Goal: Task Accomplishment & Management: Manage account settings

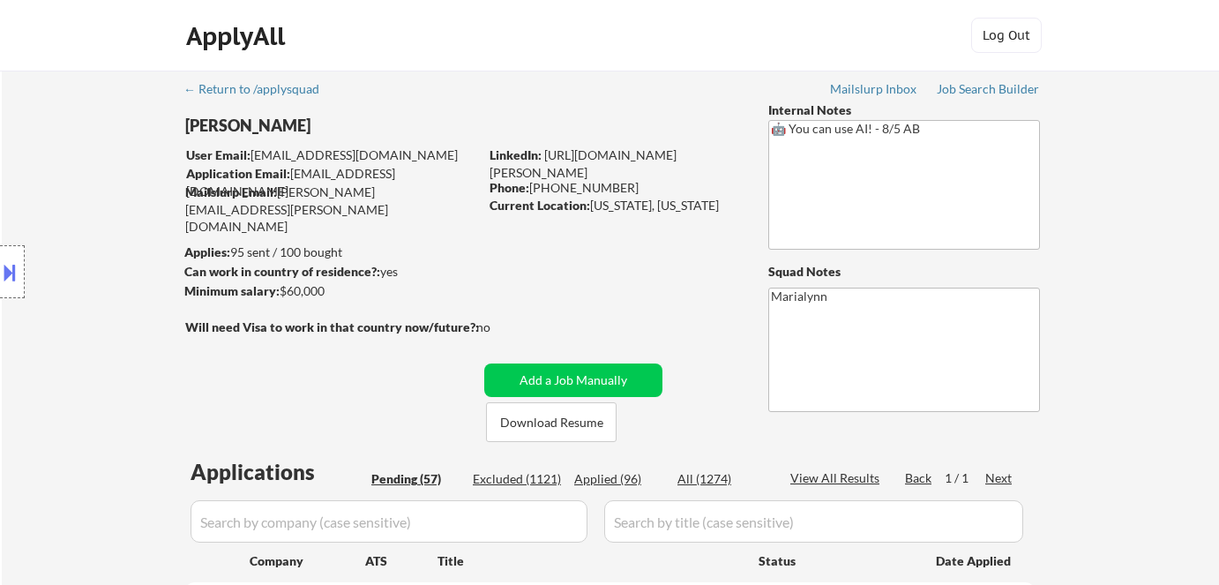
select select ""pending""
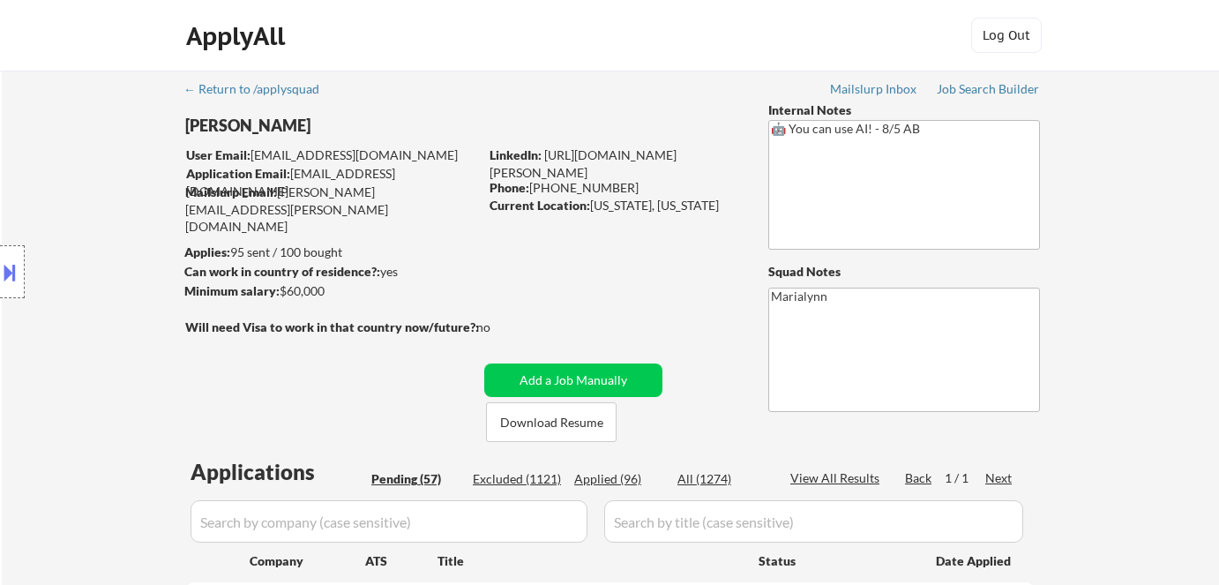
select select ""pending""
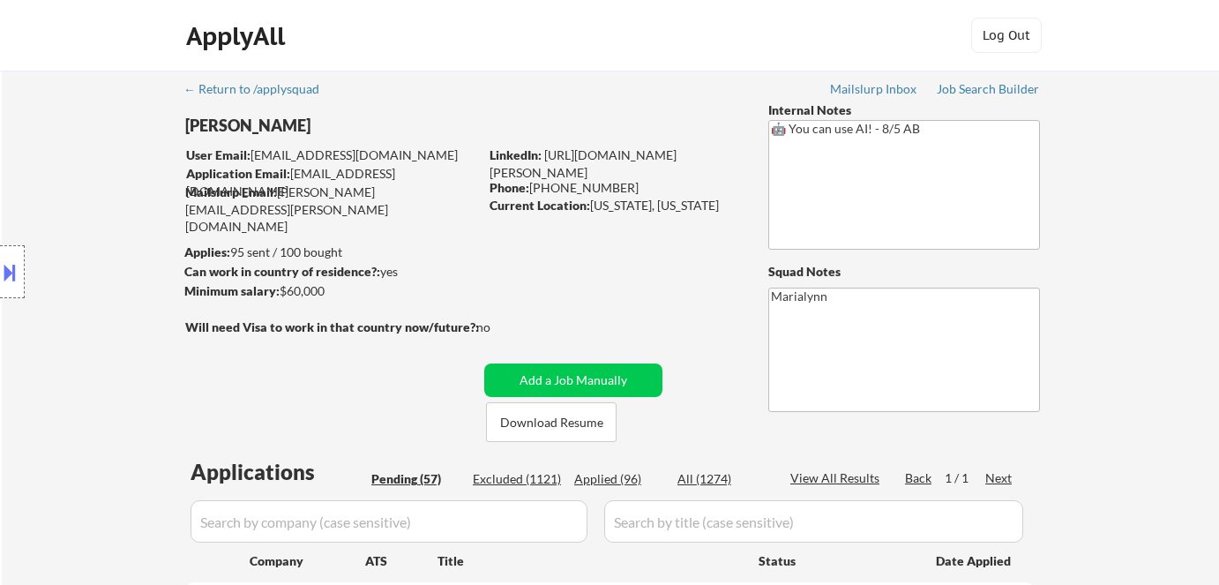
select select ""pending""
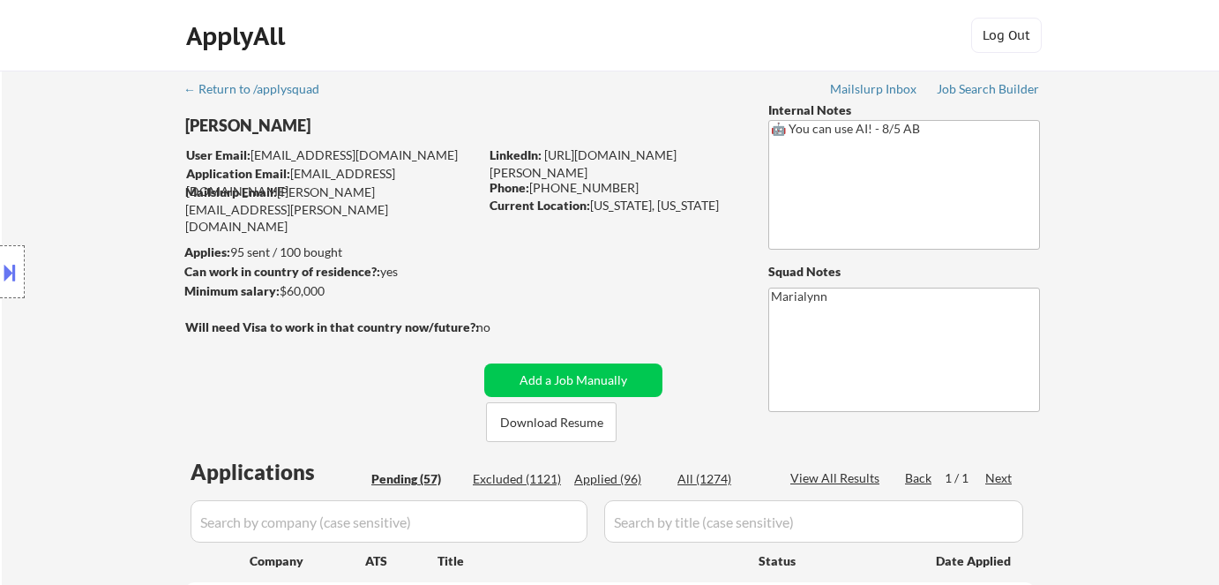
select select ""pending""
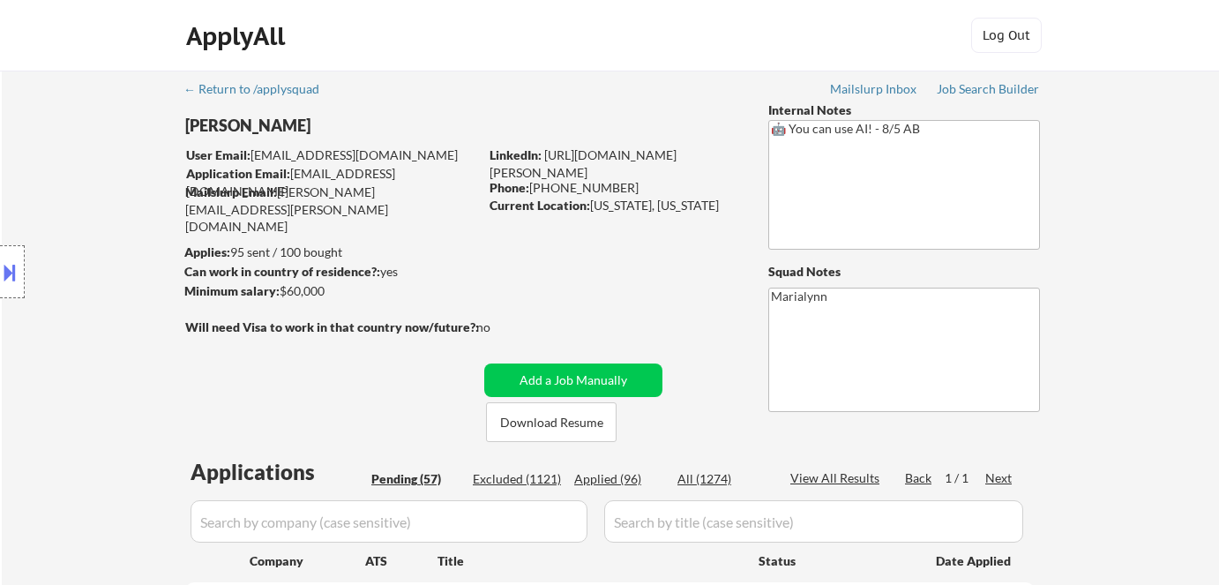
select select ""pending""
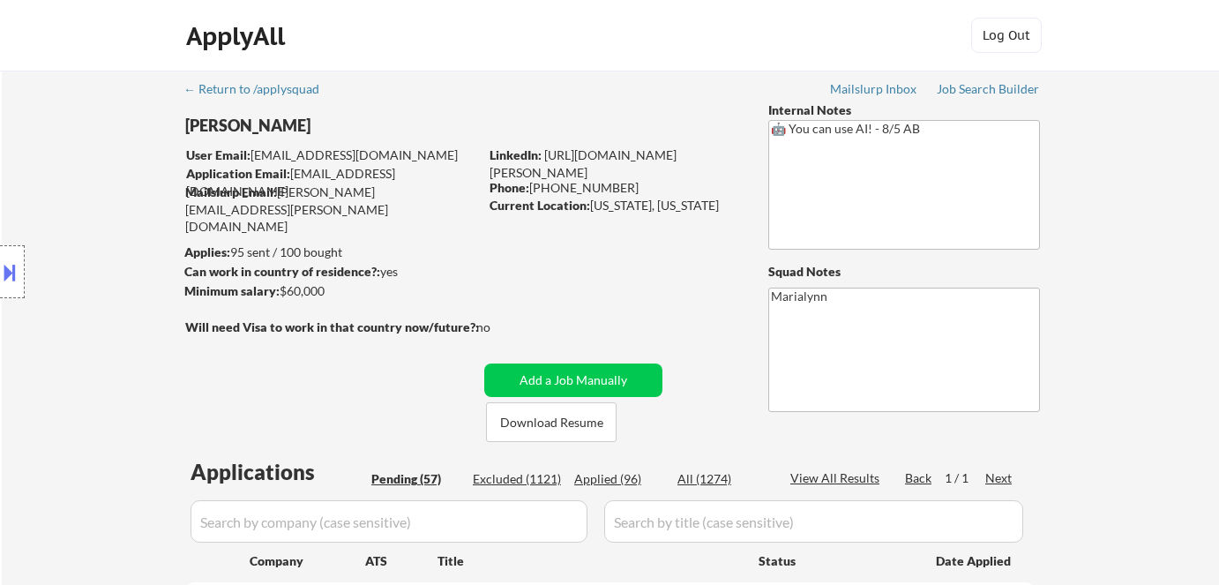
select select ""pending""
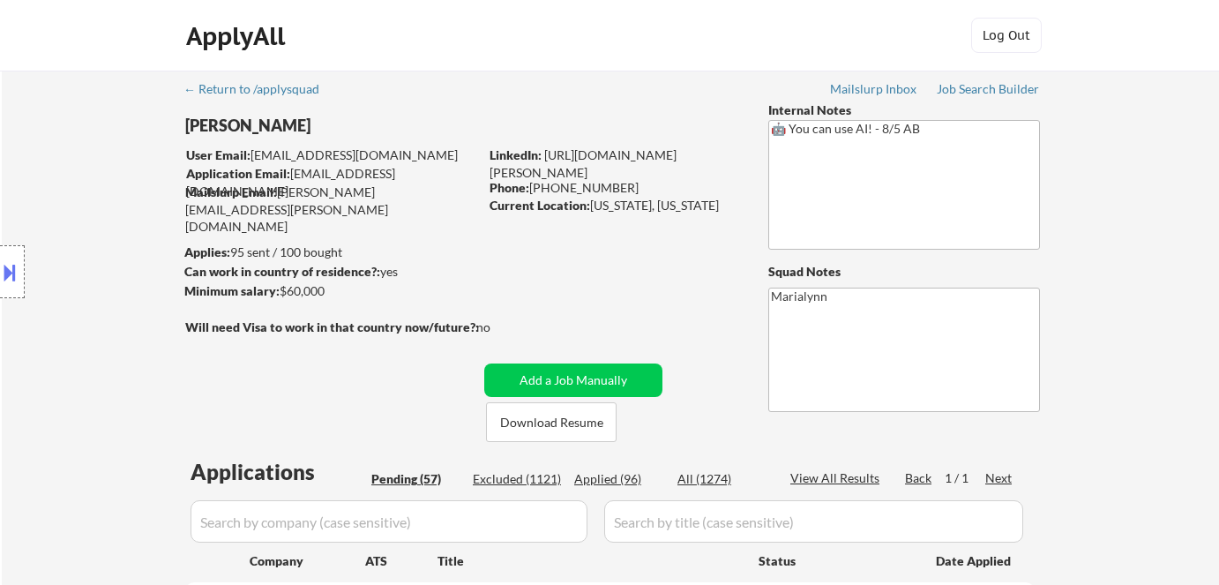
select select ""pending""
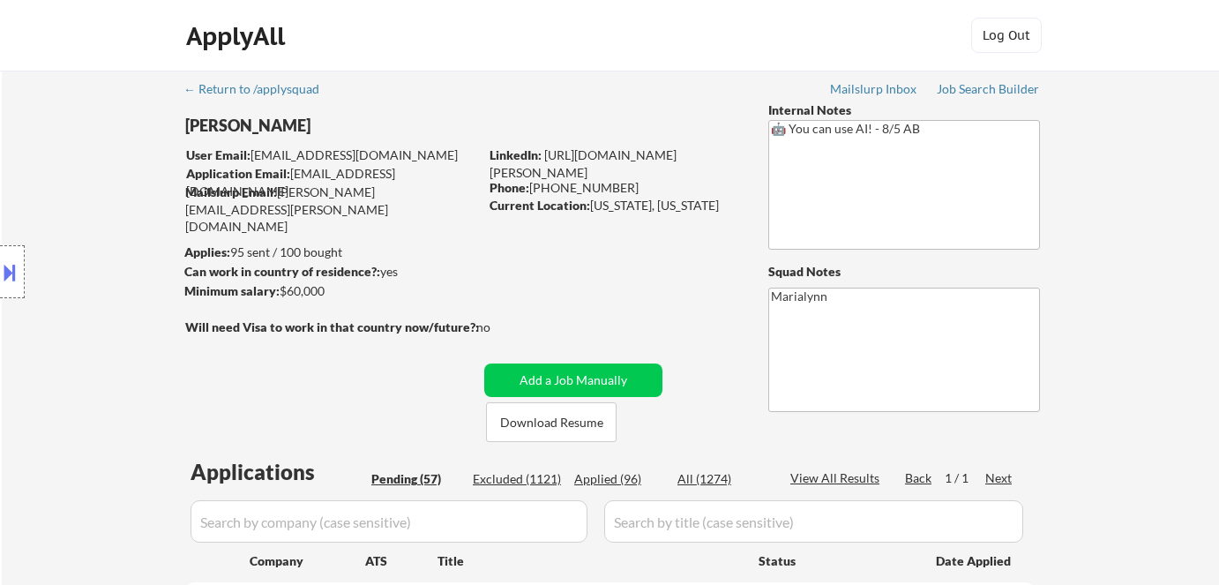
select select ""pending""
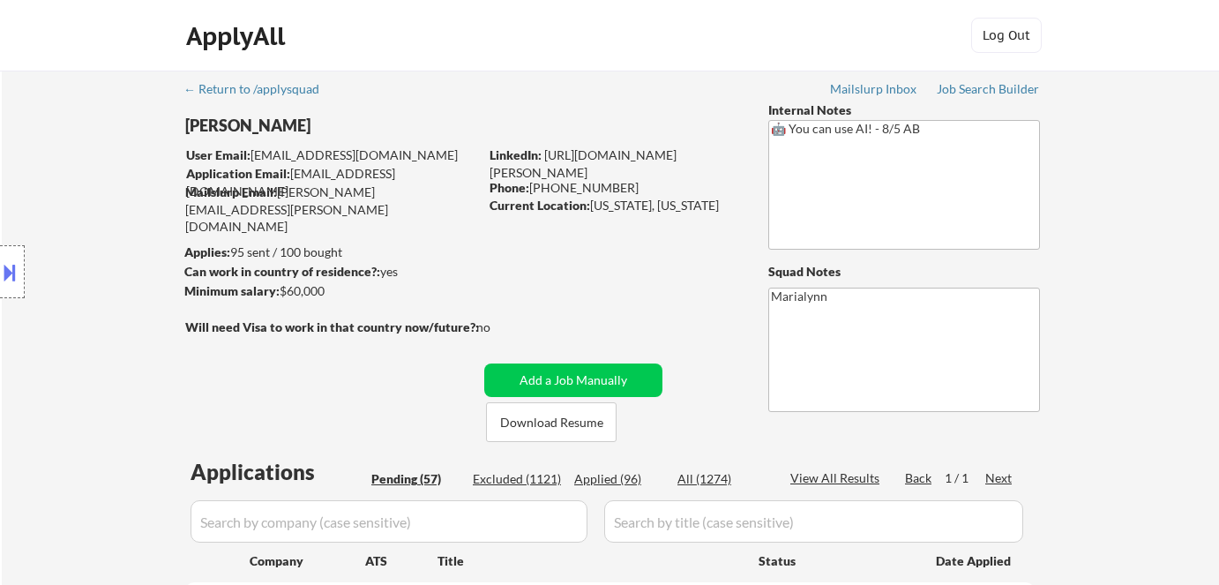
select select ""pending""
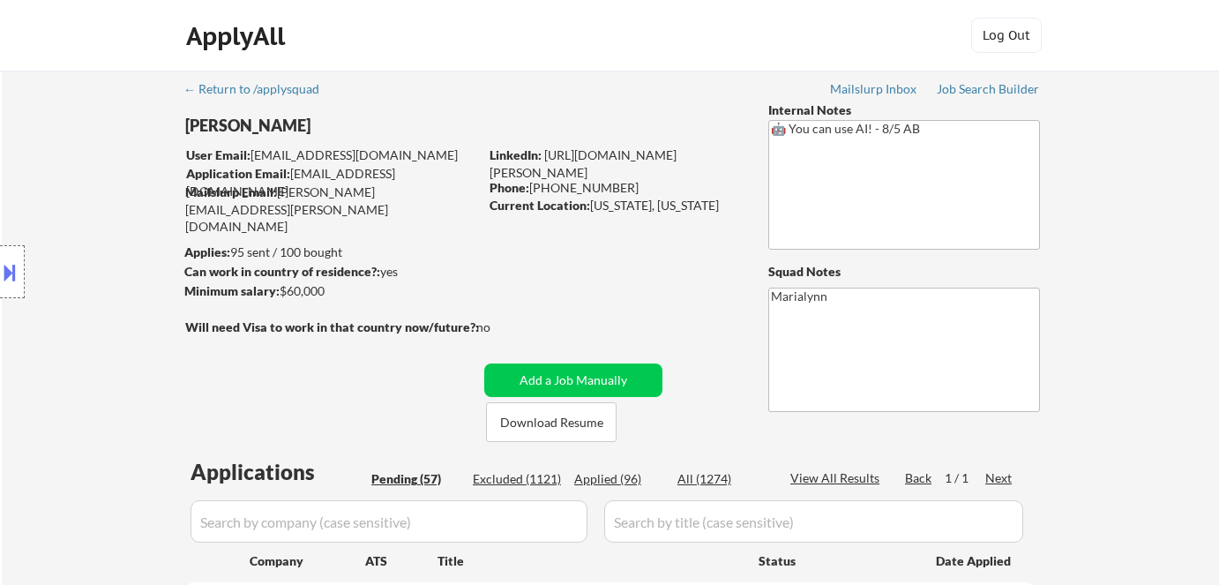
select select ""pending""
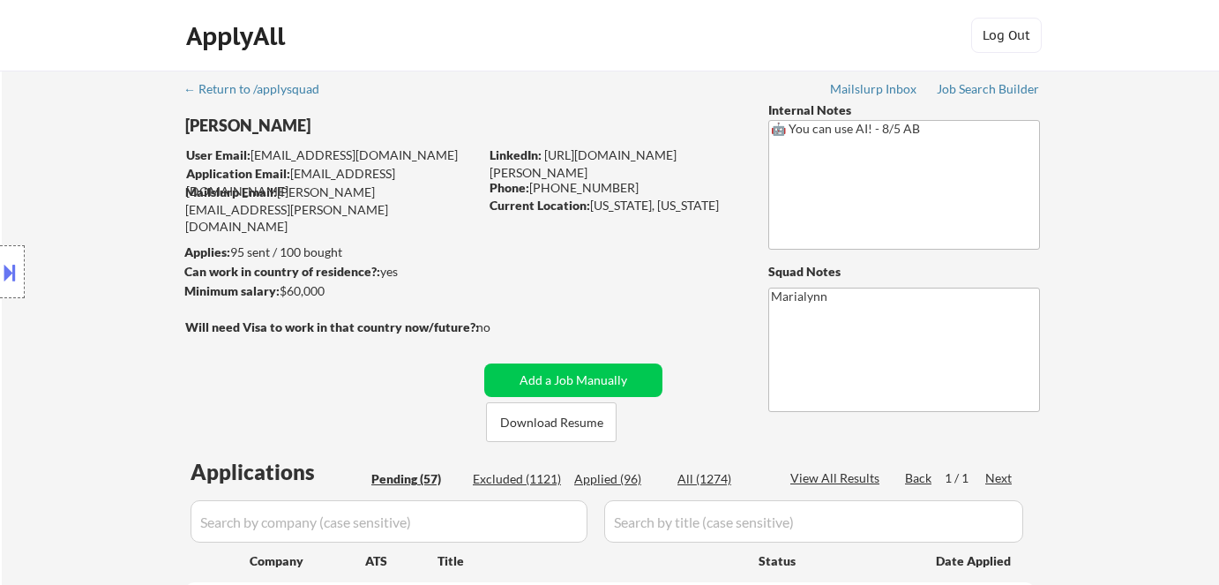
select select ""pending""
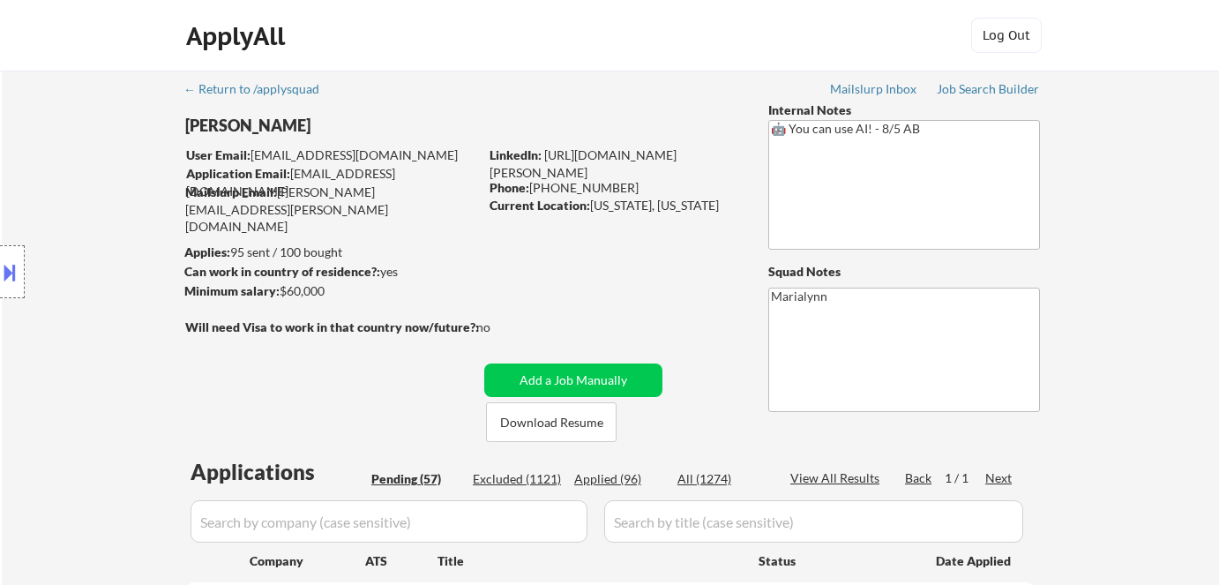
select select ""pending""
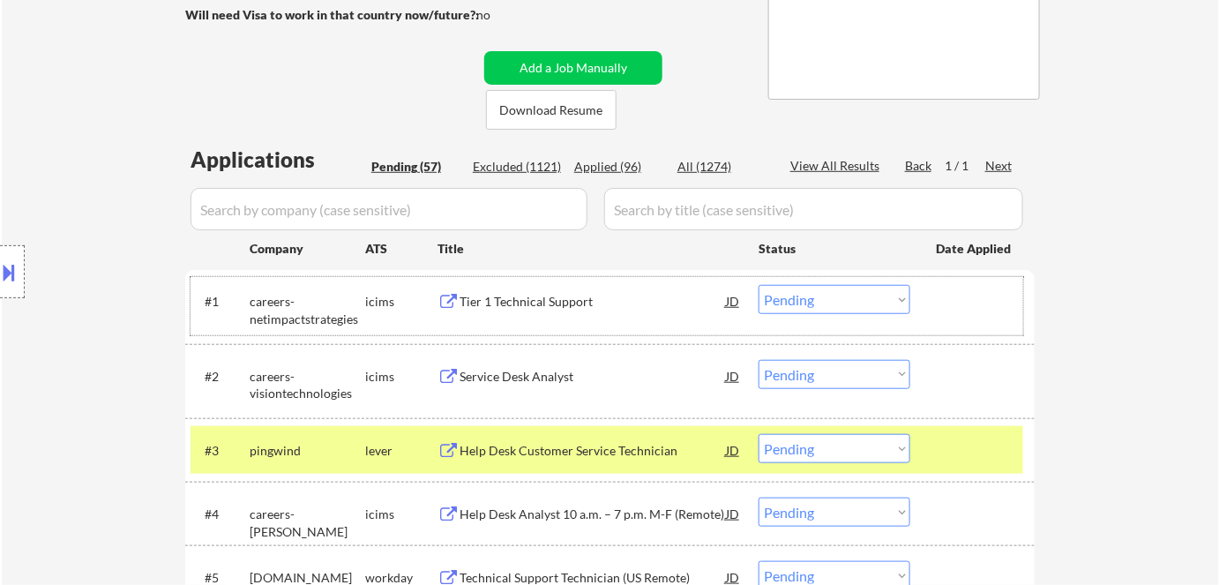
scroll to position [315, 0]
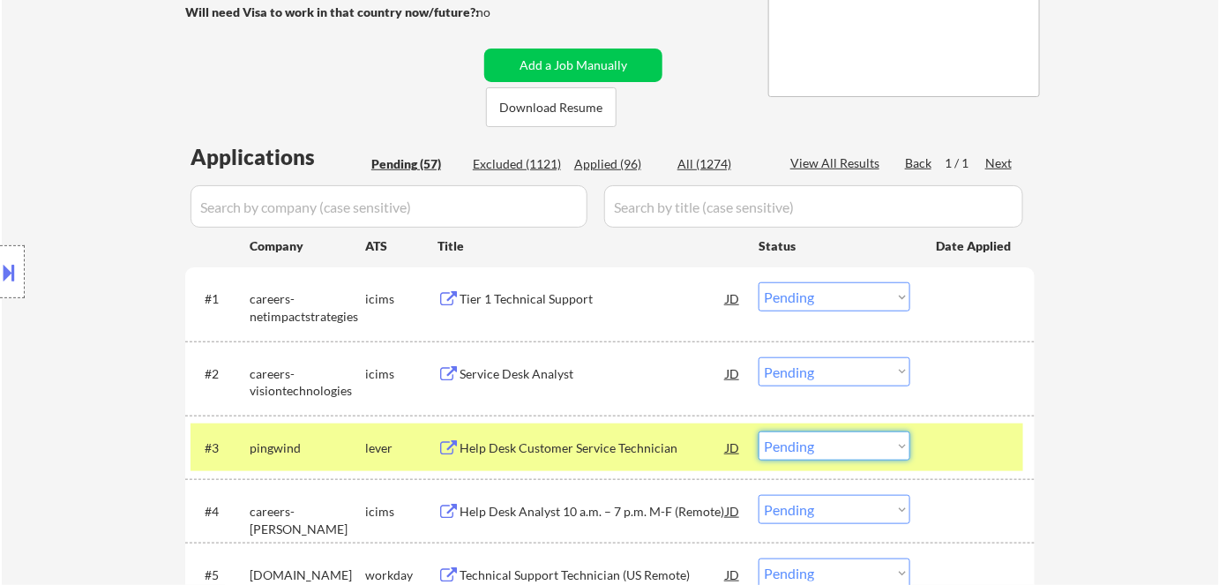
click at [856, 456] on select "Choose an option... Pending Applied Excluded (Questions) Excluded (Expired) Exc…" at bounding box center [835, 445] width 152 height 29
click at [759, 431] on select "Choose an option... Pending Applied Excluded (Questions) Excluded (Expired) Exc…" at bounding box center [835, 445] width 152 height 29
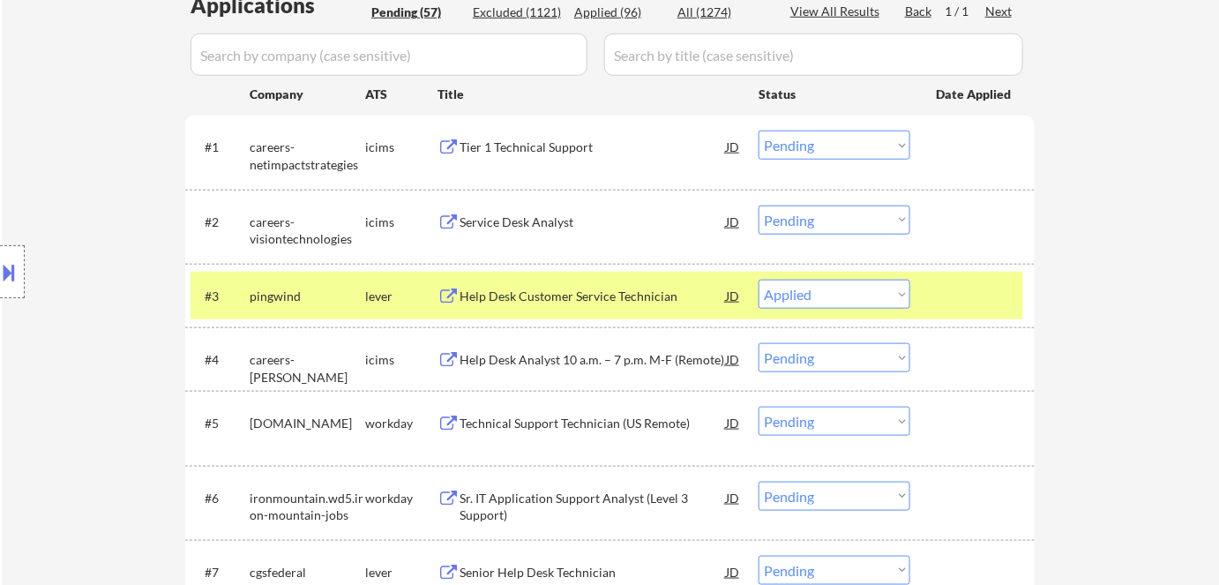
scroll to position [494, 0]
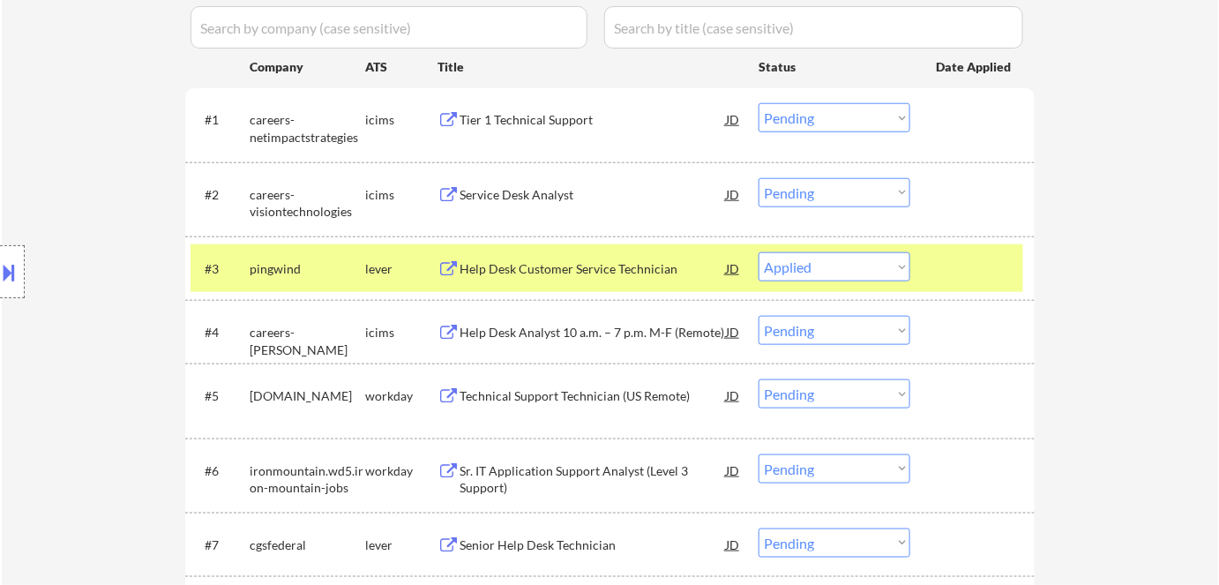
select select ""pending""
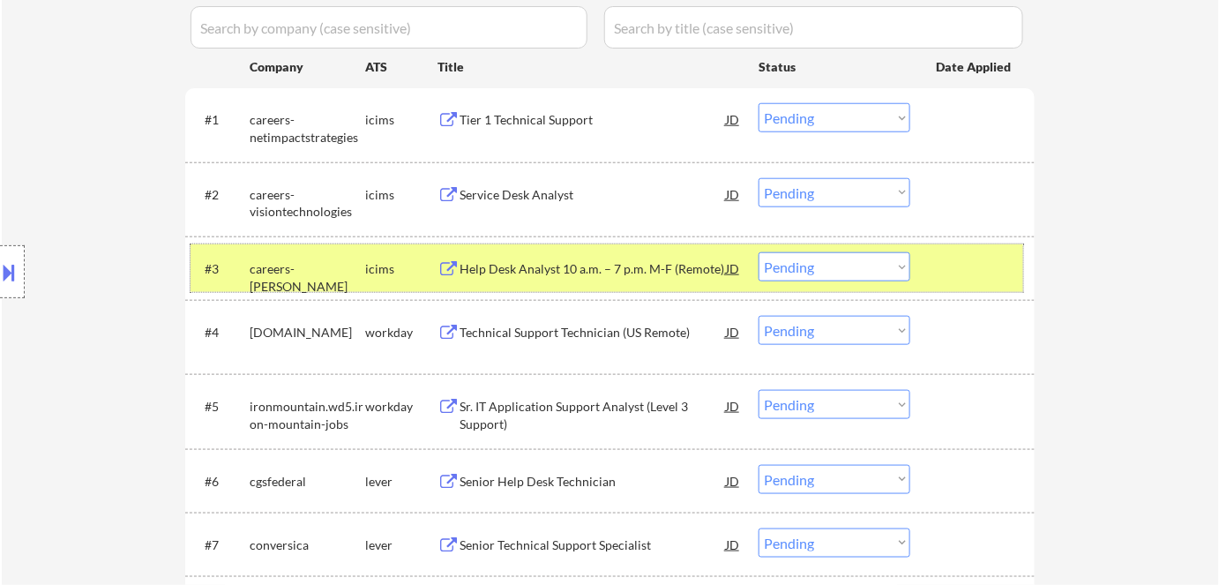
click at [399, 245] on div "#3 careers-govcio icims Help Desk Analyst 10 a.m. – 7 p.m. M-F (Remote) JD Choo…" at bounding box center [607, 268] width 833 height 48
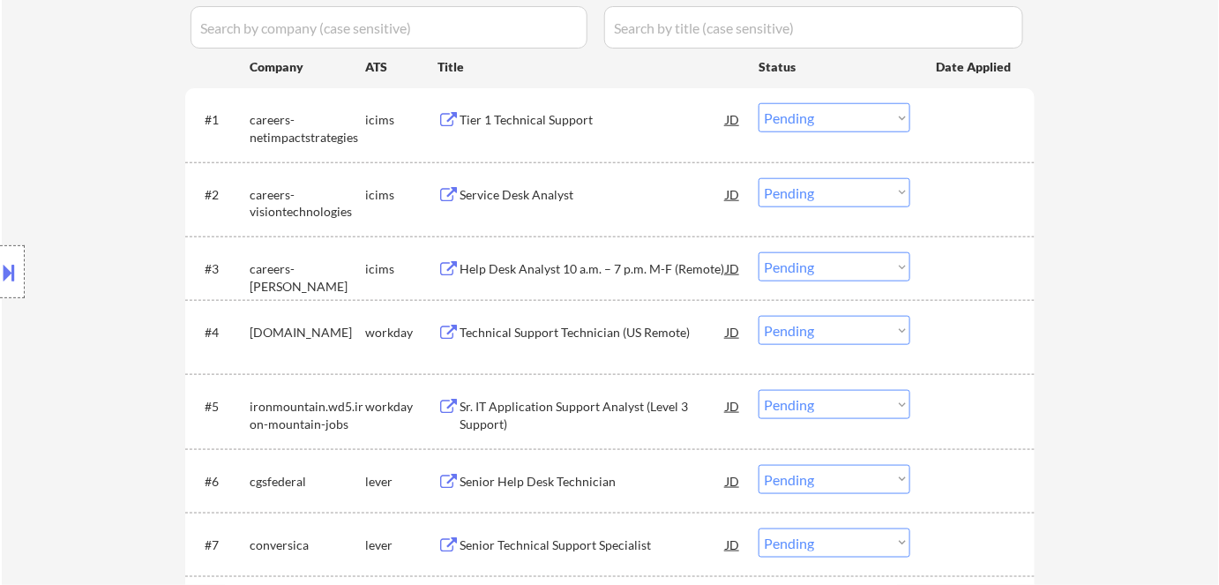
scroll to position [682, 0]
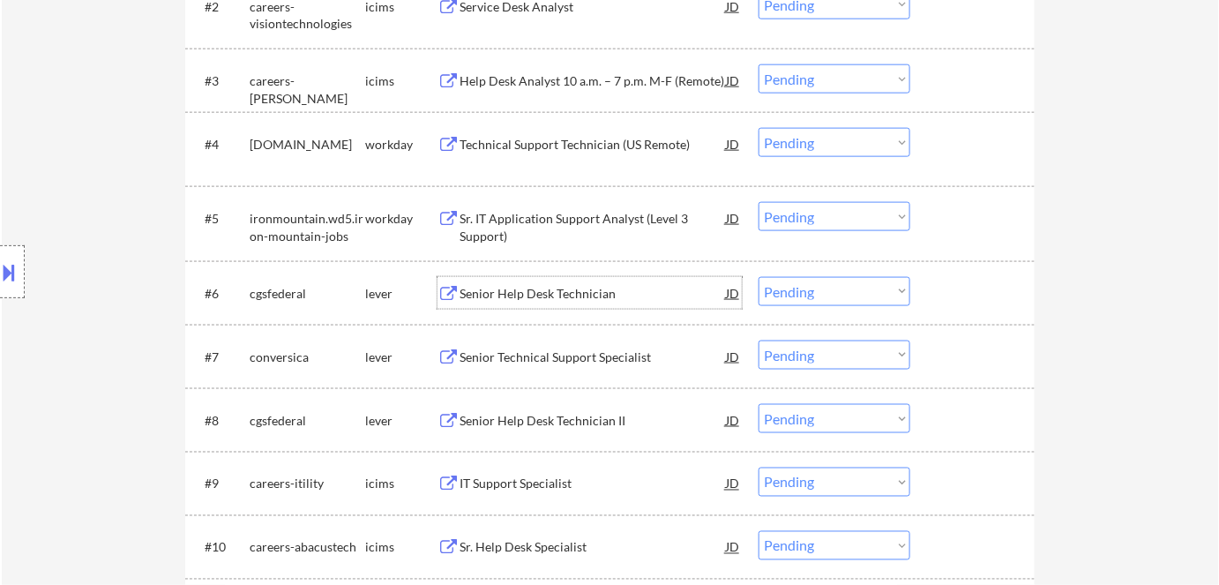
click at [577, 290] on div "Senior Help Desk Technician" at bounding box center [593, 294] width 266 height 18
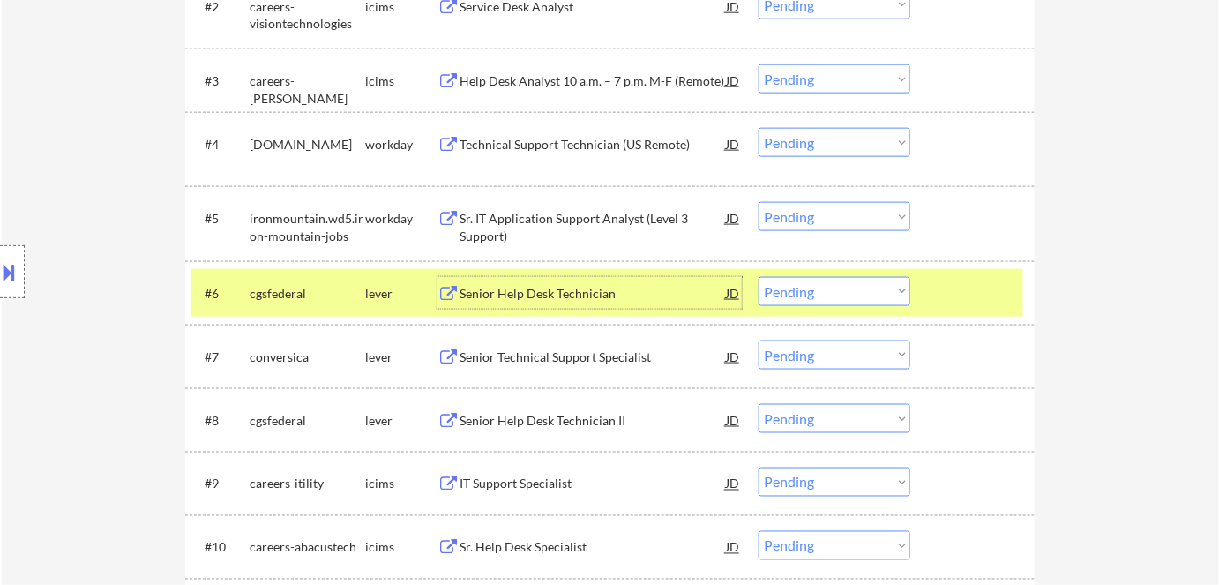
click at [811, 305] on div "#6 cgsfederal lever Senior Help Desk Technician JD Choose an option... Pending …" at bounding box center [607, 293] width 833 height 48
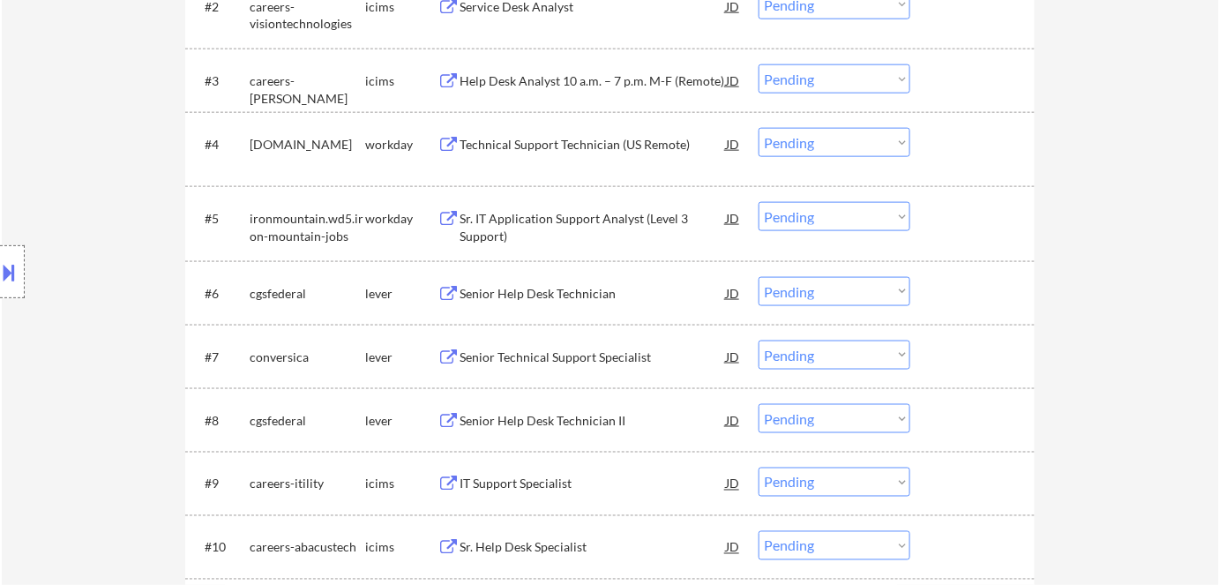
click at [844, 299] on select "Choose an option... Pending Applied Excluded (Questions) Excluded (Expired) Exc…" at bounding box center [835, 291] width 152 height 29
click at [759, 277] on select "Choose an option... Pending Applied Excluded (Questions) Excluded (Expired) Exc…" at bounding box center [835, 291] width 152 height 29
select select ""pending""
click at [478, 285] on div "Senior Technical Support Specialist" at bounding box center [593, 294] width 266 height 18
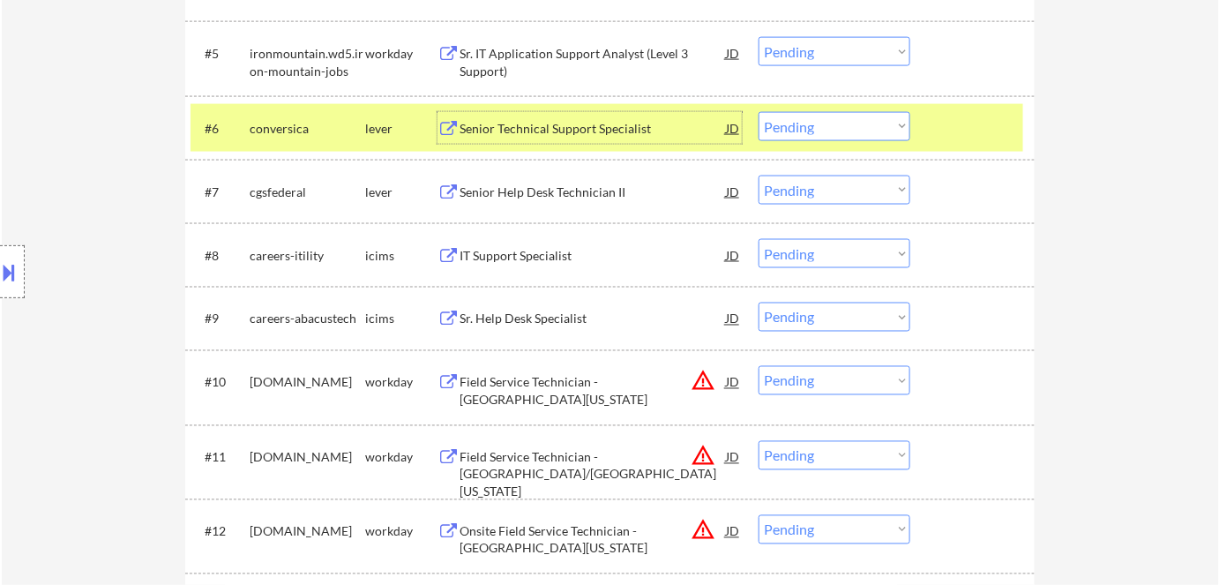
scroll to position [849, 0]
click at [805, 381] on select "Choose an option... Pending Applied Excluded (Questions) Excluded (Expired) Exc…" at bounding box center [835, 378] width 152 height 29
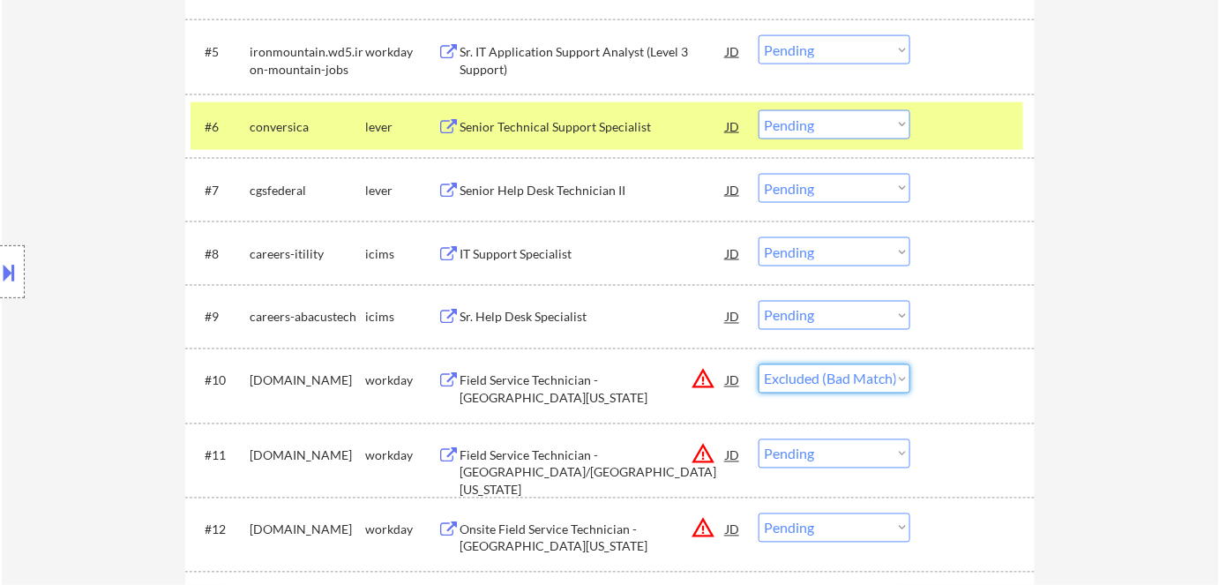
click at [759, 364] on select "Choose an option... Pending Applied Excluded (Questions) Excluded (Expired) Exc…" at bounding box center [835, 378] width 152 height 29
select select ""pending""
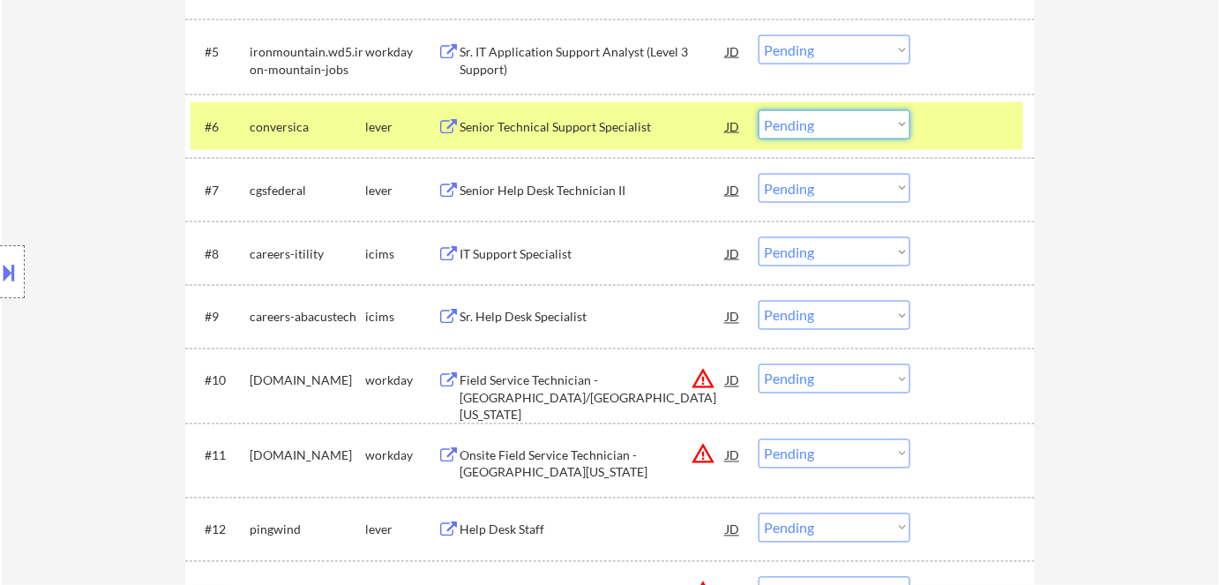
click at [847, 137] on select "Choose an option... Pending Applied Excluded (Questions) Excluded (Expired) Exc…" at bounding box center [835, 124] width 152 height 29
click at [759, 110] on select "Choose an option... Pending Applied Excluded (Questions) Excluded (Expired) Exc…" at bounding box center [835, 124] width 152 height 29
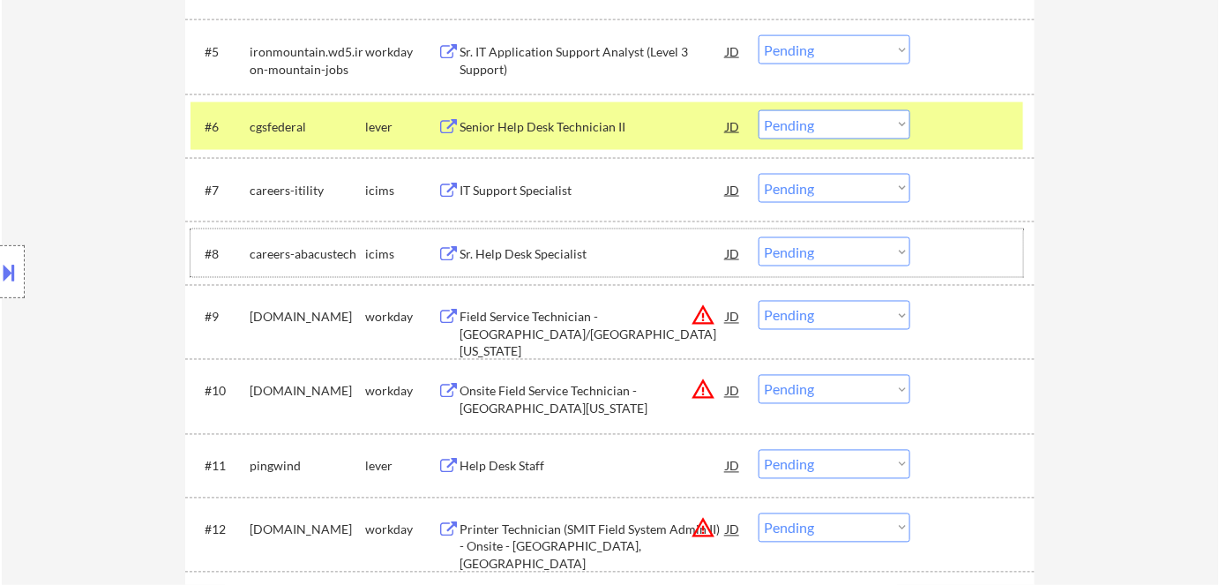
click at [834, 266] on div "#8 careers-abacustech icims Sr. Help Desk Specialist JD Choose an option... Pen…" at bounding box center [607, 253] width 833 height 48
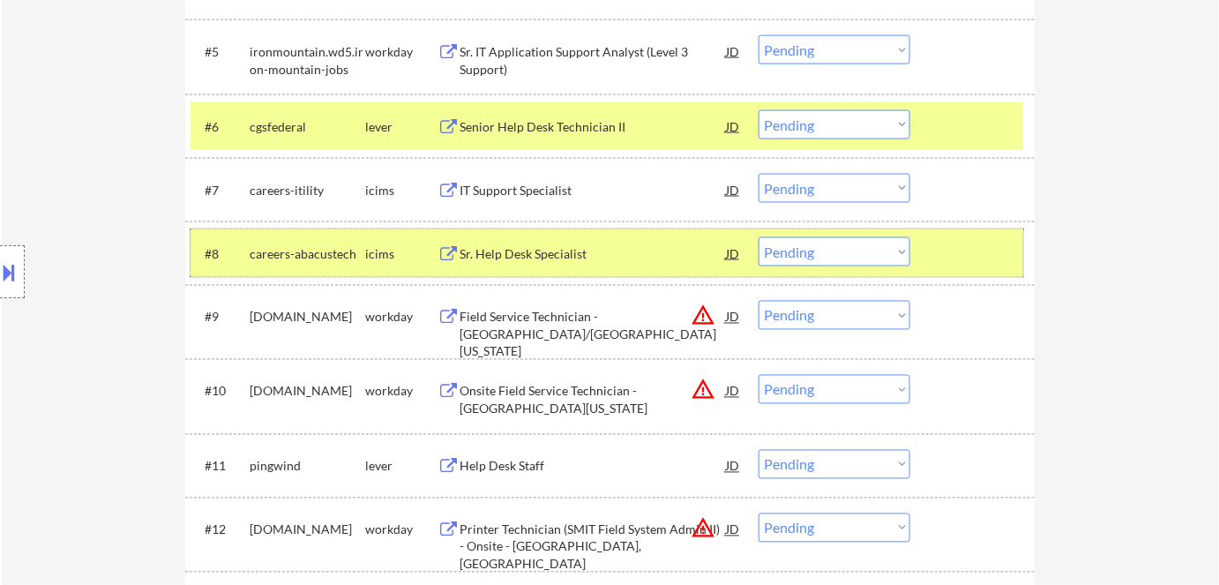
click at [387, 119] on div "lever" at bounding box center [401, 127] width 72 height 18
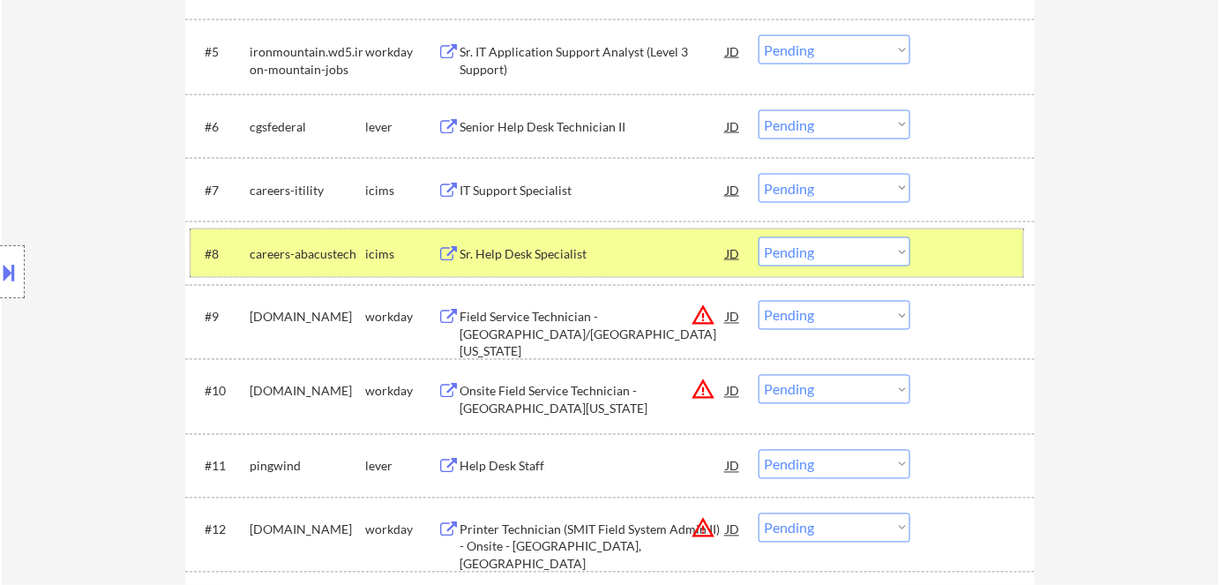
click at [390, 245] on div "icims" at bounding box center [401, 254] width 72 height 18
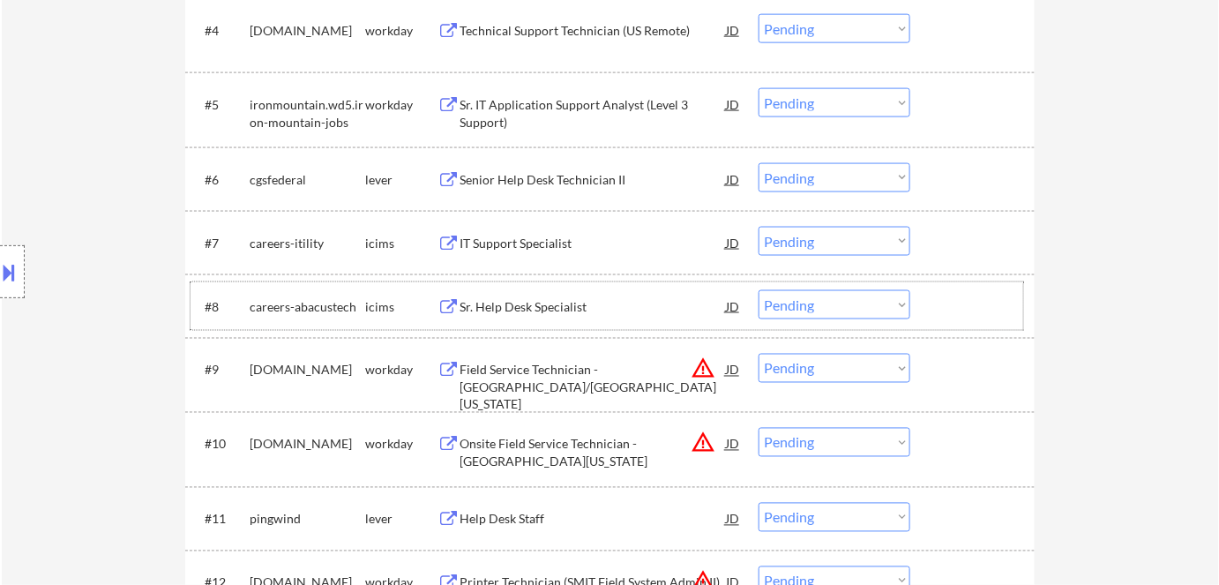
scroll to position [754, 0]
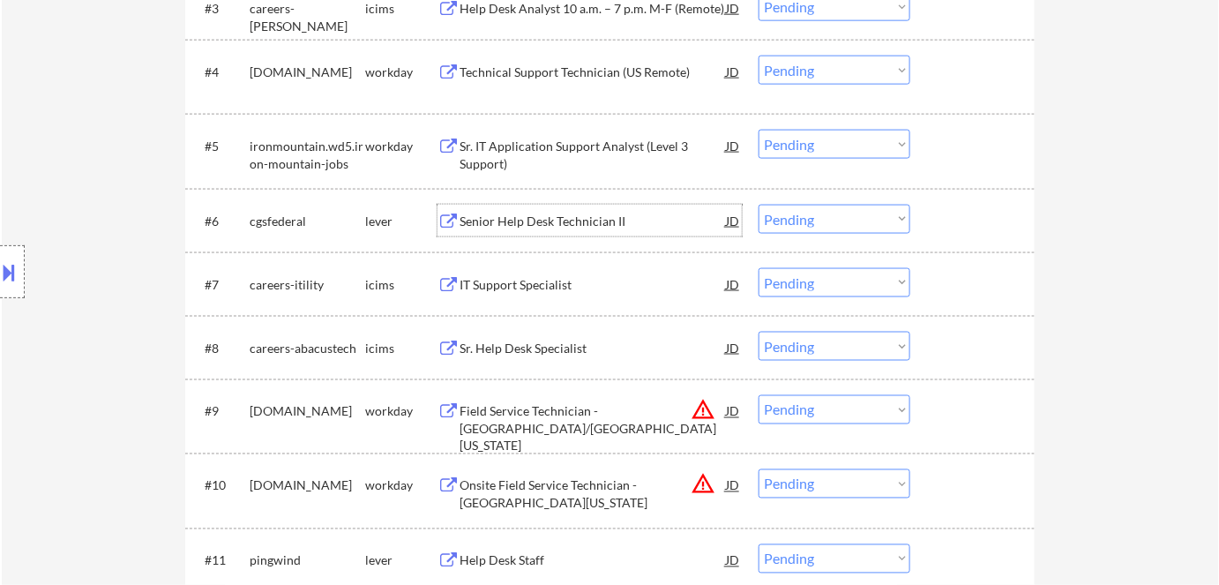
click at [558, 224] on div "Senior Help Desk Technician II" at bounding box center [593, 222] width 266 height 18
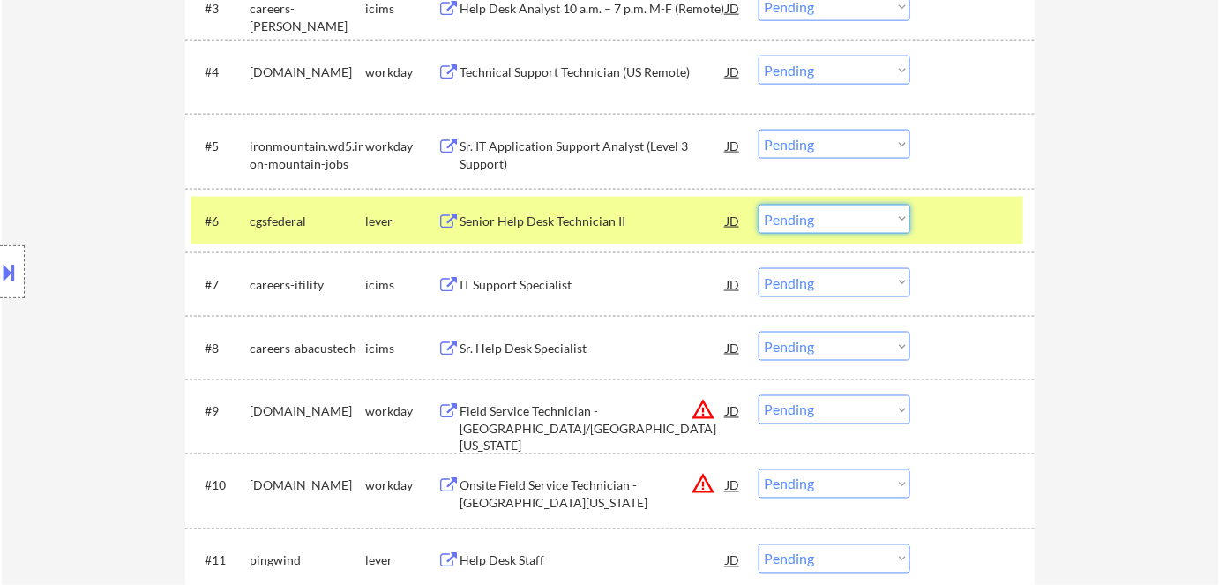
click at [786, 222] on select "Choose an option... Pending Applied Excluded (Questions) Excluded (Expired) Exc…" at bounding box center [835, 219] width 152 height 29
click at [759, 205] on select "Choose an option... Pending Applied Excluded (Questions) Excluded (Expired) Exc…" at bounding box center [835, 219] width 152 height 29
select select ""pending""
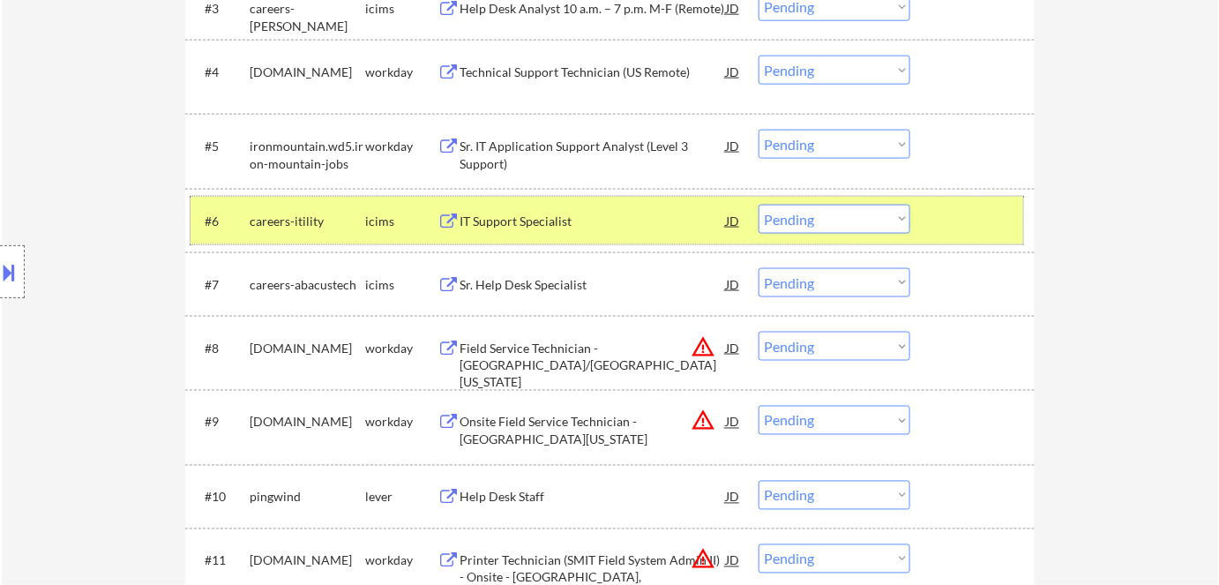
click at [357, 233] on div "careers-itility" at bounding box center [308, 221] width 116 height 32
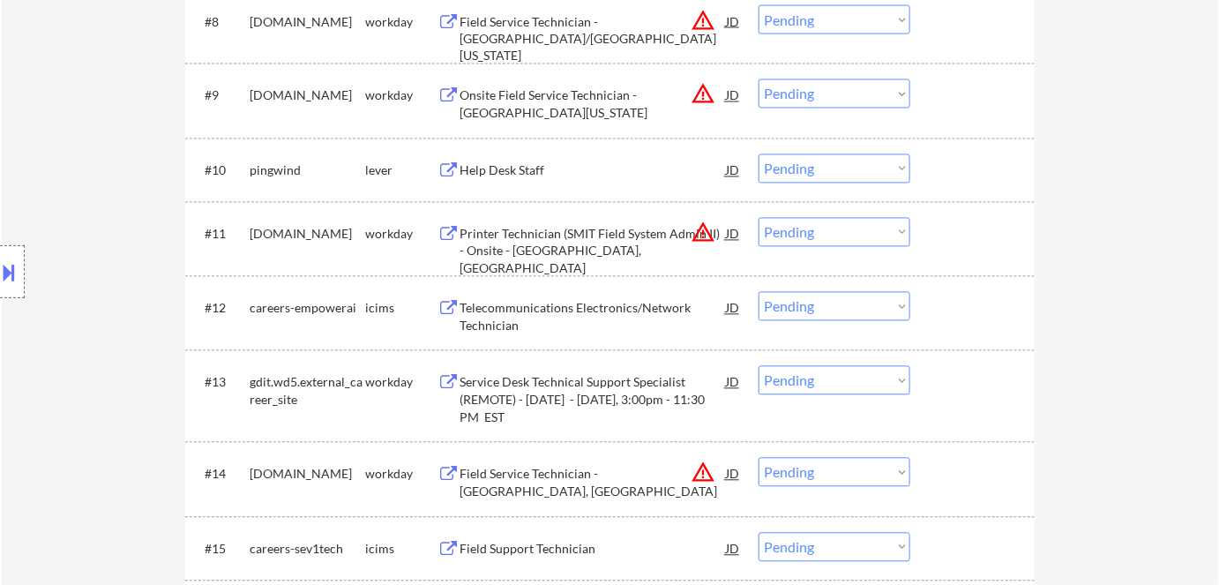
scroll to position [1081, 0]
click at [517, 151] on div "#10 pingwind lever Help Desk Staff JD warning_amber Choose an option... Pending…" at bounding box center [607, 170] width 833 height 48
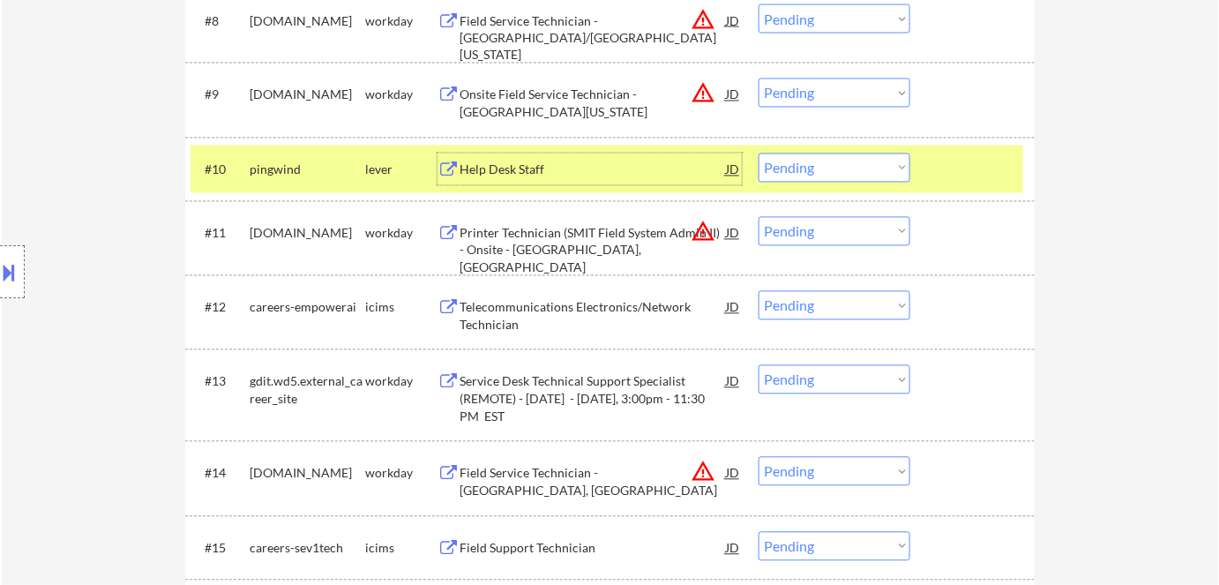
click at [520, 165] on div "Help Desk Staff" at bounding box center [593, 170] width 266 height 18
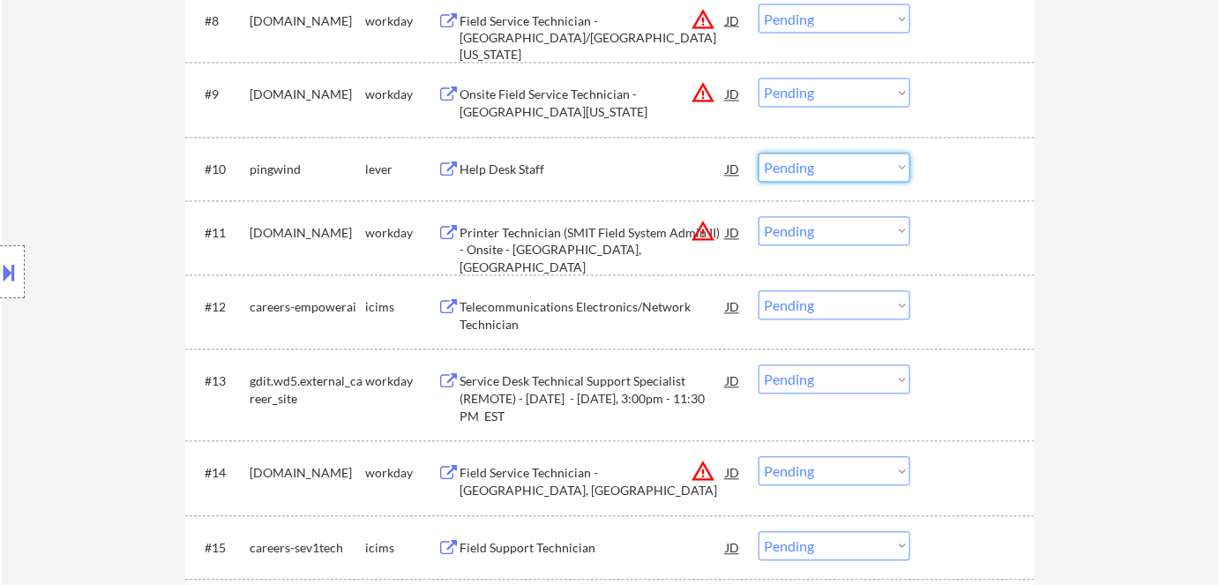
click at [844, 180] on select "Choose an option... Pending Applied Excluded (Questions) Excluded (Expired) Exc…" at bounding box center [835, 167] width 152 height 29
click at [759, 153] on select "Choose an option... Pending Applied Excluded (Questions) Excluded (Expired) Exc…" at bounding box center [835, 167] width 152 height 29
select select ""pending""
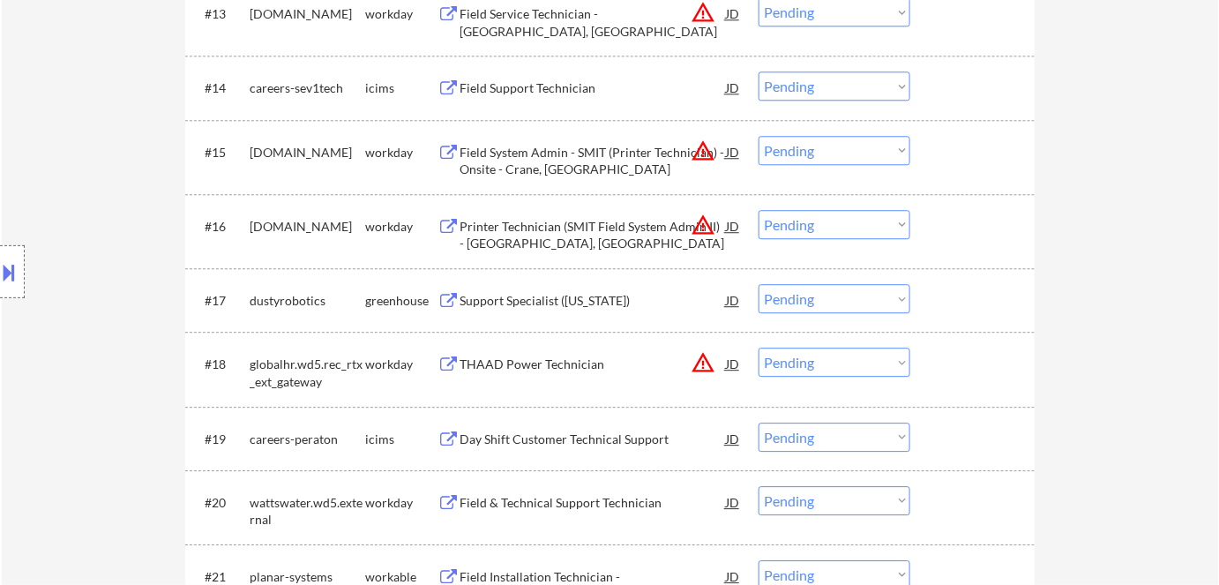
scroll to position [1479, 0]
click at [579, 290] on div "Support Specialist (New Jersey)" at bounding box center [593, 299] width 266 height 18
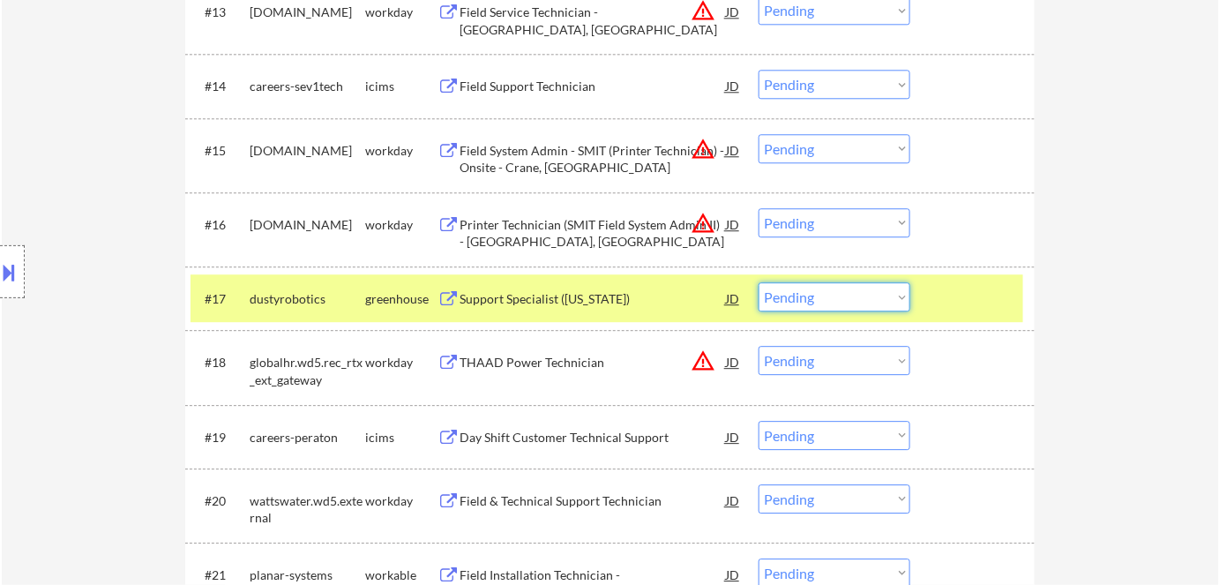
click at [866, 297] on select "Choose an option... Pending Applied Excluded (Questions) Excluded (Expired) Exc…" at bounding box center [835, 296] width 152 height 29
click at [759, 282] on select "Choose an option... Pending Applied Excluded (Questions) Excluded (Expired) Exc…" at bounding box center [835, 296] width 152 height 29
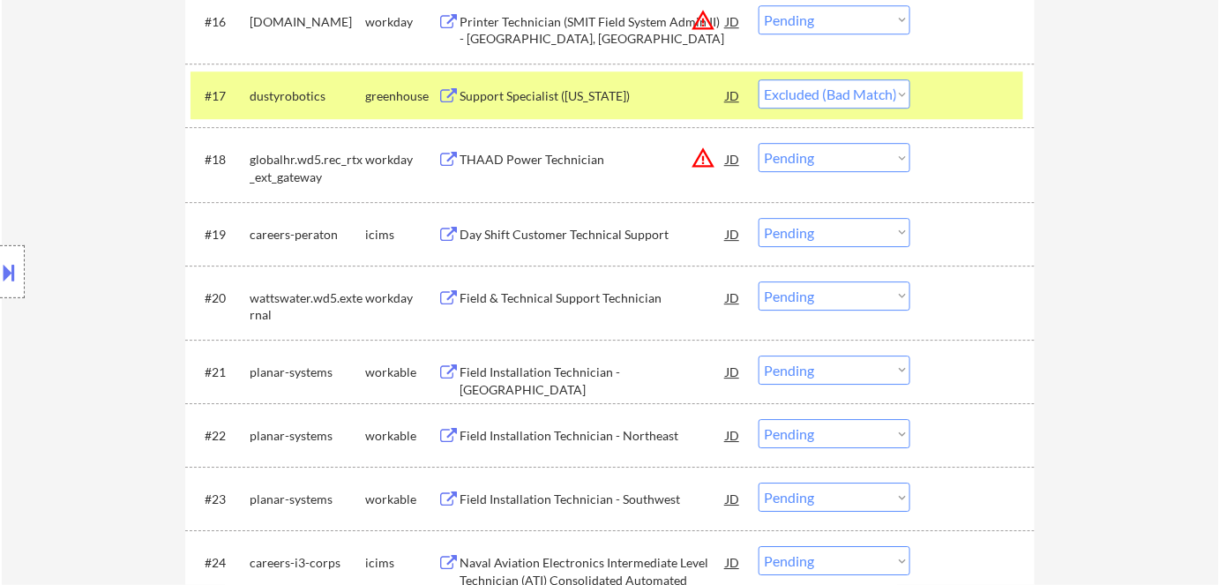
scroll to position [1684, 0]
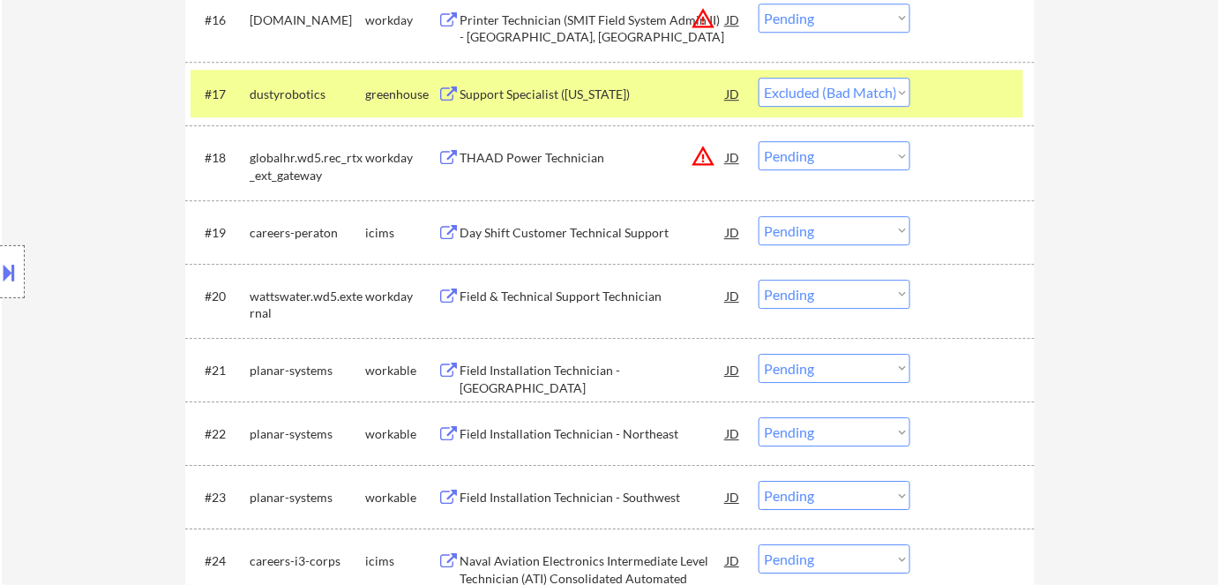
select select ""pending""
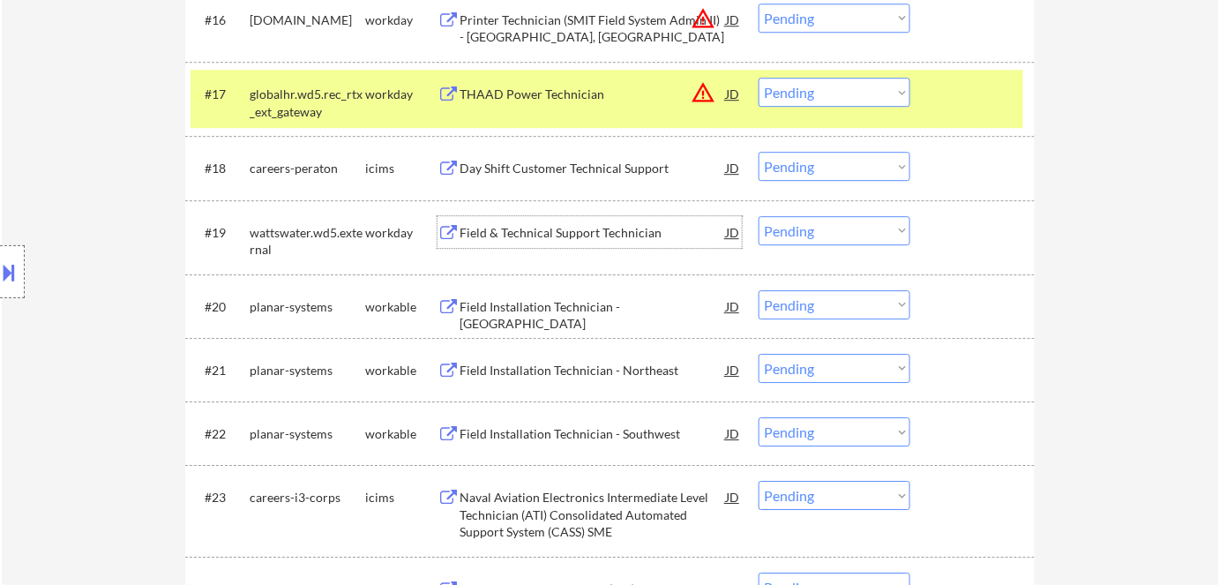
click at [548, 245] on div "Field & Technical Support Technician" at bounding box center [593, 232] width 266 height 32
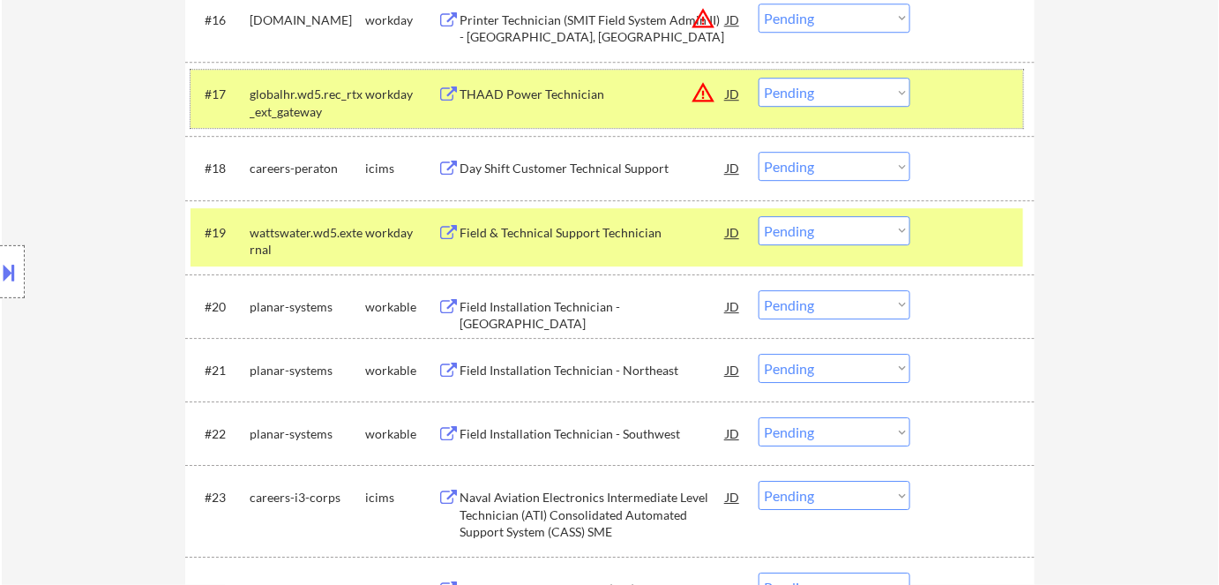
click at [397, 91] on div "workday" at bounding box center [401, 95] width 72 height 18
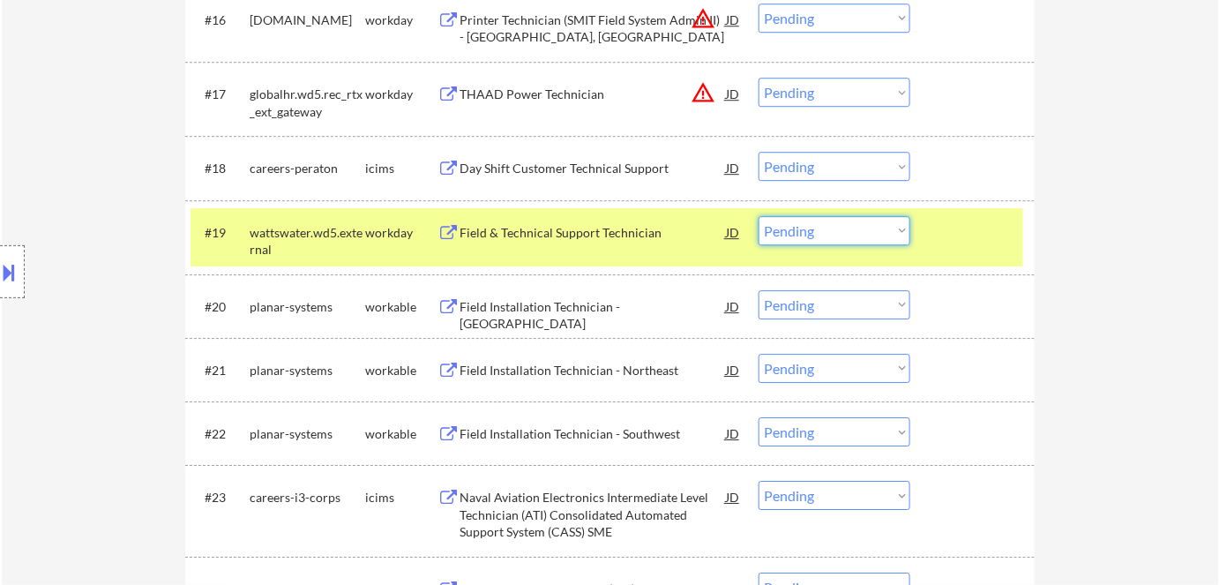
click at [811, 219] on select "Choose an option... Pending Applied Excluded (Questions) Excluded (Expired) Exc…" at bounding box center [835, 230] width 152 height 29
click at [759, 216] on select "Choose an option... Pending Applied Excluded (Questions) Excluded (Expired) Exc…" at bounding box center [835, 230] width 152 height 29
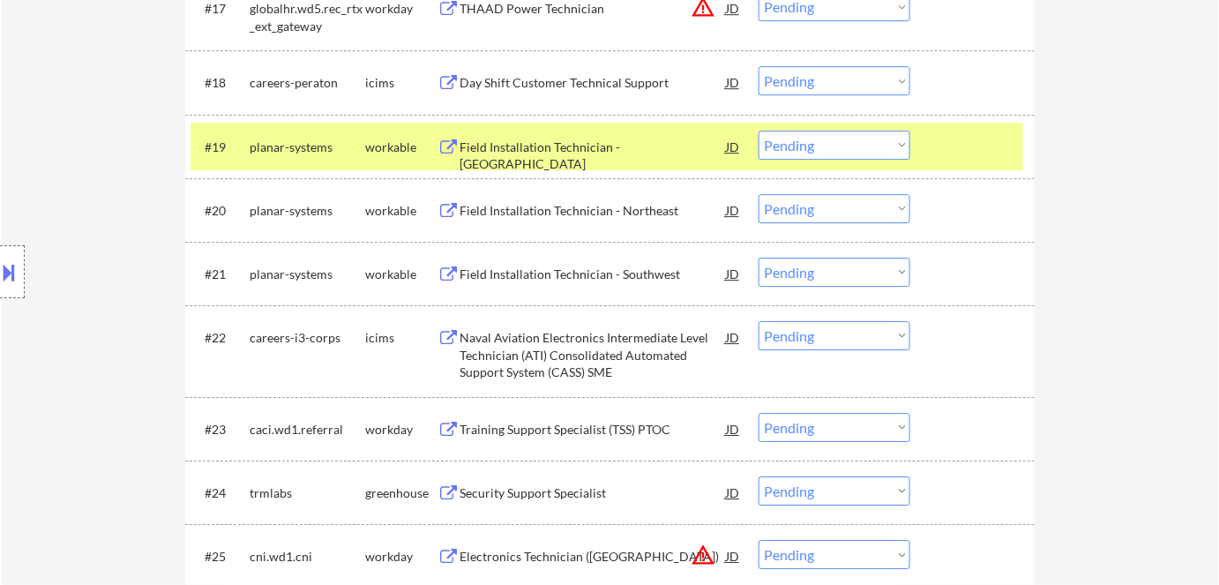
scroll to position [1770, 0]
click at [617, 147] on div "Field Installation Technician - Central" at bounding box center [593, 155] width 266 height 34
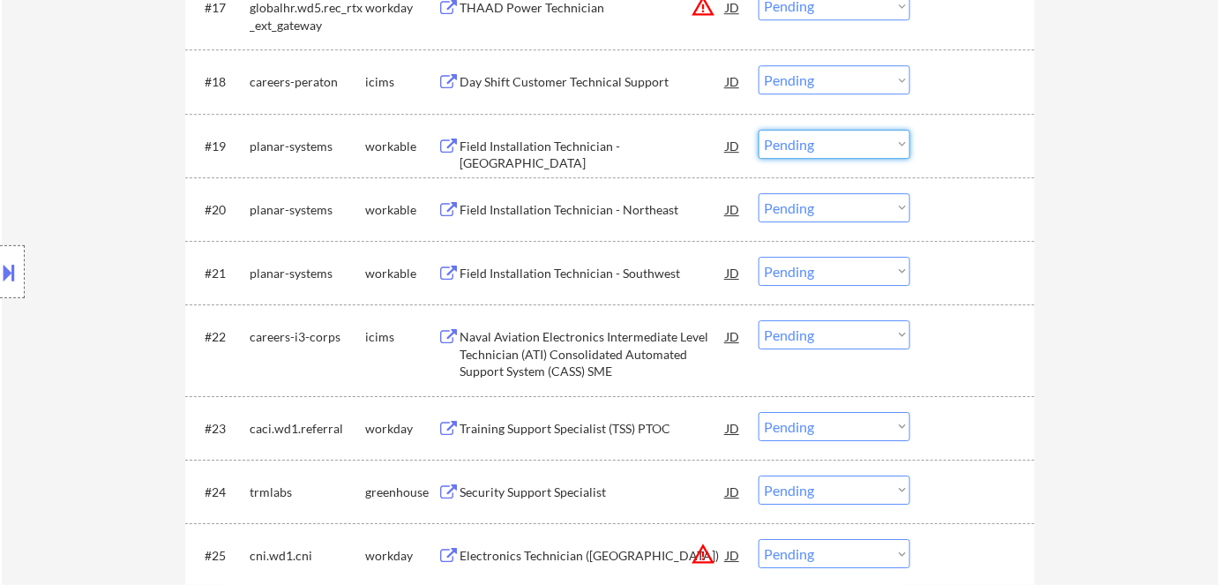
click at [831, 139] on select "Choose an option... Pending Applied Excluded (Questions) Excluded (Expired) Exc…" at bounding box center [835, 144] width 152 height 29
click at [759, 130] on select "Choose an option... Pending Applied Excluded (Questions) Excluded (Expired) Exc…" at bounding box center [835, 144] width 152 height 29
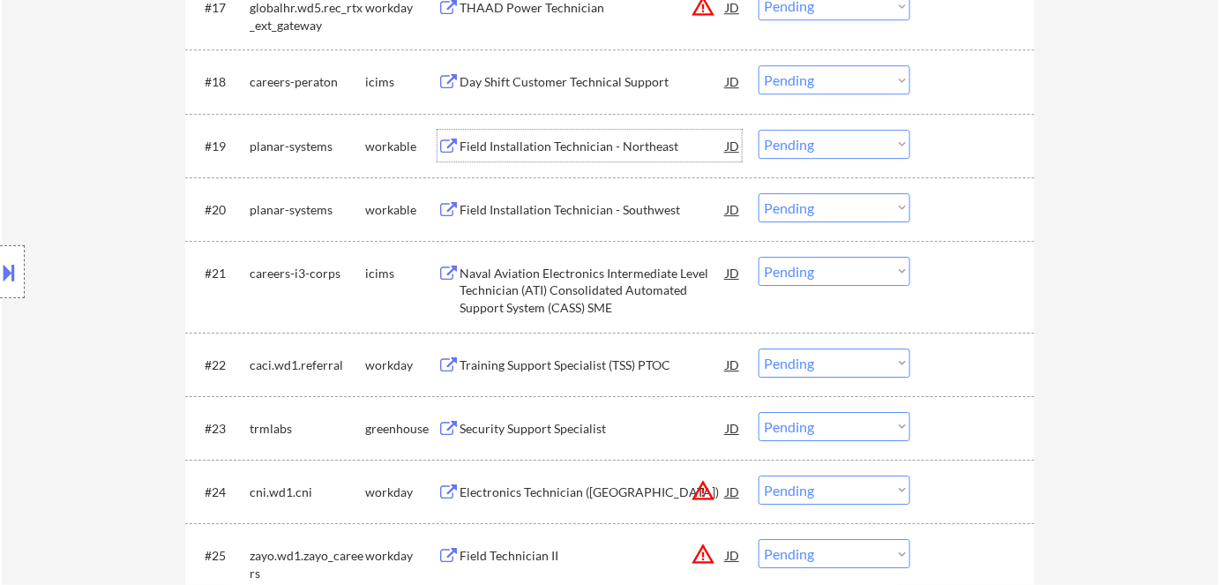
click at [569, 147] on div "Field Installation Technician - Northeast" at bounding box center [593, 147] width 266 height 18
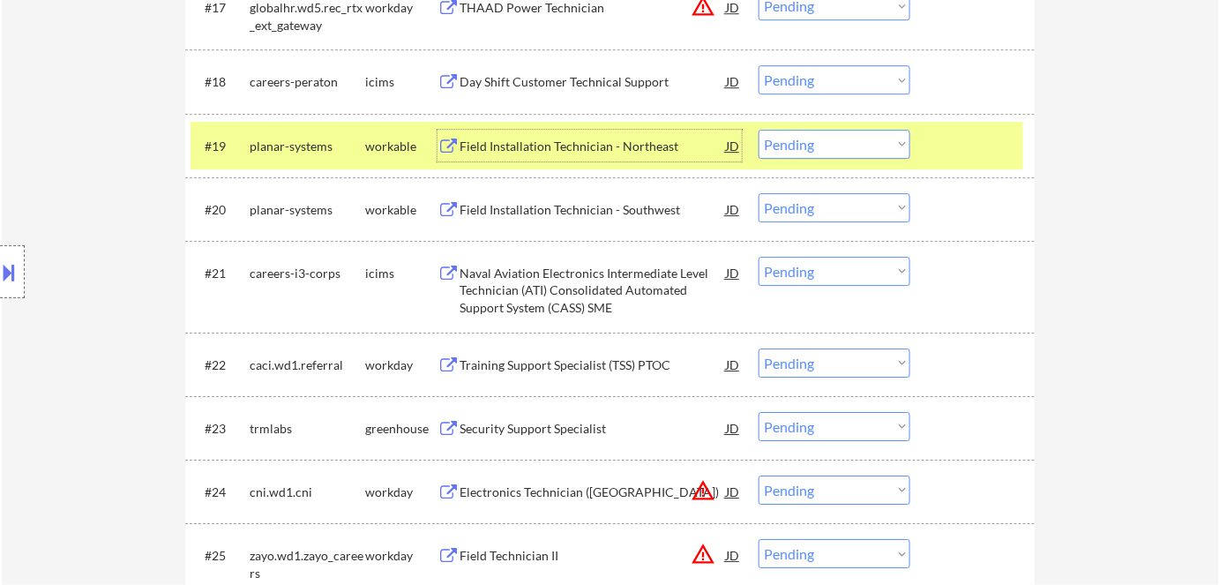
click at [806, 145] on select "Choose an option... Pending Applied Excluded (Questions) Excluded (Expired) Exc…" at bounding box center [835, 144] width 152 height 29
click at [759, 130] on select "Choose an option... Pending Applied Excluded (Questions) Excluded (Expired) Exc…" at bounding box center [835, 144] width 152 height 29
click at [390, 147] on div "workable" at bounding box center [401, 147] width 72 height 18
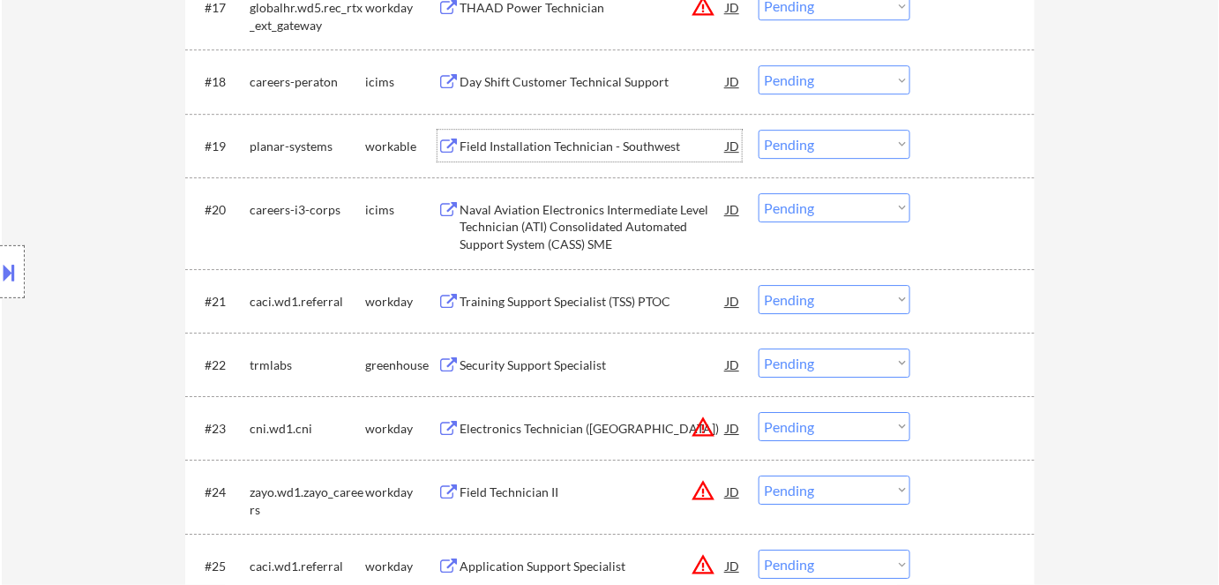
click at [534, 142] on div "Field Installation Technician - Southwest" at bounding box center [593, 147] width 266 height 18
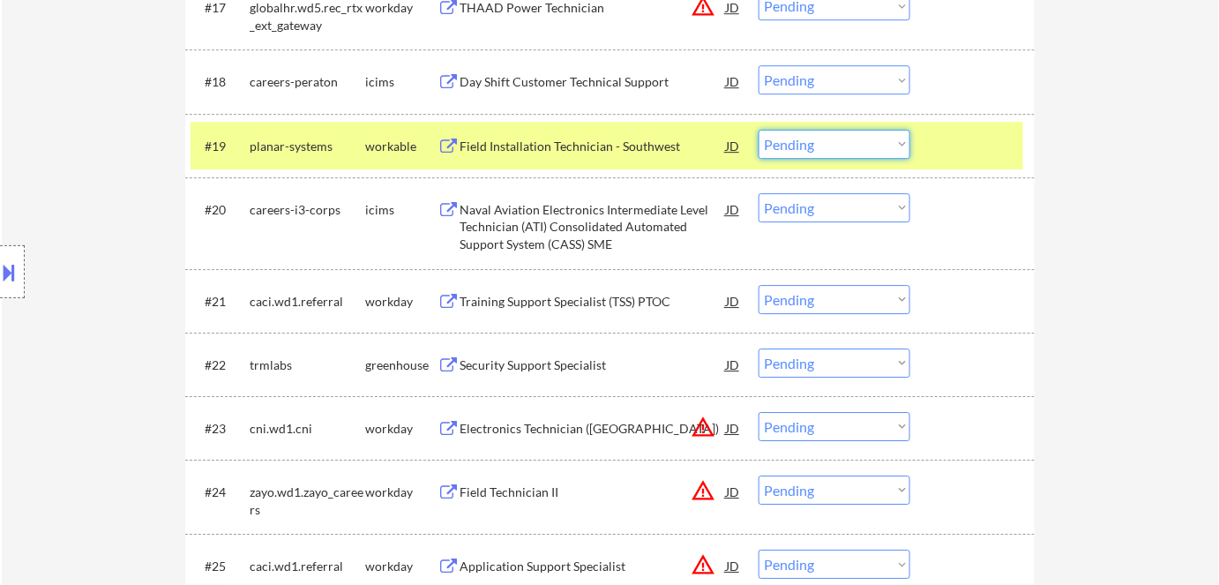
click at [831, 139] on select "Choose an option... Pending Applied Excluded (Questions) Excluded (Expired) Exc…" at bounding box center [835, 144] width 152 height 29
click at [759, 130] on select "Choose an option... Pending Applied Excluded (Questions) Excluded (Expired) Exc…" at bounding box center [835, 144] width 152 height 29
select select ""pending""
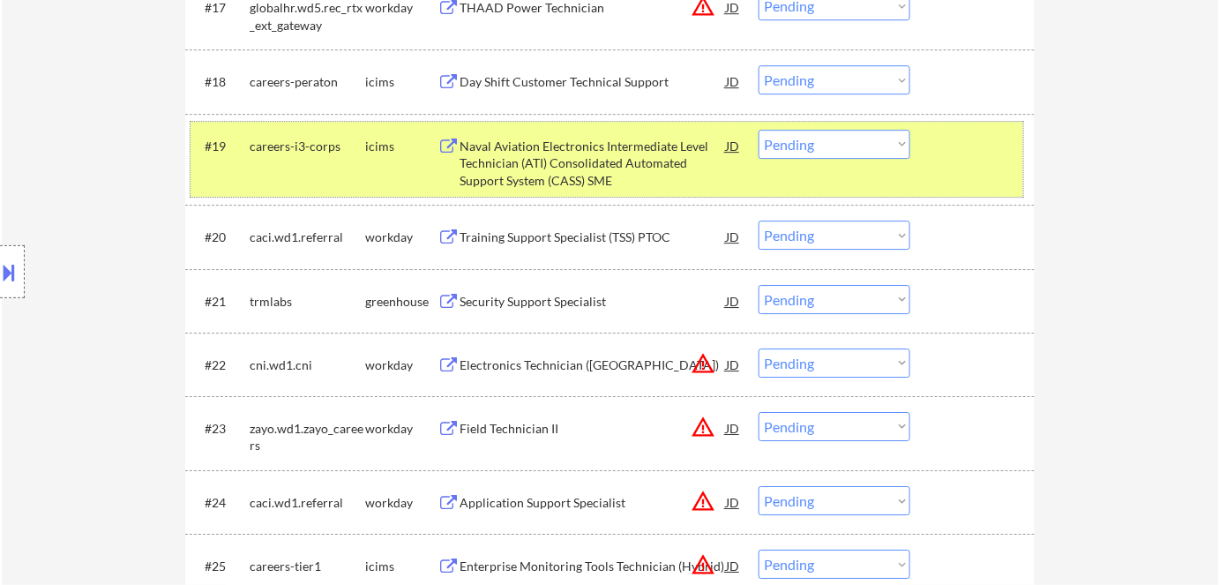
click at [393, 144] on div "icims" at bounding box center [401, 147] width 72 height 18
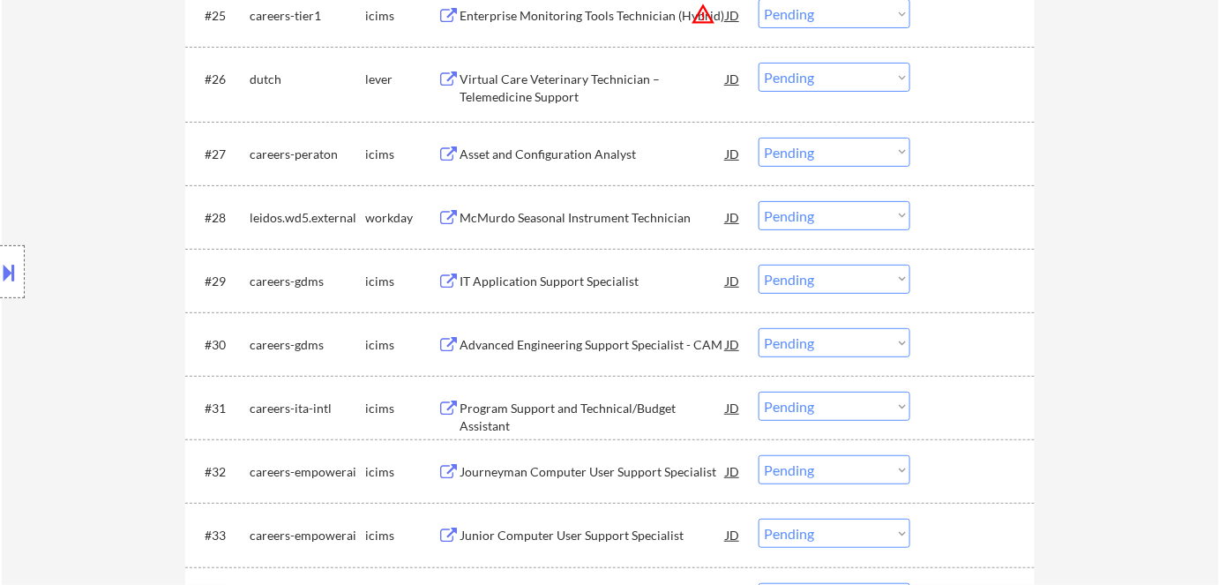
scroll to position [2322, 0]
click at [543, 97] on div "Virtual Care Veterinary Technician – Telemedicine Support" at bounding box center [593, 87] width 266 height 34
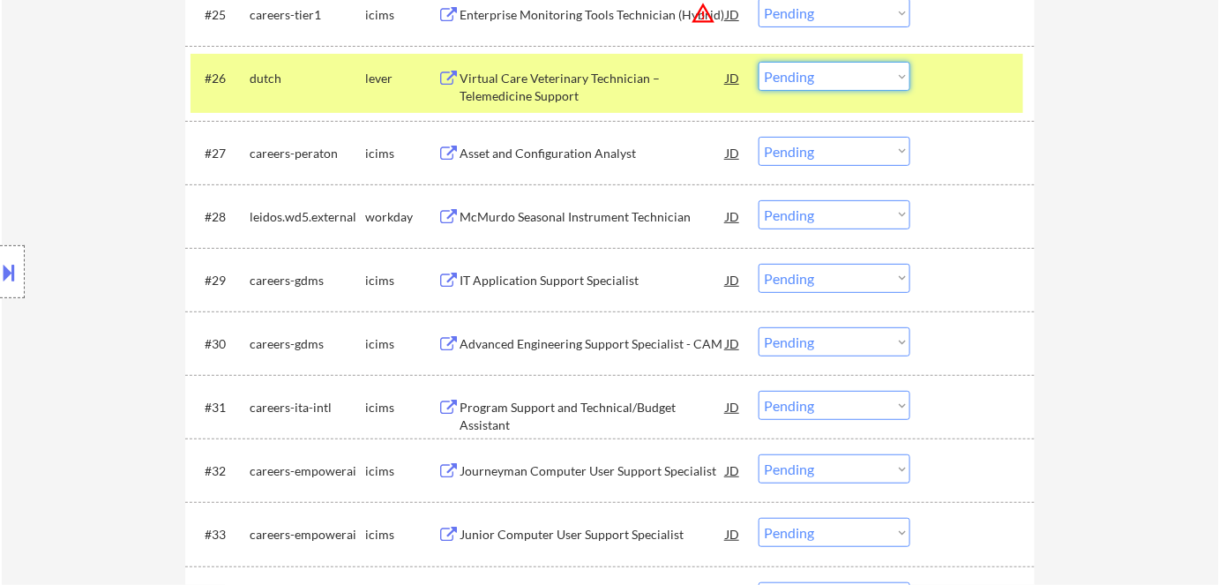
click at [839, 71] on select "Choose an option... Pending Applied Excluded (Questions) Excluded (Expired) Exc…" at bounding box center [835, 76] width 152 height 29
click at [759, 62] on select "Choose an option... Pending Applied Excluded (Questions) Excluded (Expired) Exc…" at bounding box center [835, 76] width 152 height 29
select select ""pending""
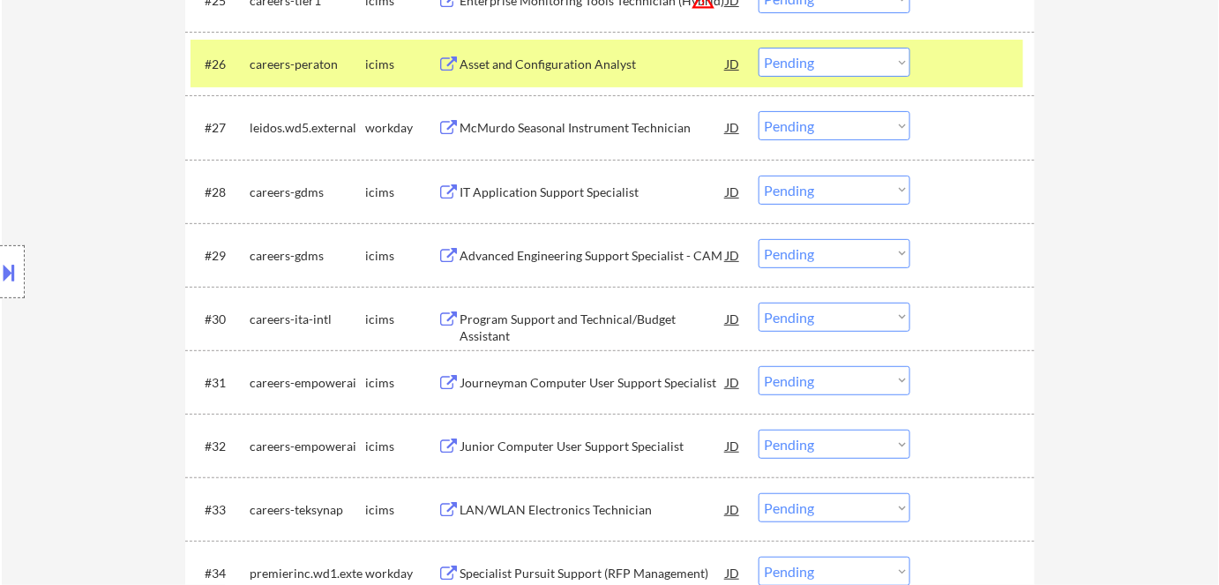
scroll to position [2337, 0]
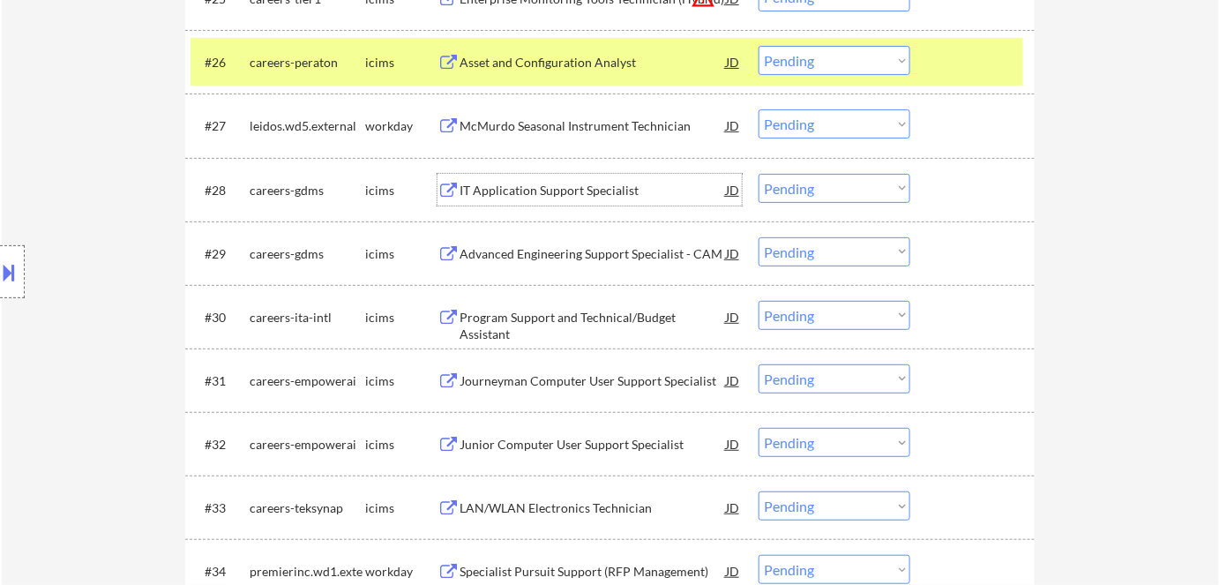
click at [604, 186] on div "IT Application Support Specialist" at bounding box center [593, 191] width 266 height 18
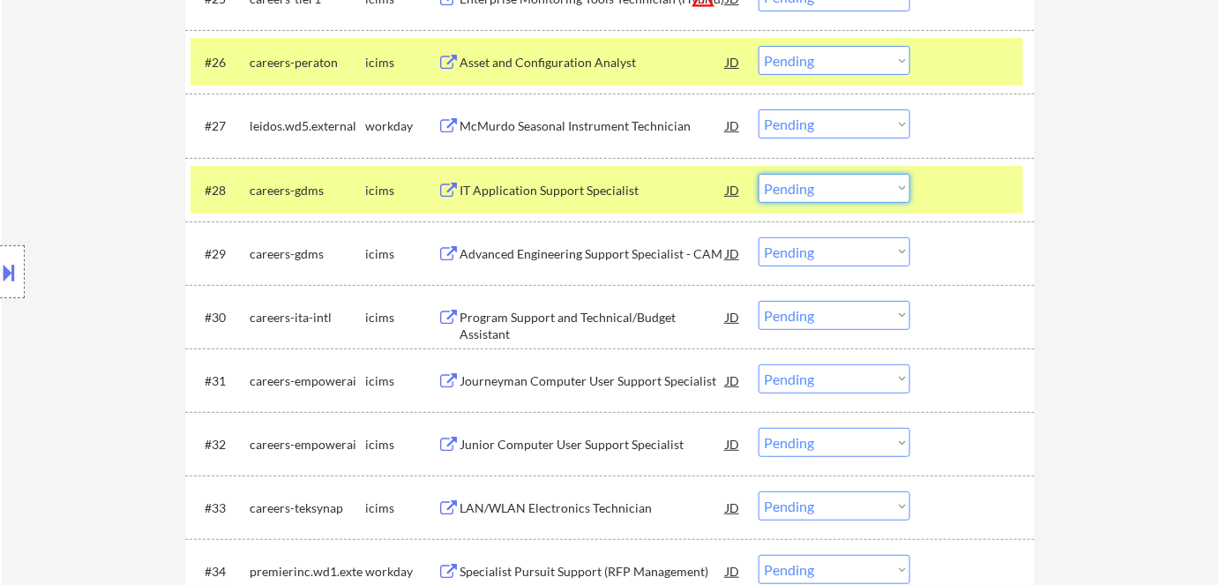
click at [867, 193] on select "Choose an option... Pending Applied Excluded (Questions) Excluded (Expired) Exc…" at bounding box center [835, 188] width 152 height 29
click at [759, 174] on select "Choose an option... Pending Applied Excluded (Questions) Excluded (Expired) Exc…" at bounding box center [835, 188] width 152 height 29
click at [393, 64] on div "icims" at bounding box center [401, 63] width 72 height 18
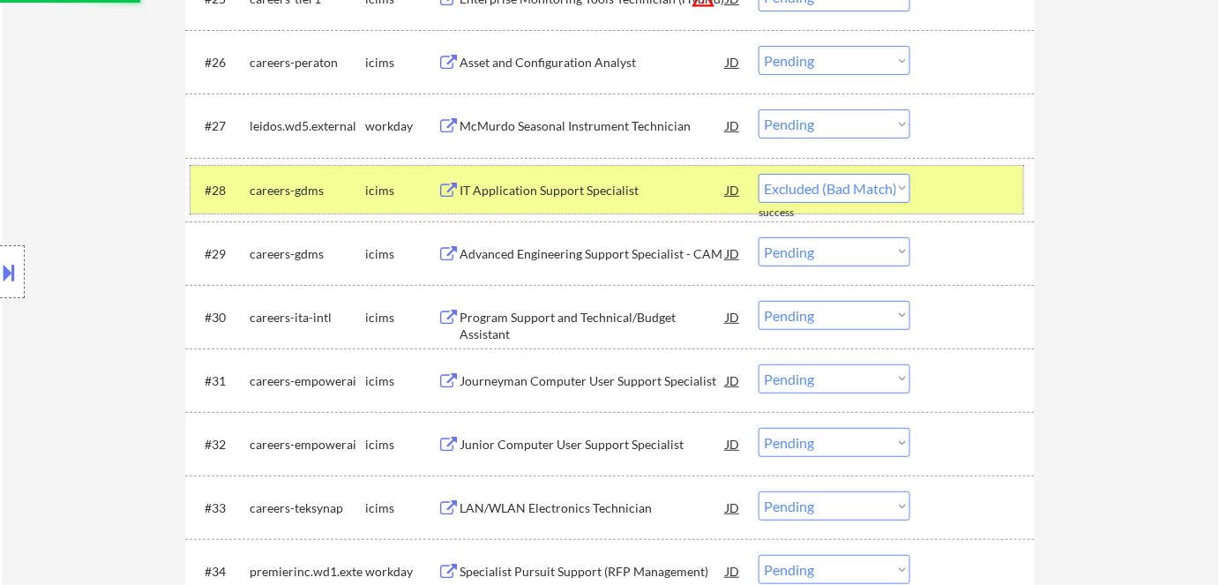
click at [377, 184] on div "icims" at bounding box center [401, 191] width 72 height 18
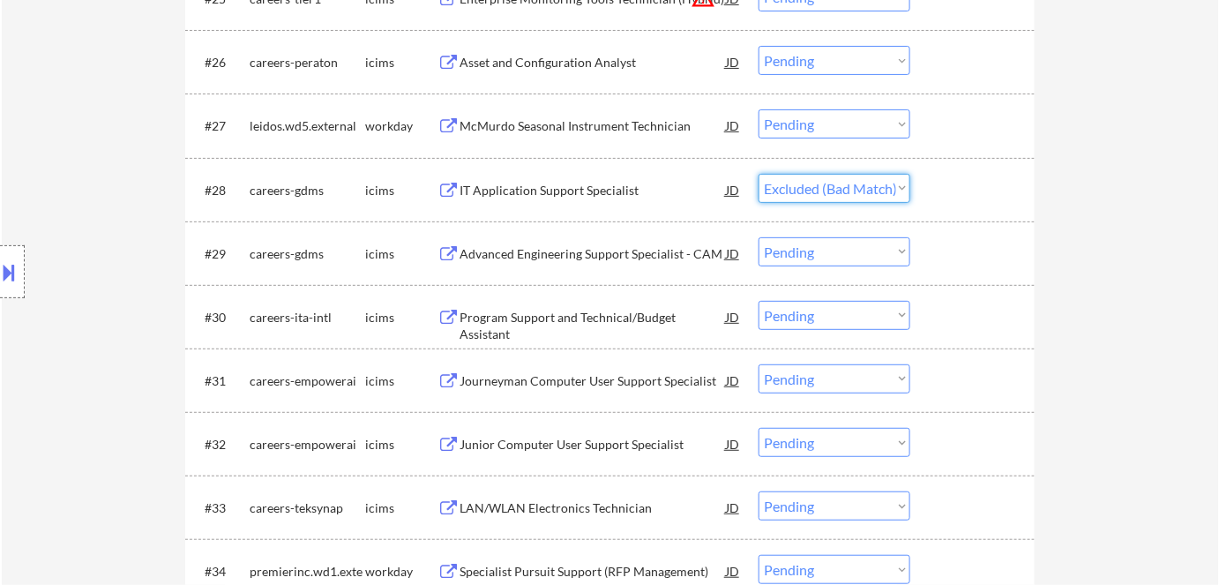
click at [835, 183] on select "Choose an option... Pending Applied Excluded (Questions) Excluded (Expired) Exc…" at bounding box center [835, 188] width 152 height 29
select select ""pending""
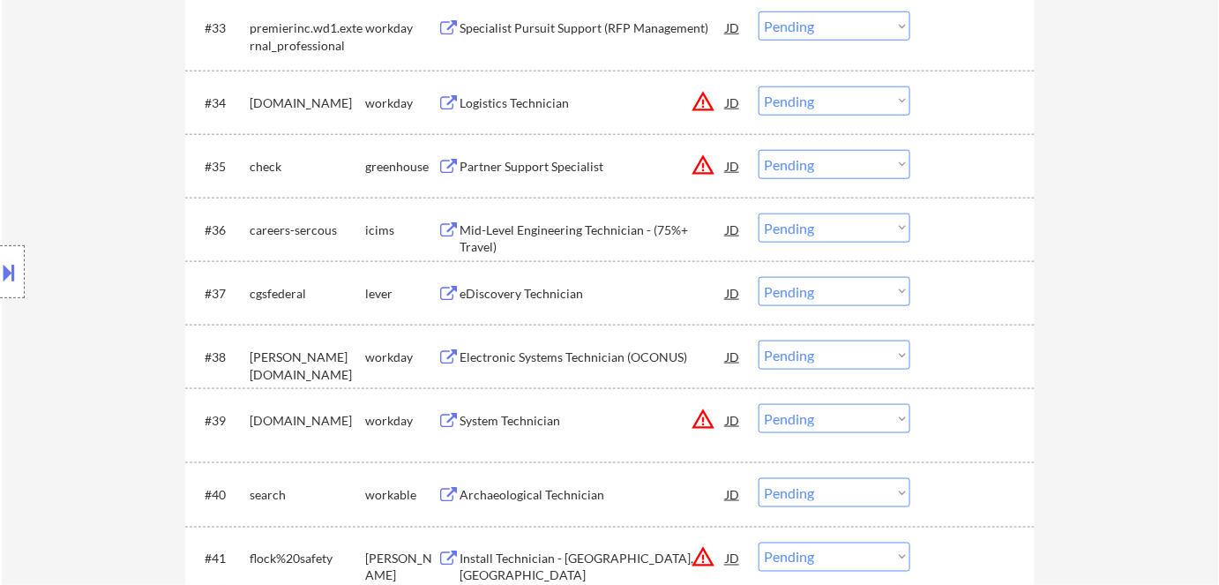
scroll to position [2860, 0]
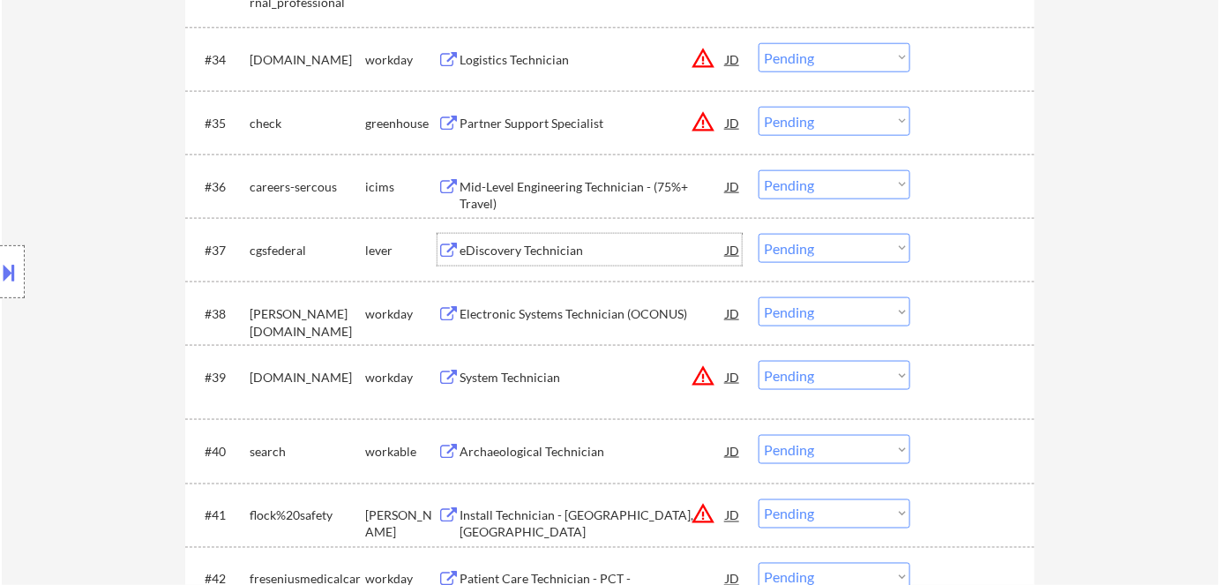
click at [519, 245] on div "eDiscovery Technician" at bounding box center [593, 251] width 266 height 18
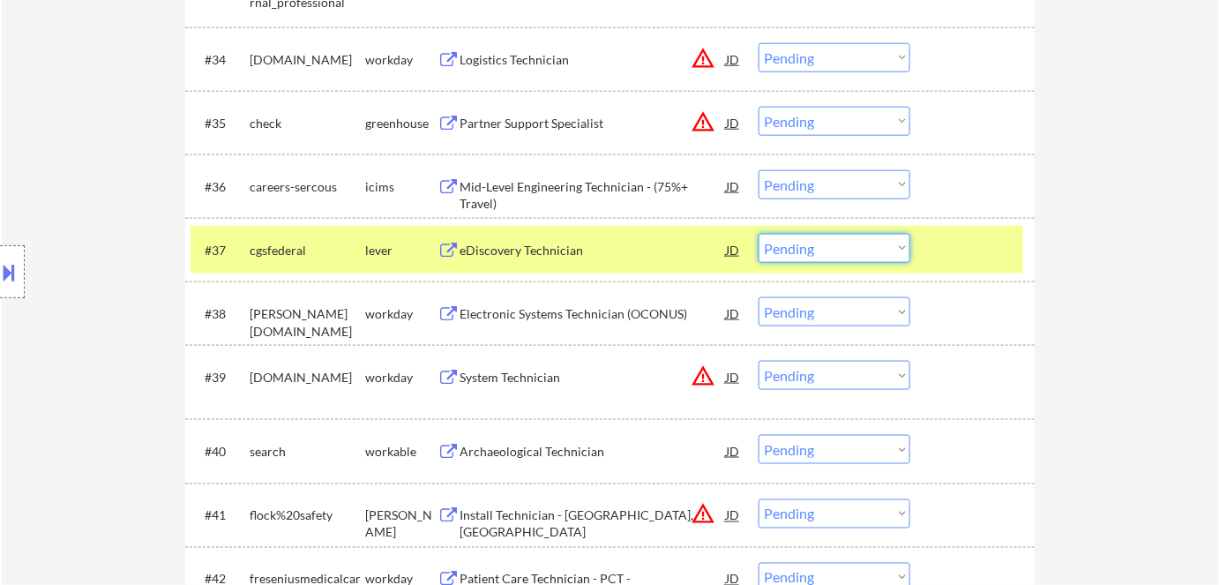
click at [813, 244] on select "Choose an option... Pending Applied Excluded (Questions) Excluded (Expired) Exc…" at bounding box center [835, 248] width 152 height 29
click at [759, 234] on select "Choose an option... Pending Applied Excluded (Questions) Excluded (Expired) Exc…" at bounding box center [835, 248] width 152 height 29
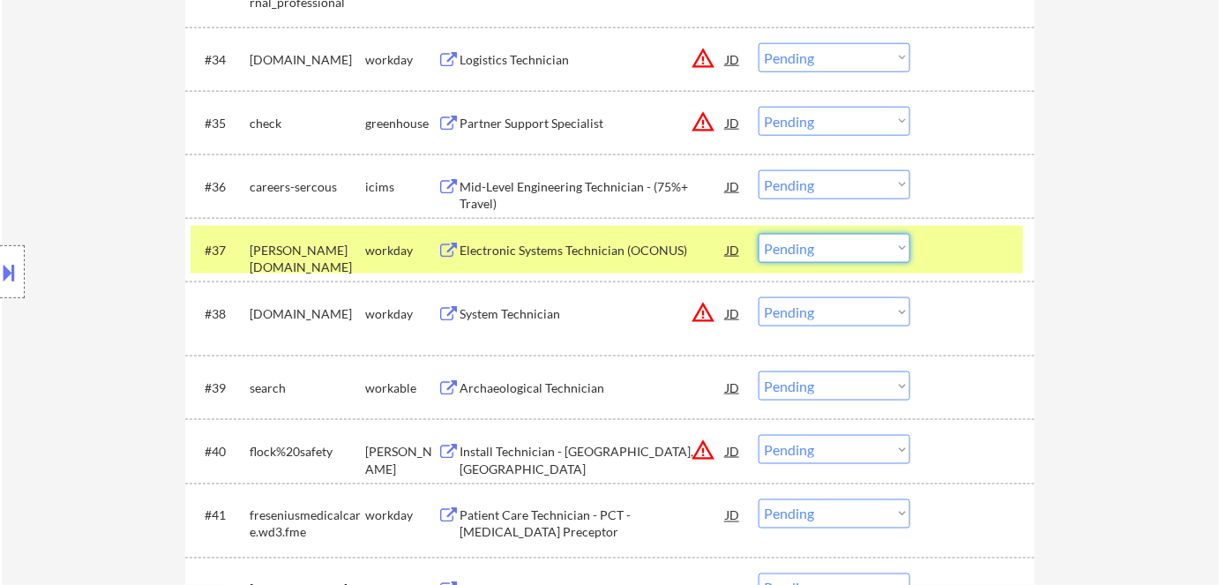
click at [812, 254] on select "Choose an option... Pending Applied Excluded (Questions) Excluded (Expired) Exc…" at bounding box center [835, 248] width 152 height 29
click at [759, 234] on select "Choose an option... Pending Applied Excluded (Questions) Excluded (Expired) Exc…" at bounding box center [835, 248] width 152 height 29
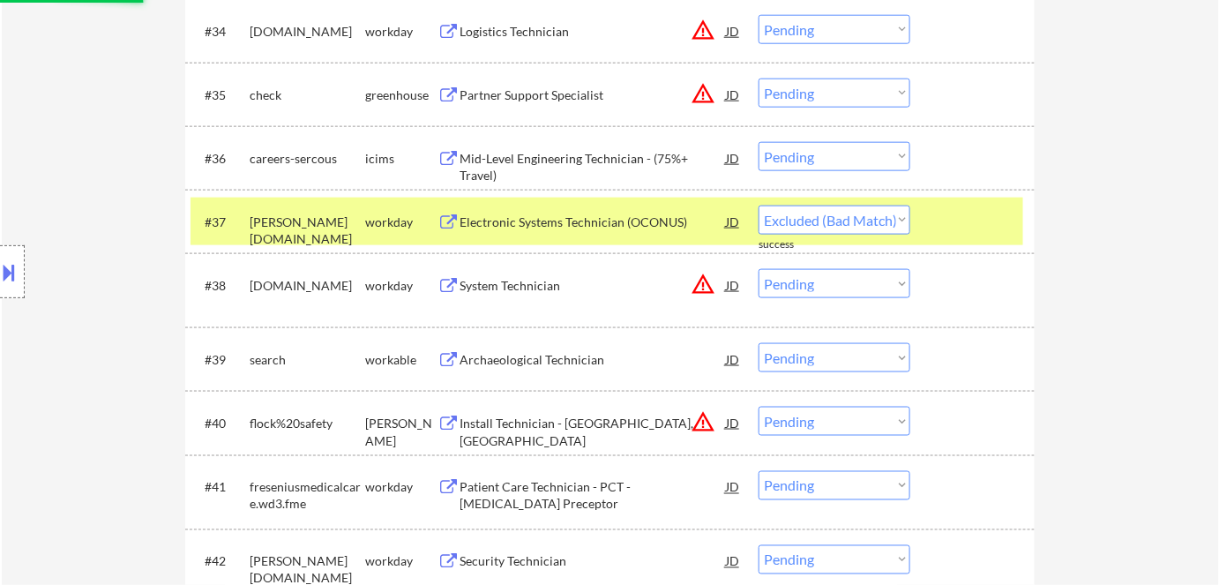
scroll to position [2893, 0]
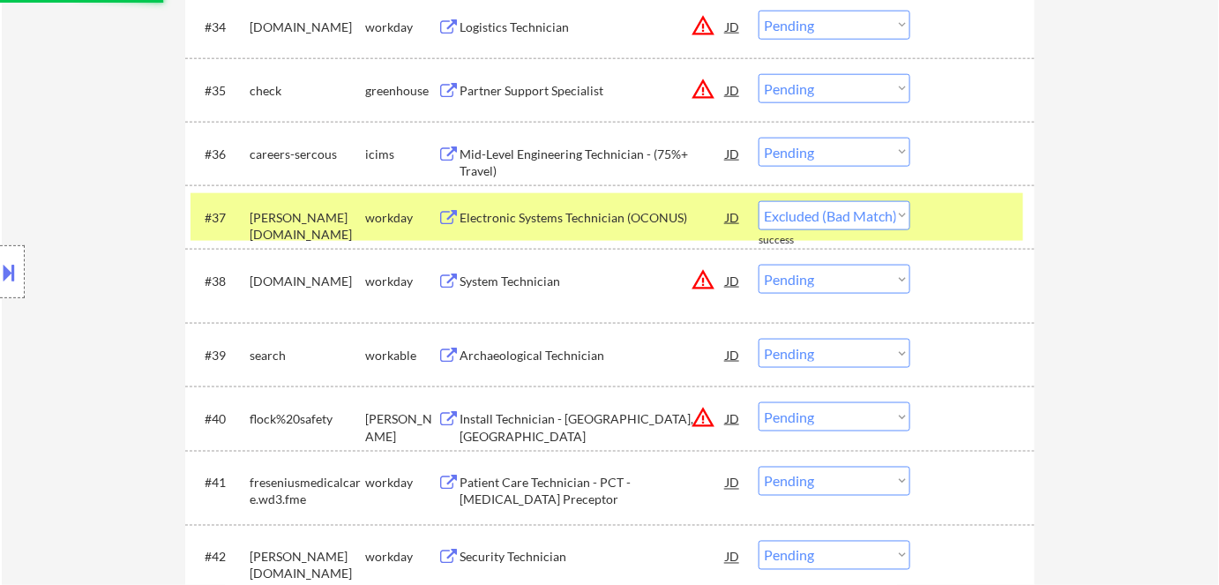
select select ""pending""
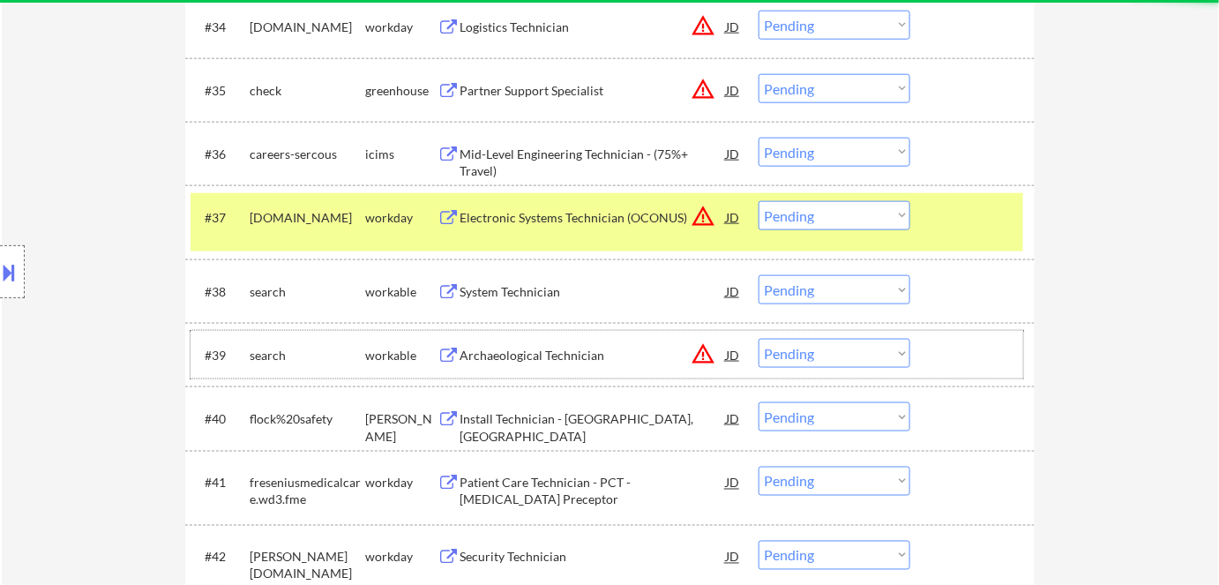
click at [809, 337] on div "#39 search workable Archaeological Technician JD warning_amber Choose an option…" at bounding box center [607, 355] width 833 height 48
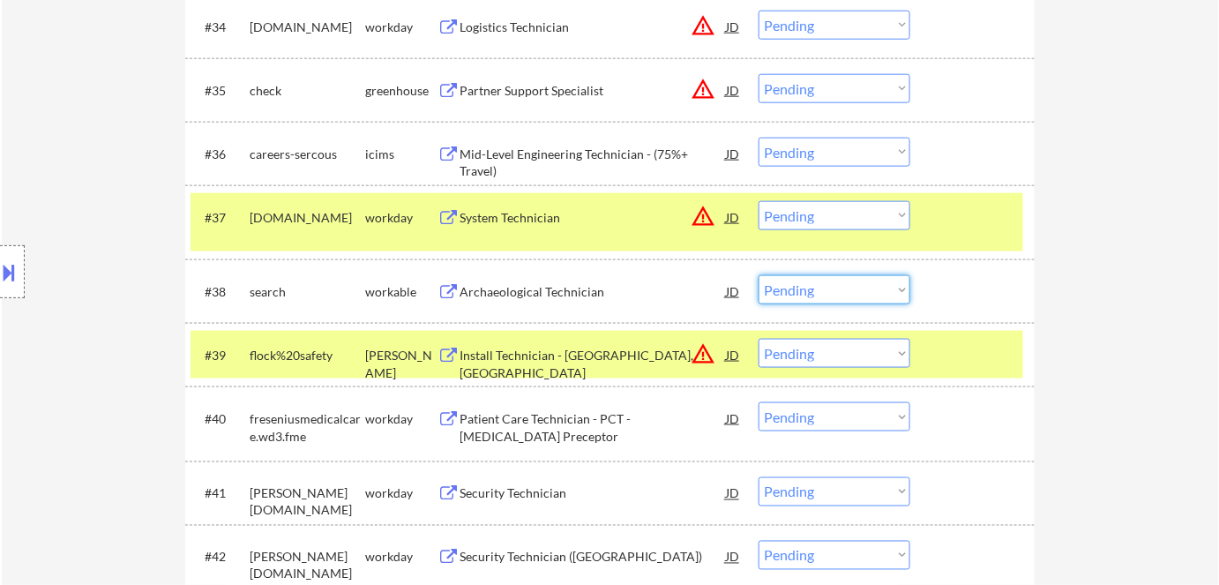
click at [841, 293] on select "Choose an option... Pending Applied Excluded (Questions) Excluded (Expired) Exc…" at bounding box center [835, 289] width 152 height 29
click at [759, 275] on select "Choose an option... Pending Applied Excluded (Questions) Excluded (Expired) Exc…" at bounding box center [835, 289] width 152 height 29
click at [418, 357] on div "ashby" at bounding box center [401, 364] width 72 height 34
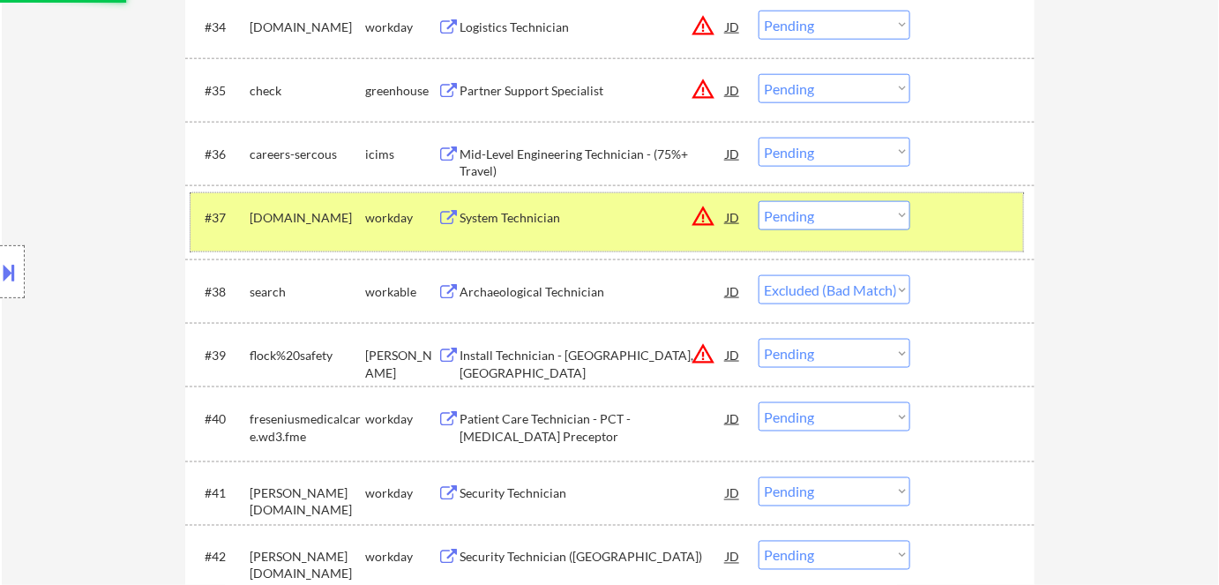
click at [387, 215] on div "workday" at bounding box center [401, 218] width 72 height 18
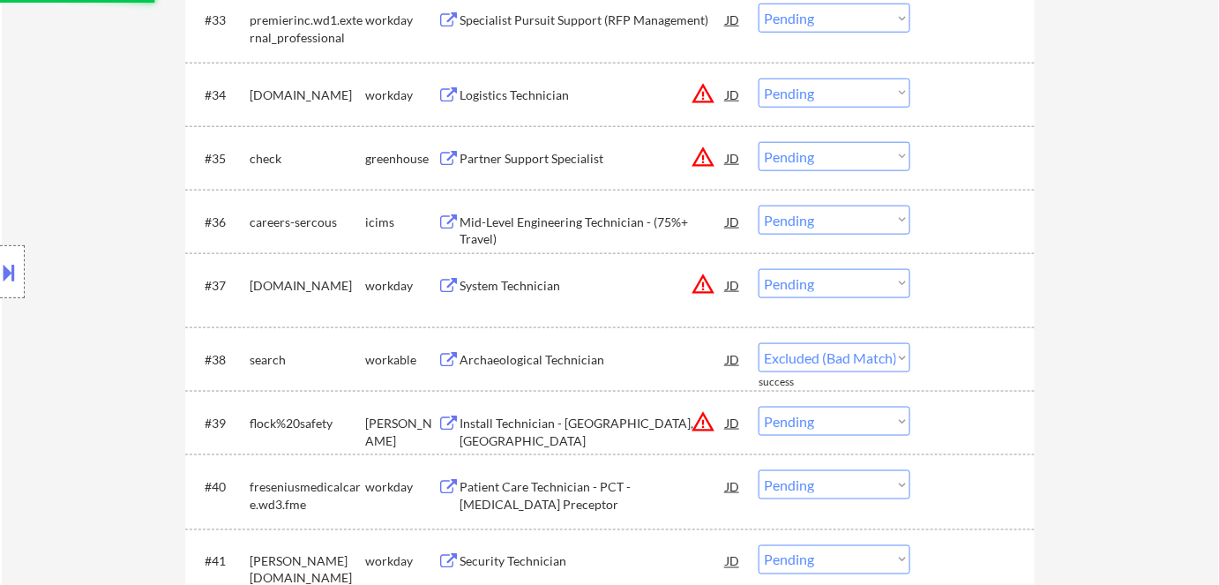
select select ""pending""
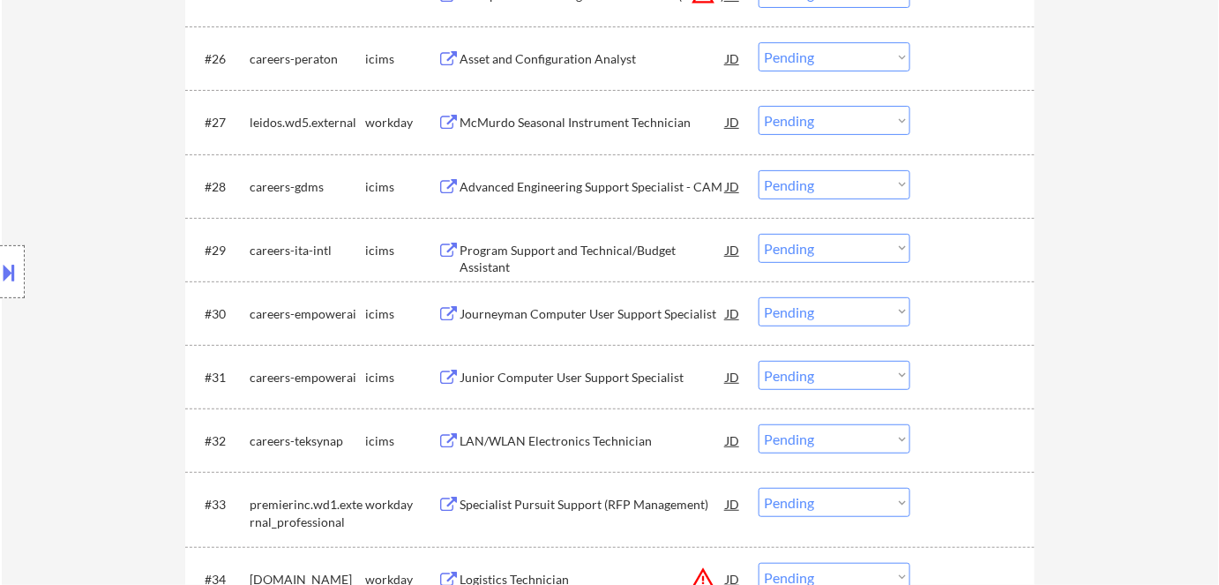
scroll to position [2342, 0]
click at [841, 186] on select "Choose an option... Pending Applied Excluded (Questions) Excluded (Expired) Exc…" at bounding box center [835, 183] width 152 height 29
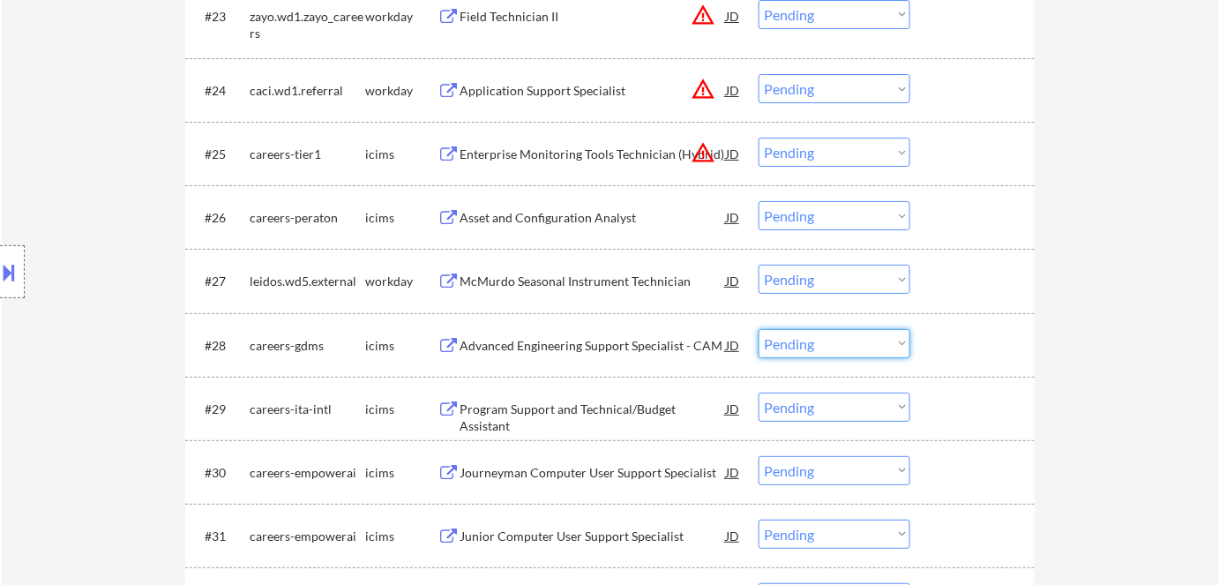
scroll to position [2191, 0]
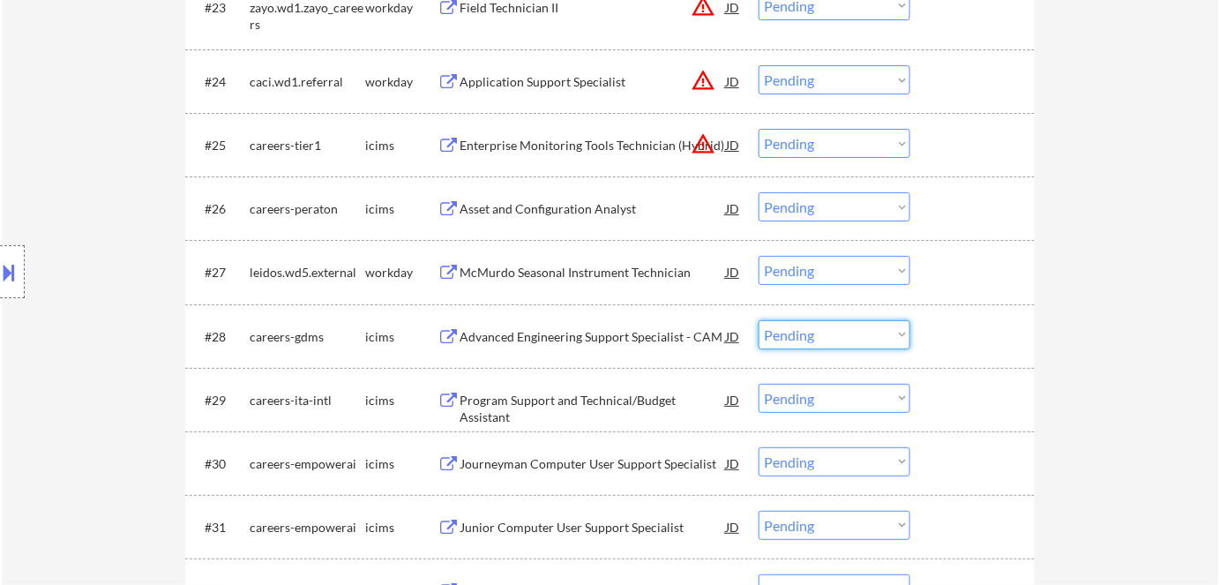
click at [865, 332] on select "Choose an option... Pending Applied Excluded (Questions) Excluded (Expired) Exc…" at bounding box center [835, 334] width 152 height 29
click at [604, 332] on div "Advanced Engineering Support Specialist - CAM" at bounding box center [593, 337] width 266 height 18
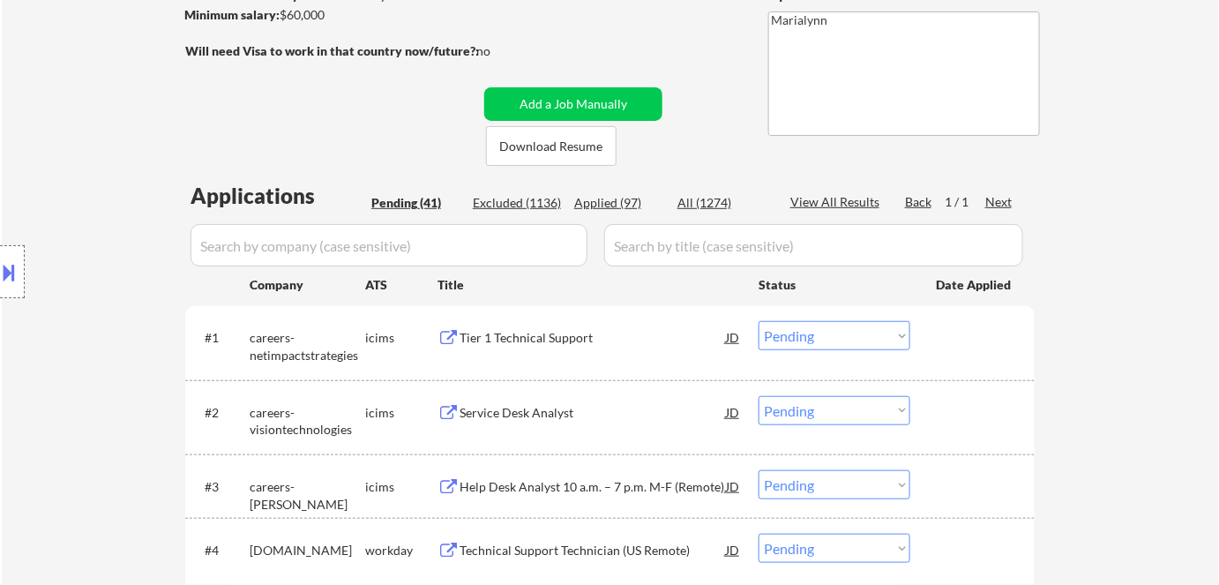
scroll to position [0, 0]
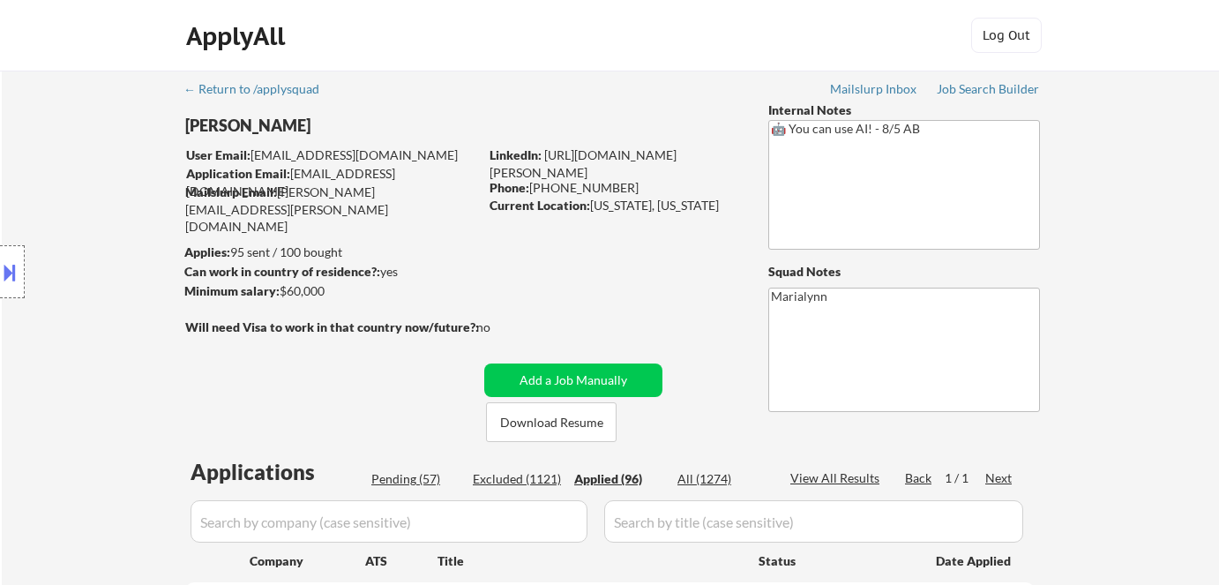
select select ""applied""
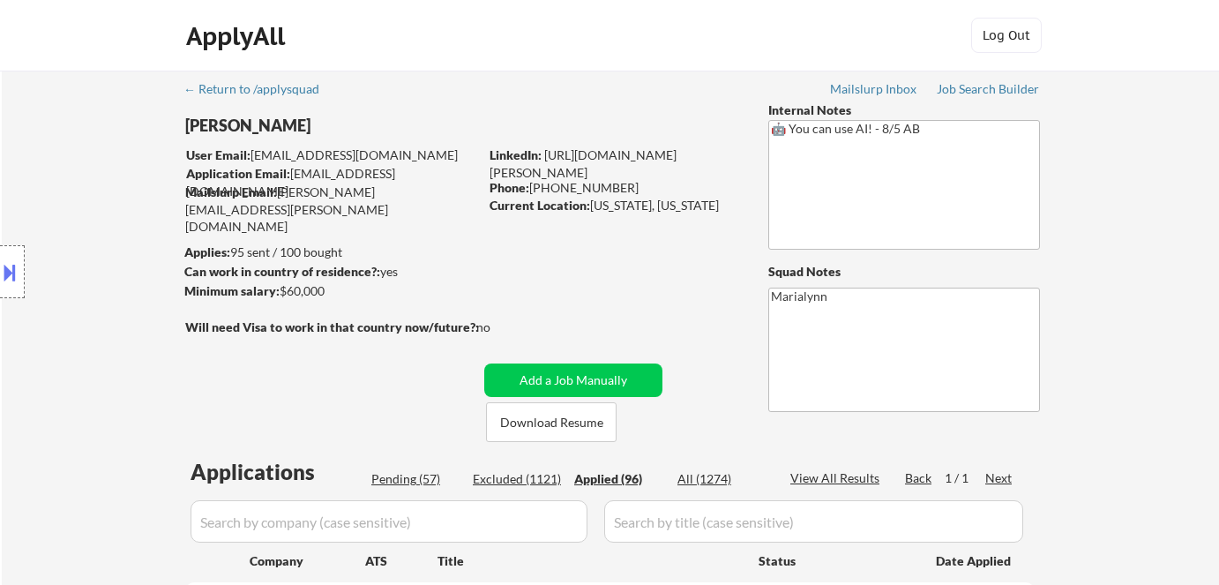
select select ""applied""
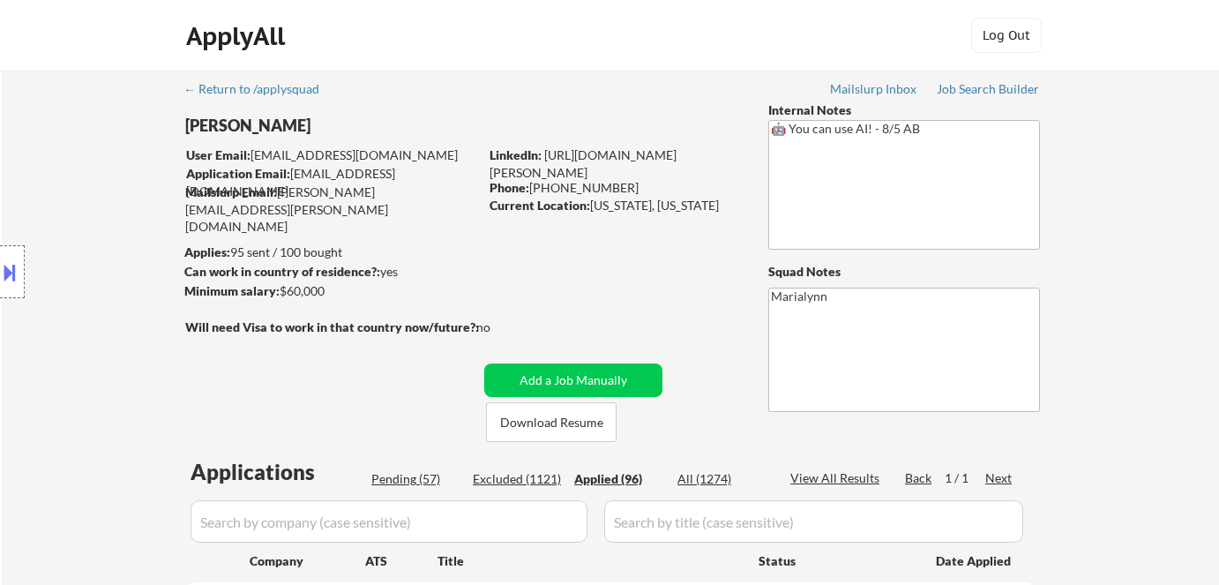
select select ""applied""
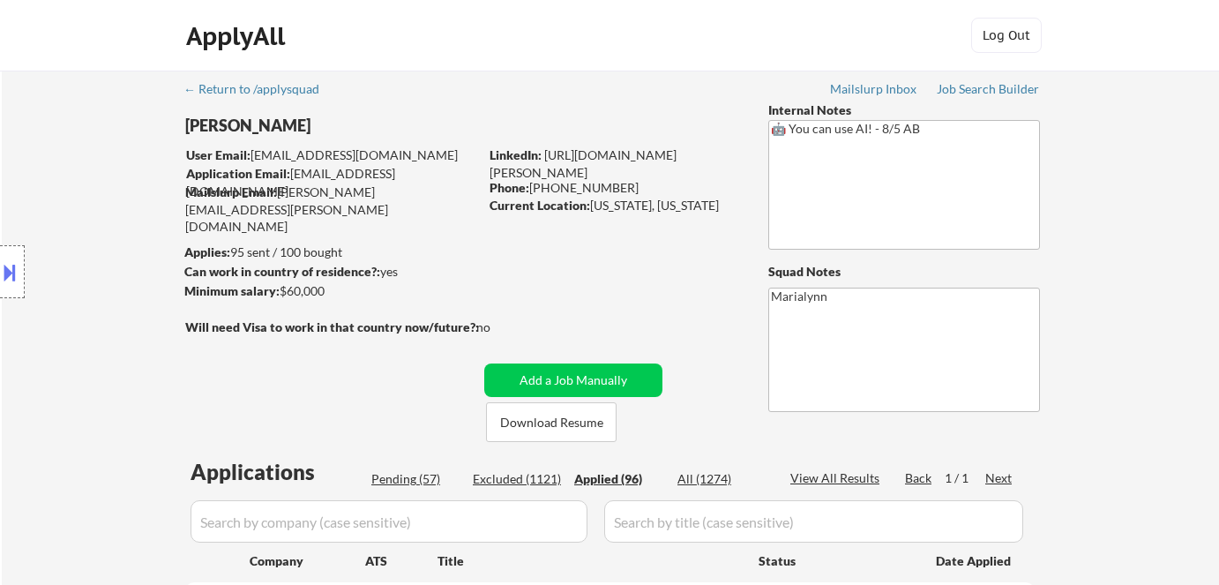
select select ""applied""
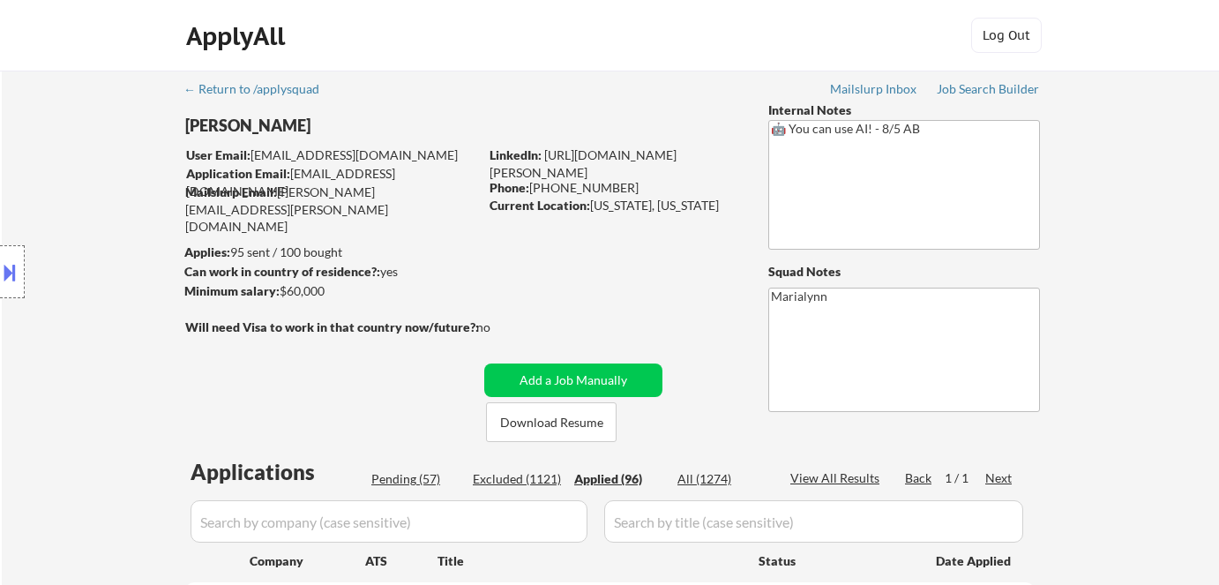
select select ""applied""
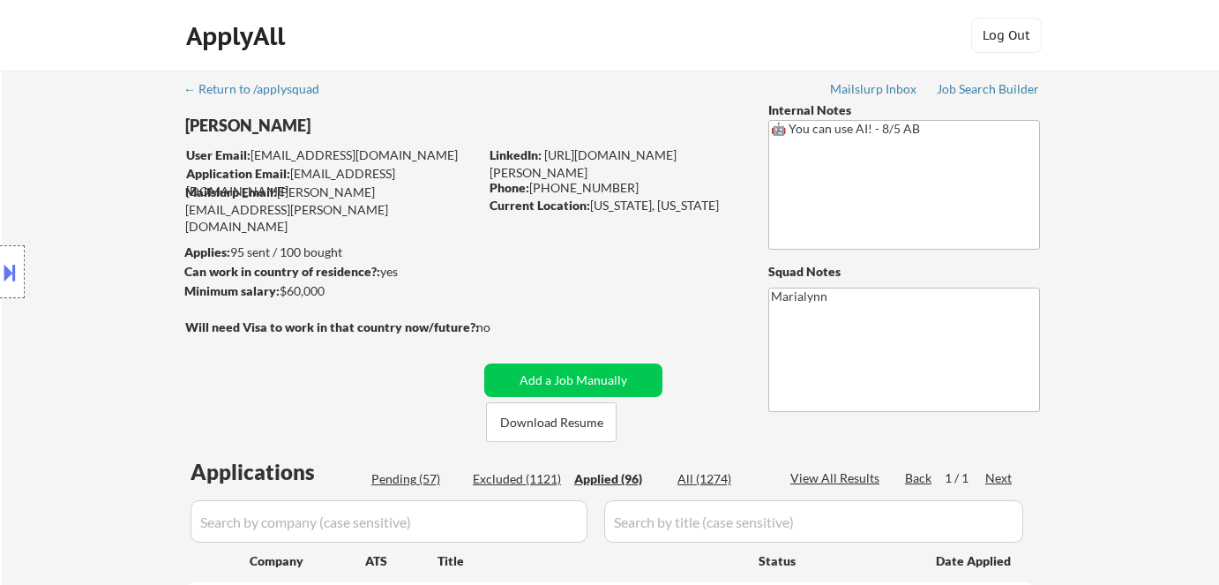
select select ""applied""
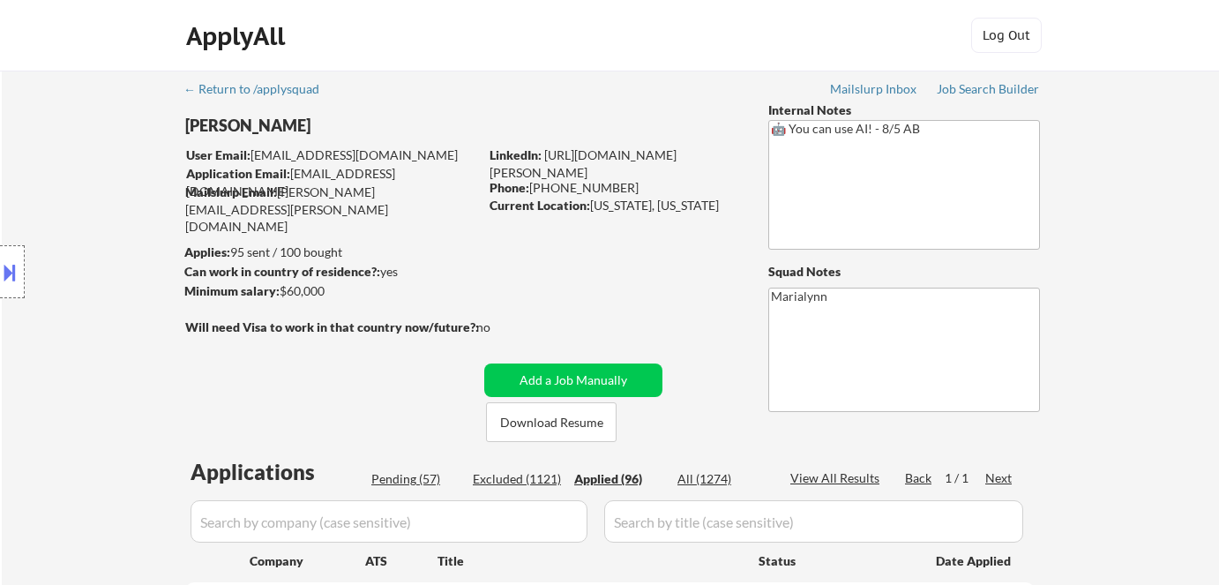
select select ""applied""
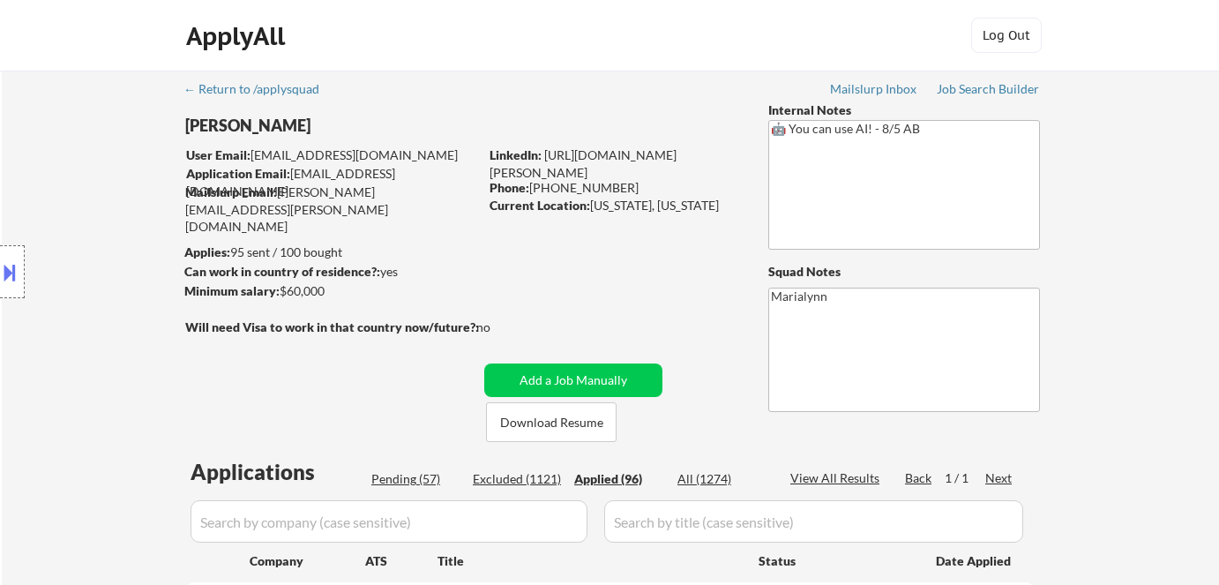
select select ""applied""
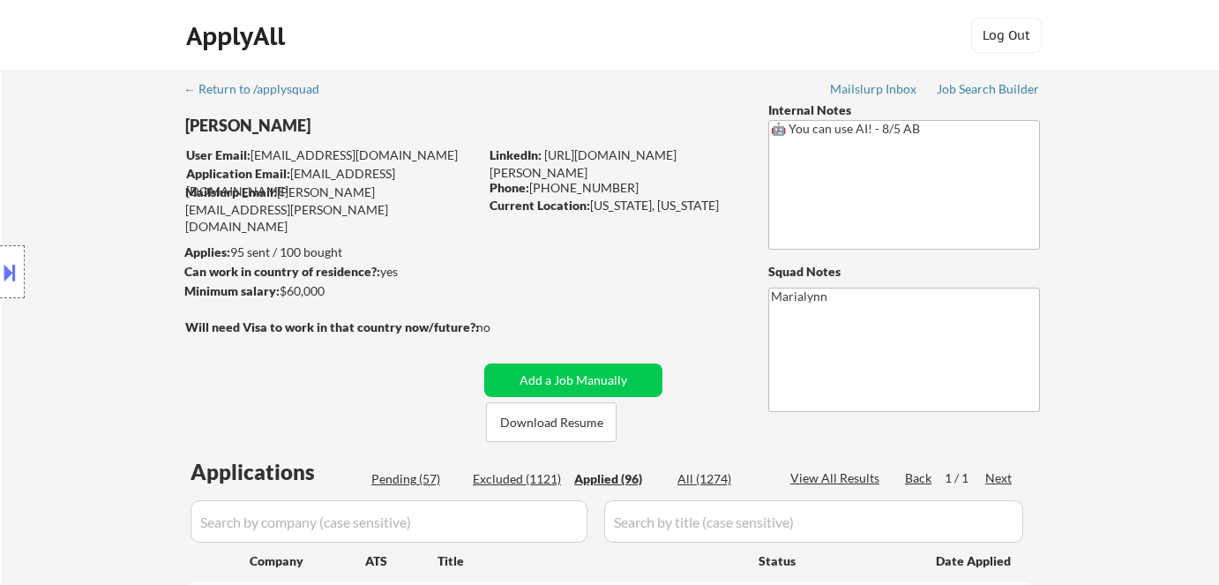
select select ""applied""
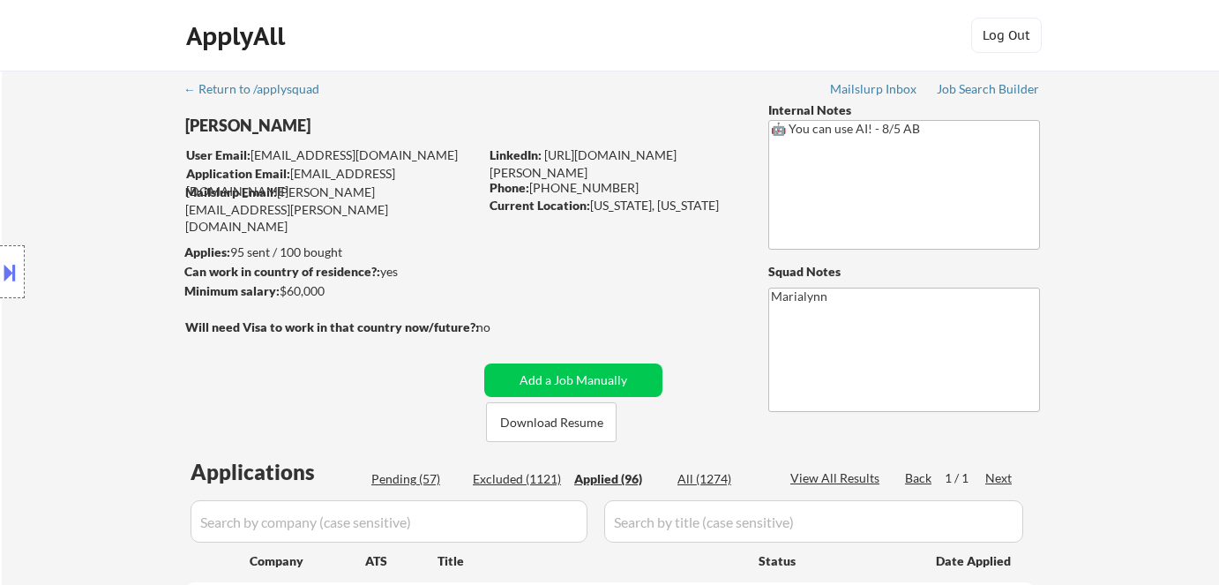
select select ""applied""
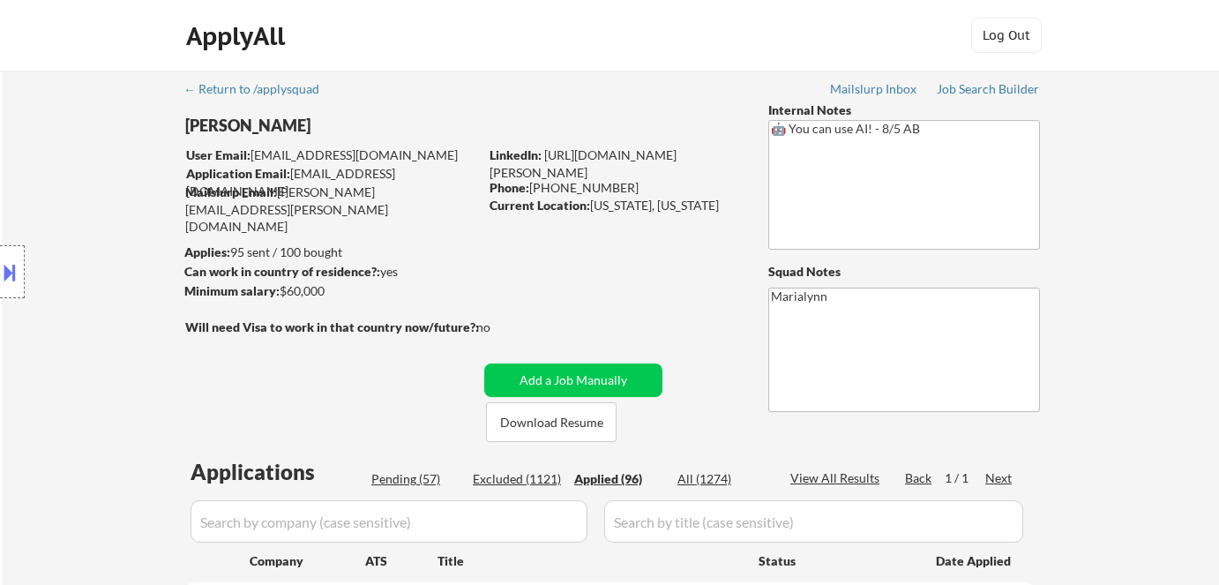
select select ""applied""
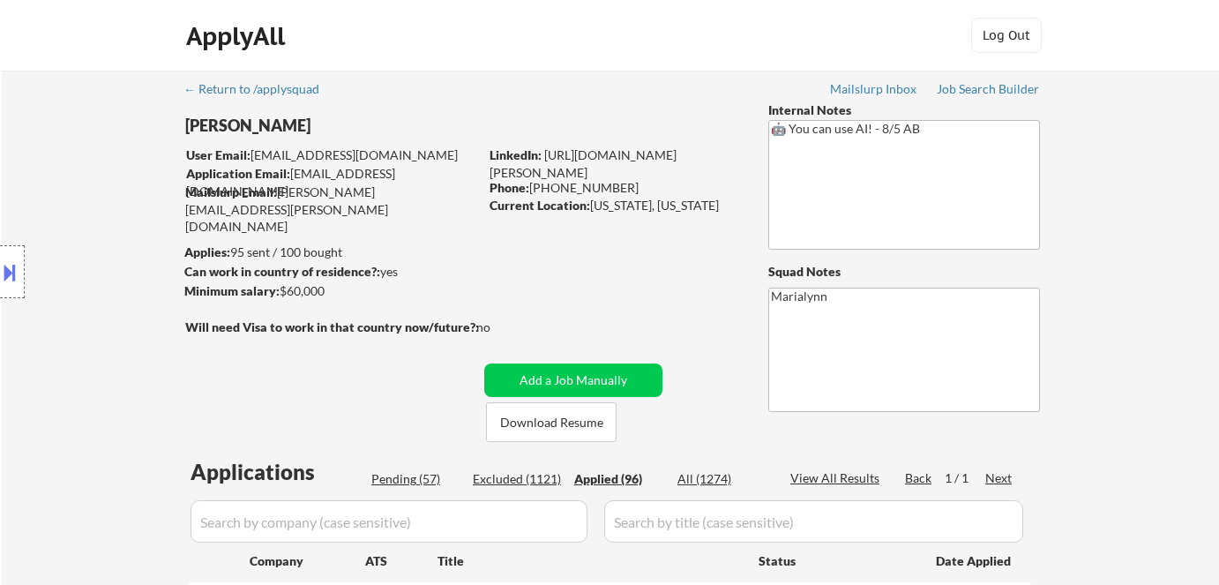
select select ""applied""
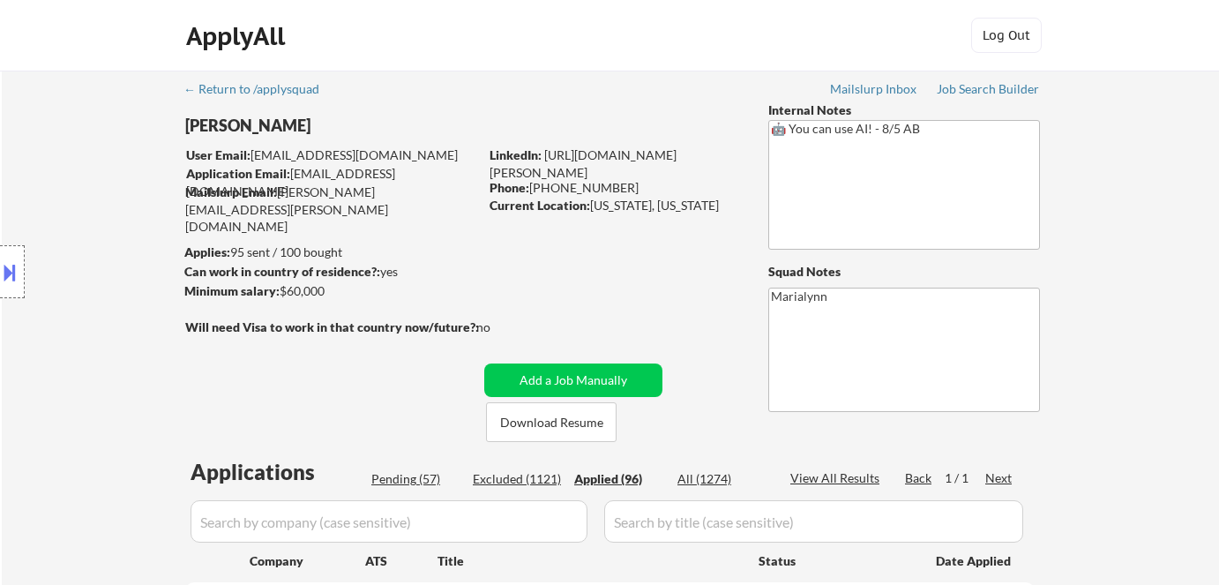
select select ""applied""
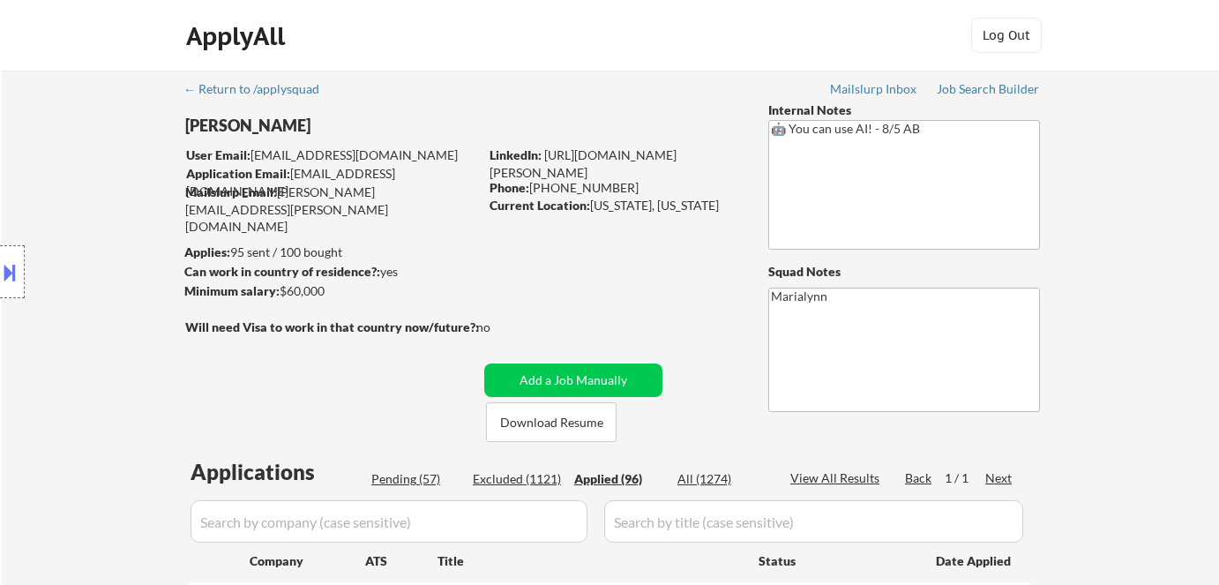
select select ""applied""
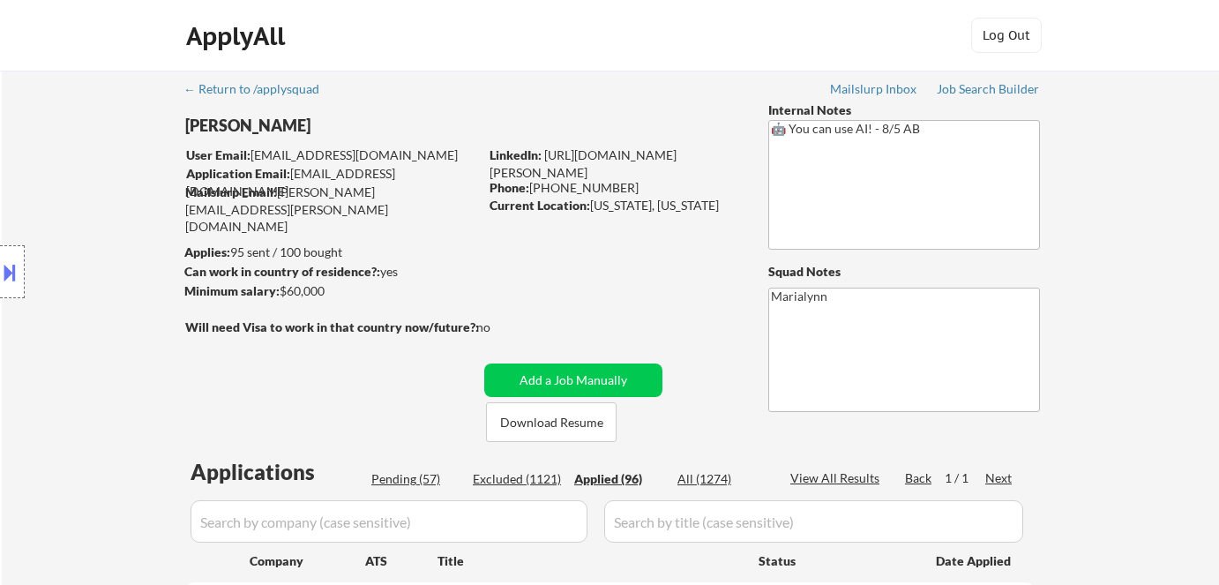
select select ""applied""
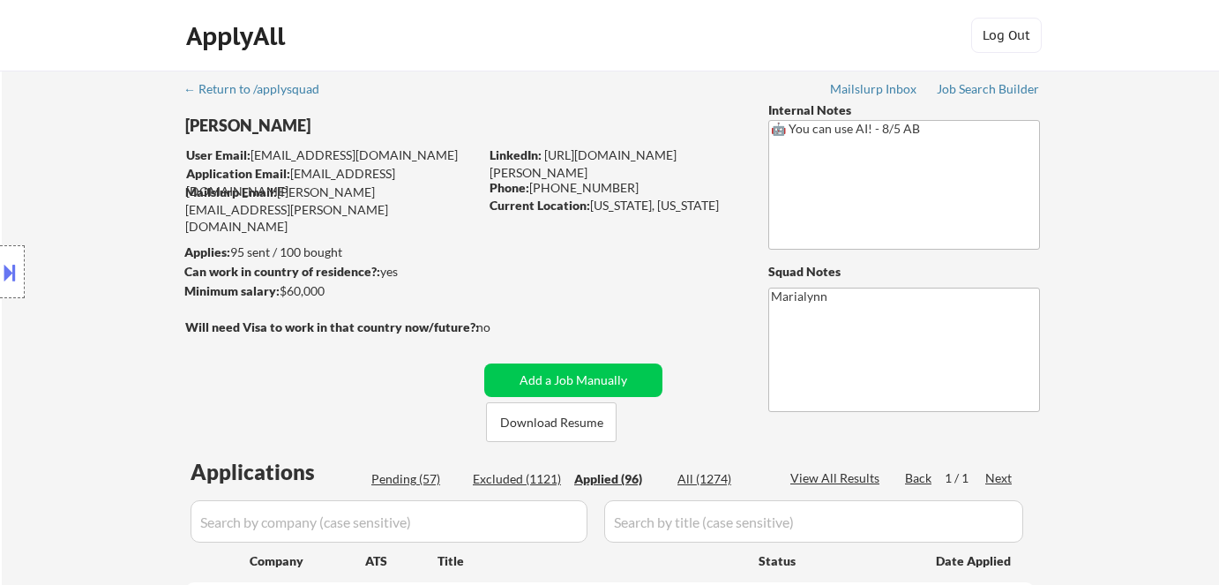
select select ""applied""
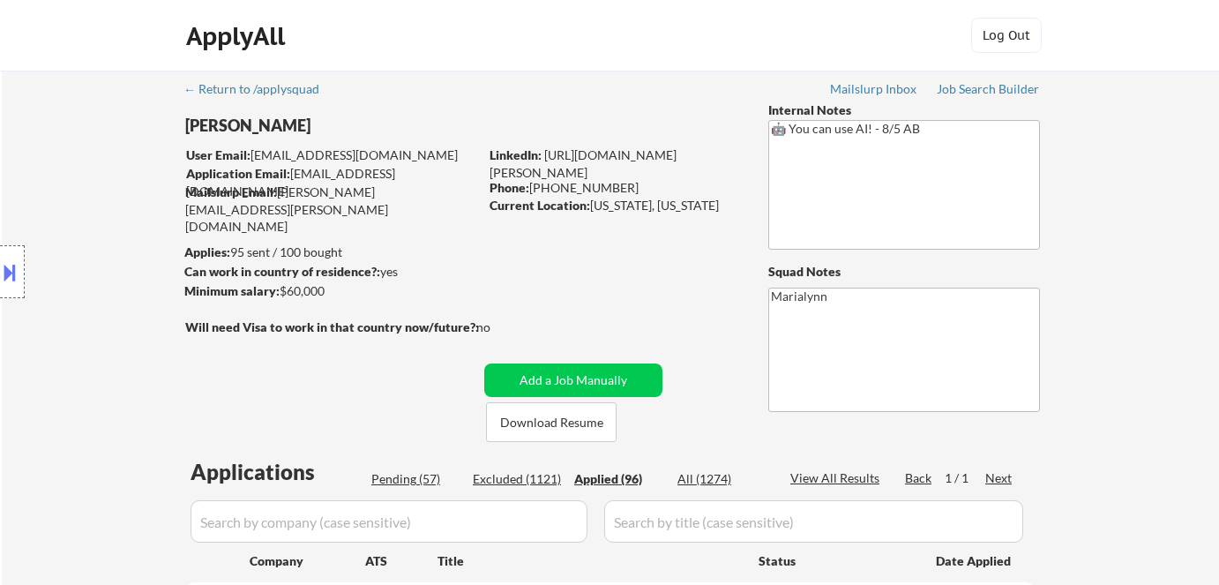
select select ""applied""
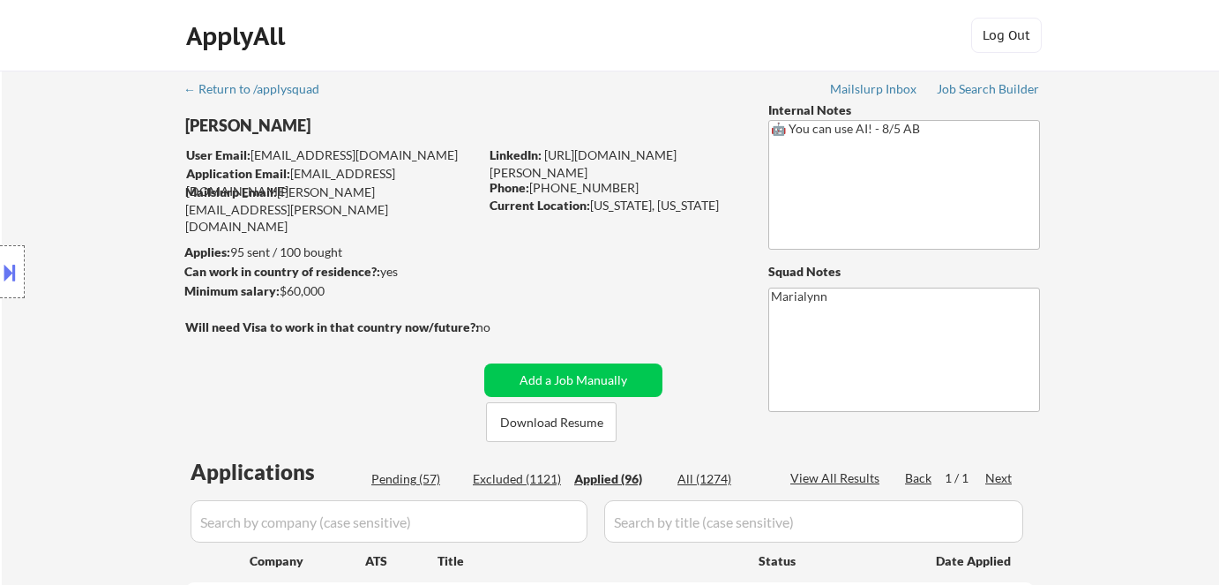
select select ""applied""
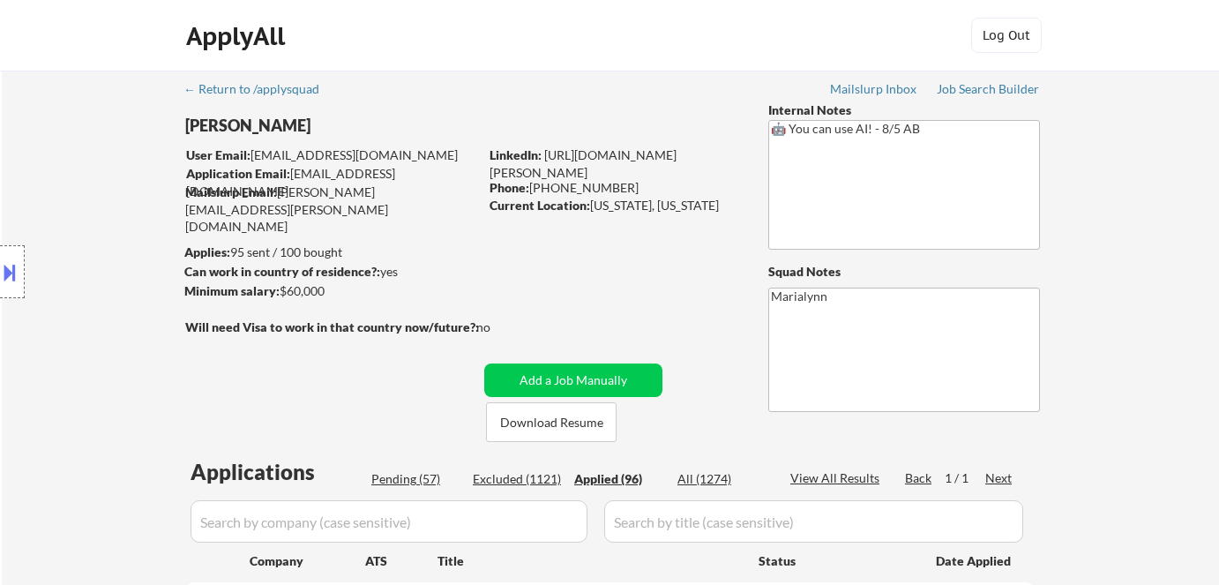
select select ""applied""
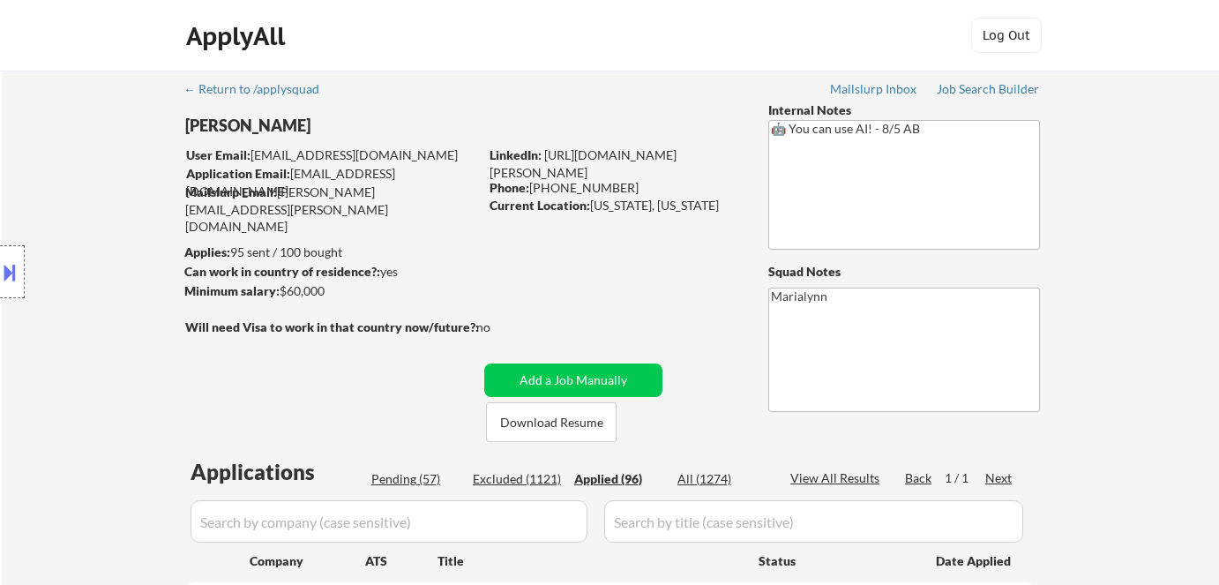
select select ""applied""
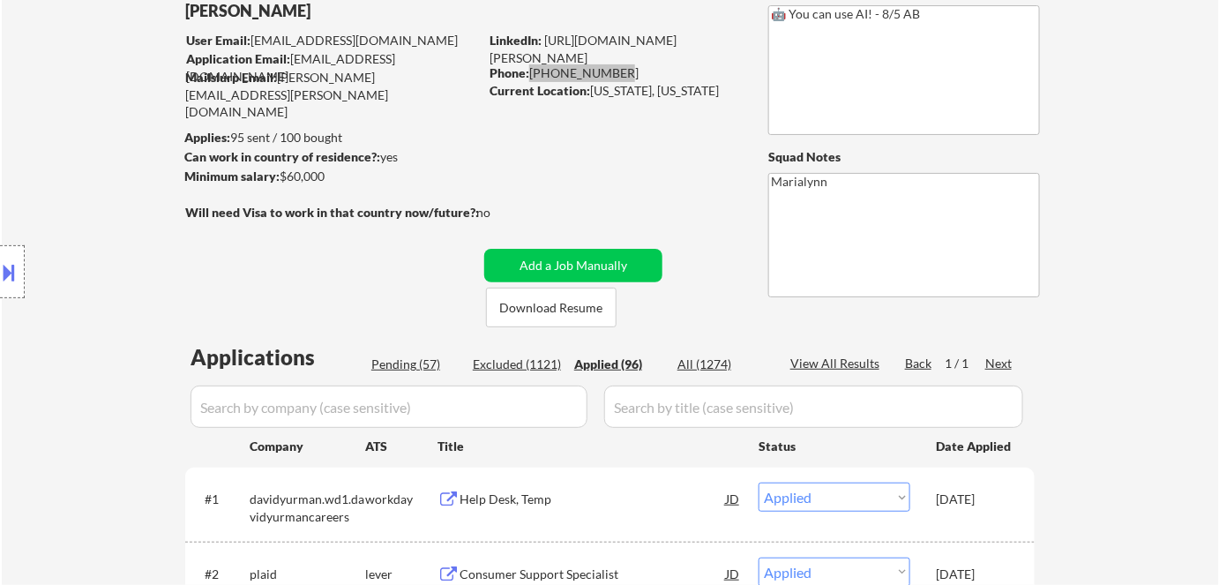
select select ""applied""
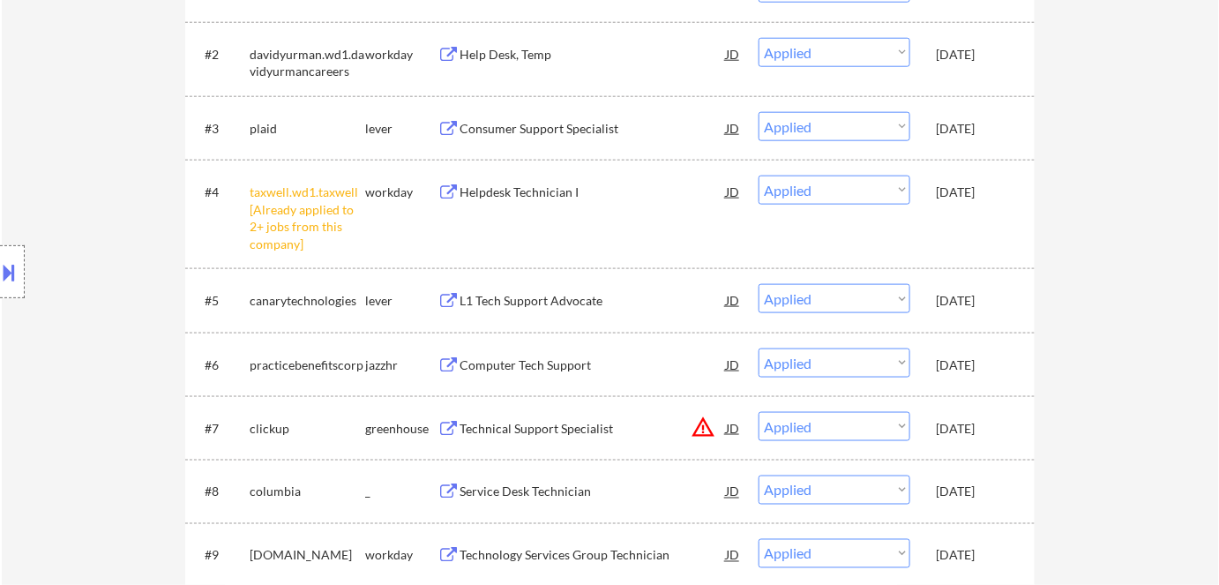
scroll to position [624, 0]
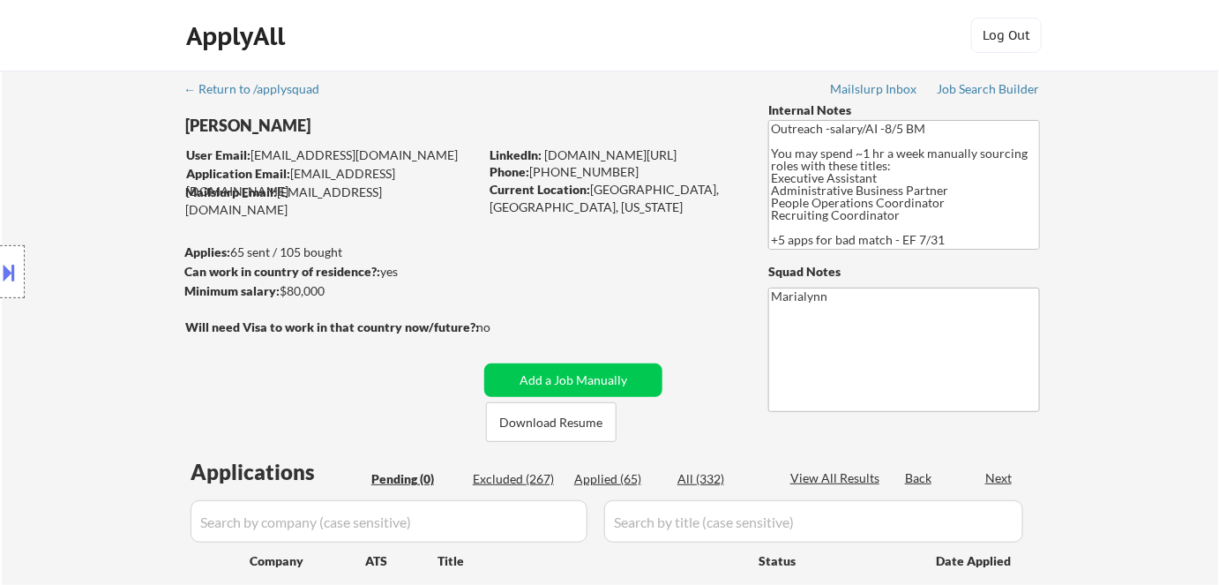
scroll to position [2, 0]
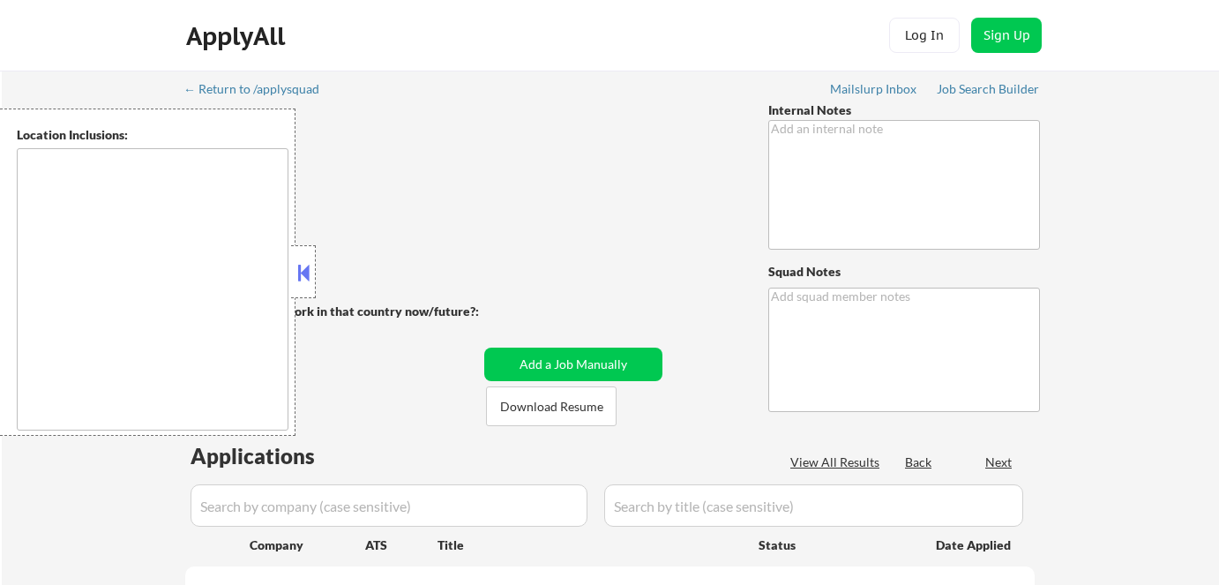
type textarea "+5 for late - 8/1 AB Use Oceanside, CA for current location Outreach about impr…"
type textarea "Marialynn"
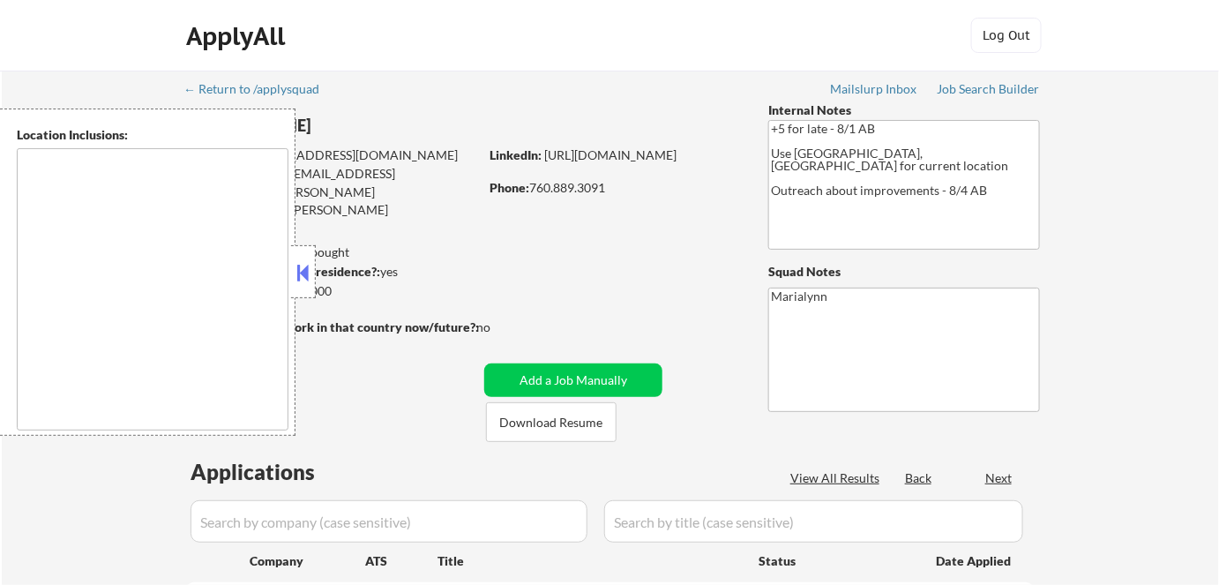
click at [298, 259] on button at bounding box center [303, 272] width 19 height 26
type textarea "San Francisco, CA Daly City, CA South San Francisco, CA Brisbane, CA Colma, CA …"
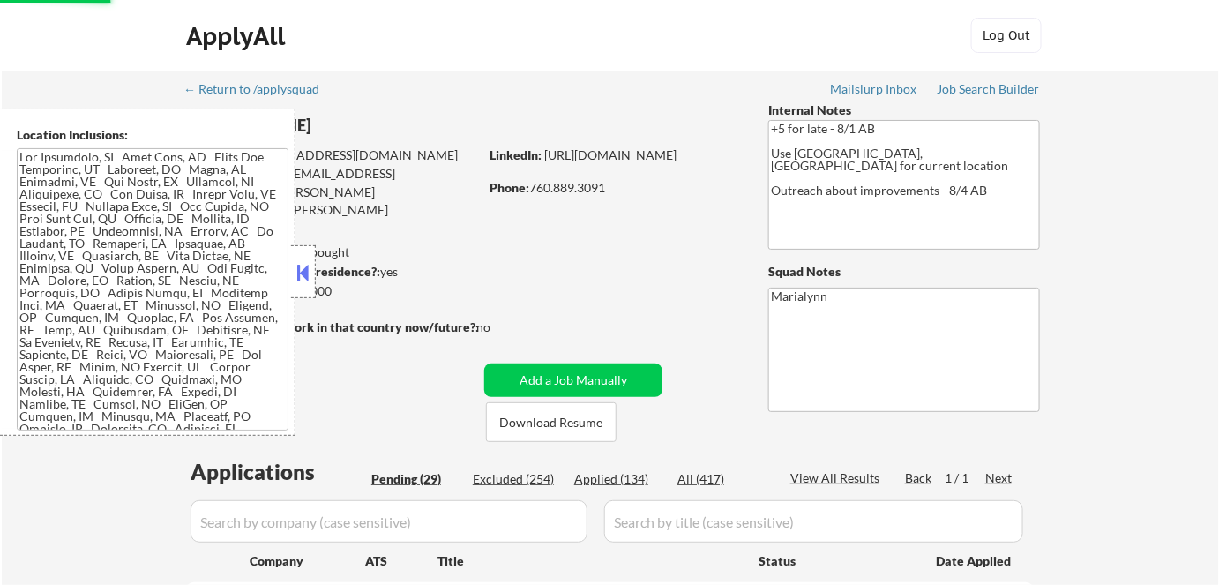
click at [305, 268] on div "Location Inclusions:" at bounding box center [158, 271] width 316 height 327
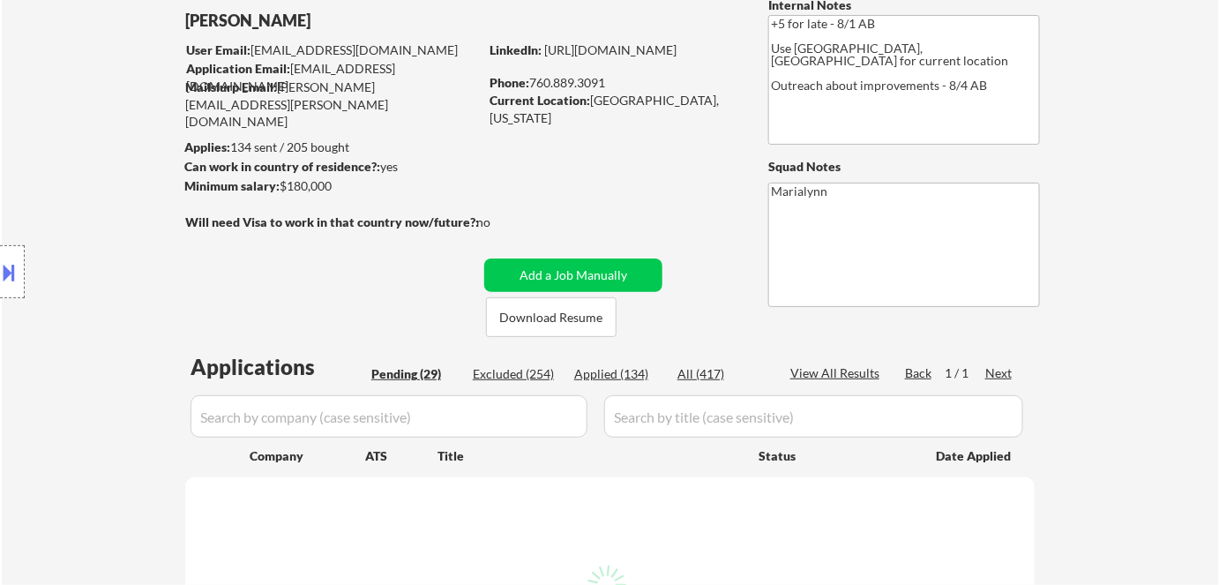
scroll to position [106, 0]
select select ""pending""
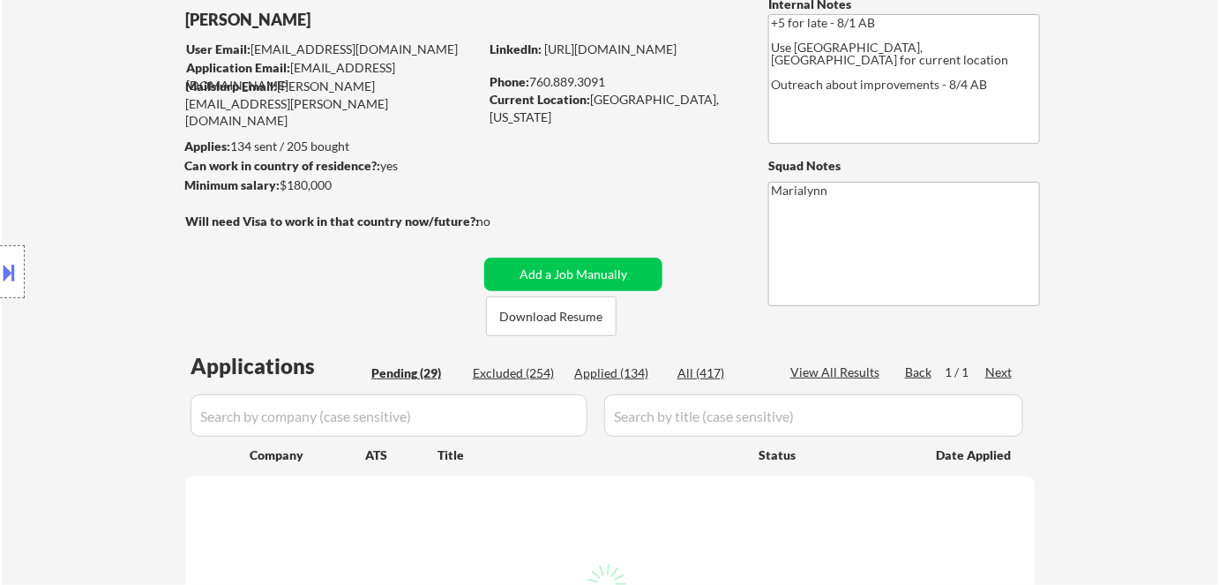
select select ""pending""
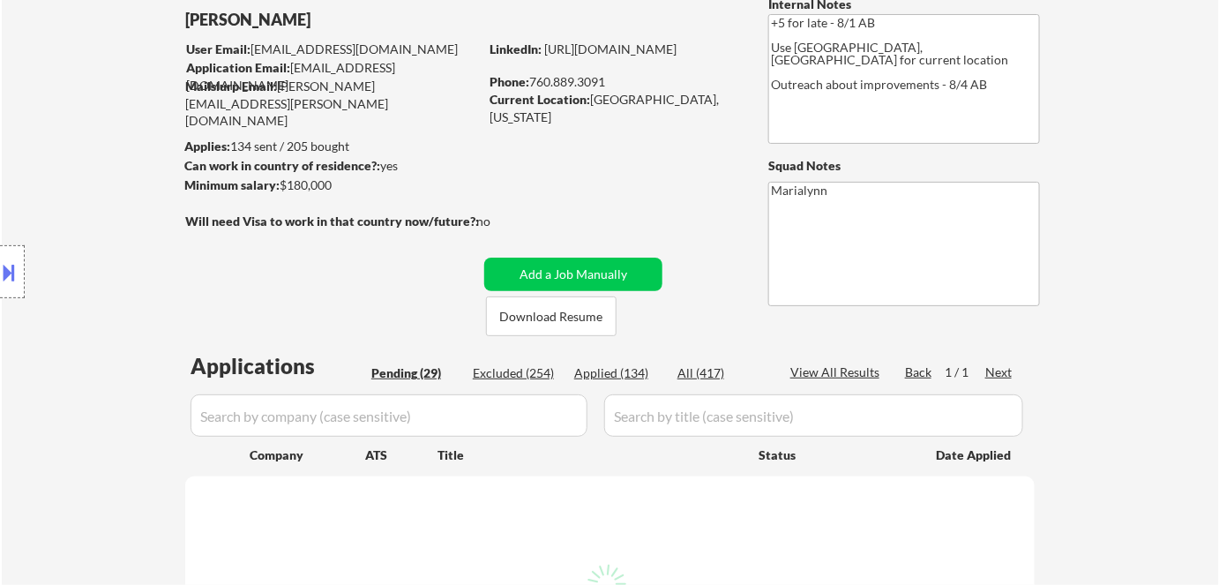
select select ""pending""
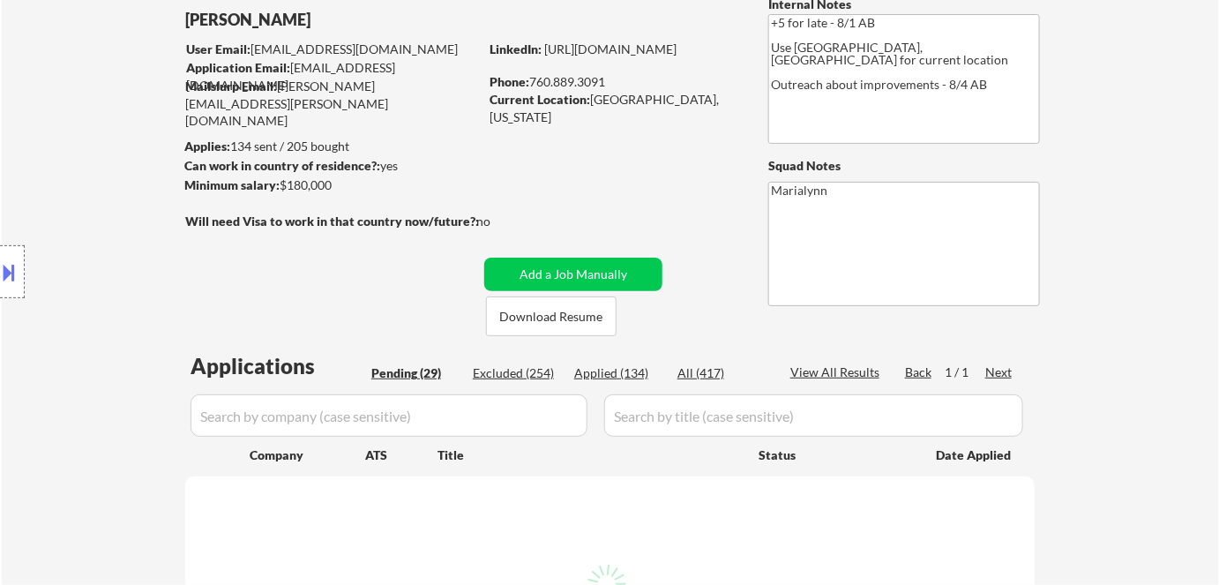
select select ""pending""
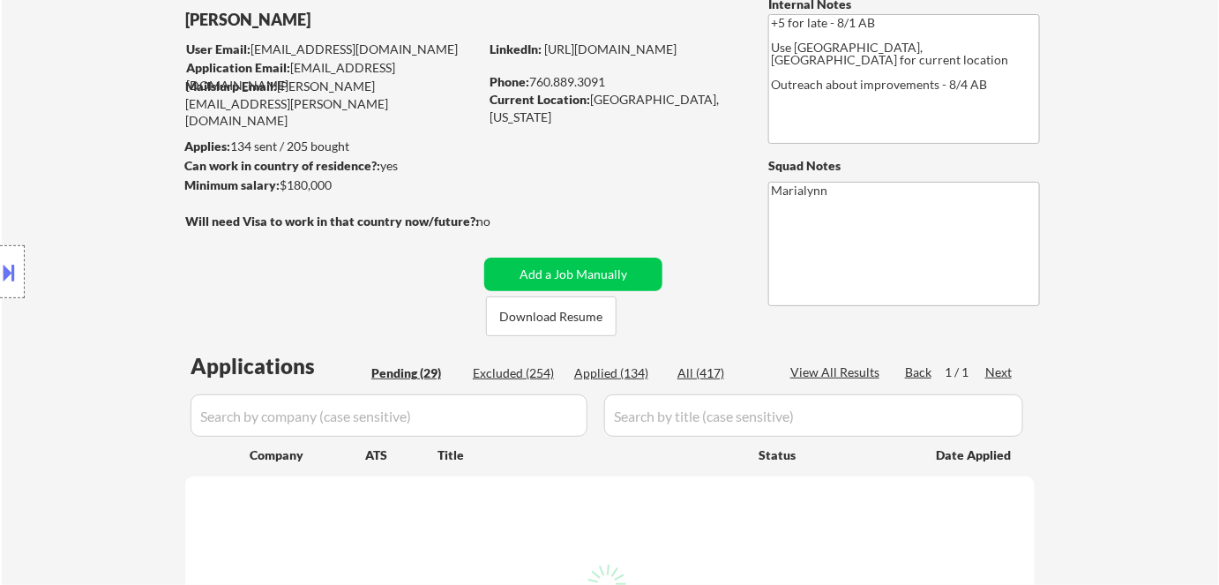
select select ""pending""
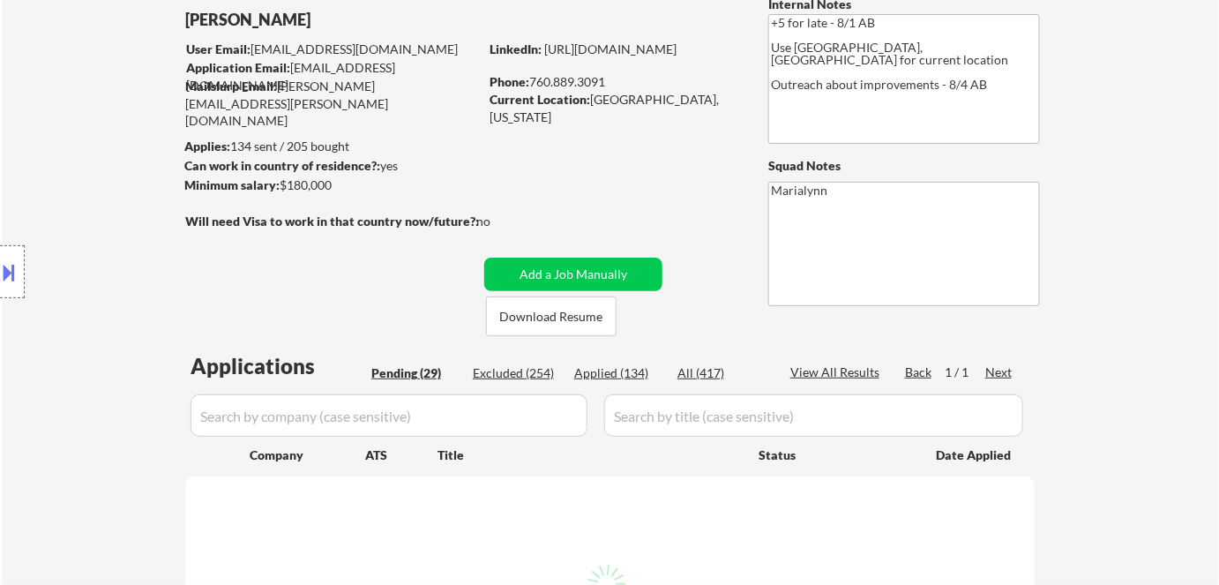
select select ""pending""
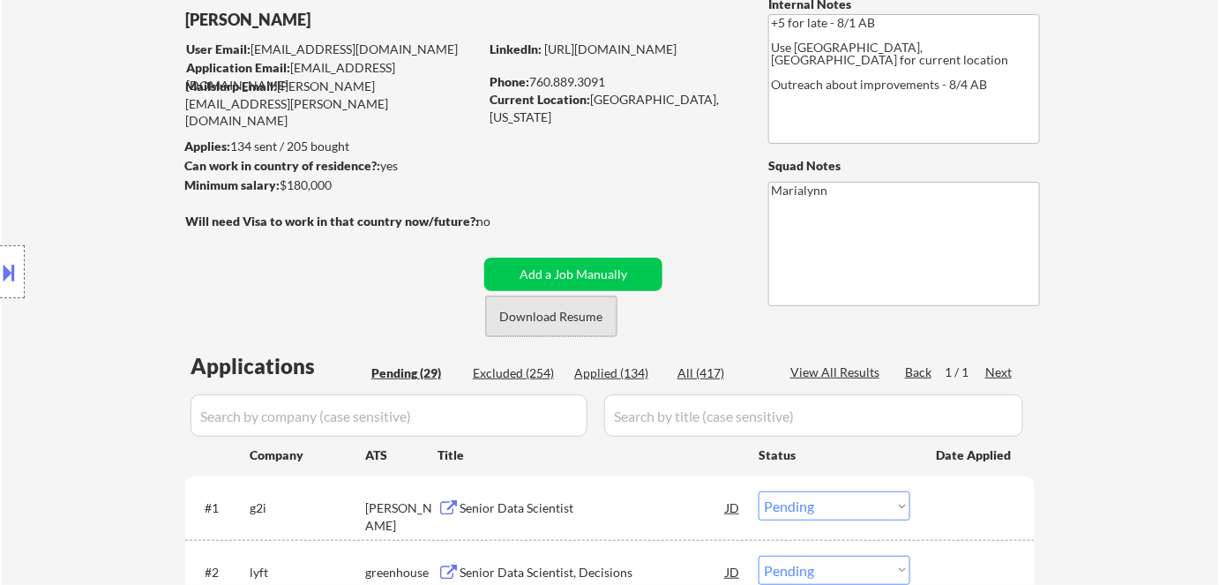
click at [587, 318] on button "Download Resume" at bounding box center [551, 316] width 131 height 40
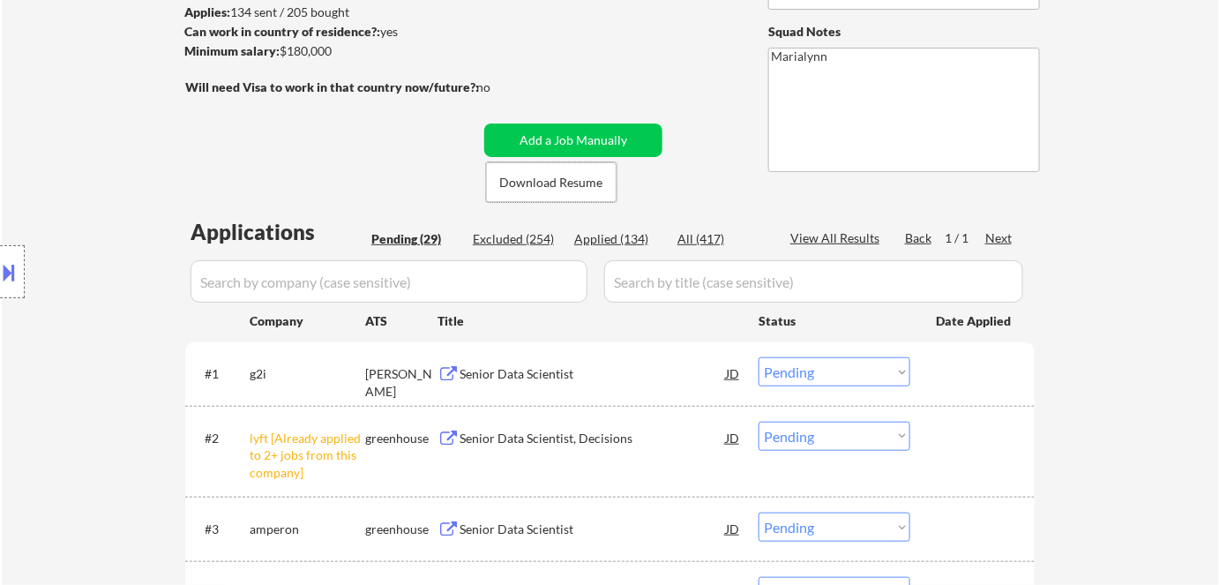
scroll to position [362, 0]
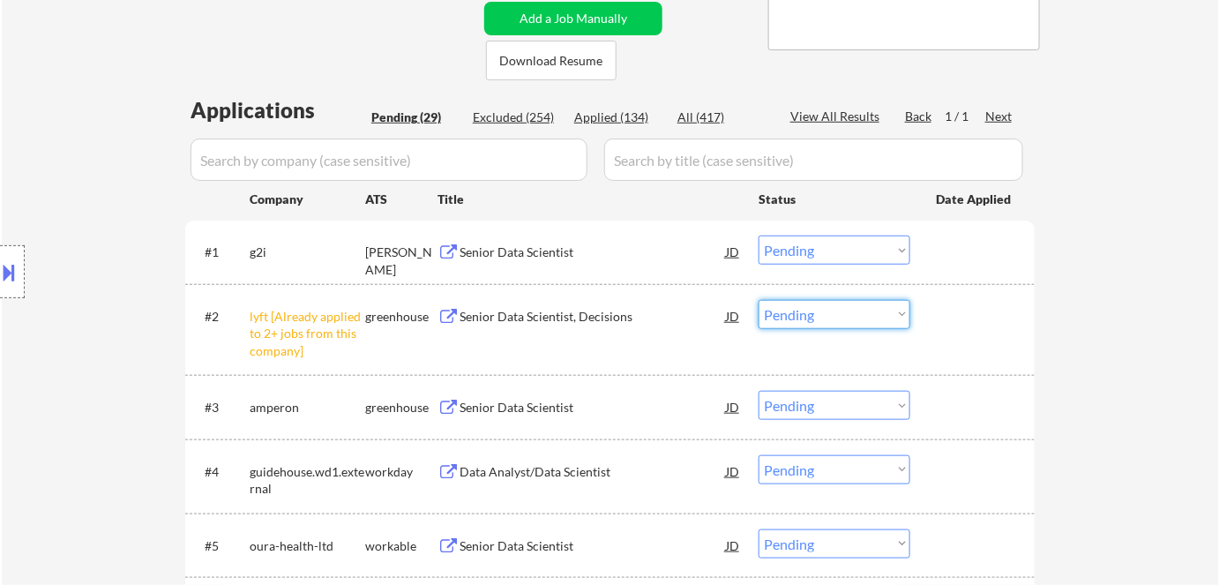
click at [815, 310] on select "Choose an option... Pending Applied Excluded (Questions) Excluded (Expired) Exc…" at bounding box center [835, 314] width 152 height 29
click at [759, 300] on select "Choose an option... Pending Applied Excluded (Questions) Excluded (Expired) Exc…" at bounding box center [835, 314] width 152 height 29
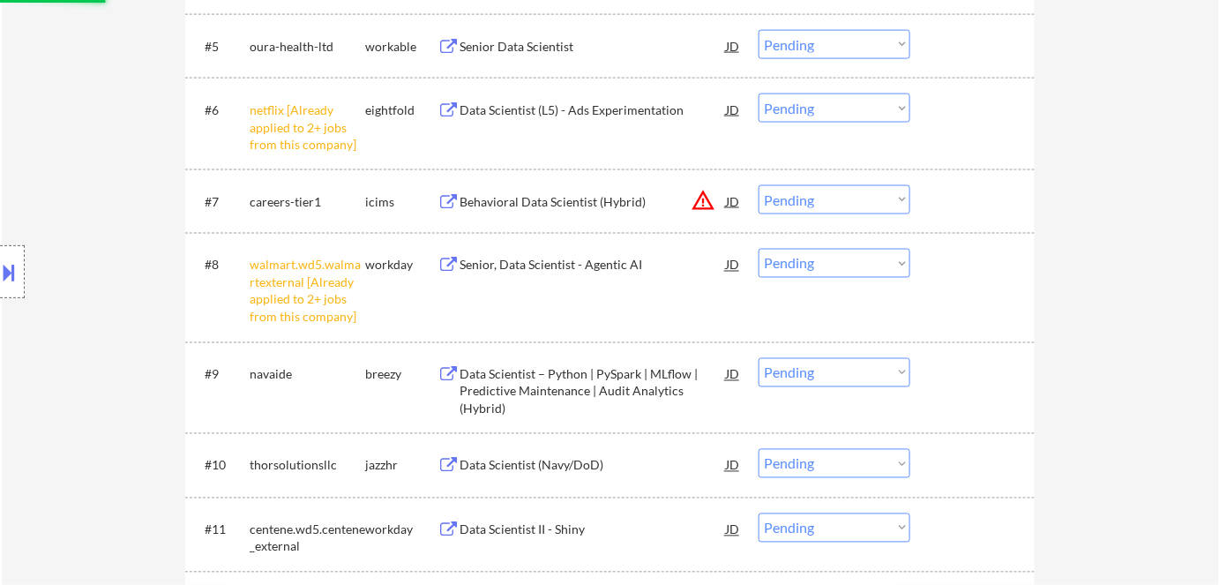
scroll to position [863, 0]
click at [847, 110] on select "Choose an option... Pending Applied Excluded (Questions) Excluded (Expired) Exc…" at bounding box center [835, 106] width 152 height 29
select select ""pending""
click at [1155, 273] on div "← Return to /applysquad Mailslurp Inbox Job Search Builder Shane Francis User E…" at bounding box center [610, 538] width 1217 height 2661
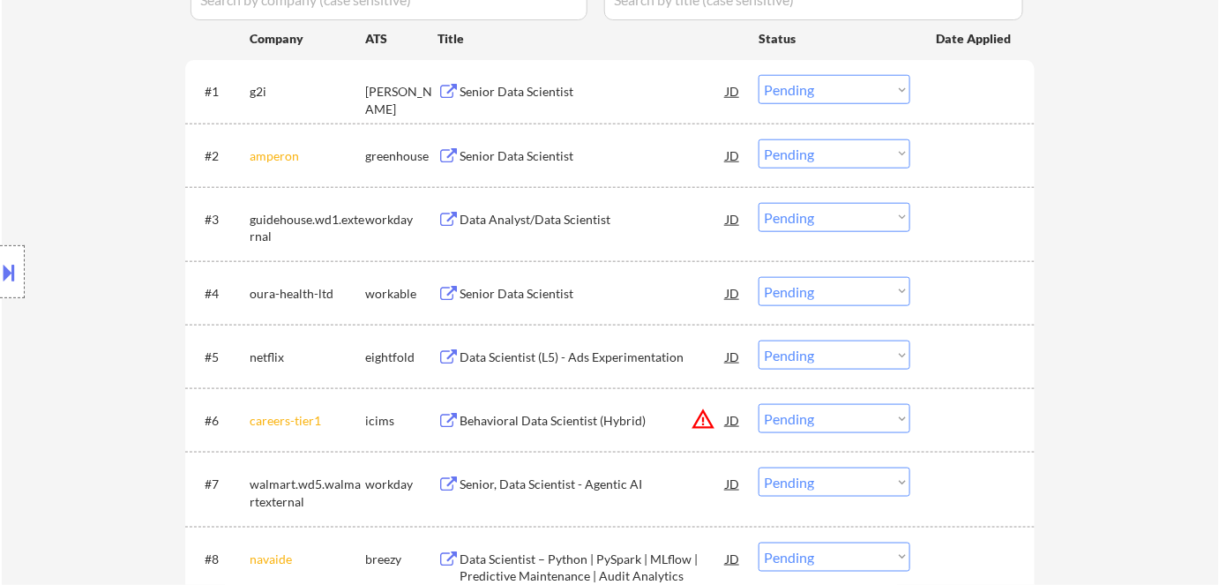
scroll to position [527, 0]
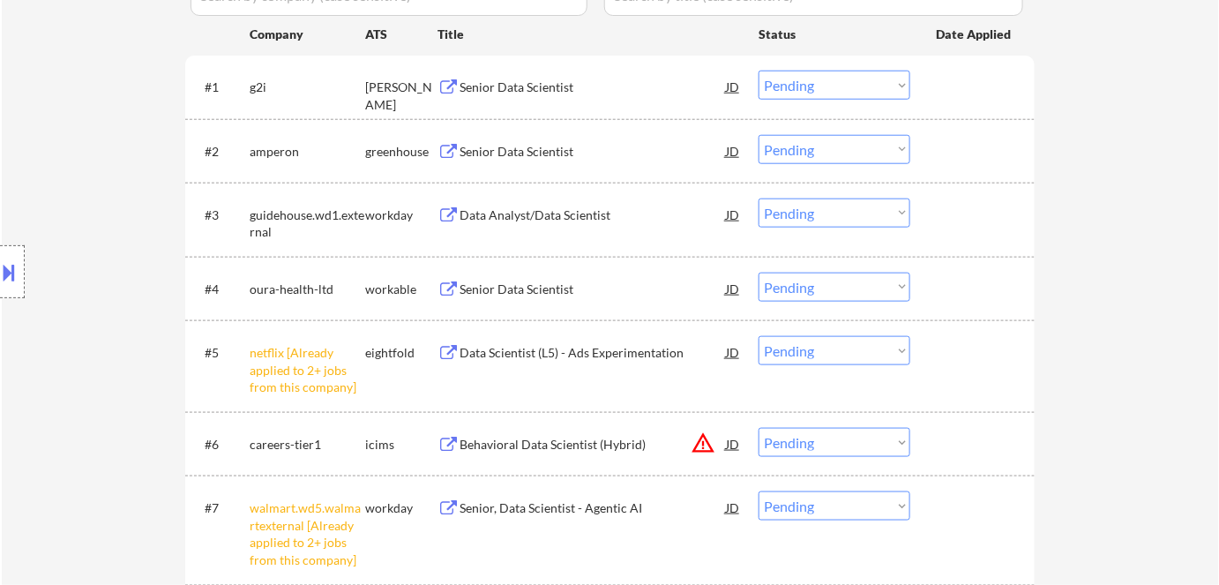
click at [833, 350] on select "Choose an option... Pending Applied Excluded (Questions) Excluded (Expired) Exc…" at bounding box center [835, 350] width 152 height 29
click at [759, 336] on select "Choose an option... Pending Applied Excluded (Questions) Excluded (Expired) Exc…" at bounding box center [835, 350] width 152 height 29
select select ""pending""
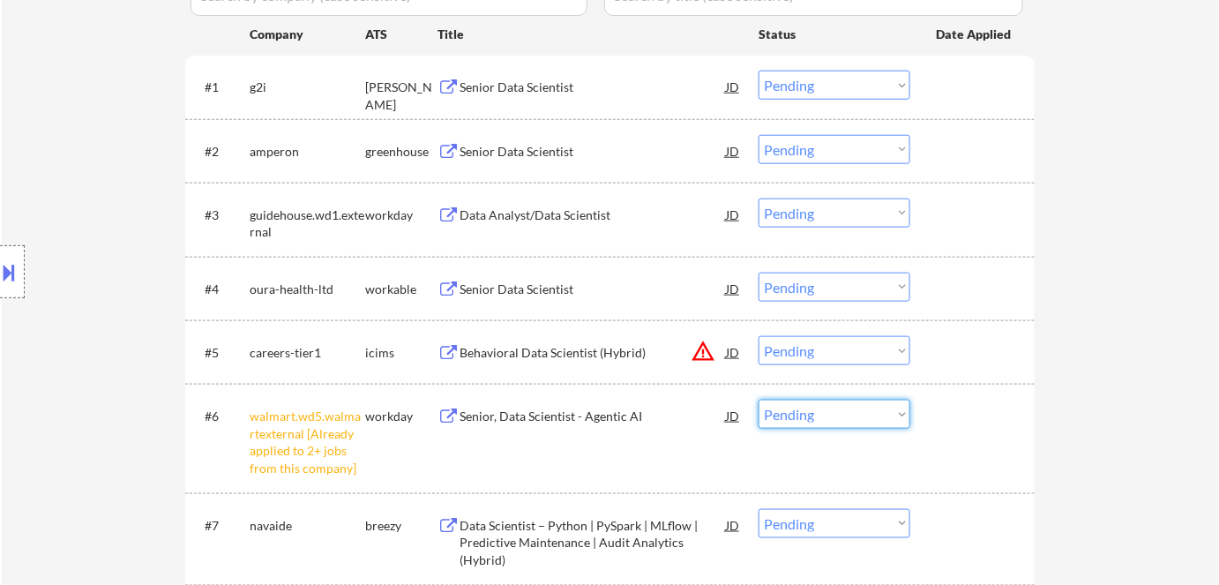
click at [847, 408] on select "Choose an option... Pending Applied Excluded (Questions) Excluded (Expired) Exc…" at bounding box center [835, 414] width 152 height 29
click at [759, 400] on select "Choose an option... Pending Applied Excluded (Questions) Excluded (Expired) Exc…" at bounding box center [835, 414] width 152 height 29
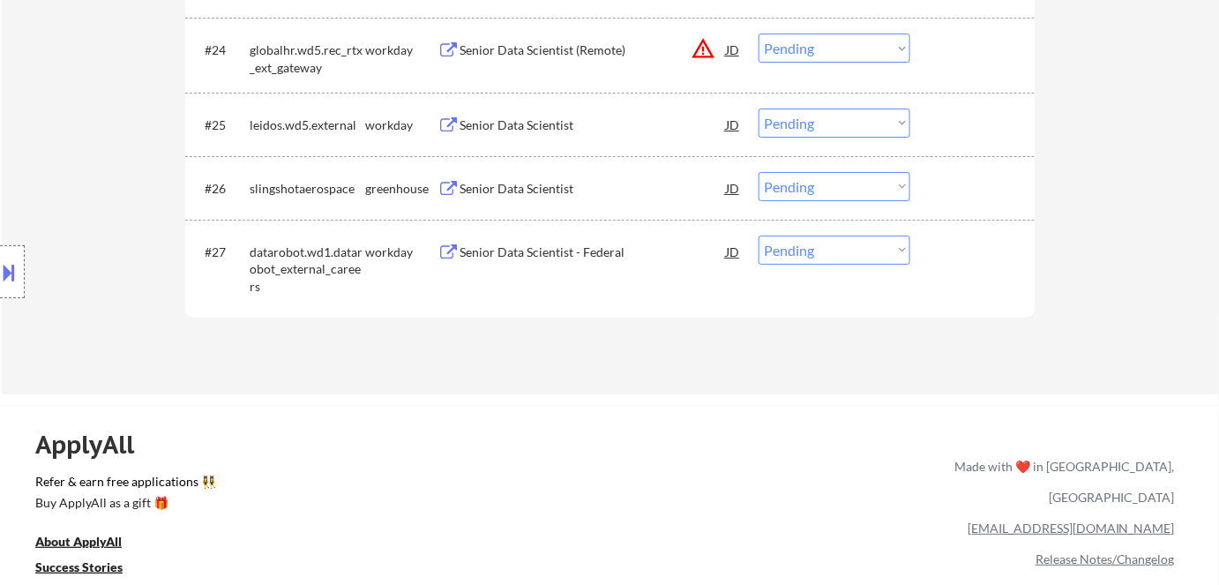
select select ""pending""
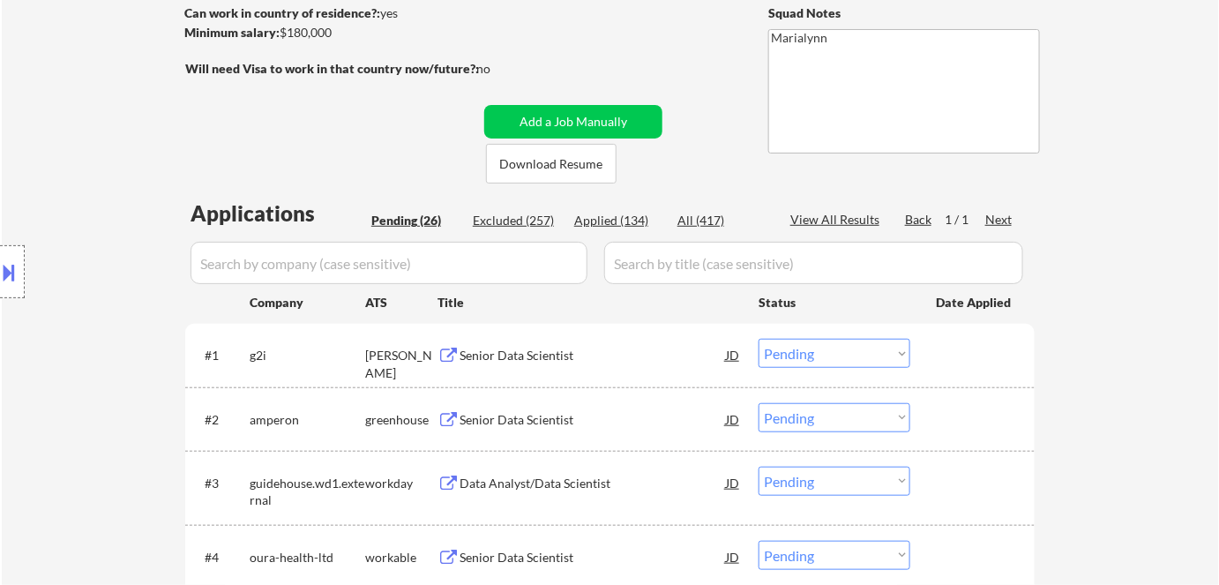
scroll to position [336, 0]
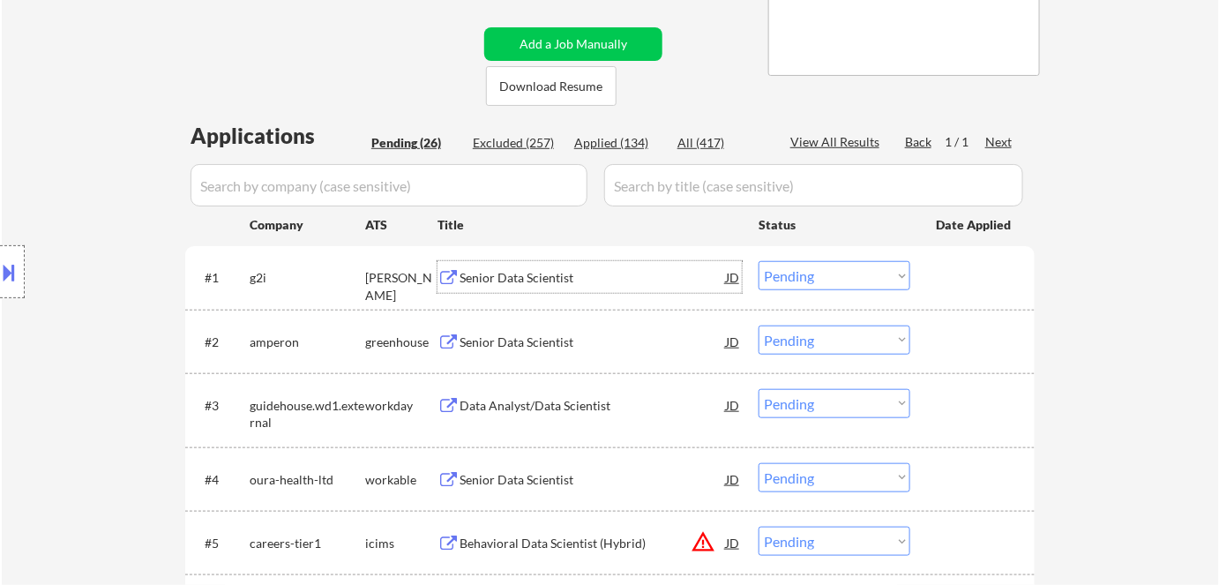
click at [527, 270] on div "Senior Data Scientist" at bounding box center [593, 278] width 266 height 18
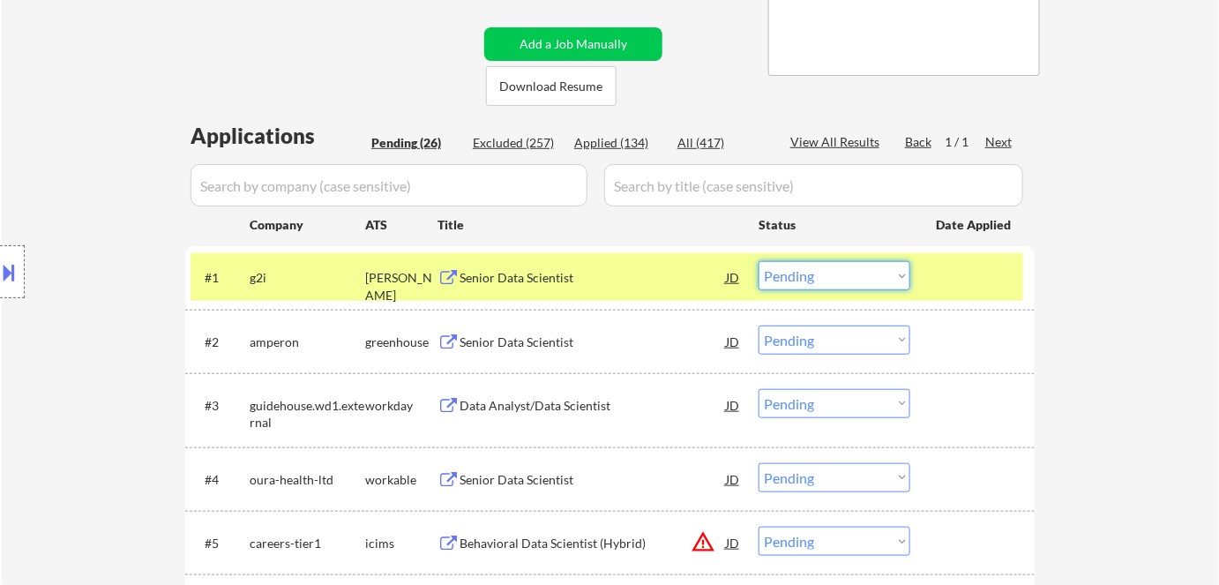
click at [820, 273] on select "Choose an option... Pending Applied Excluded (Questions) Excluded (Expired) Exc…" at bounding box center [835, 275] width 152 height 29
click at [759, 261] on select "Choose an option... Pending Applied Excluded (Questions) Excluded (Expired) Exc…" at bounding box center [835, 275] width 152 height 29
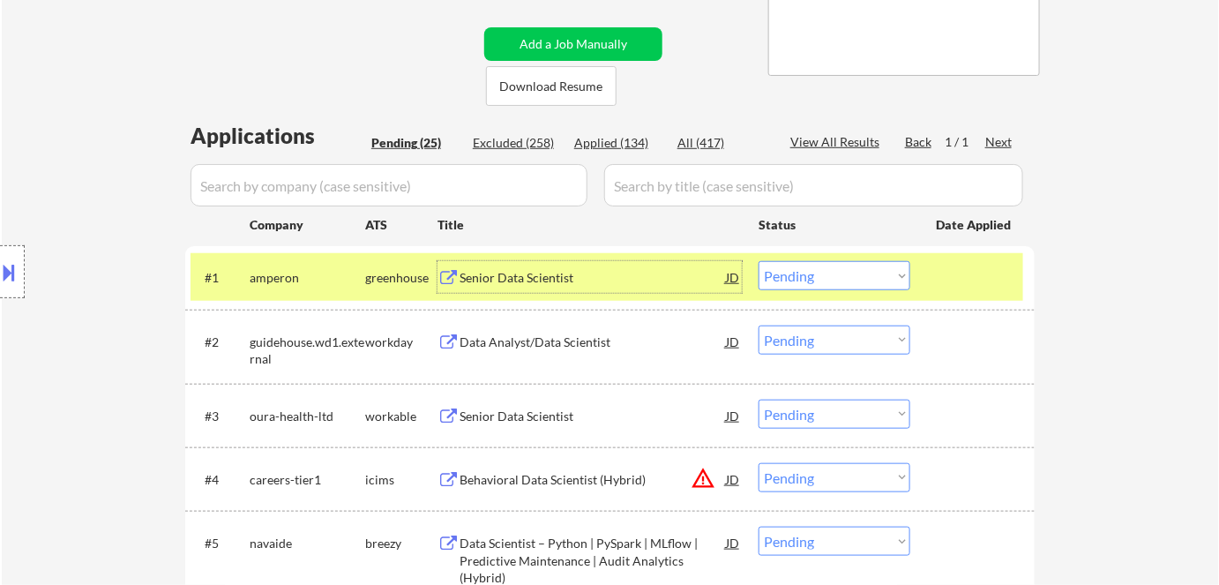
click at [520, 280] on div "Senior Data Scientist" at bounding box center [593, 278] width 266 height 18
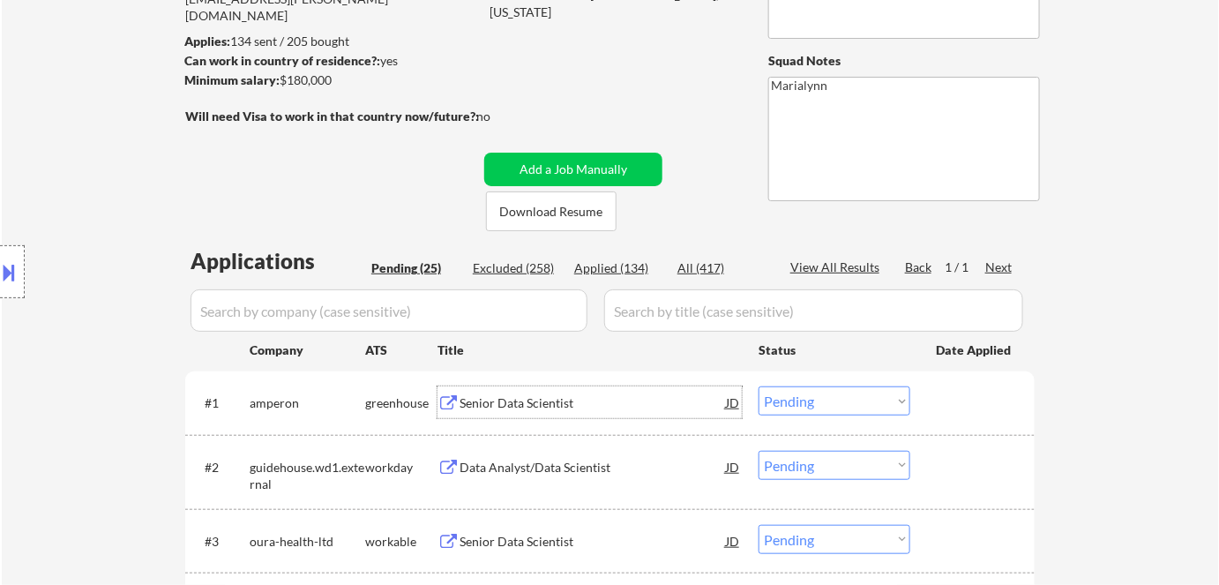
scroll to position [212, 0]
click at [839, 400] on select "Choose an option... Pending Applied Excluded (Questions) Excluded (Expired) Exc…" at bounding box center [835, 399] width 152 height 29
click at [759, 385] on select "Choose an option... Pending Applied Excluded (Questions) Excluded (Expired) Exc…" at bounding box center [835, 399] width 152 height 29
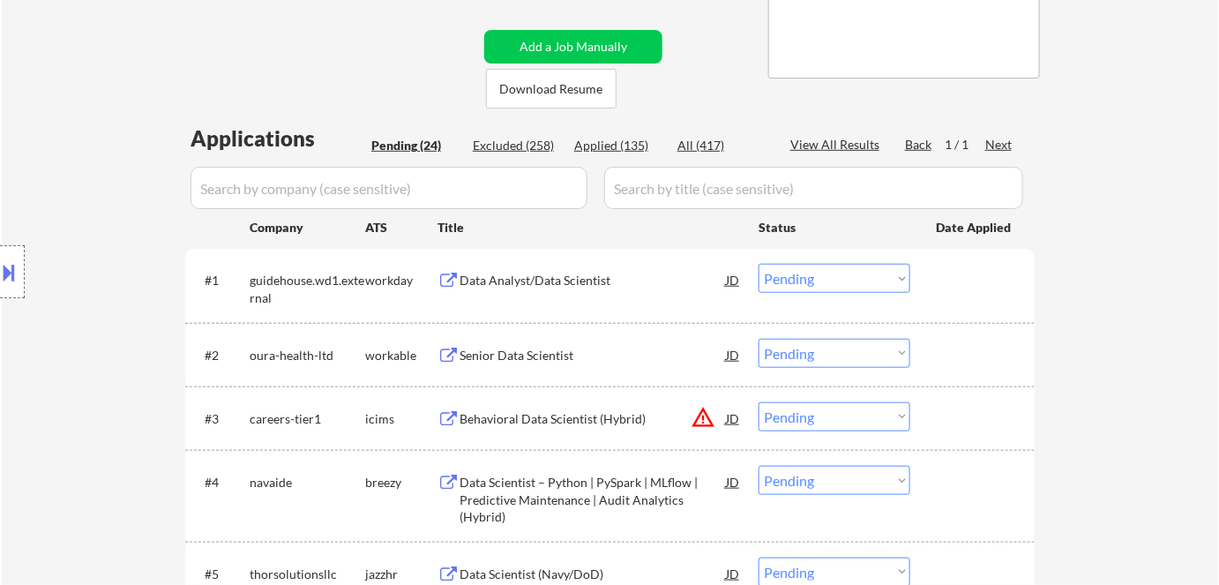
scroll to position [333, 0]
click at [522, 282] on div "Data Analyst/Data Scientist" at bounding box center [593, 281] width 266 height 18
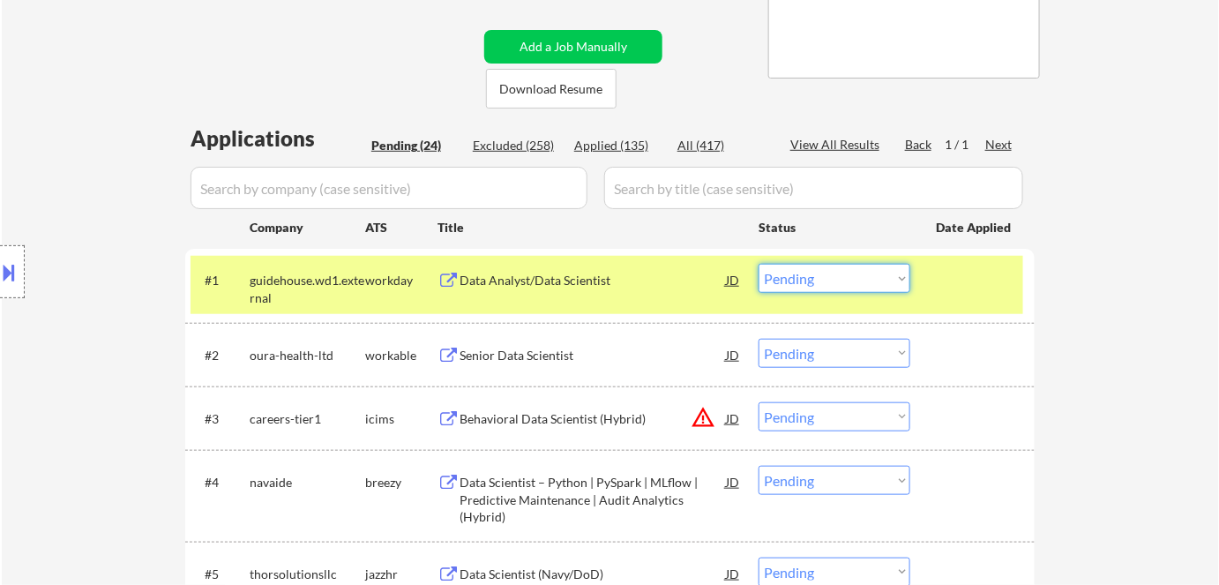
click at [845, 275] on select "Choose an option... Pending Applied Excluded (Questions) Excluded (Expired) Exc…" at bounding box center [835, 278] width 152 height 29
click at [759, 264] on select "Choose an option... Pending Applied Excluded (Questions) Excluded (Expired) Exc…" at bounding box center [835, 278] width 152 height 29
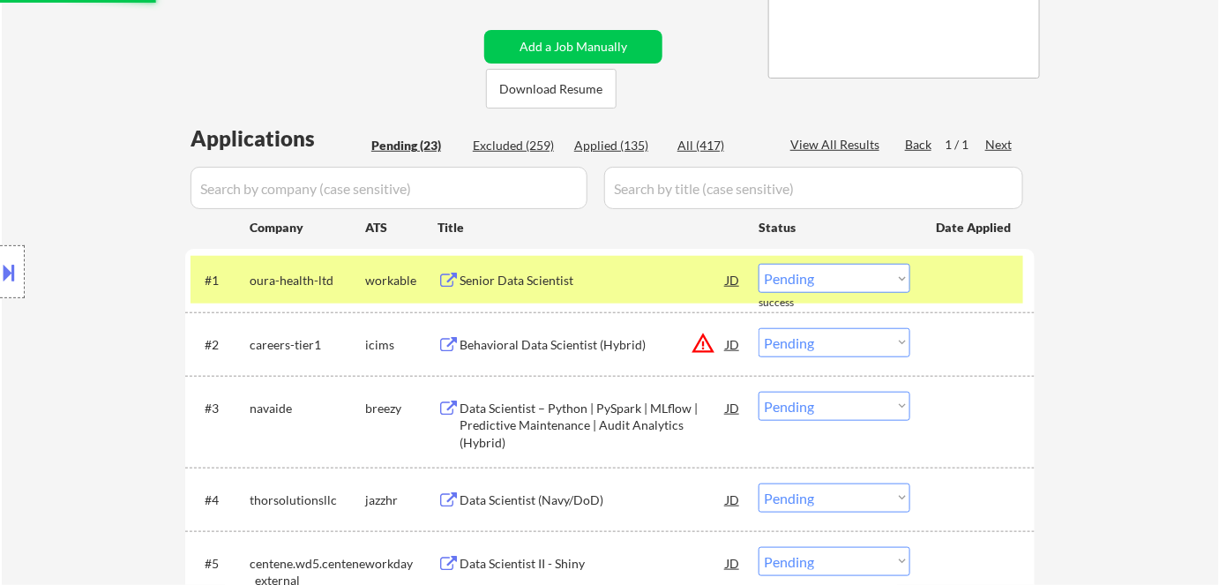
click at [502, 285] on div "Senior Data Scientist" at bounding box center [593, 281] width 266 height 18
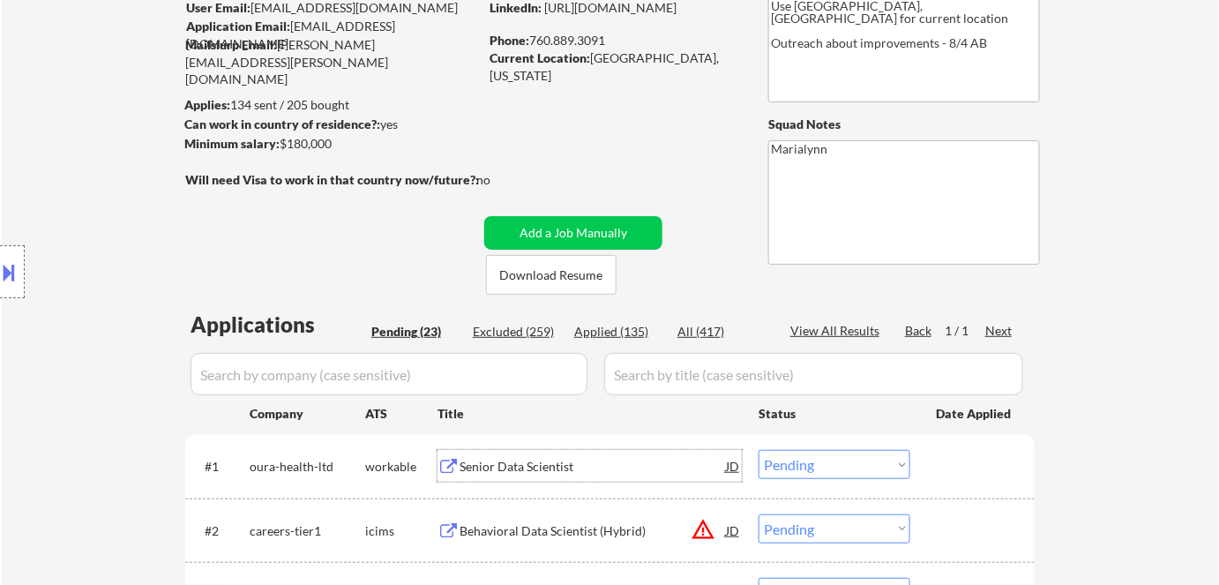
scroll to position [115, 0]
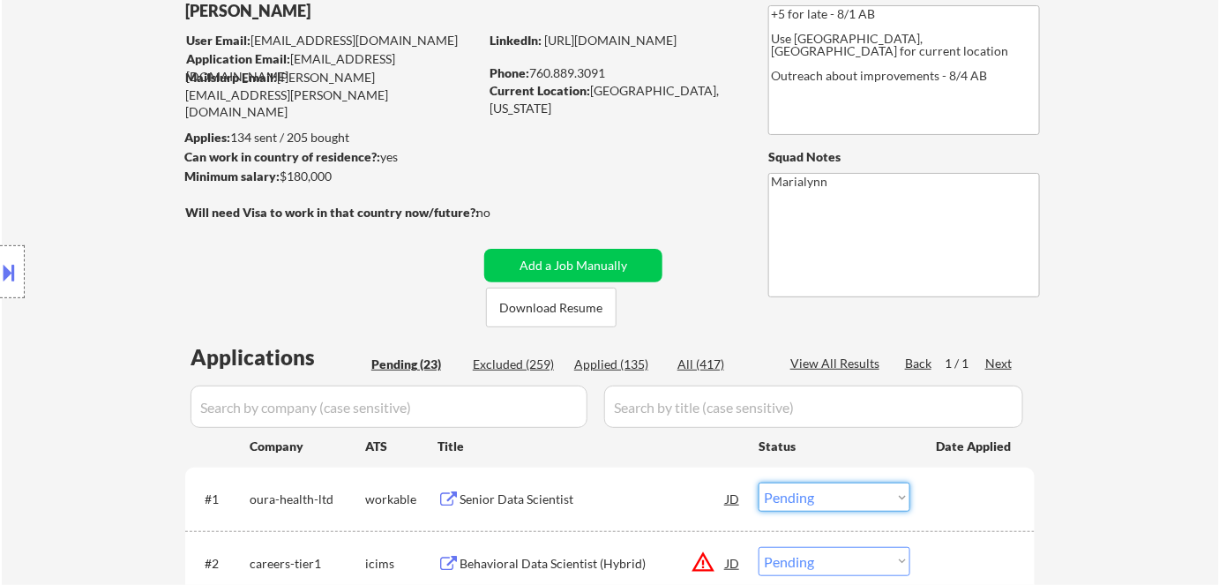
click at [827, 499] on select "Choose an option... Pending Applied Excluded (Questions) Excluded (Expired) Exc…" at bounding box center [835, 496] width 152 height 29
click at [759, 482] on select "Choose an option... Pending Applied Excluded (Questions) Excluded (Expired) Exc…" at bounding box center [835, 496] width 152 height 29
click at [608, 372] on div "Applied (135)" at bounding box center [618, 364] width 88 height 19
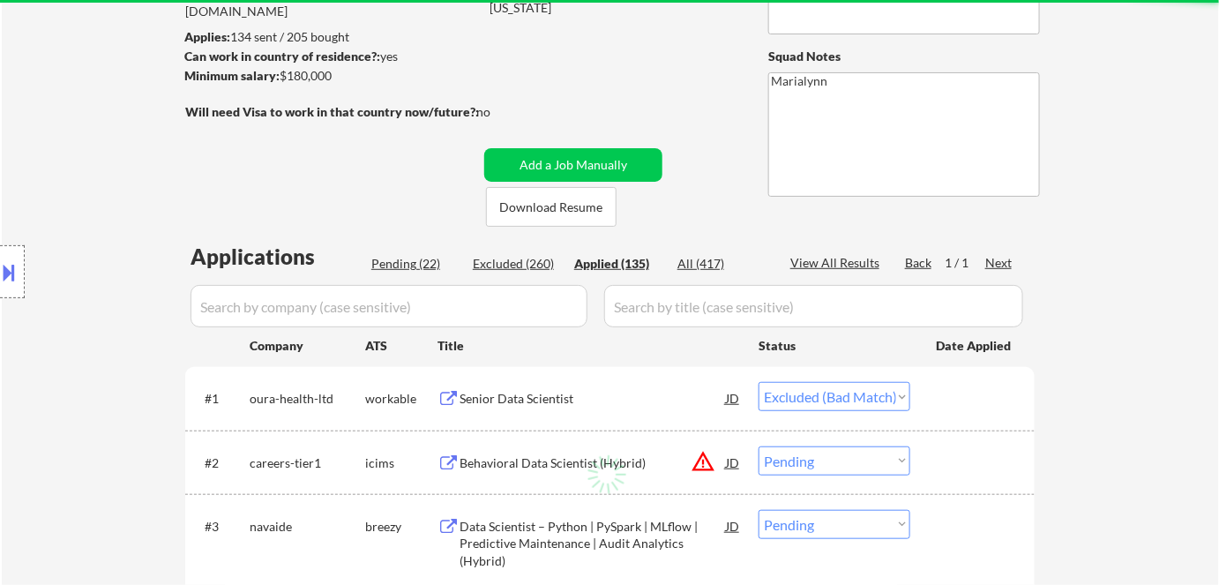
scroll to position [216, 0]
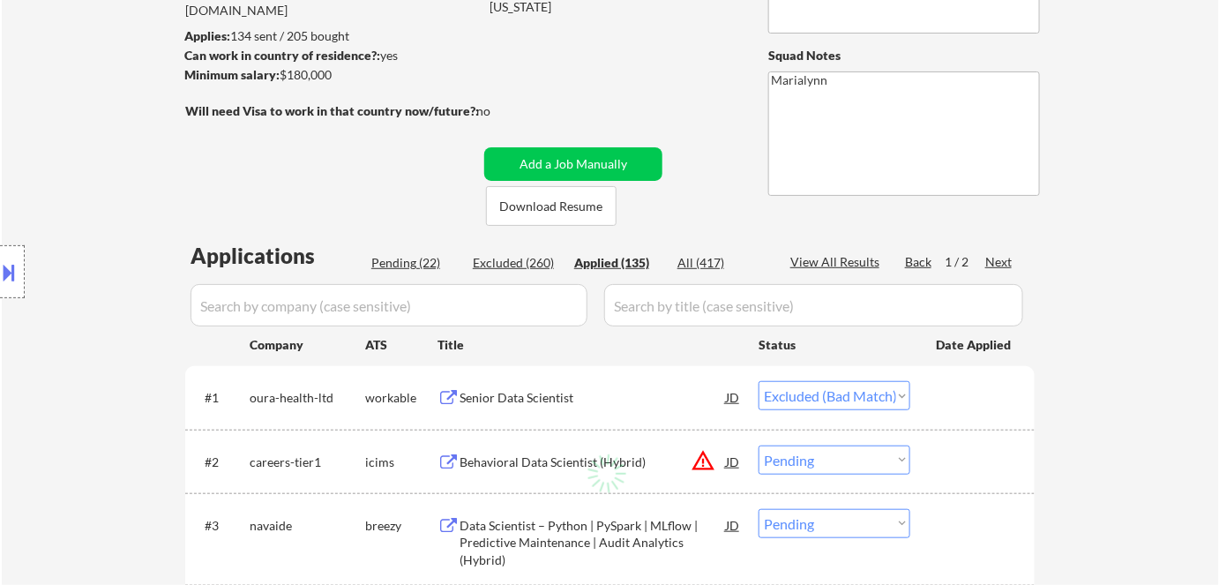
select select ""applied""
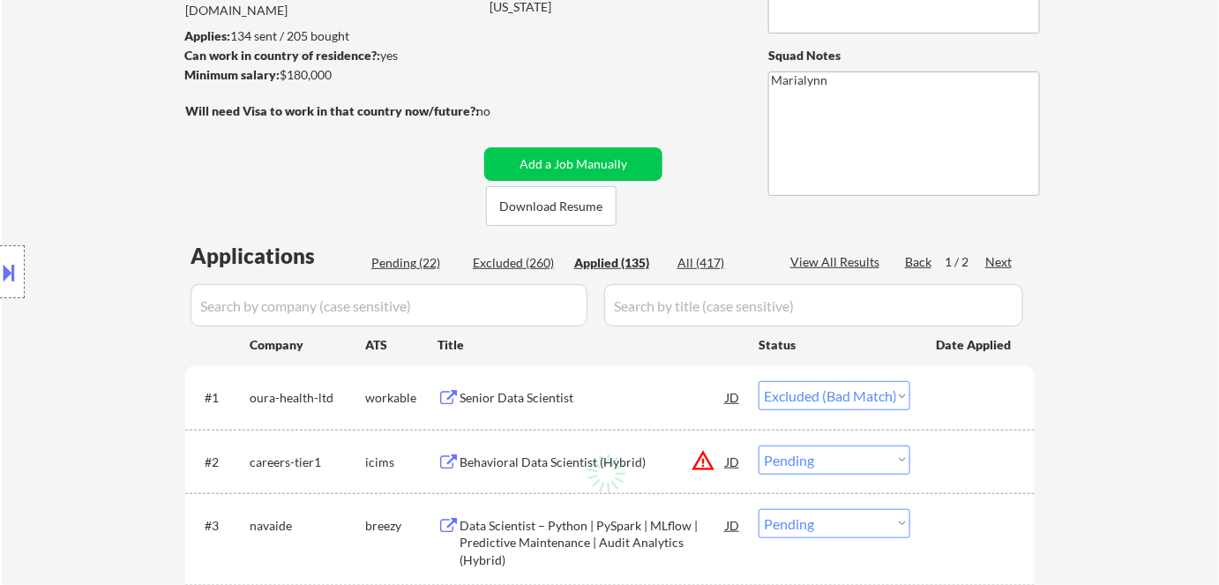
select select ""applied""
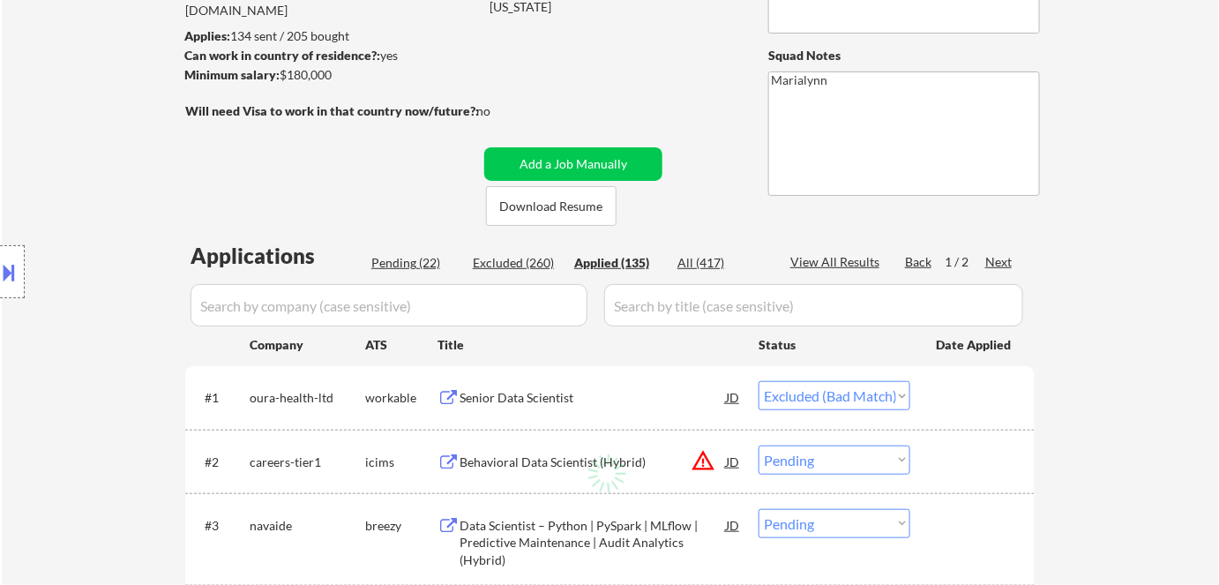
select select ""applied""
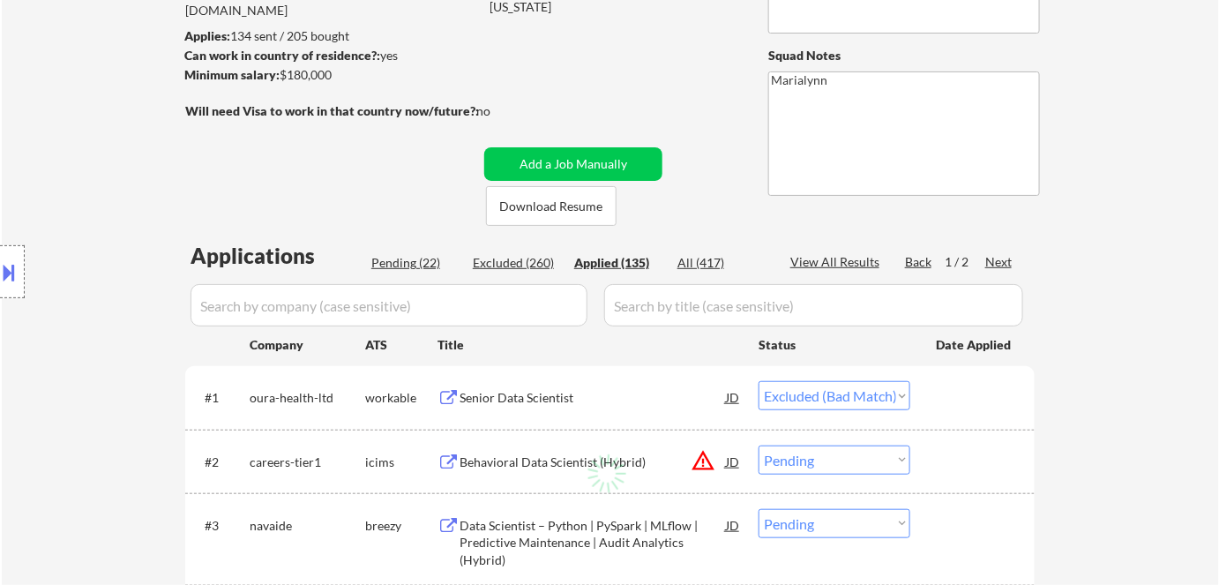
select select ""applied""
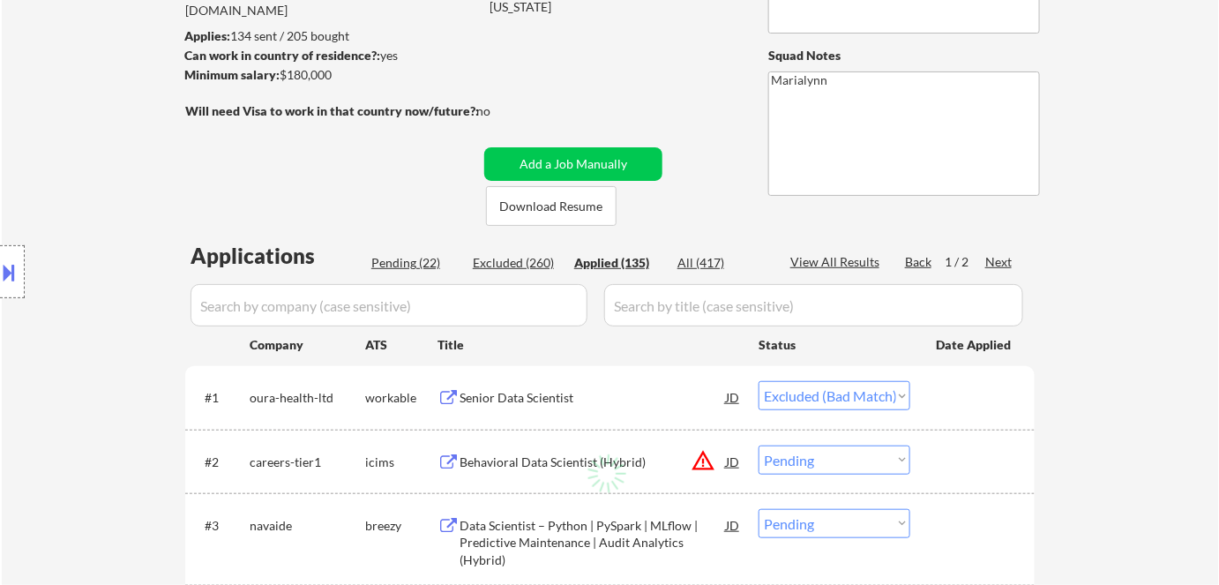
select select ""applied""
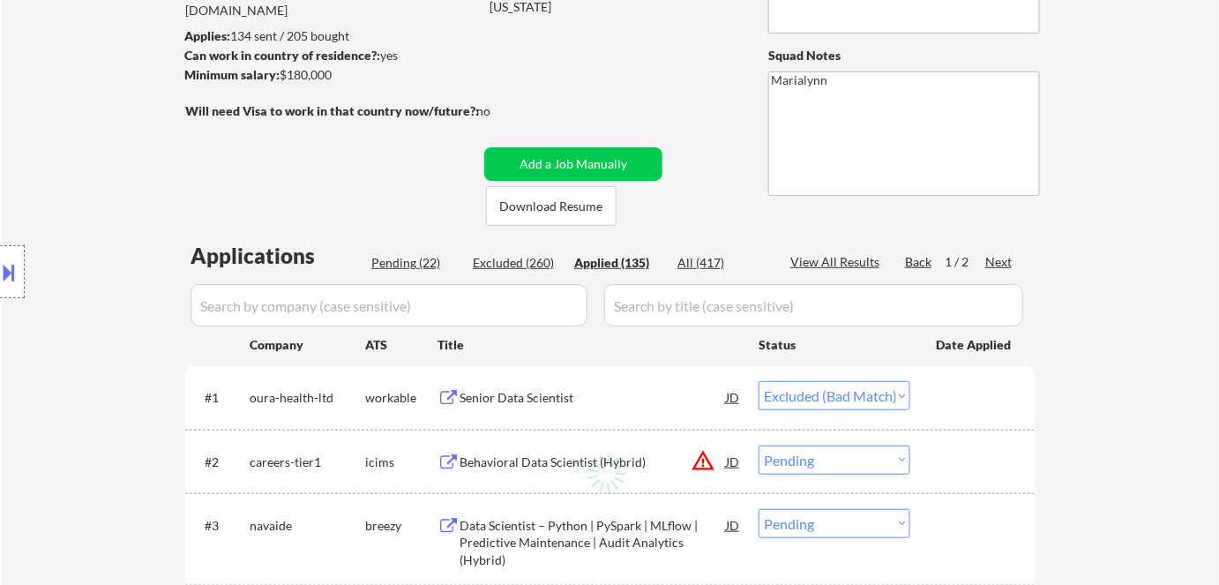
select select ""applied""
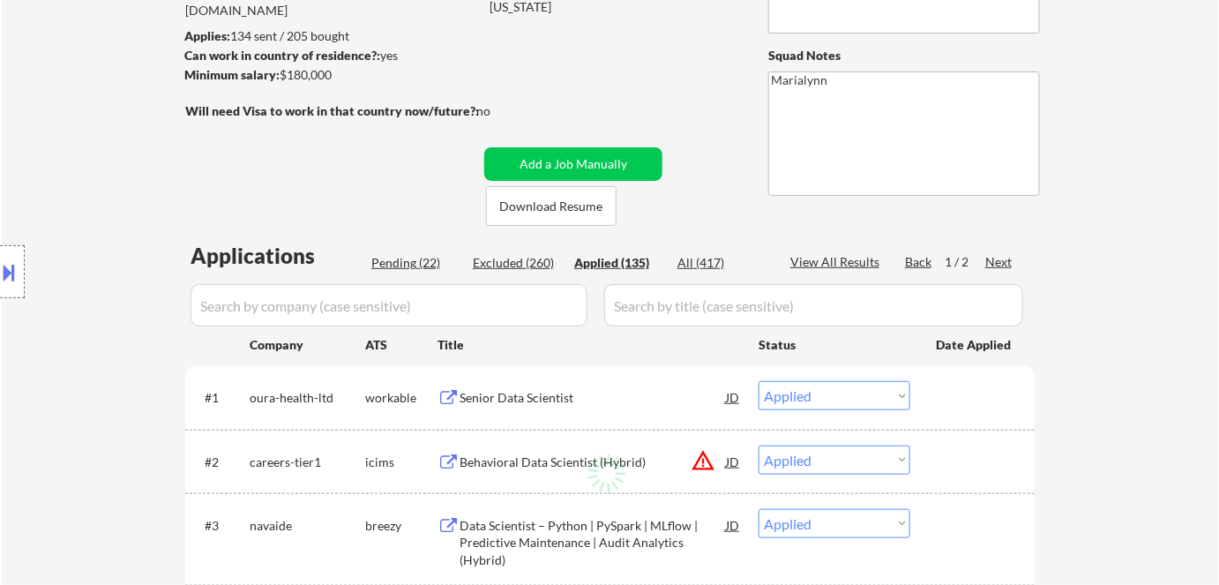
select select ""applied""
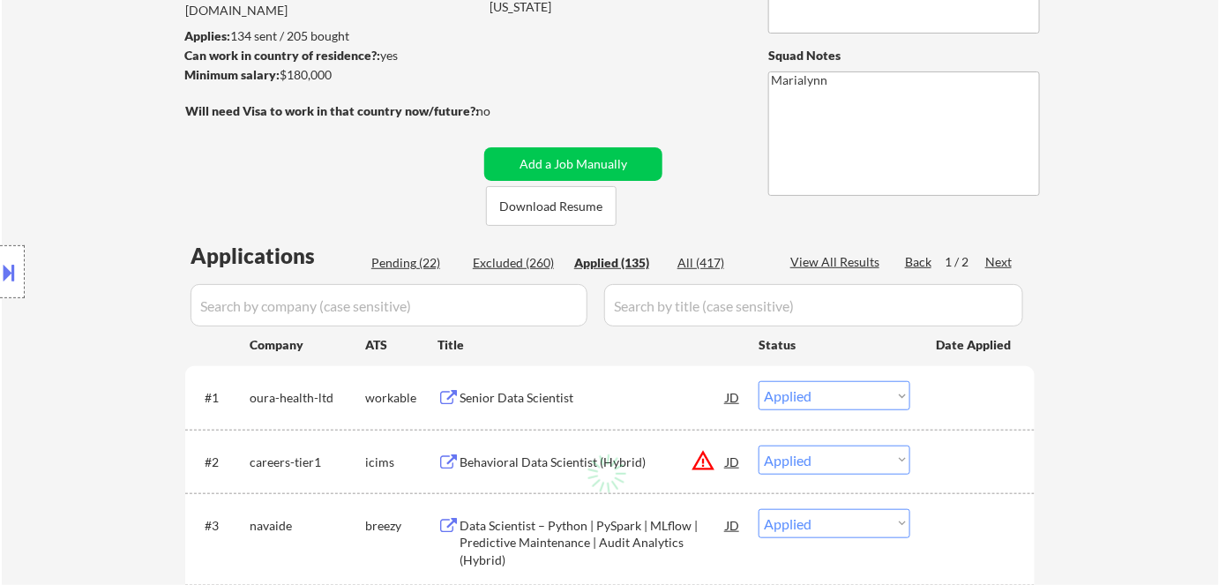
select select ""applied""
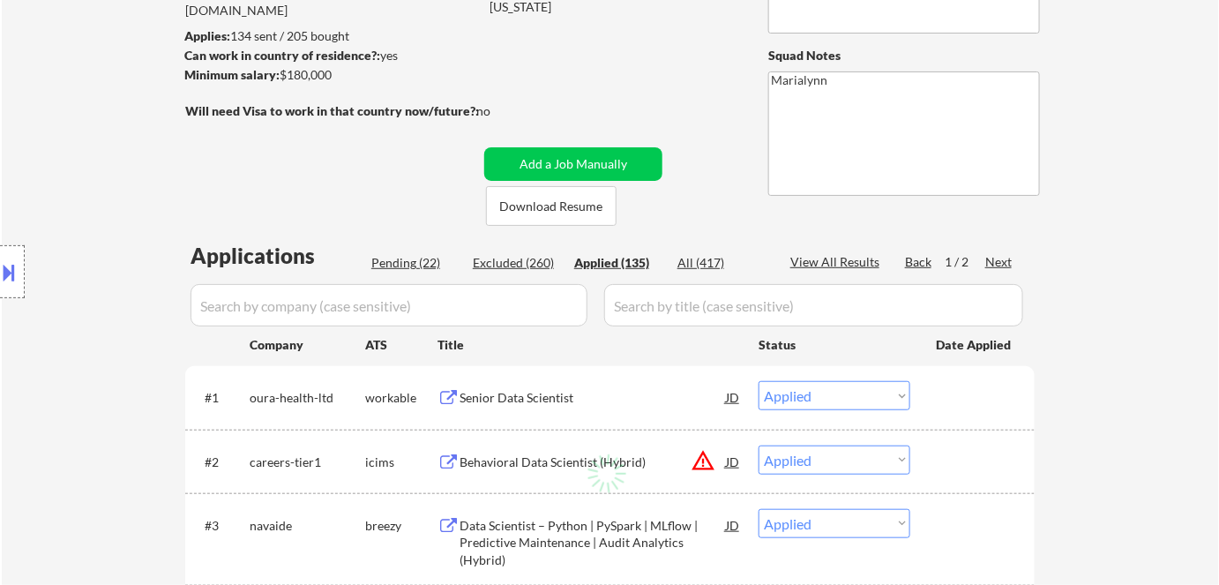
select select ""applied""
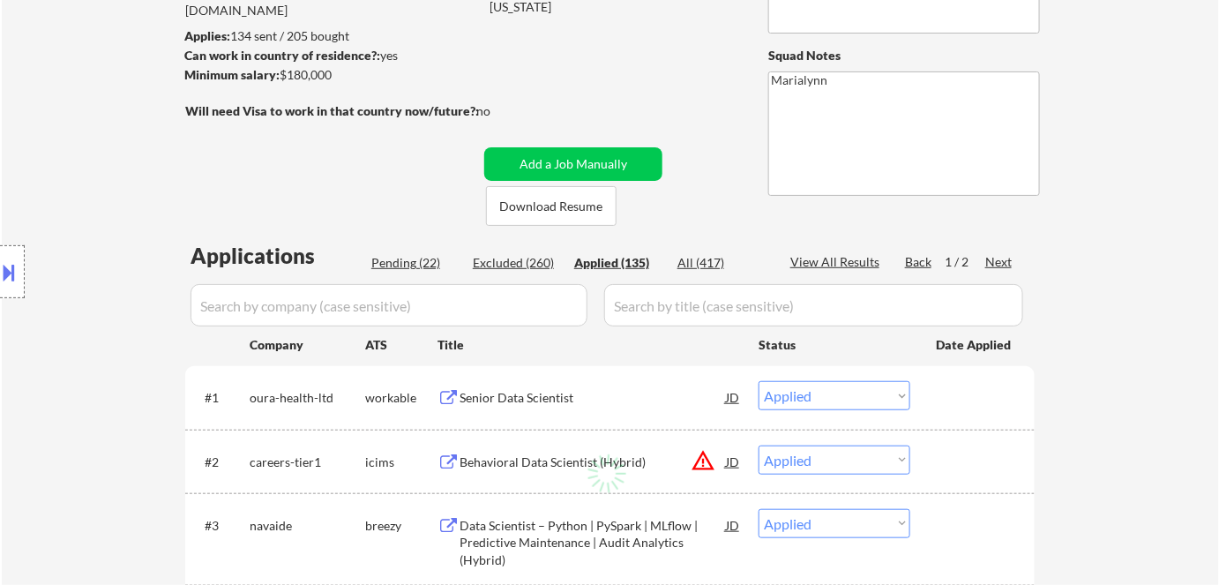
select select ""applied""
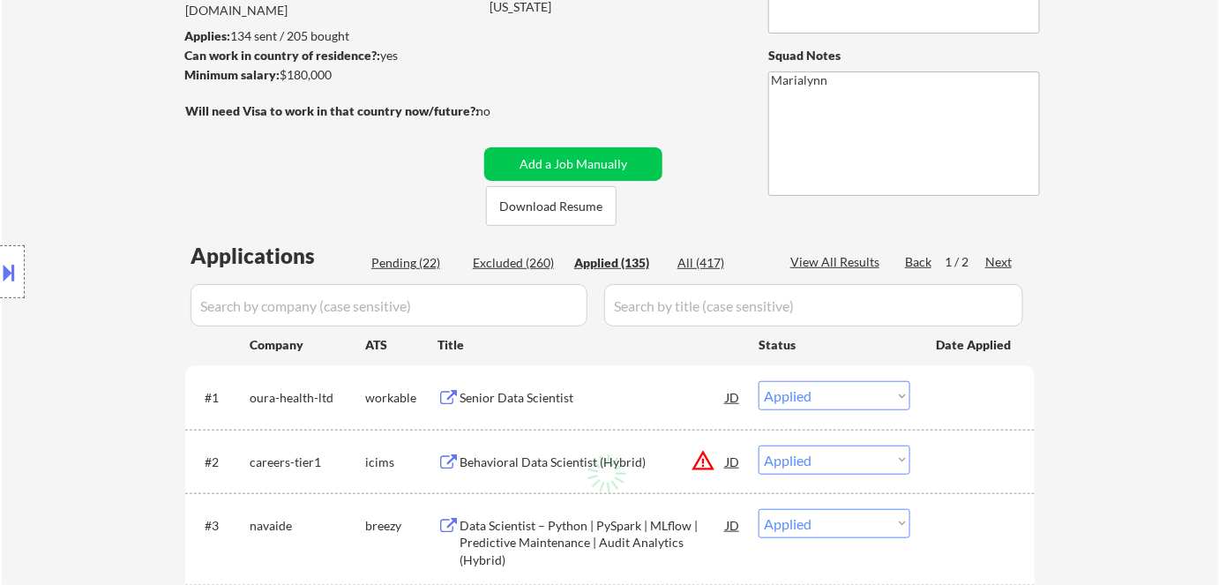
select select ""applied""
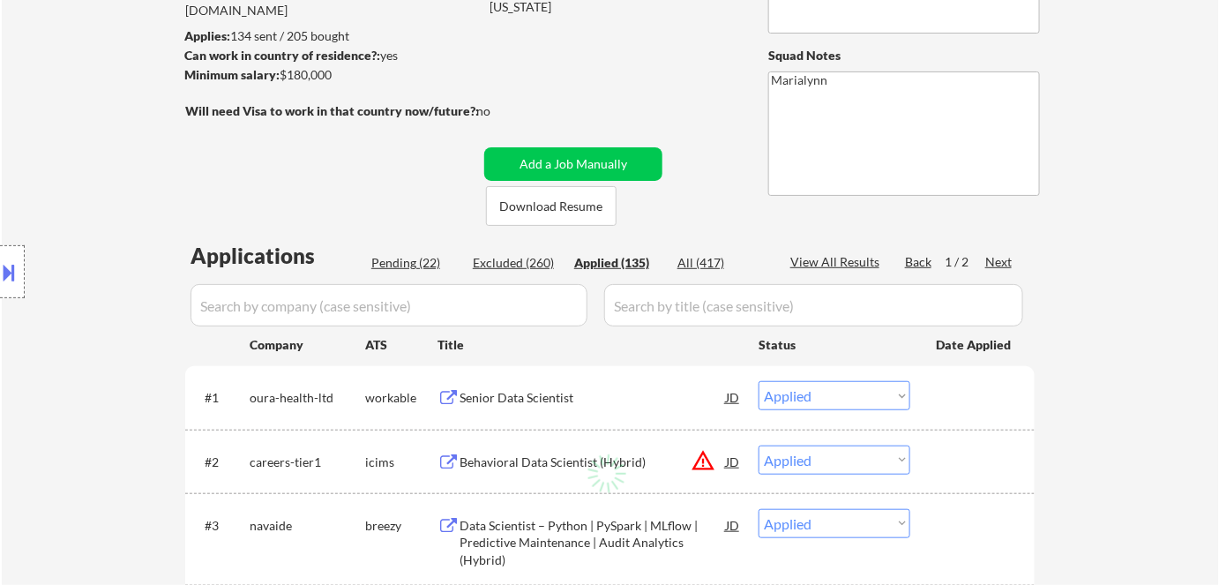
select select ""applied""
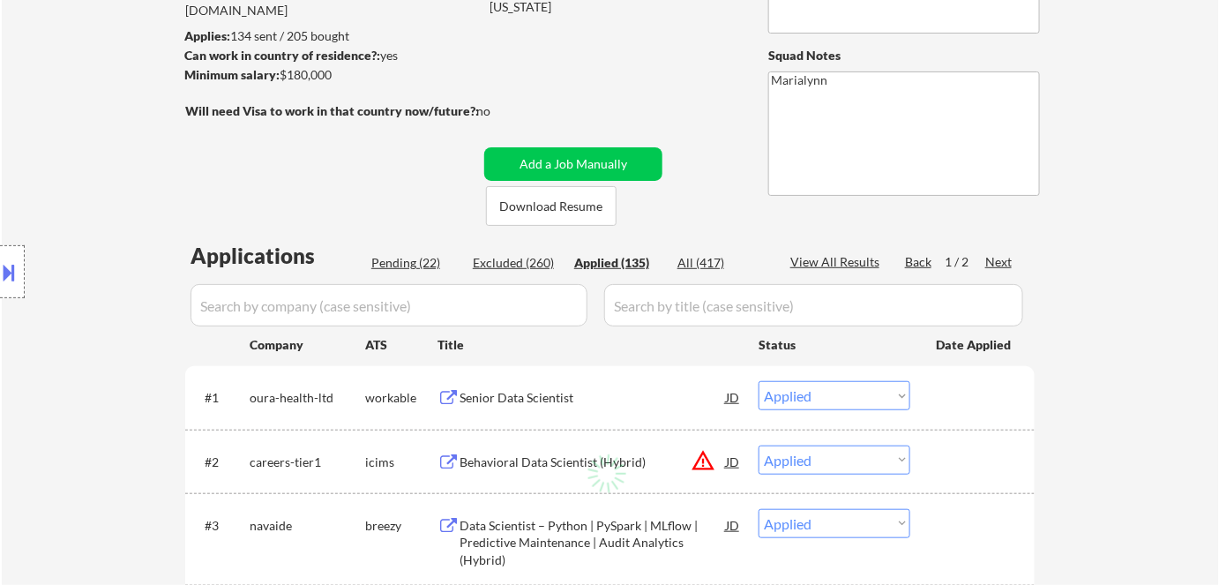
select select ""applied""
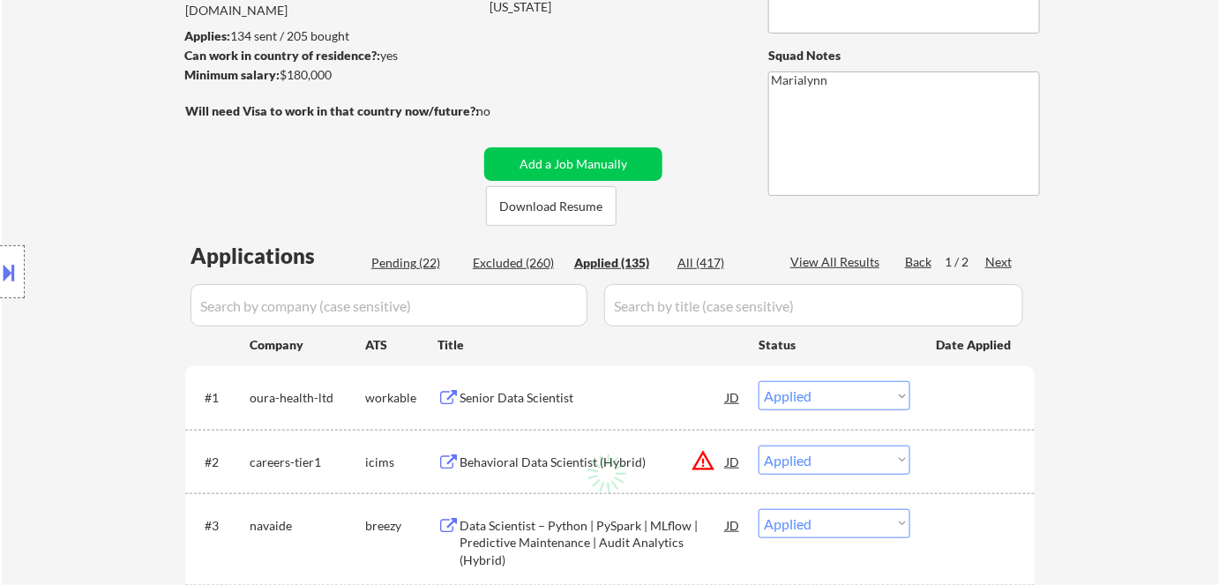
select select ""applied""
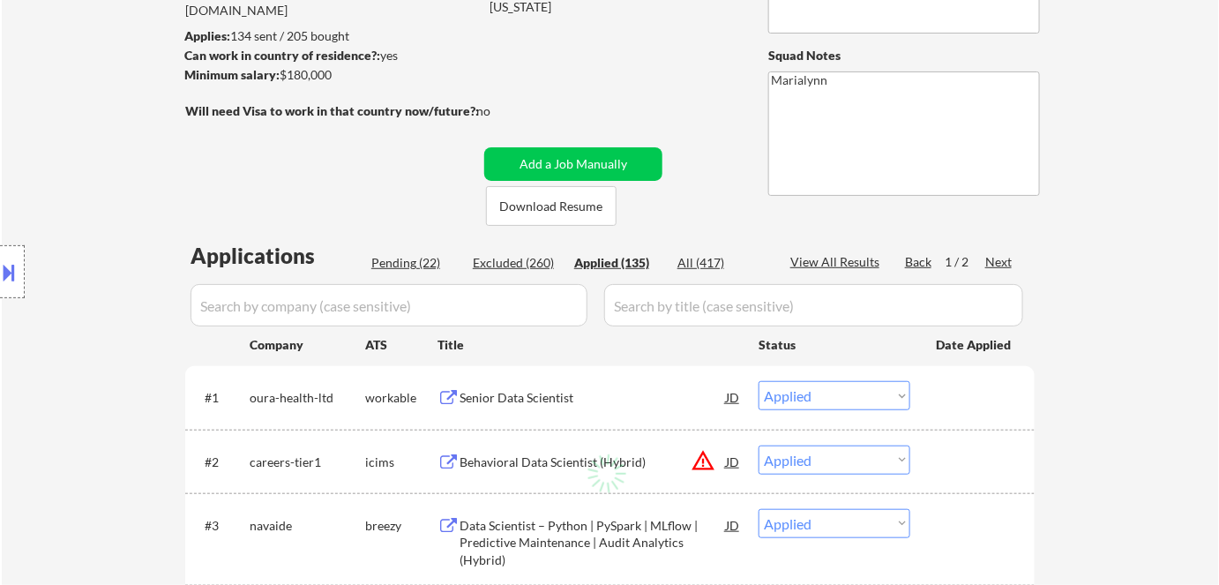
select select ""applied""
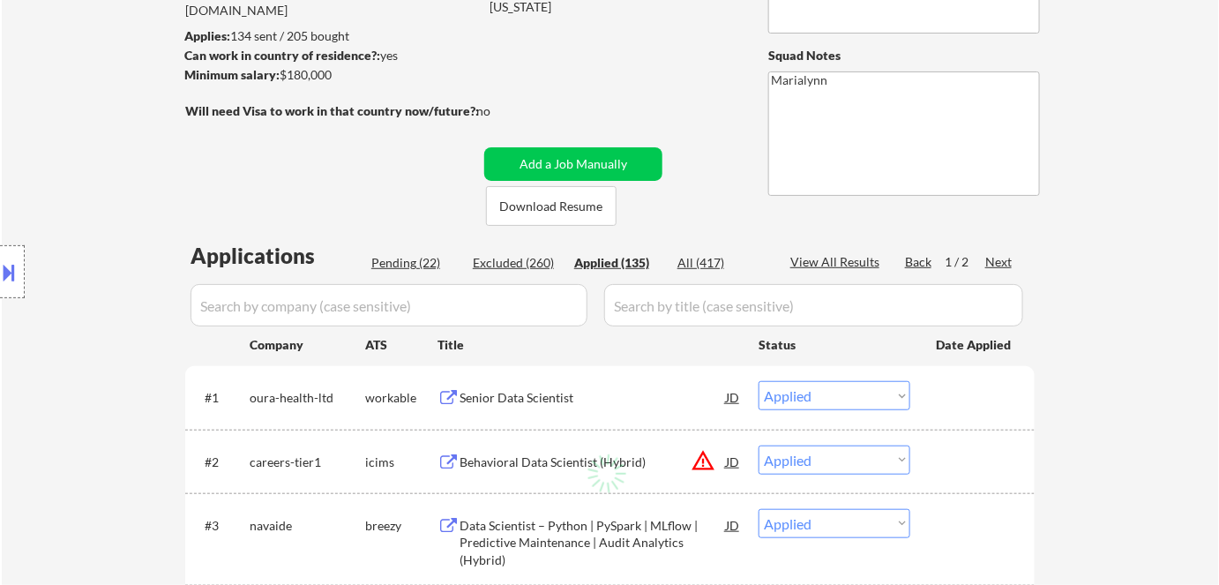
select select ""applied""
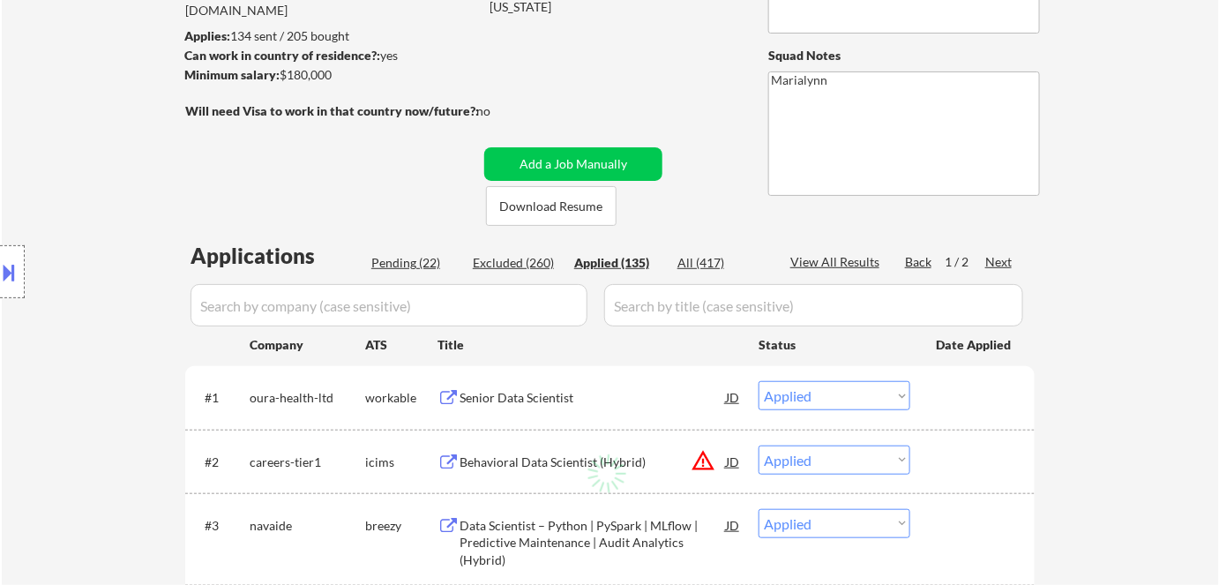
select select ""applied""
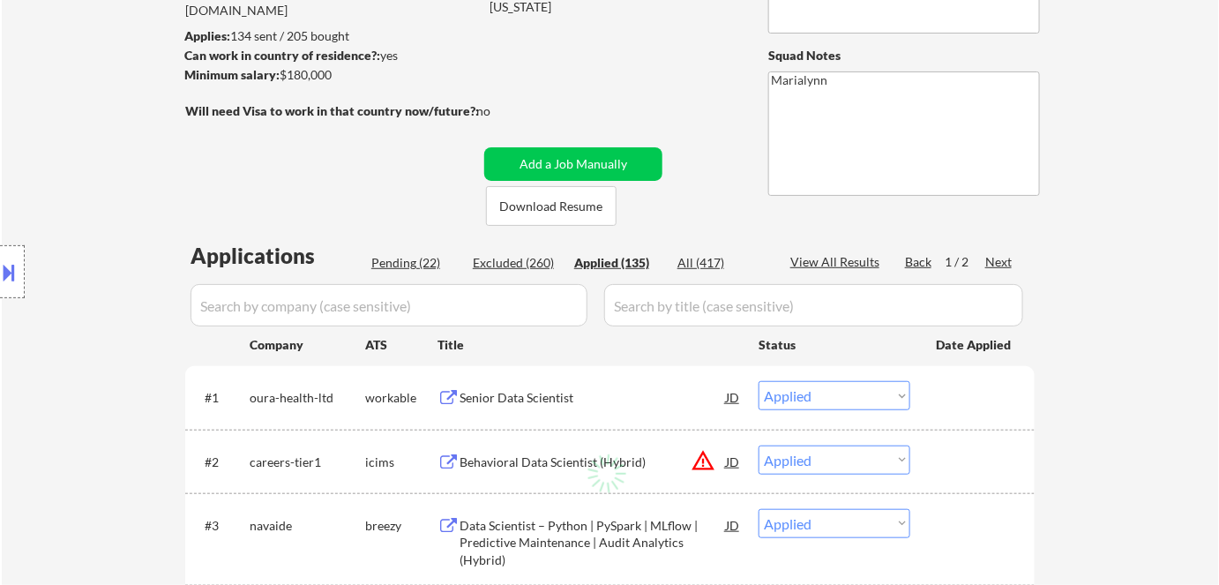
select select ""applied""
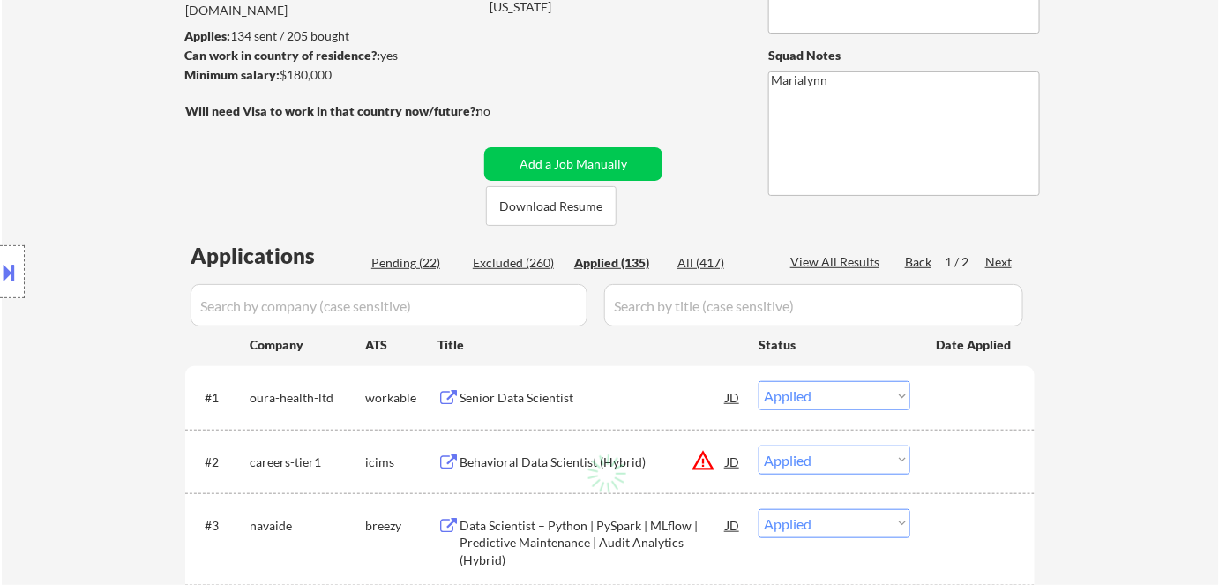
select select ""applied""
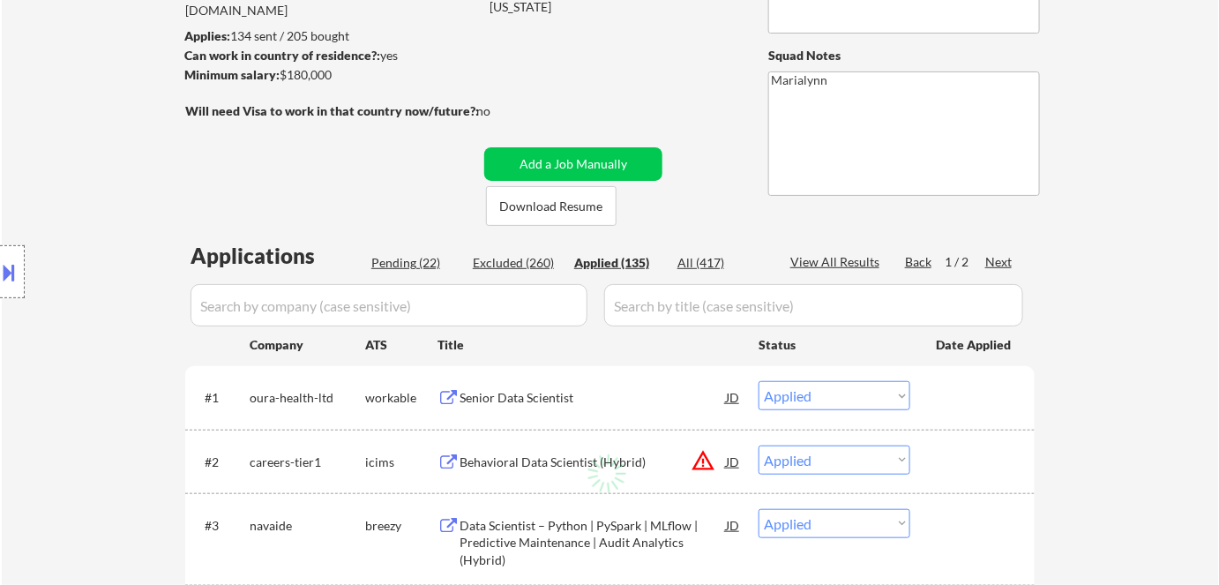
select select ""applied""
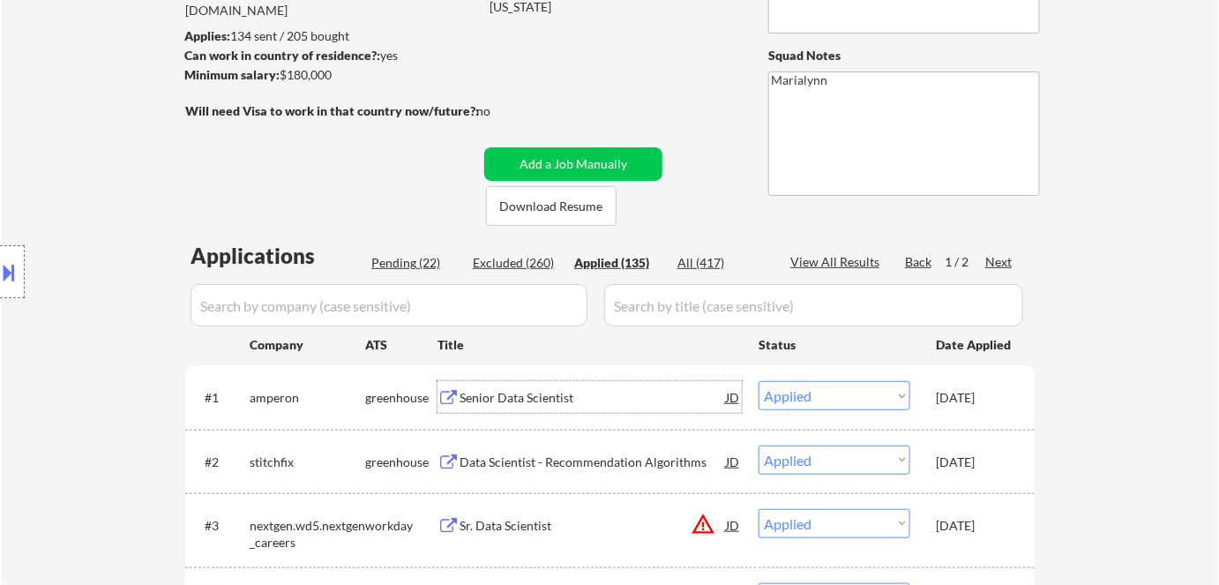
click at [501, 398] on div "Senior Data Scientist" at bounding box center [593, 398] width 266 height 18
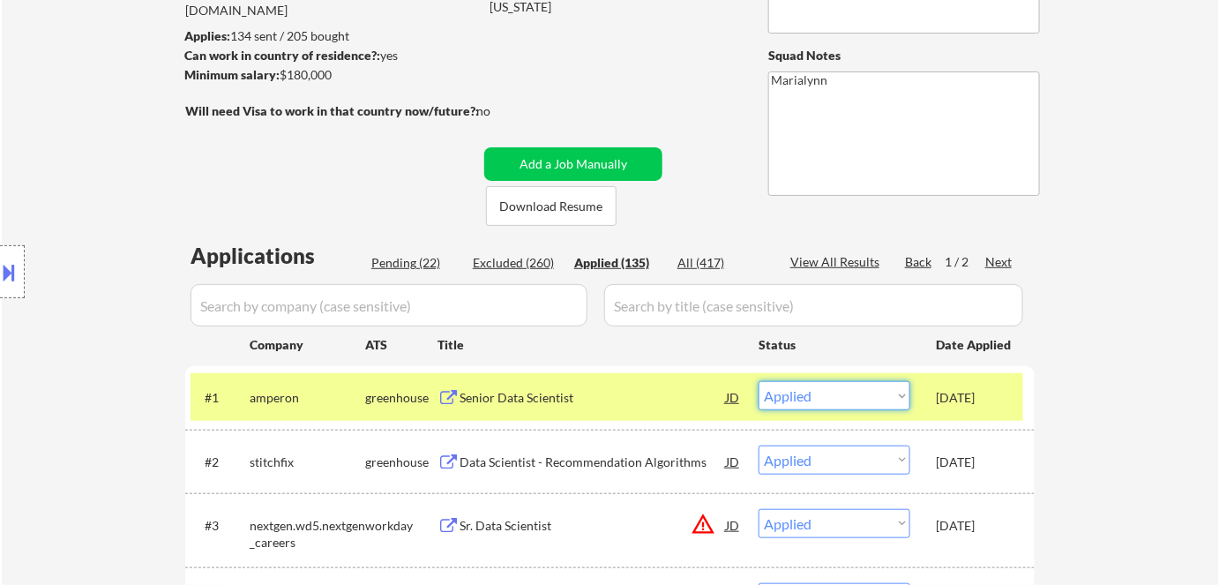
click at [806, 399] on select "Choose an option... Pending Applied Excluded (Questions) Excluded (Expired) Exc…" at bounding box center [835, 395] width 152 height 29
click at [759, 381] on select "Choose an option... Pending Applied Excluded (Questions) Excluded (Expired) Exc…" at bounding box center [835, 395] width 152 height 29
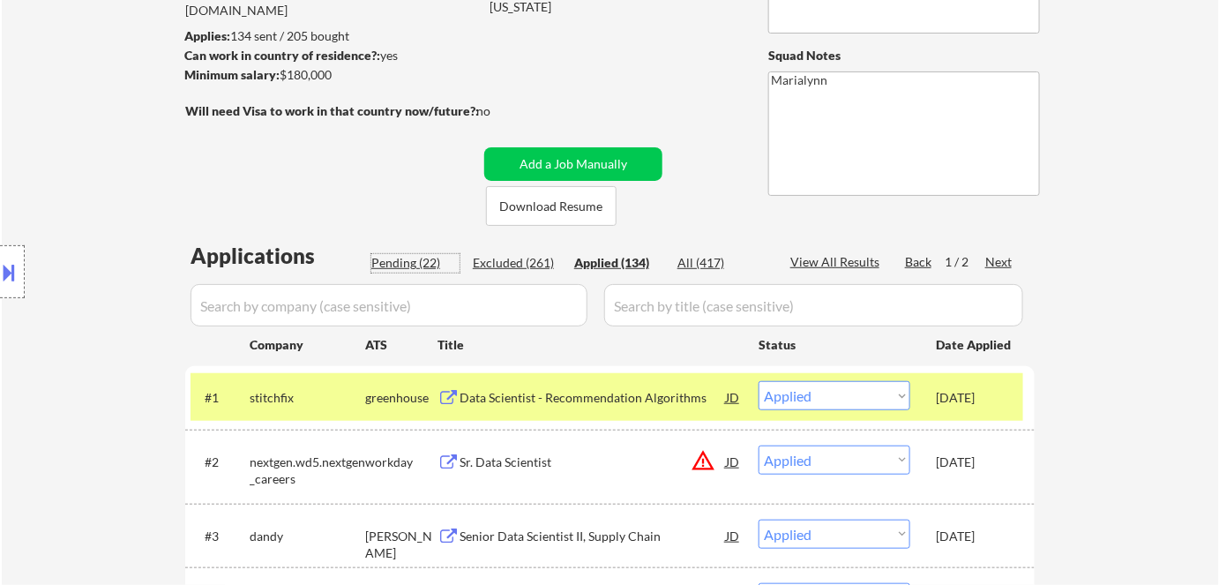
click at [405, 269] on div "Pending (22)" at bounding box center [415, 263] width 88 height 18
select select ""pending""
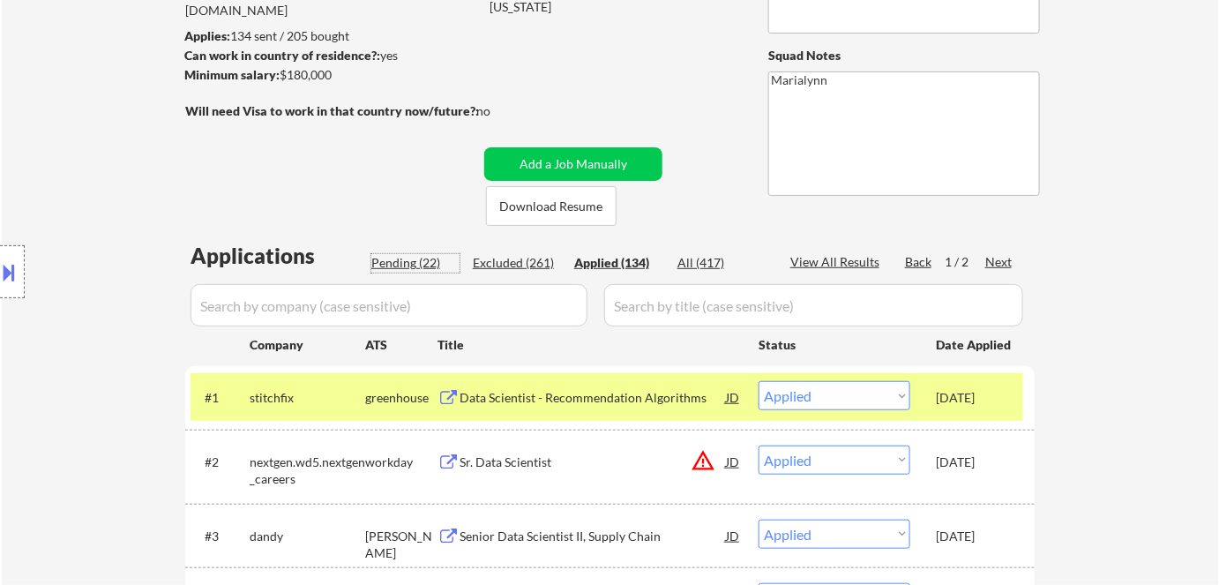
select select ""pending""
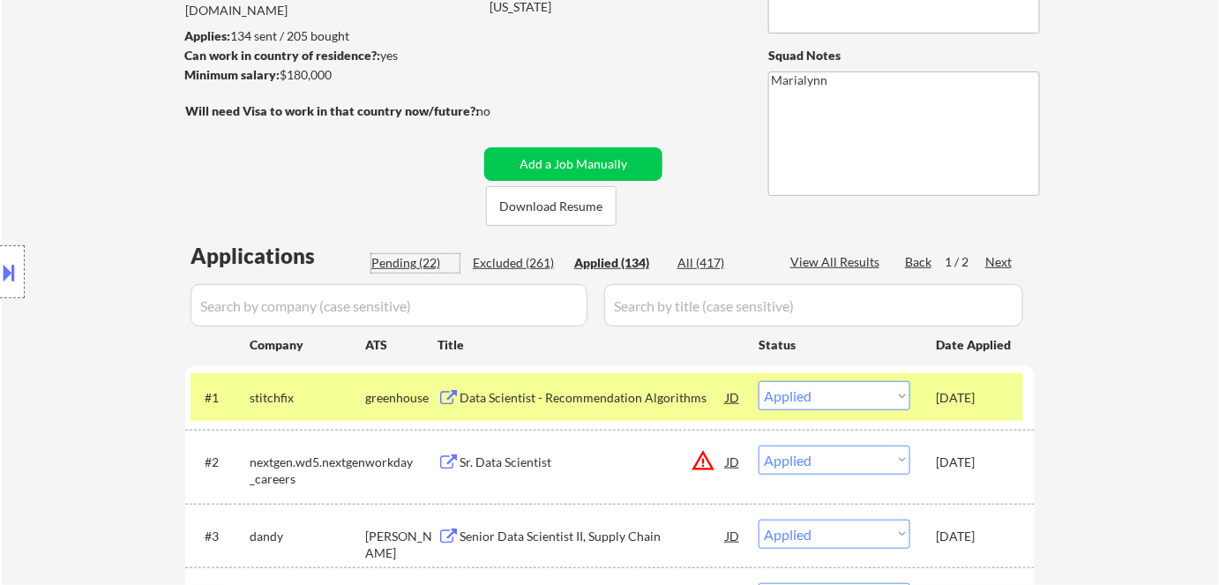
select select ""pending""
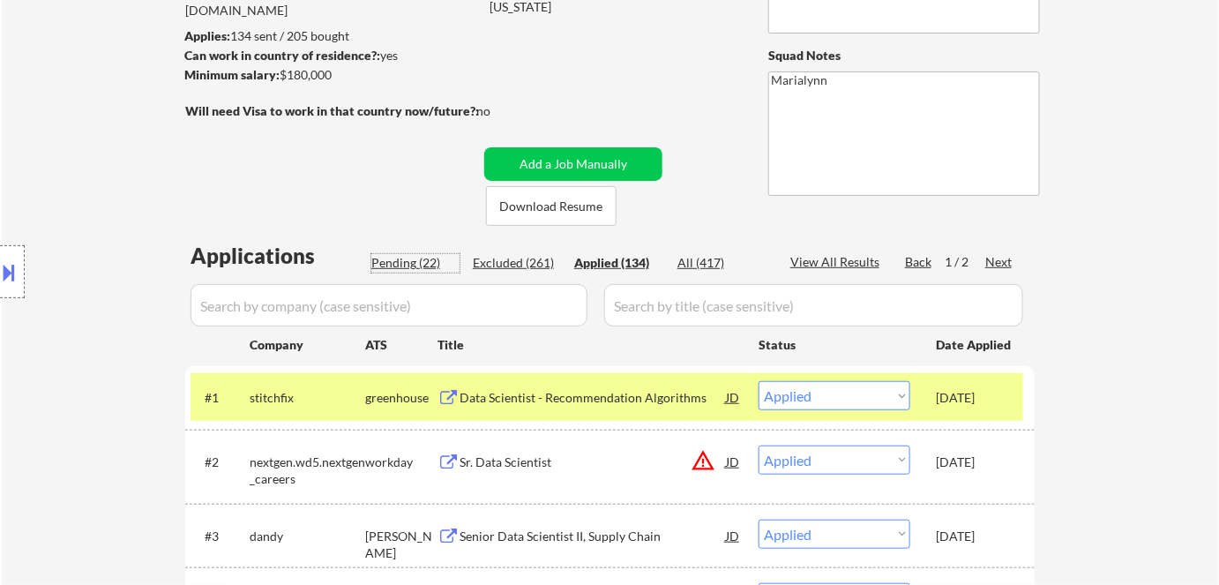
select select ""pending""
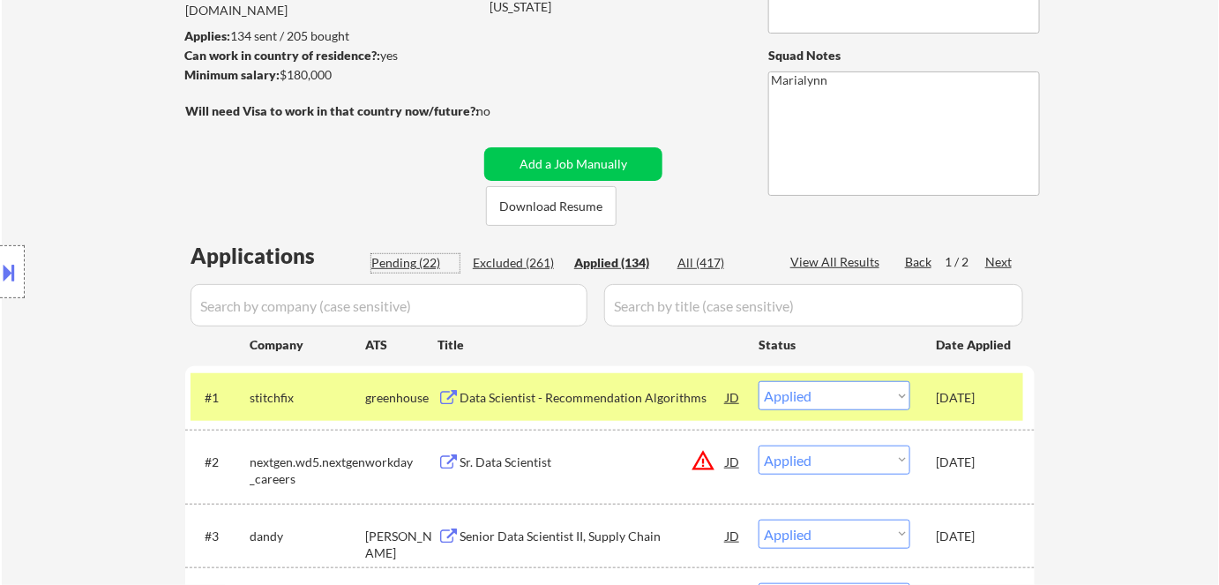
select select ""pending""
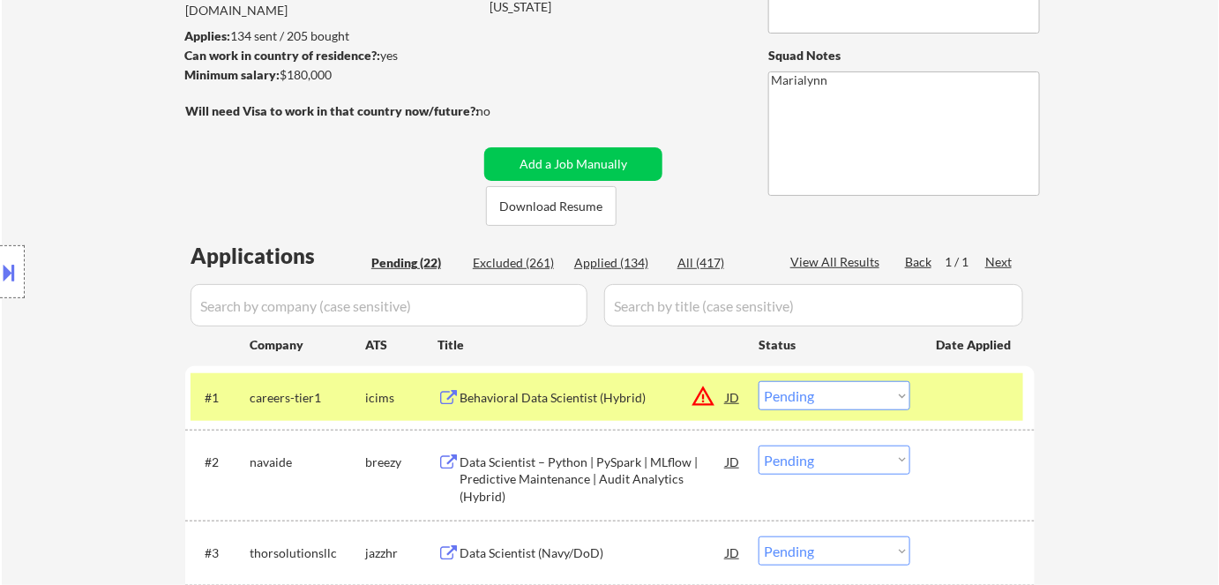
scroll to position [285, 0]
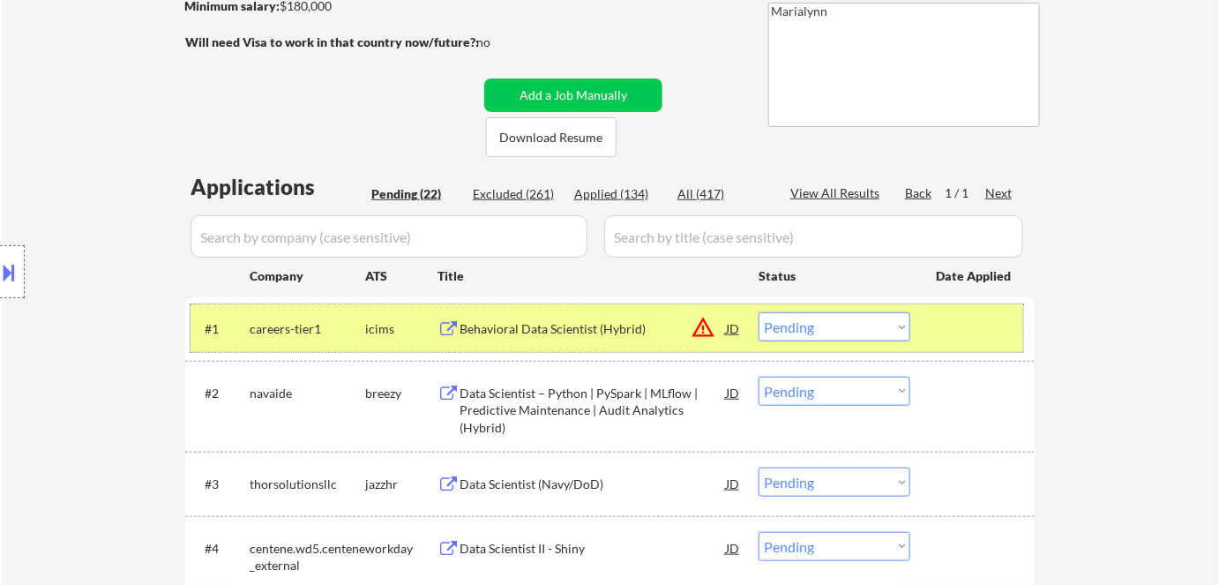
click at [436, 339] on div "icims" at bounding box center [401, 328] width 72 height 32
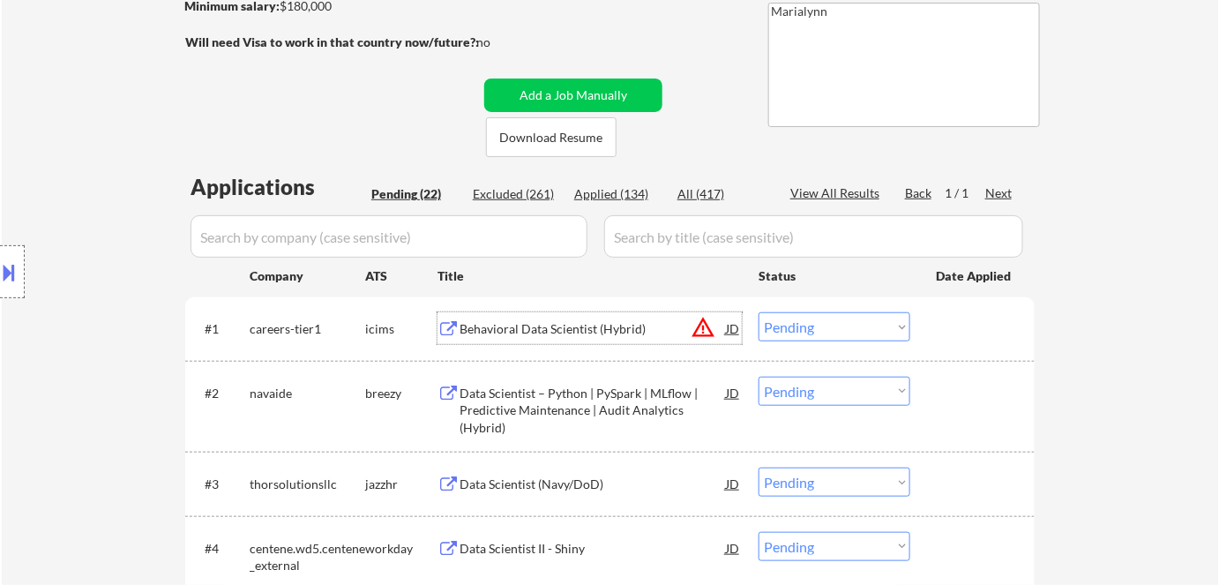
click at [540, 333] on div "Behavioral Data Scientist (Hybrid)" at bounding box center [593, 329] width 266 height 18
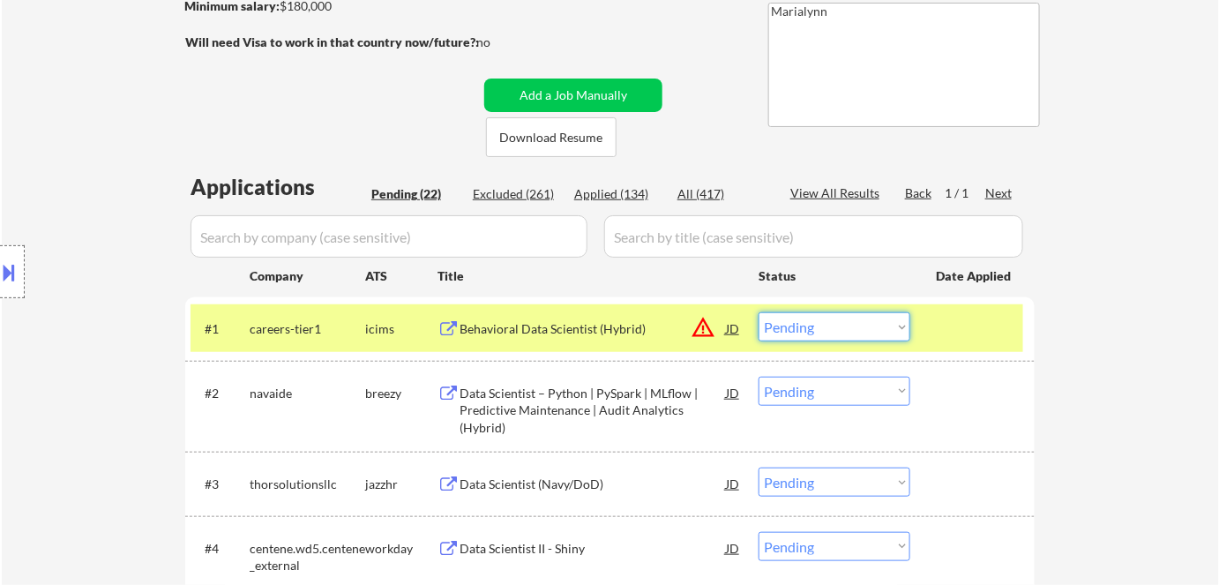
click at [816, 330] on select "Choose an option... Pending Applied Excluded (Questions) Excluded (Expired) Exc…" at bounding box center [835, 326] width 152 height 29
click at [759, 312] on select "Choose an option... Pending Applied Excluded (Questions) Excluded (Expired) Exc…" at bounding box center [835, 326] width 152 height 29
select select ""pending""
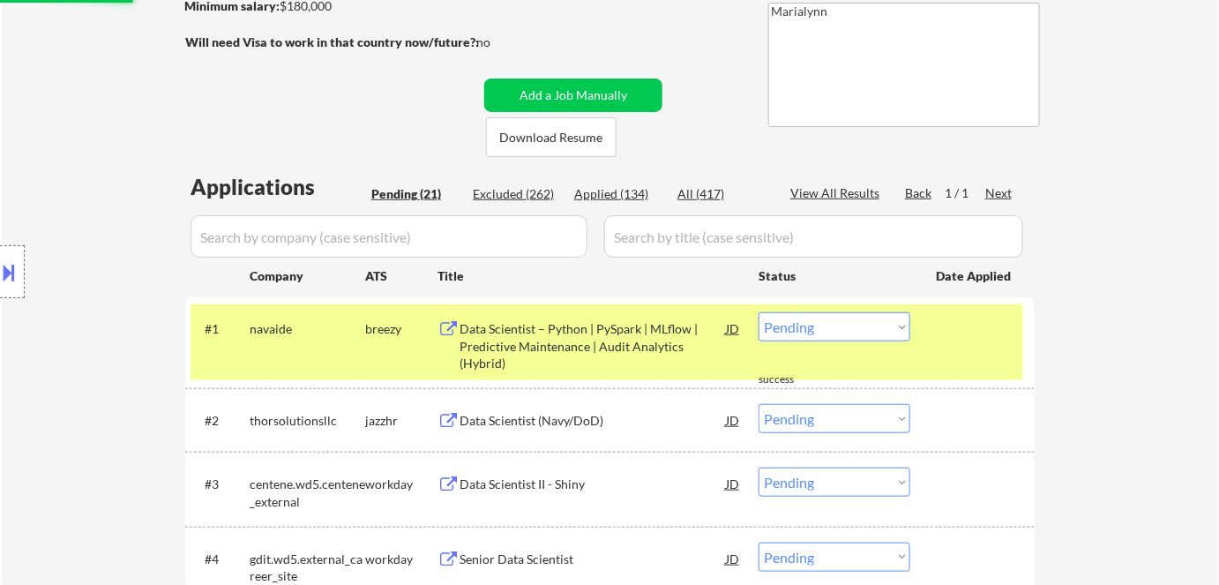
scroll to position [319, 0]
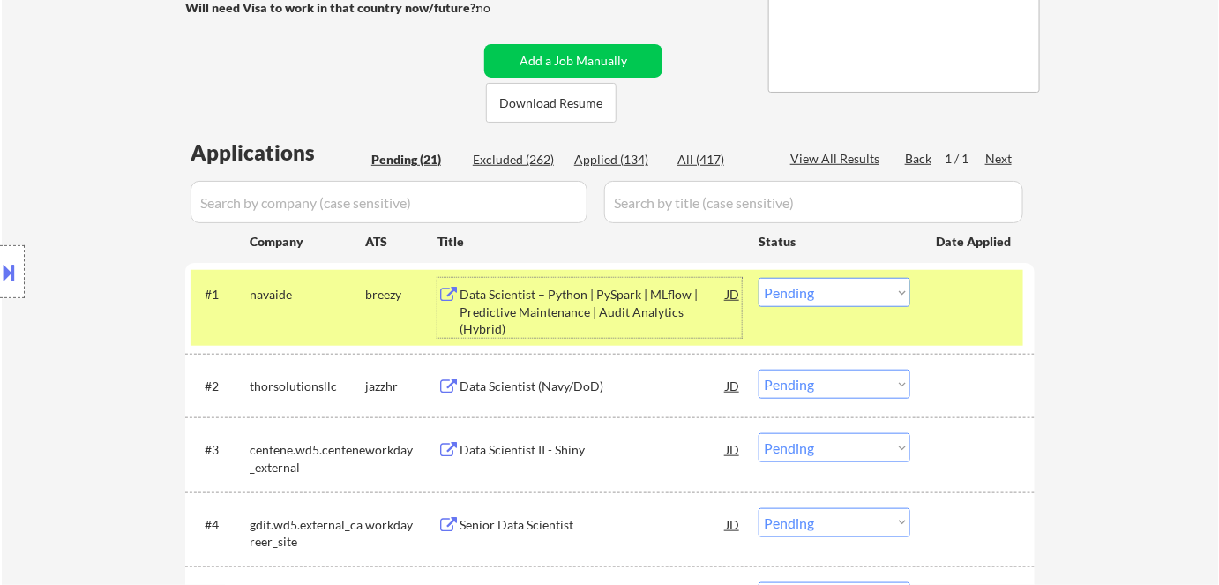
click at [549, 324] on div "Data Scientist – Python | PySpark | MLflow | Predictive Maintenance | Audit Ana…" at bounding box center [593, 312] width 266 height 52
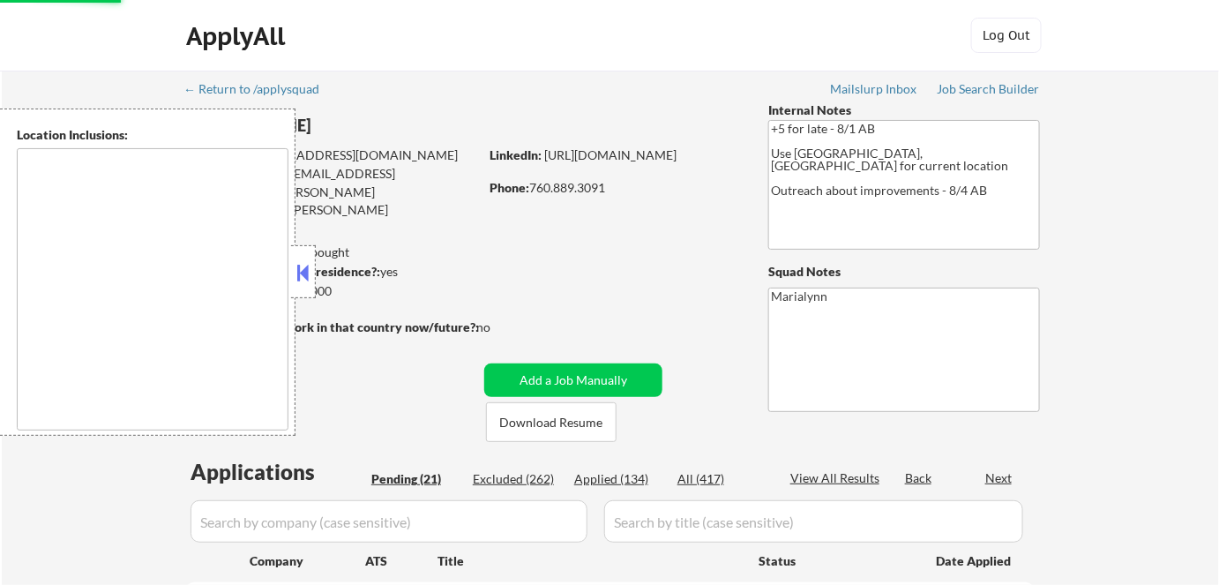
select select ""pending""
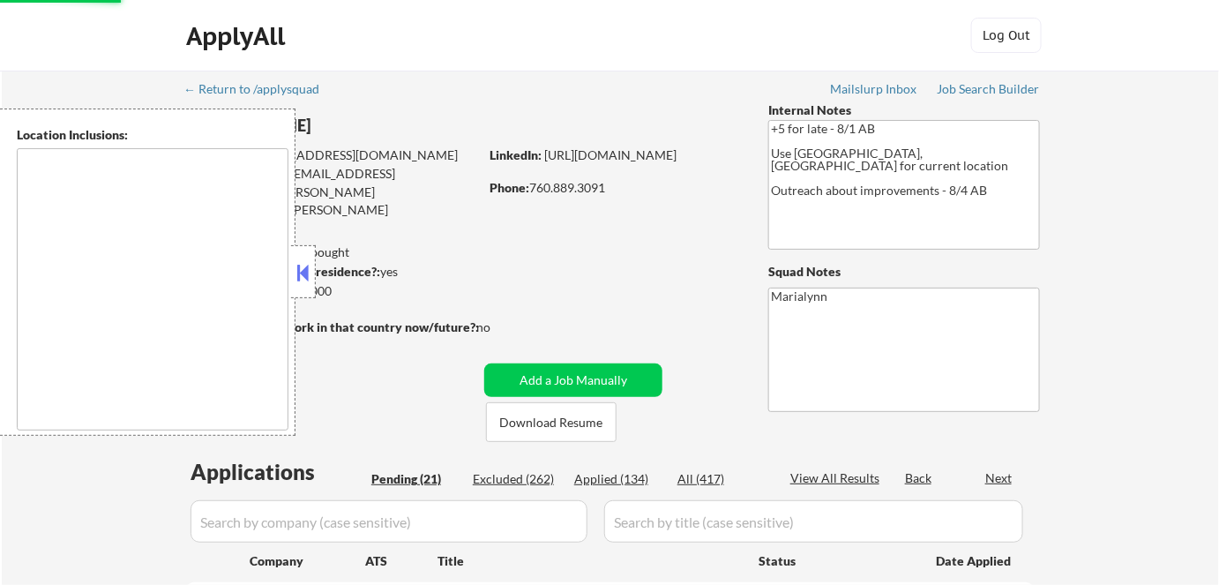
select select ""pending""
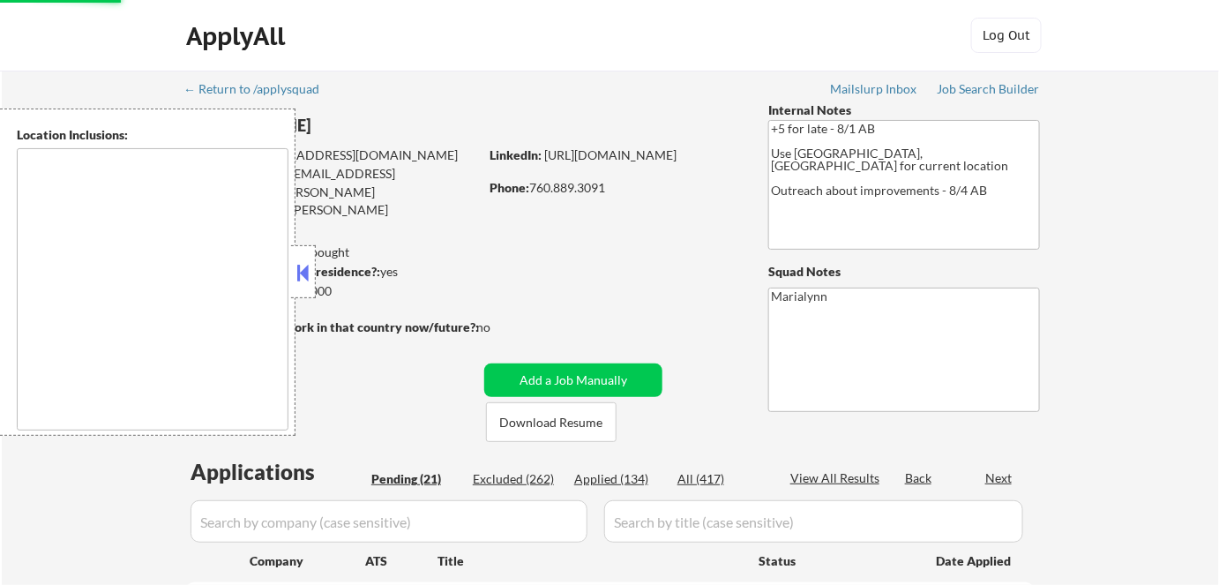
select select ""pending""
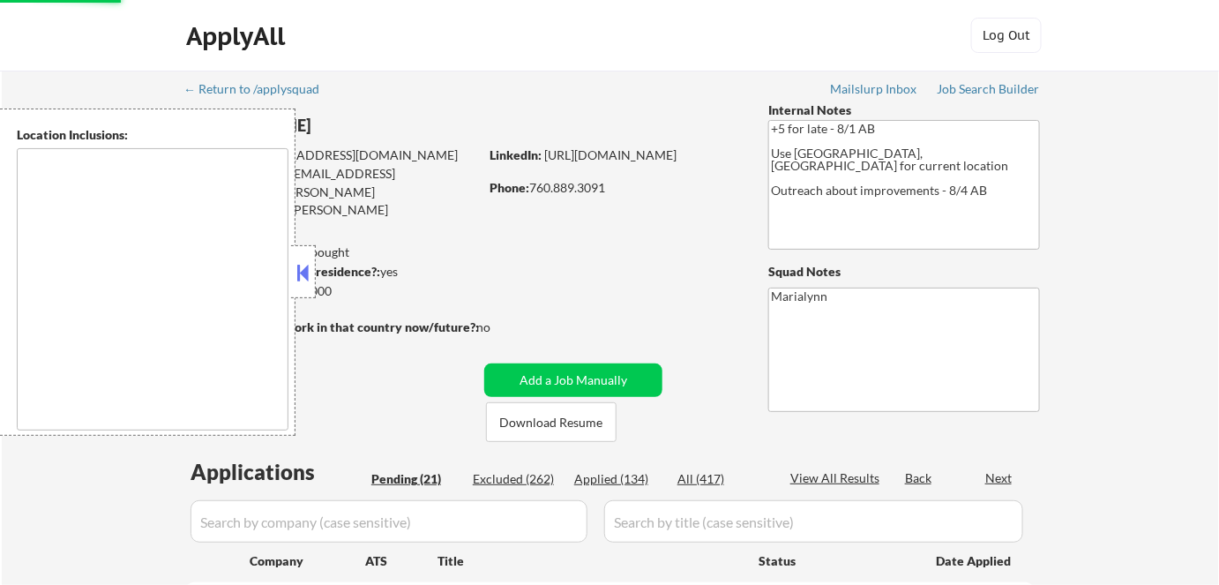
select select ""pending""
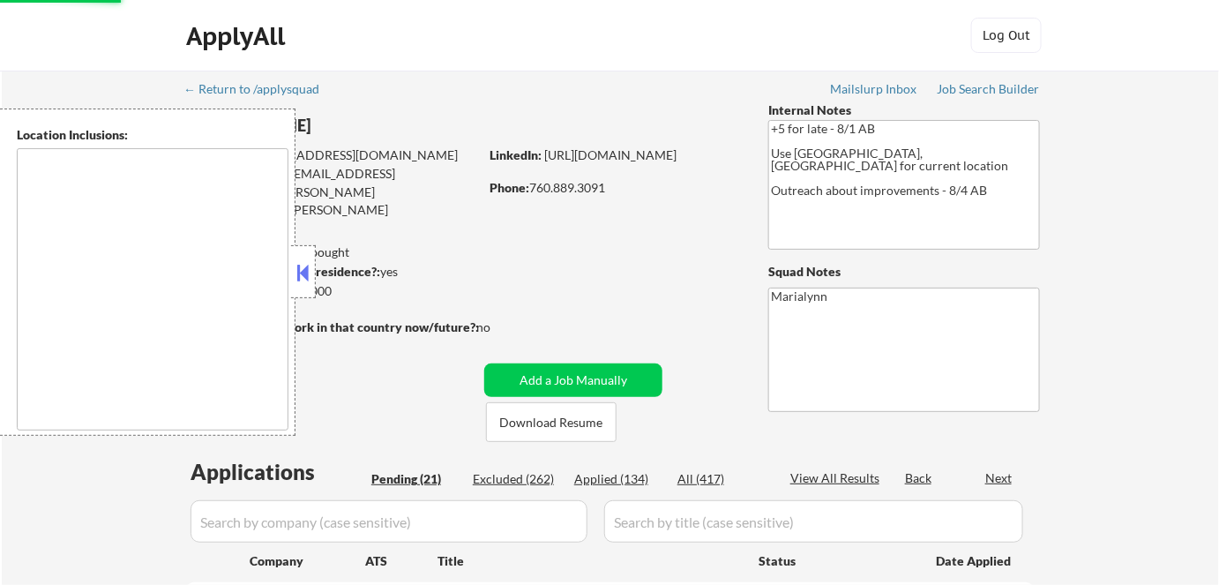
select select ""pending""
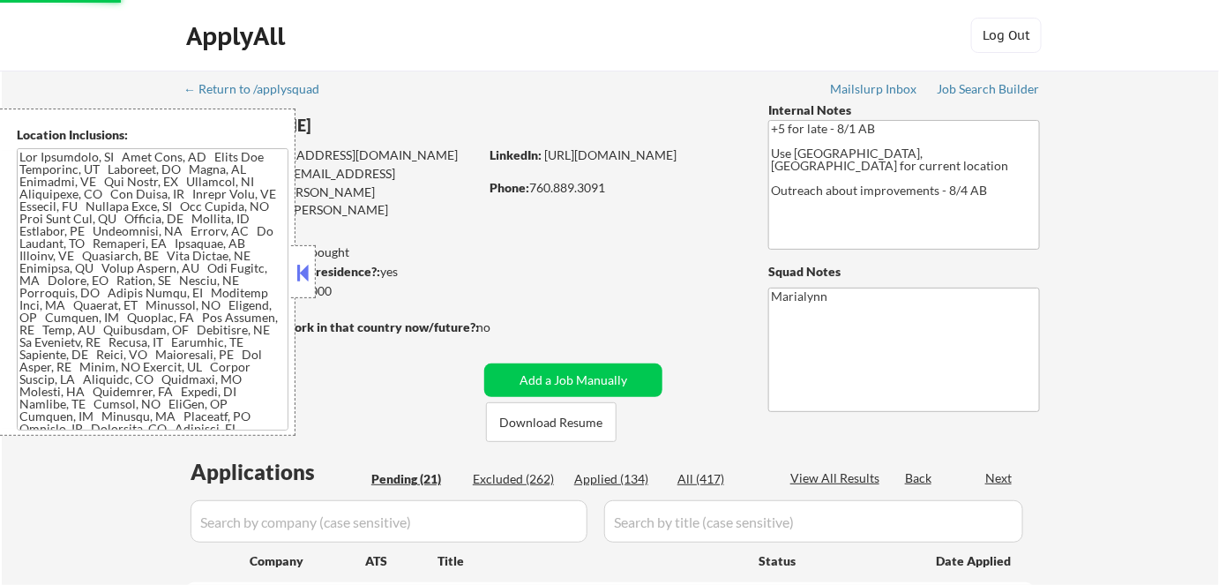
click at [308, 263] on div "Location Inclusions:" at bounding box center [158, 271] width 316 height 327
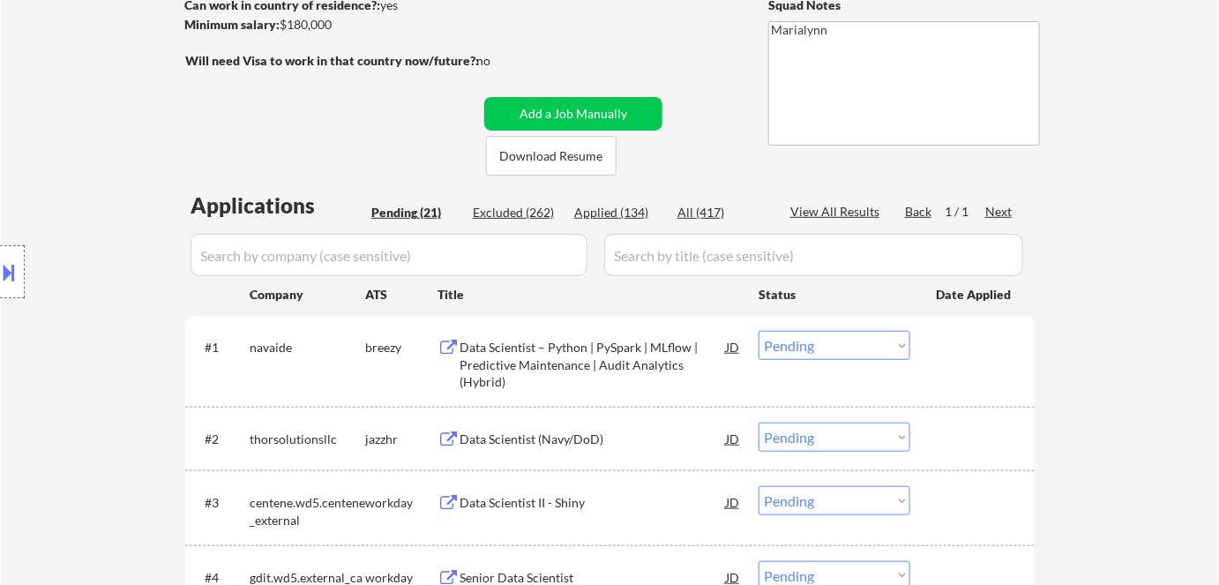
scroll to position [279, 0]
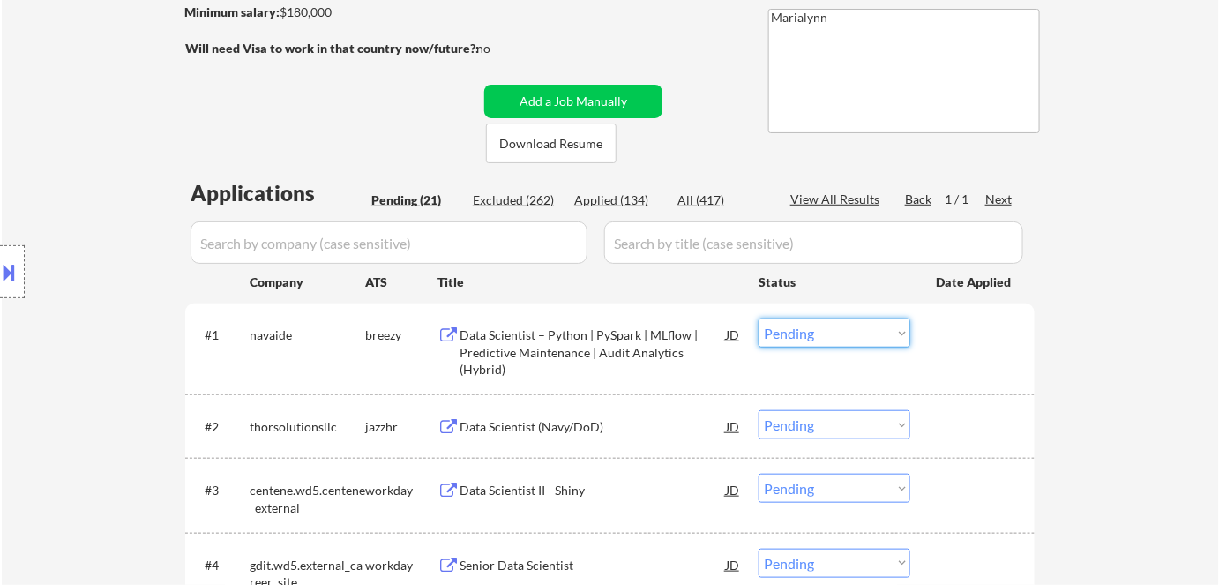
click at [806, 319] on select "Choose an option... Pending Applied Excluded (Questions) Excluded (Expired) Exc…" at bounding box center [835, 332] width 152 height 29
click at [759, 318] on select "Choose an option... Pending Applied Excluded (Questions) Excluded (Expired) Exc…" at bounding box center [835, 332] width 152 height 29
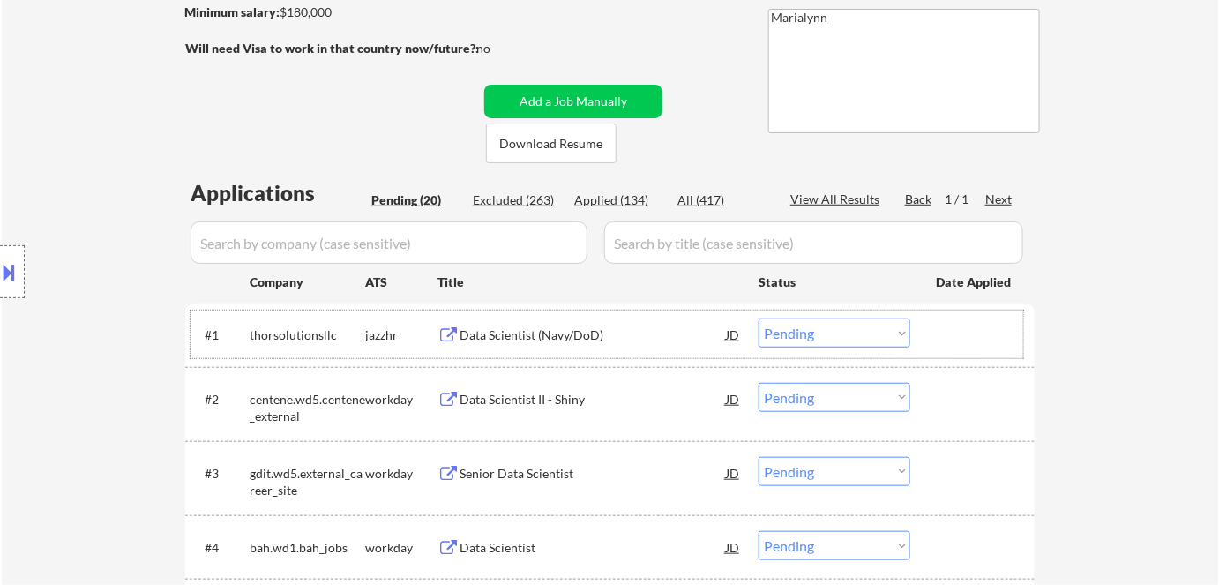
click at [546, 356] on div "#1 thorsolutionsllc jazzhr Data Scientist (Navy/DoD) JD Choose an option... Pen…" at bounding box center [607, 334] width 833 height 48
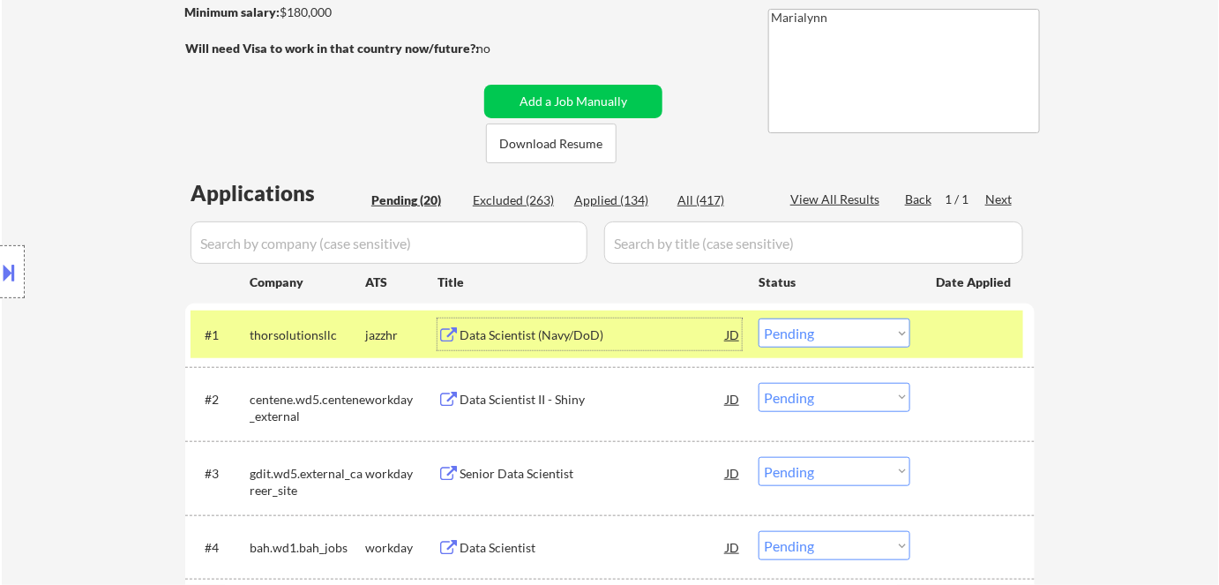
click at [512, 334] on div "Data Scientist (Navy/DoD)" at bounding box center [593, 335] width 266 height 18
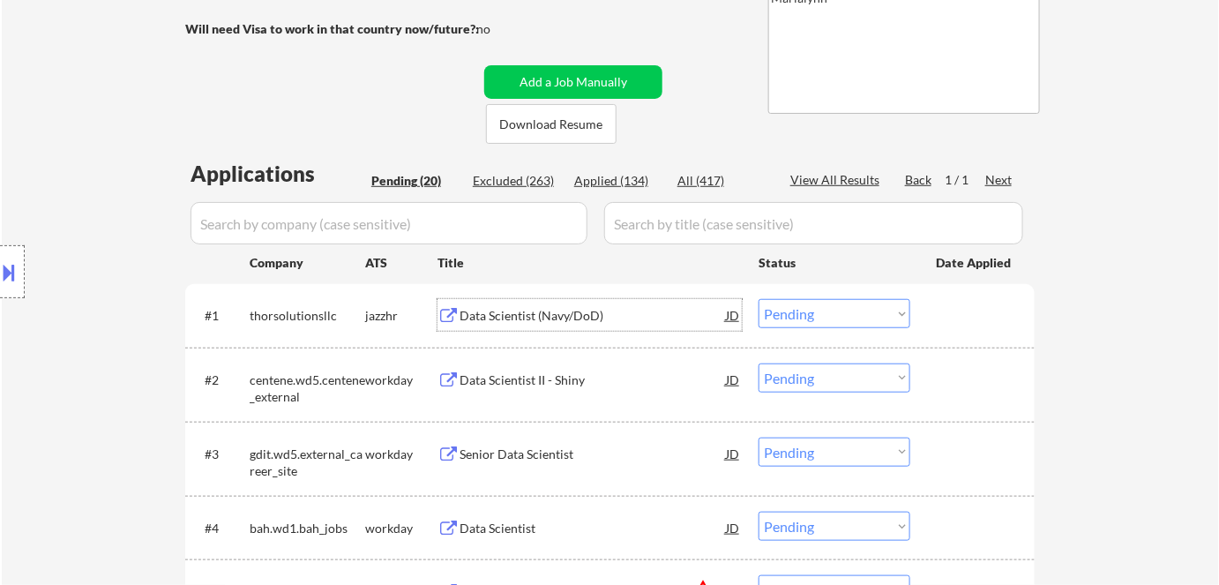
scroll to position [300, 0]
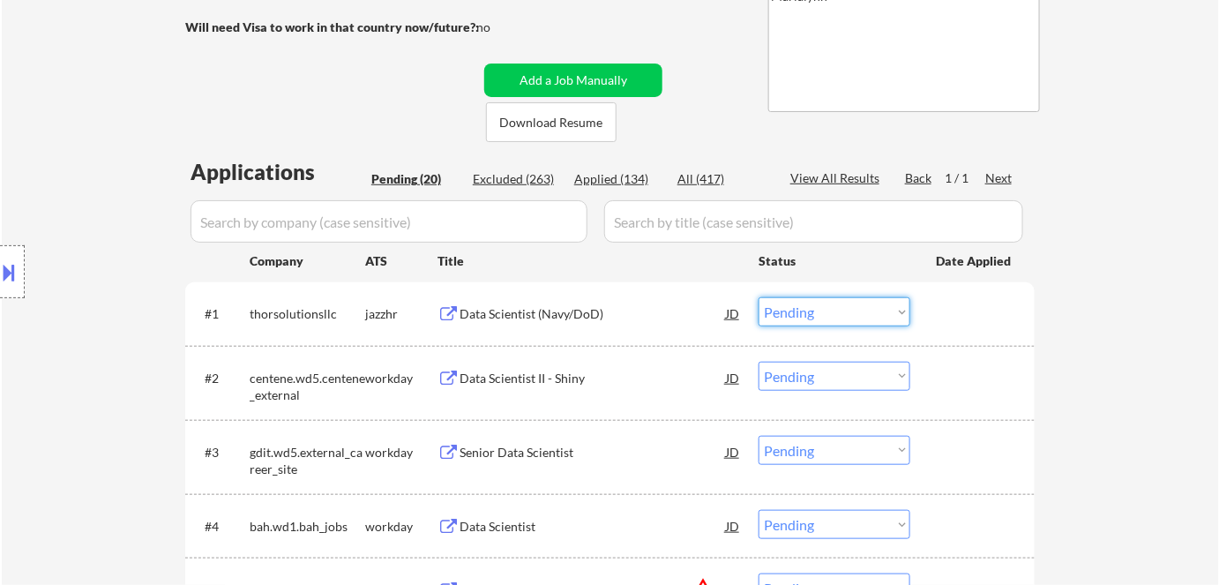
click at [795, 319] on select "Choose an option... Pending Applied Excluded (Questions) Excluded (Expired) Exc…" at bounding box center [835, 311] width 152 height 29
click at [759, 297] on select "Choose an option... Pending Applied Excluded (Questions) Excluded (Expired) Exc…" at bounding box center [835, 311] width 152 height 29
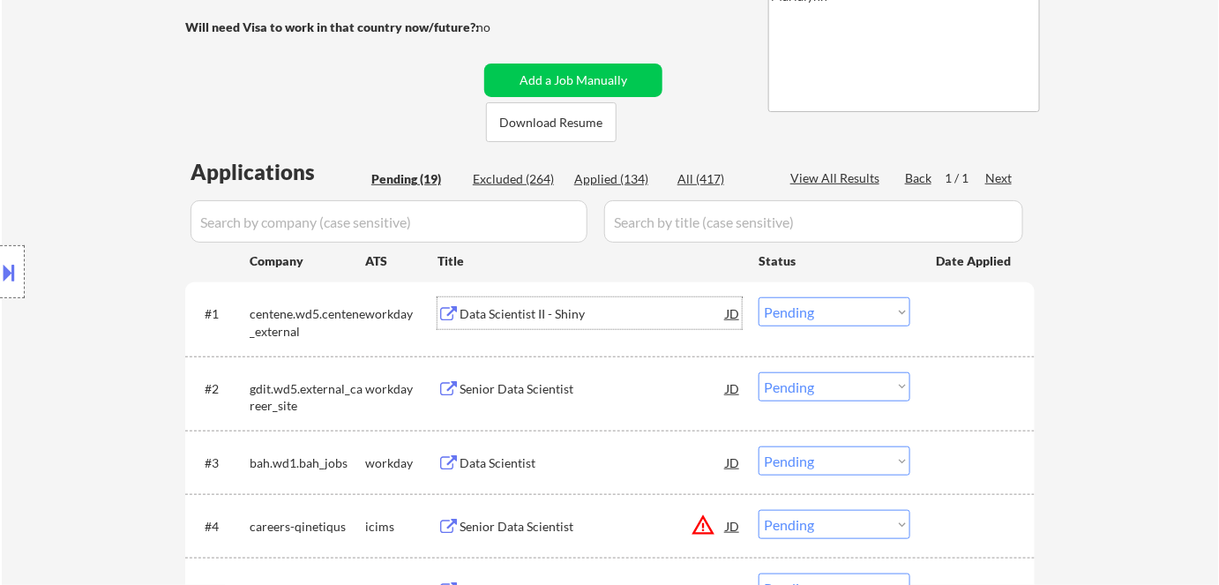
click at [512, 315] on div "Data Scientist II - Shiny" at bounding box center [593, 314] width 266 height 18
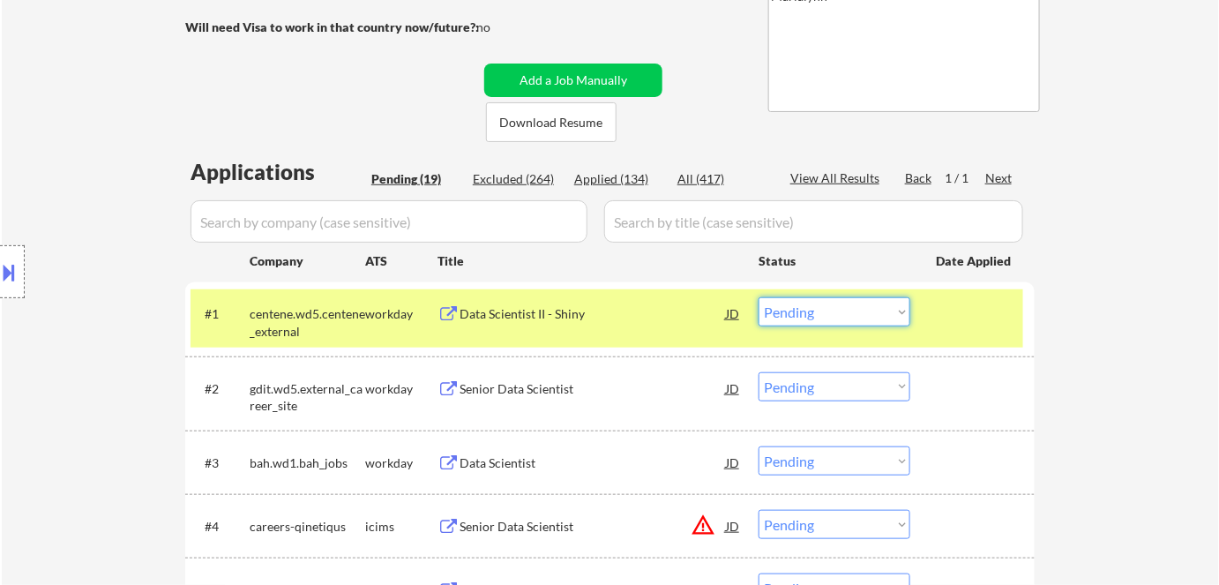
click at [849, 309] on select "Choose an option... Pending Applied Excluded (Questions) Excluded (Expired) Exc…" at bounding box center [835, 311] width 152 height 29
click at [759, 297] on select "Choose an option... Pending Applied Excluded (Questions) Excluded (Expired) Exc…" at bounding box center [835, 311] width 152 height 29
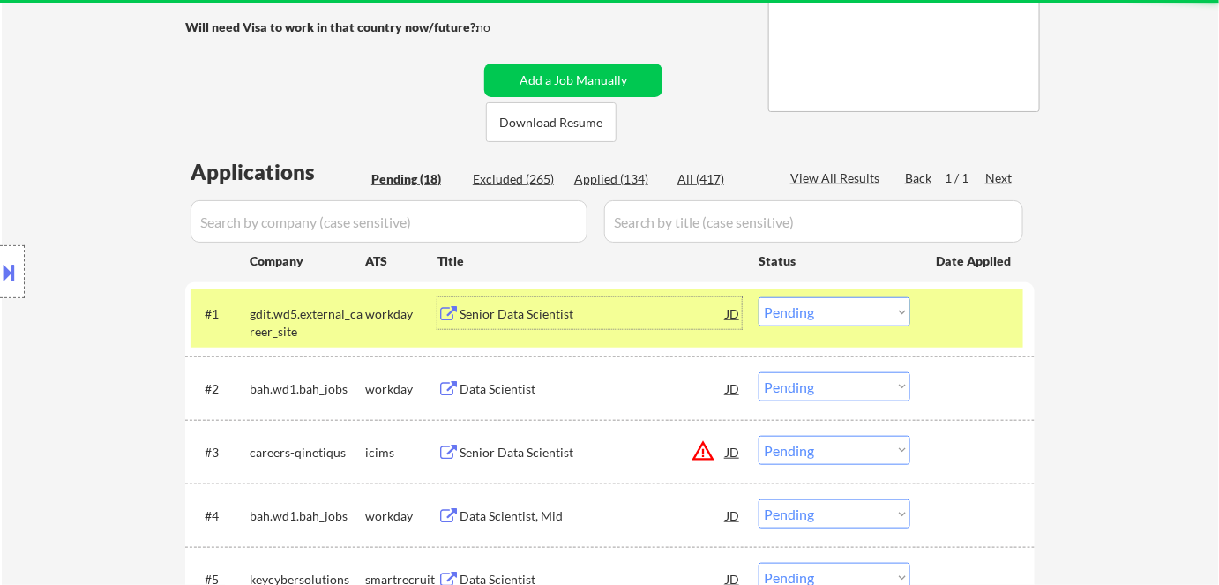
click at [528, 302] on div "Senior Data Scientist" at bounding box center [593, 313] width 266 height 32
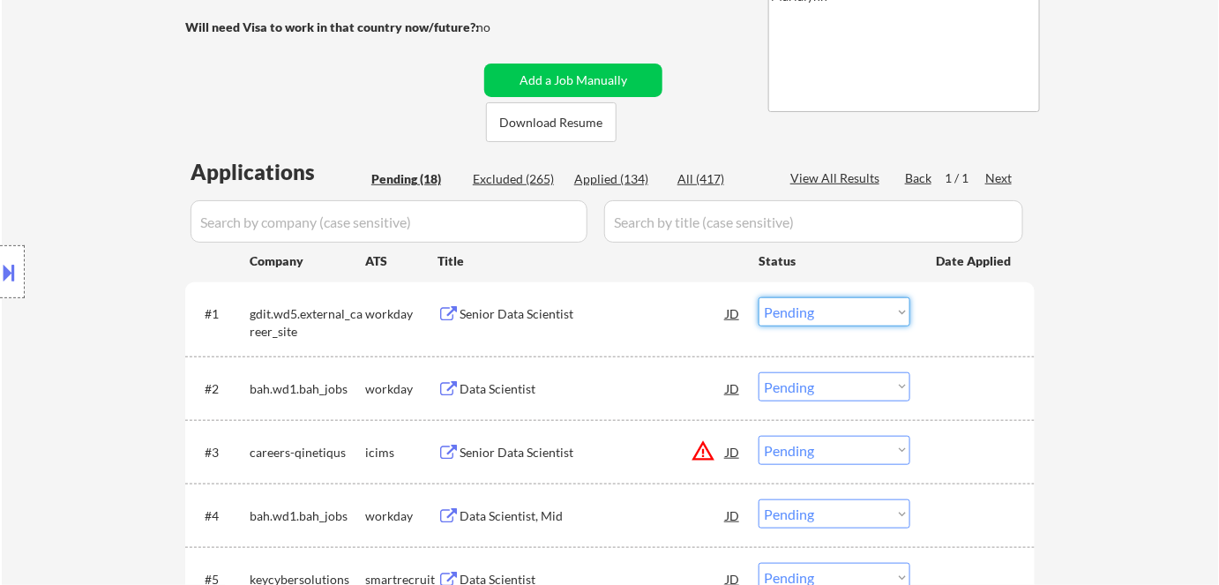
click at [788, 310] on select "Choose an option... Pending Applied Excluded (Questions) Excluded (Expired) Exc…" at bounding box center [835, 311] width 152 height 29
click at [759, 297] on select "Choose an option... Pending Applied Excluded (Questions) Excluded (Expired) Exc…" at bounding box center [835, 311] width 152 height 29
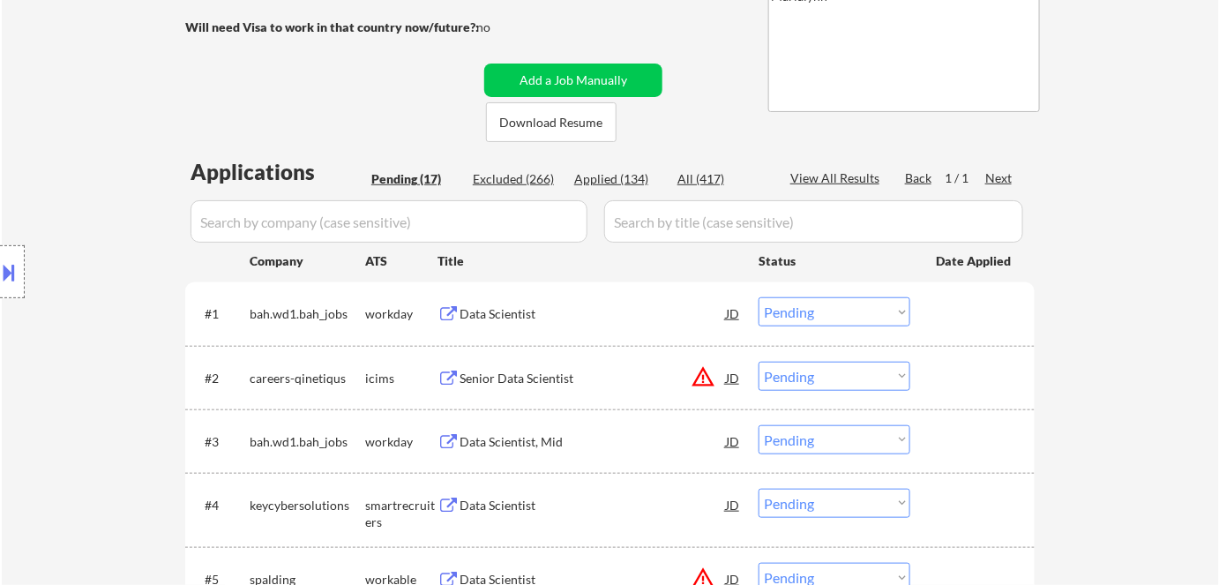
click at [473, 322] on div "Data Scientist" at bounding box center [593, 314] width 266 height 18
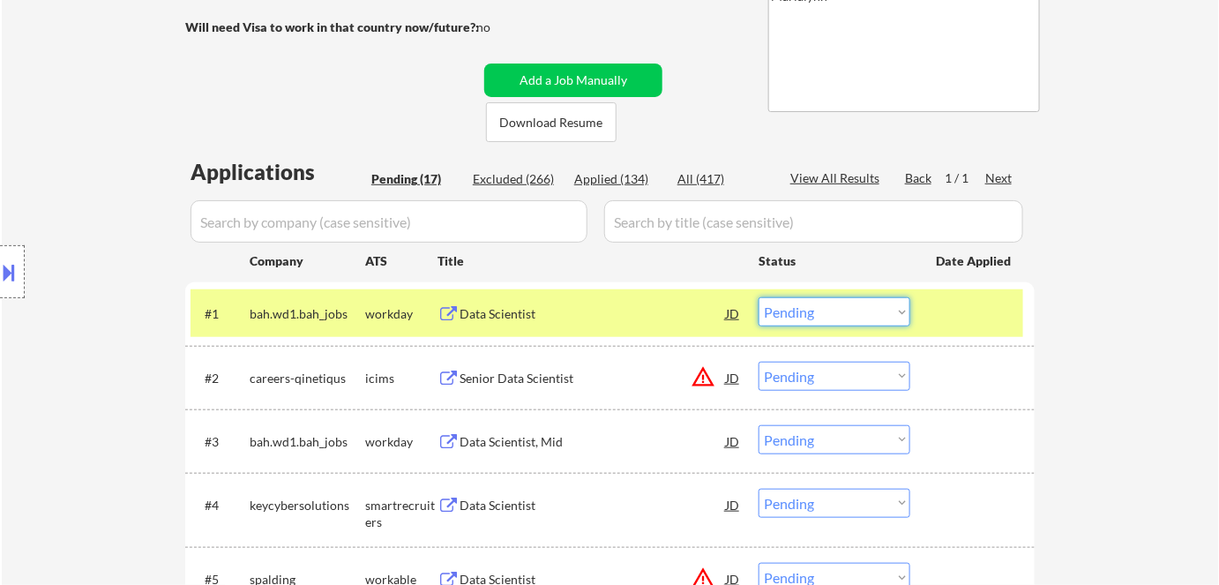
click at [808, 303] on select "Choose an option... Pending Applied Excluded (Questions) Excluded (Expired) Exc…" at bounding box center [835, 311] width 152 height 29
click at [759, 297] on select "Choose an option... Pending Applied Excluded (Questions) Excluded (Expired) Exc…" at bounding box center [835, 311] width 152 height 29
select select ""pending""
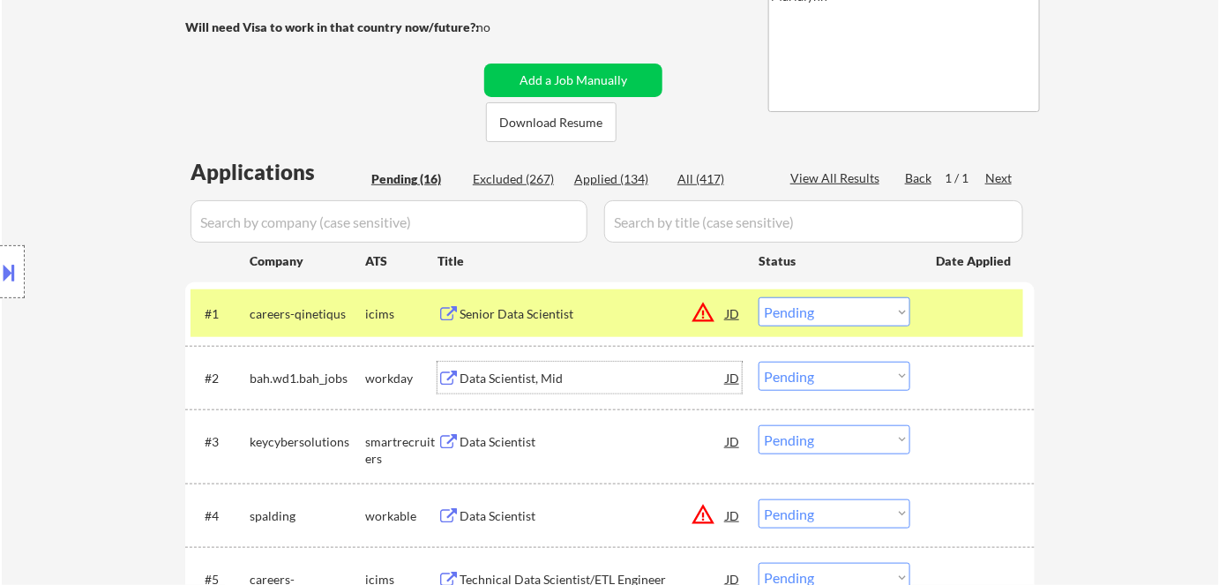
click at [517, 380] on div "Data Scientist, Mid" at bounding box center [593, 379] width 266 height 18
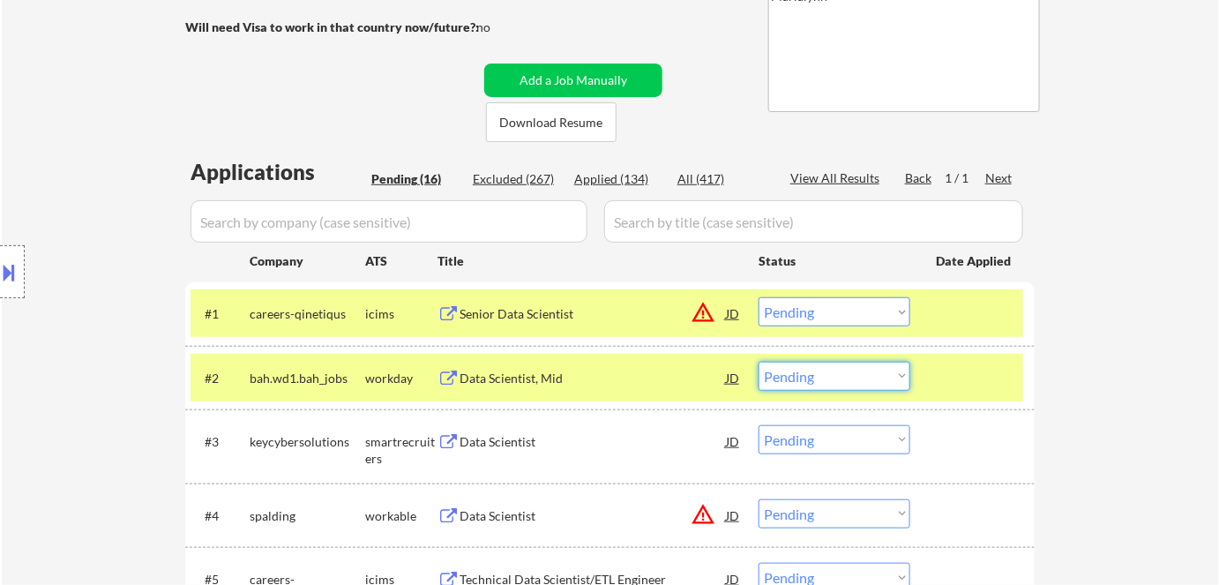
click at [872, 373] on select "Choose an option... Pending Applied Excluded (Questions) Excluded (Expired) Exc…" at bounding box center [835, 376] width 152 height 29
click at [759, 362] on select "Choose an option... Pending Applied Excluded (Questions) Excluded (Expired) Exc…" at bounding box center [835, 376] width 152 height 29
select select ""pending""
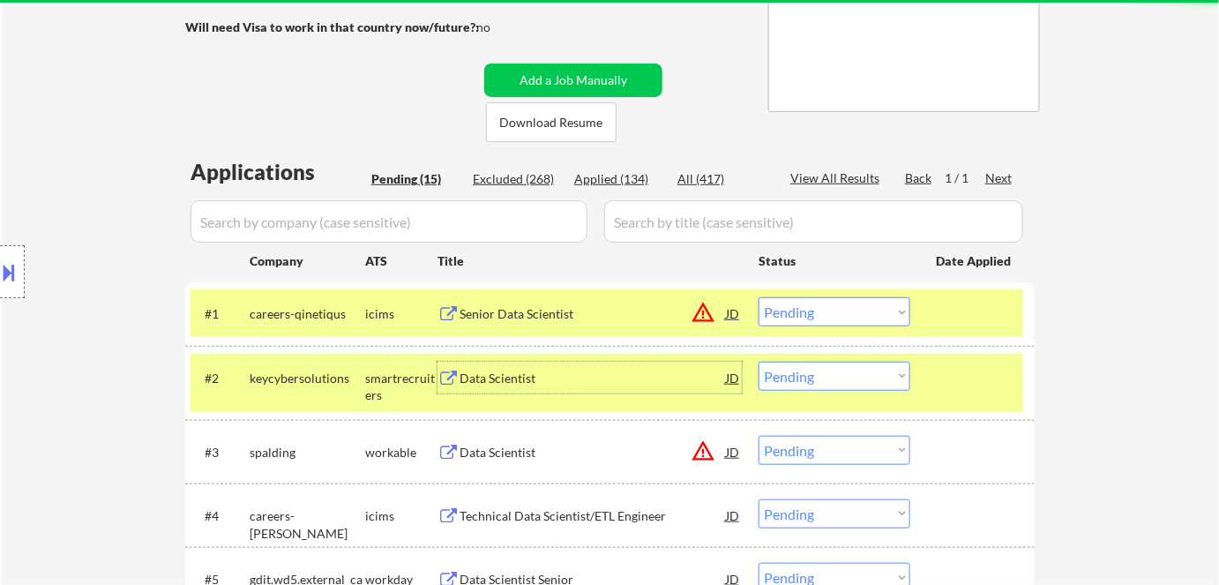
click at [501, 370] on div "Data Scientist" at bounding box center [593, 379] width 266 height 18
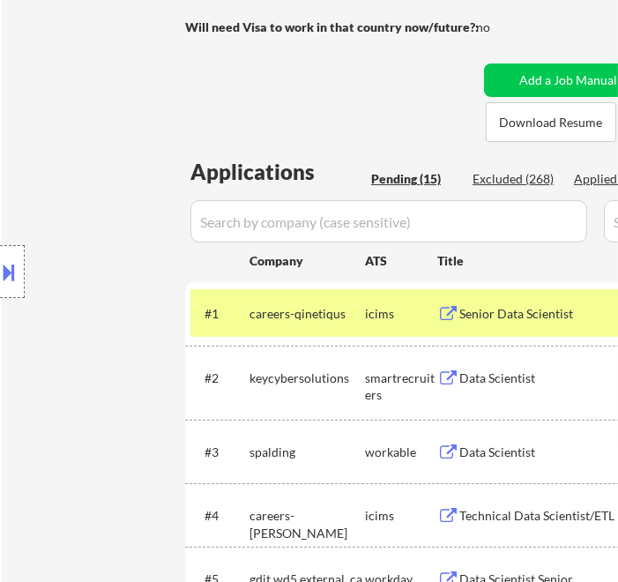
select select ""pending""
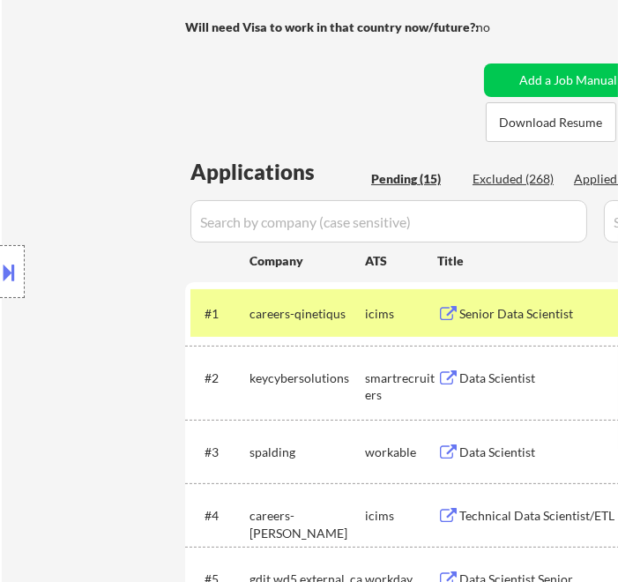
select select ""pending""
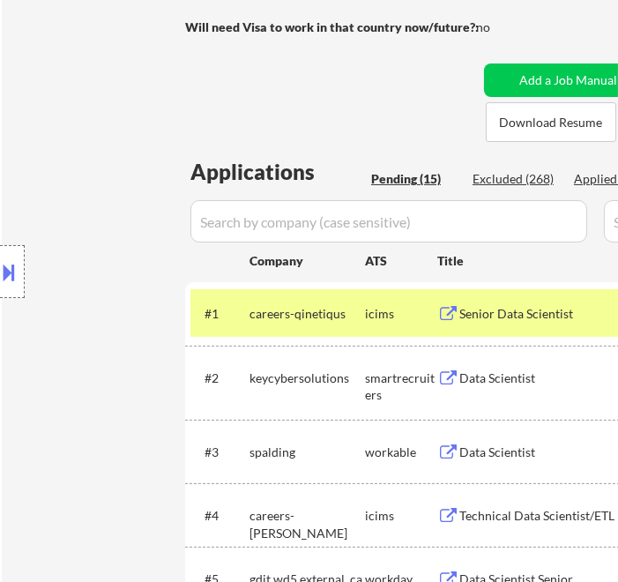
select select ""pending""
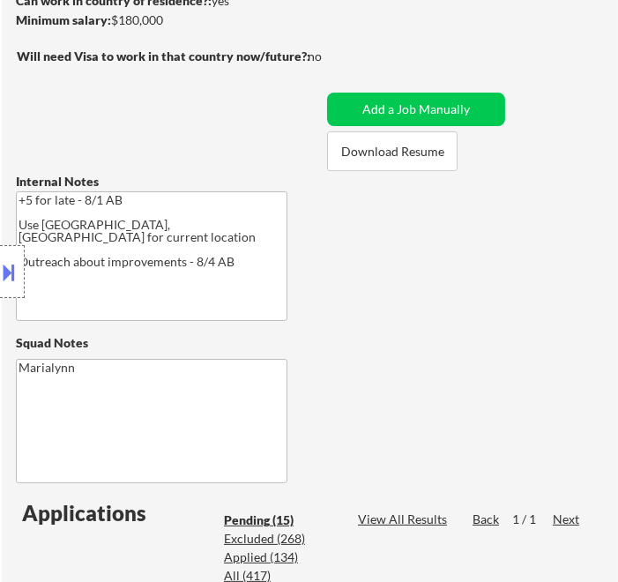
select select ""pending""
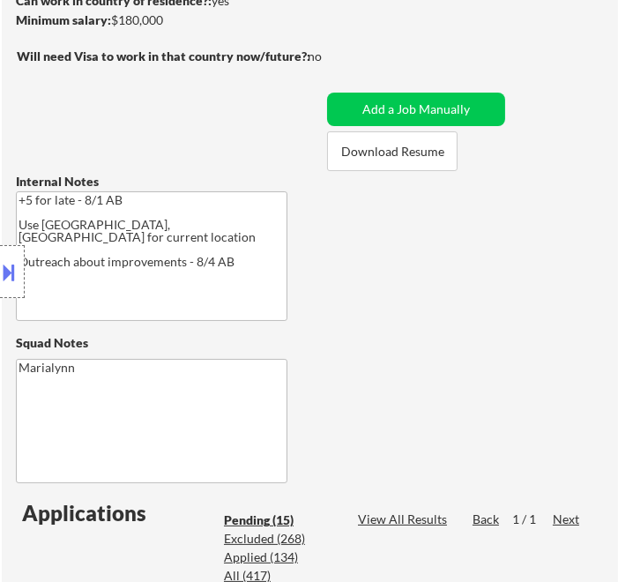
select select ""pending""
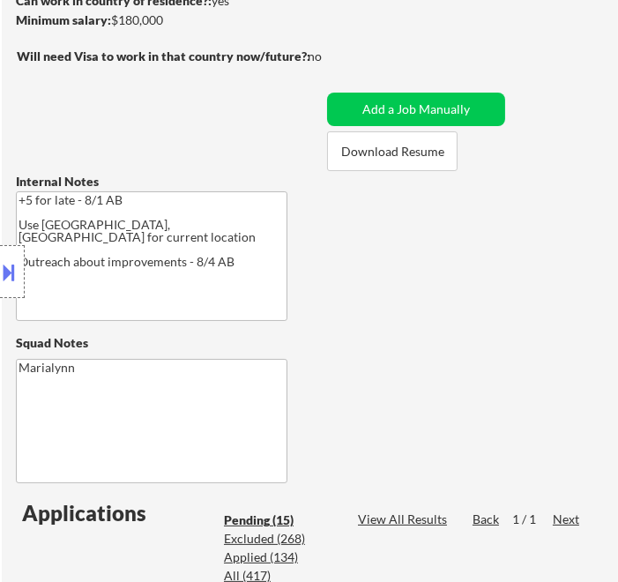
select select ""pending""
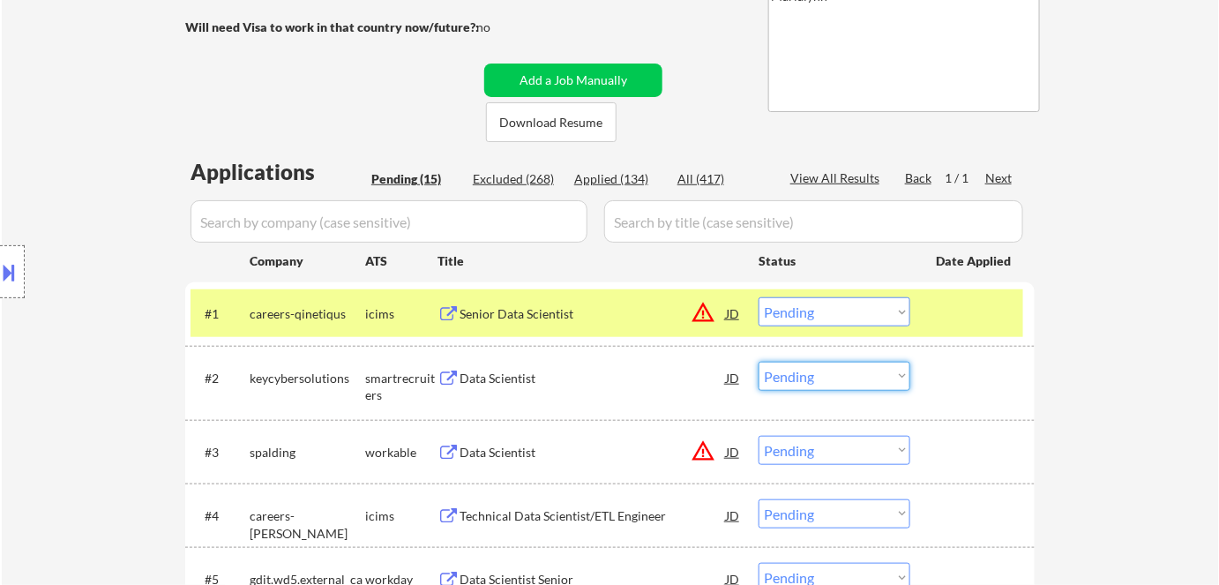
click at [841, 380] on select "Choose an option... Pending Applied Excluded (Questions) Excluded (Expired) Exc…" at bounding box center [835, 376] width 152 height 29
click at [759, 362] on select "Choose an option... Pending Applied Excluded (Questions) Excluded (Expired) Exc…" at bounding box center [835, 376] width 152 height 29
select select ""pending""
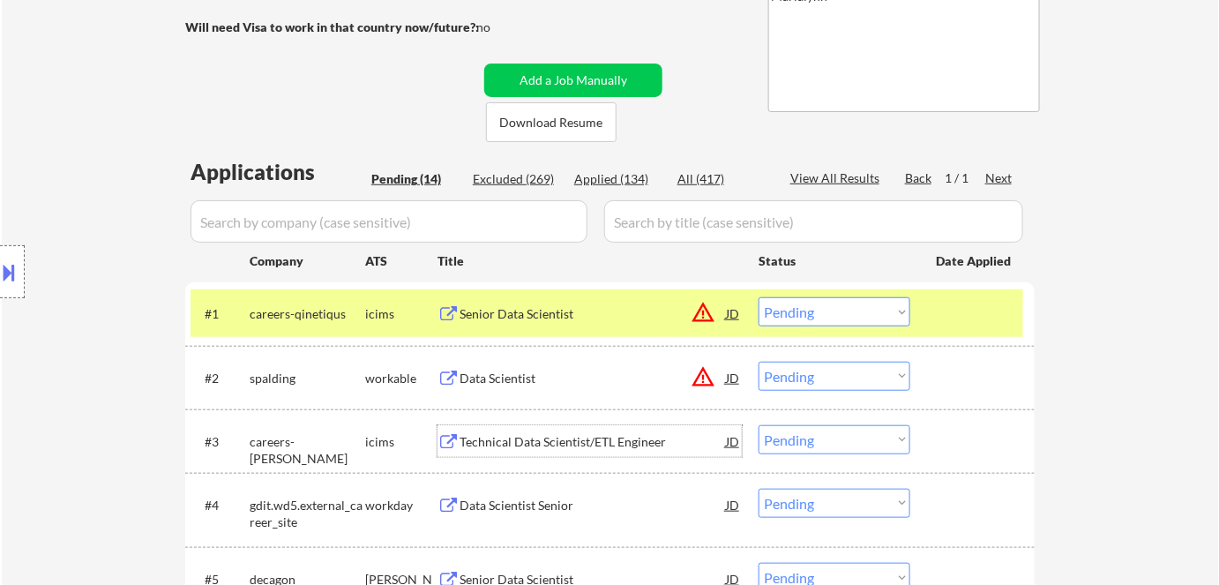
click at [621, 443] on div "Technical Data Scientist/ETL Engineer" at bounding box center [593, 442] width 266 height 18
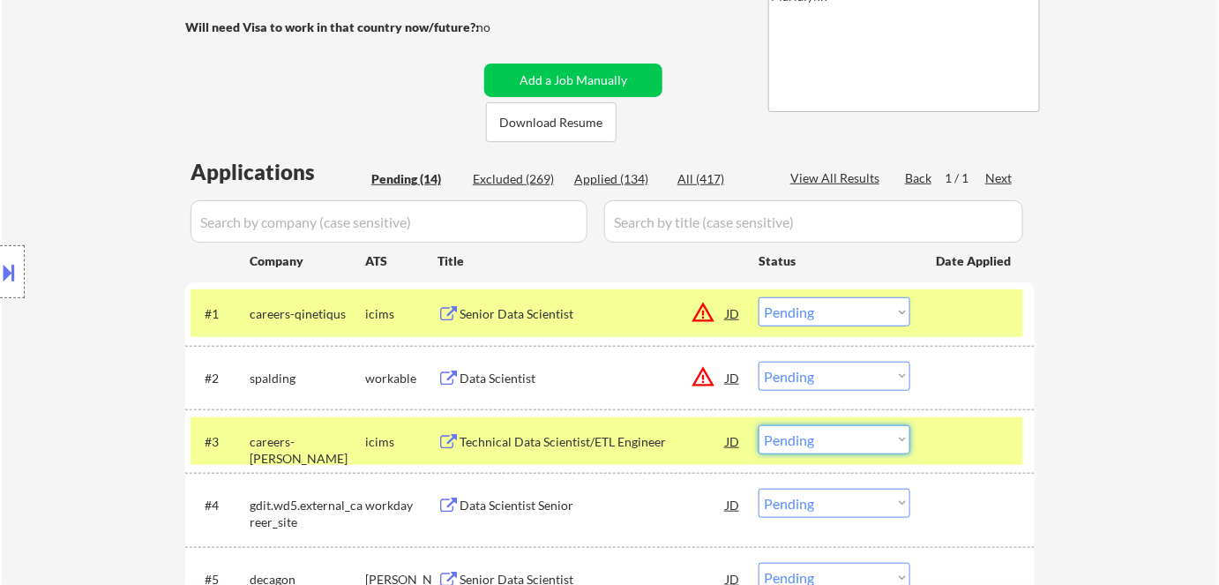
click at [856, 436] on select "Choose an option... Pending Applied Excluded (Questions) Excluded (Expired) Exc…" at bounding box center [835, 439] width 152 height 29
click at [759, 425] on select "Choose an option... Pending Applied Excluded (Questions) Excluded (Expired) Exc…" at bounding box center [835, 439] width 152 height 29
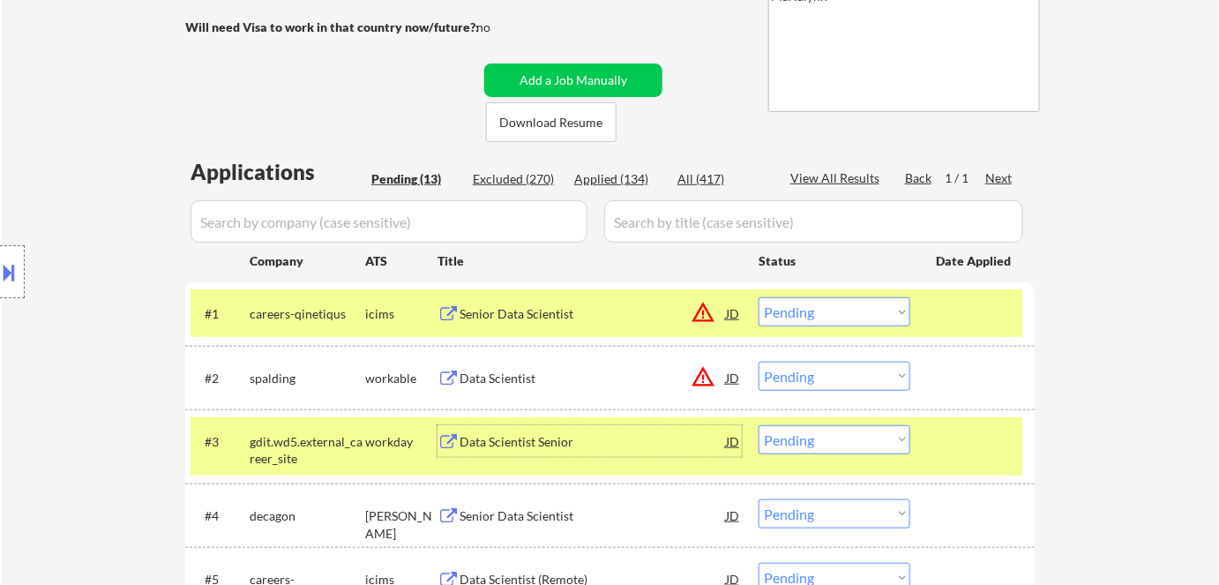
click at [512, 452] on div "Data Scientist Senior" at bounding box center [593, 441] width 266 height 32
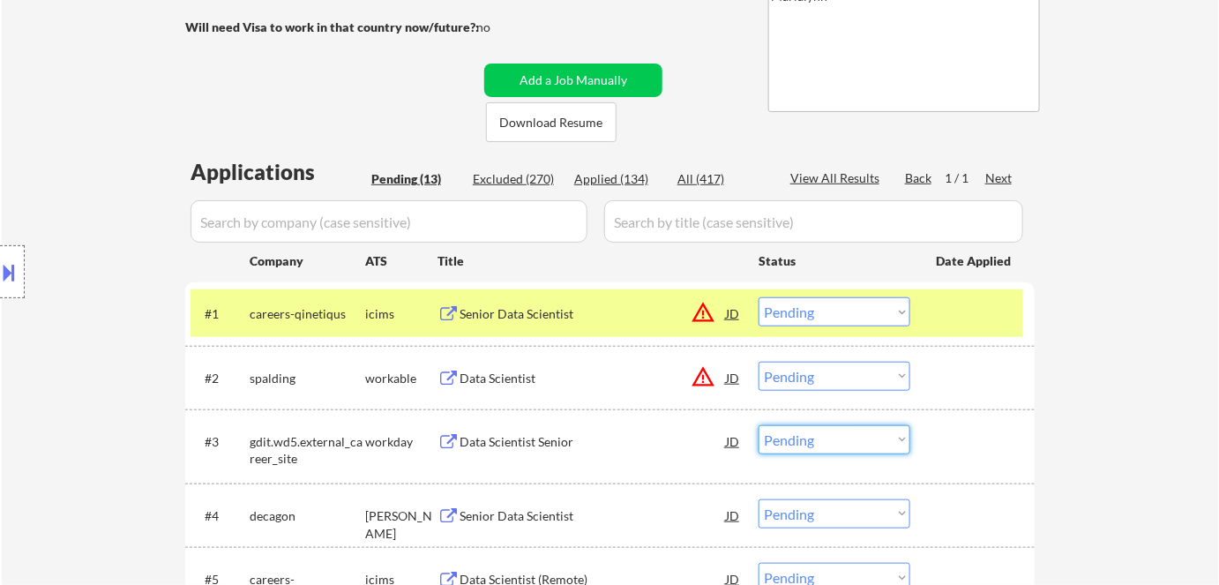
click at [816, 447] on select "Choose an option... Pending Applied Excluded (Questions) Excluded (Expired) Exc…" at bounding box center [835, 439] width 152 height 29
click at [759, 425] on select "Choose an option... Pending Applied Excluded (Questions) Excluded (Expired) Exc…" at bounding box center [835, 439] width 152 height 29
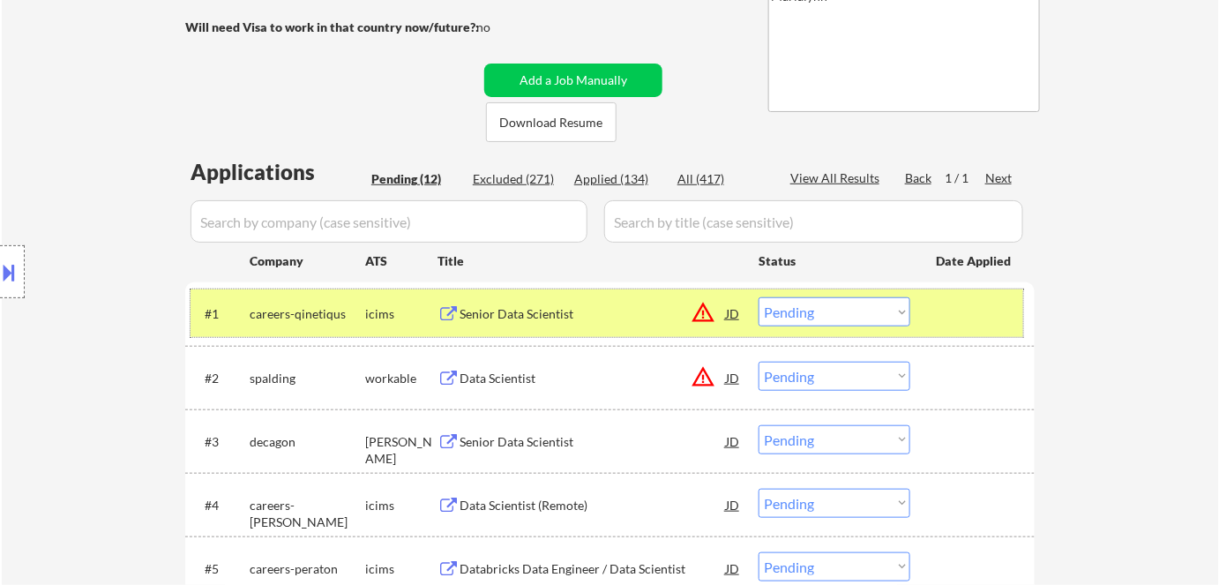
click at [391, 305] on div "icims" at bounding box center [401, 314] width 72 height 18
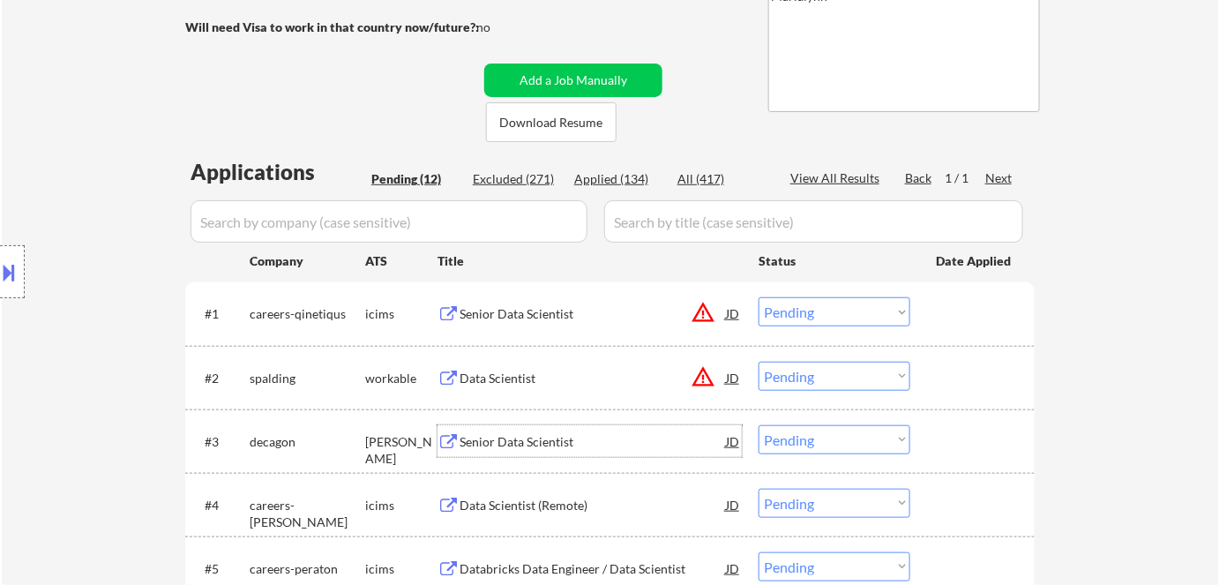
click at [508, 445] on div "Senior Data Scientist" at bounding box center [593, 442] width 266 height 18
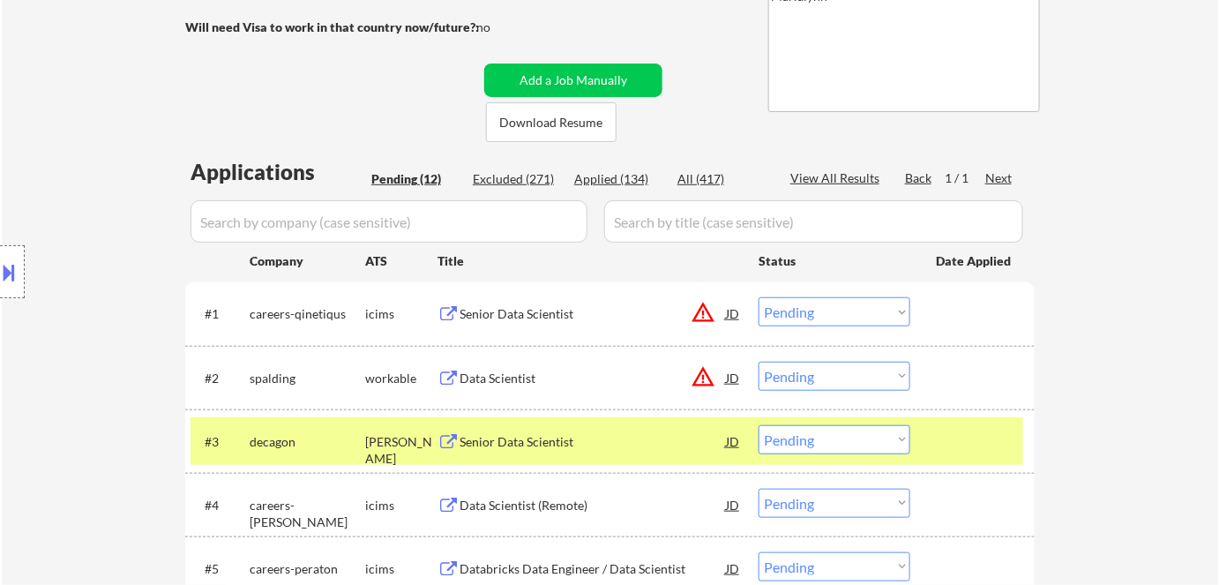
click at [11, 261] on button at bounding box center [9, 272] width 19 height 29
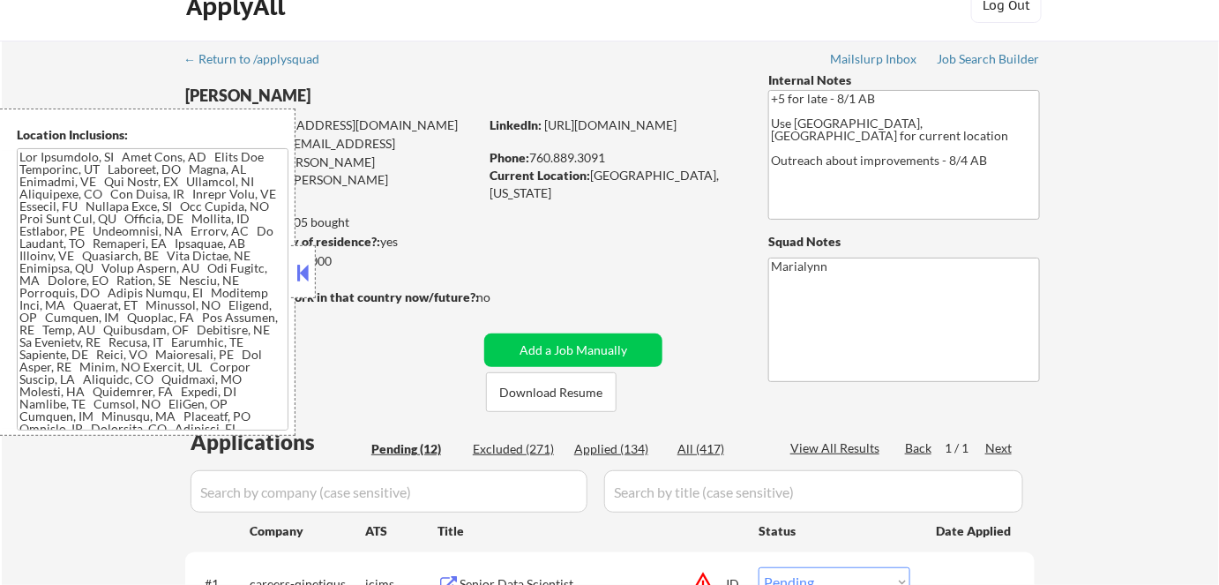
scroll to position [0, 0]
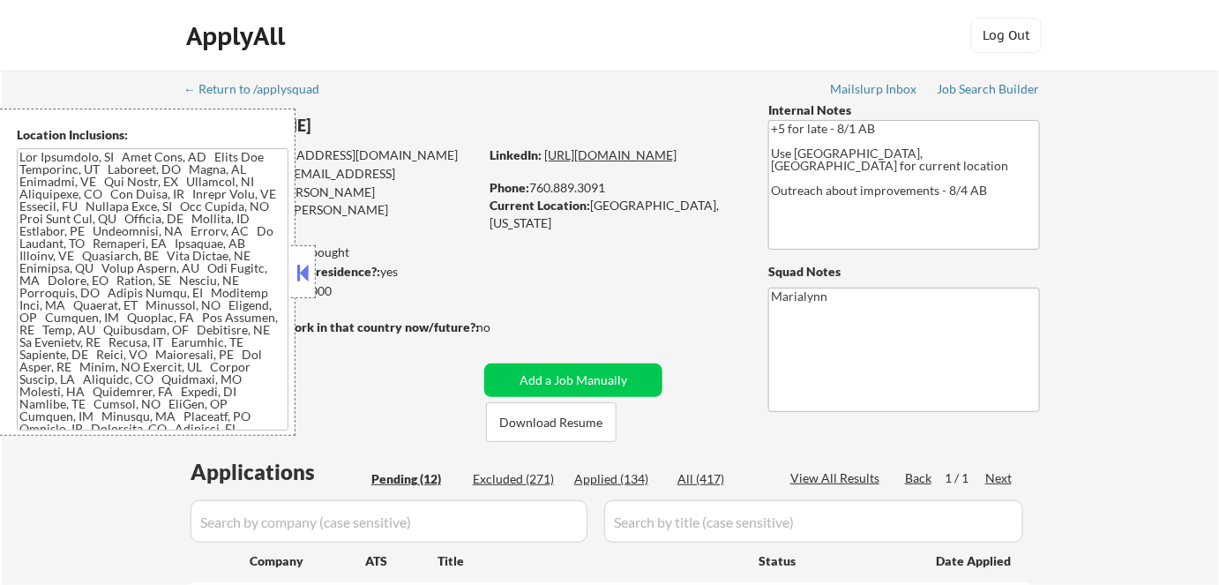
click at [614, 162] on link "[URL][DOMAIN_NAME]" at bounding box center [610, 154] width 132 height 15
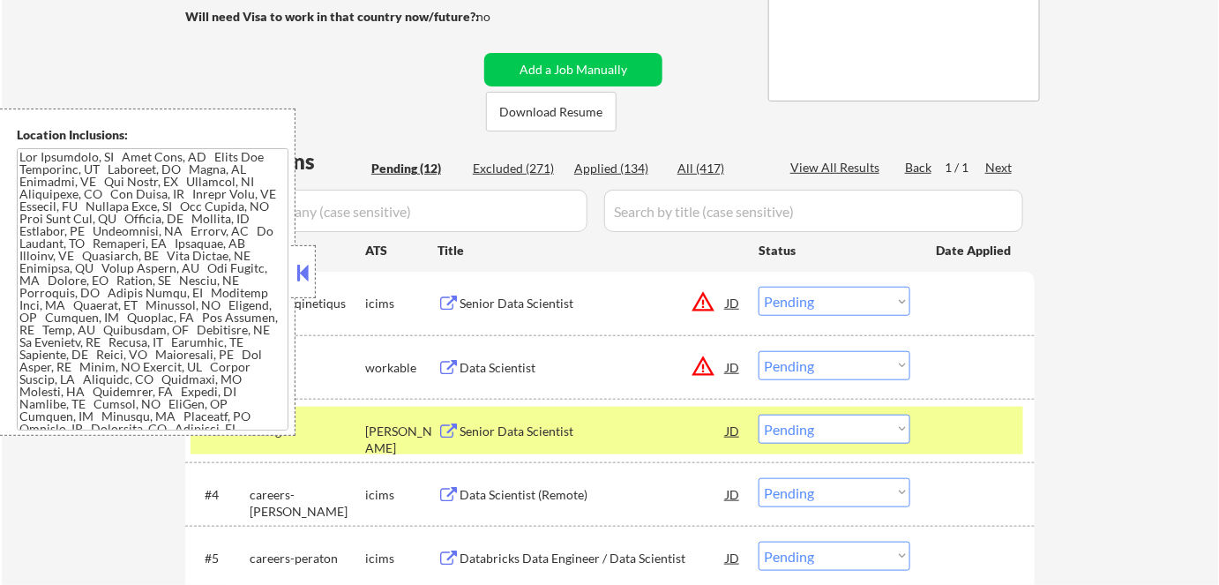
scroll to position [326, 0]
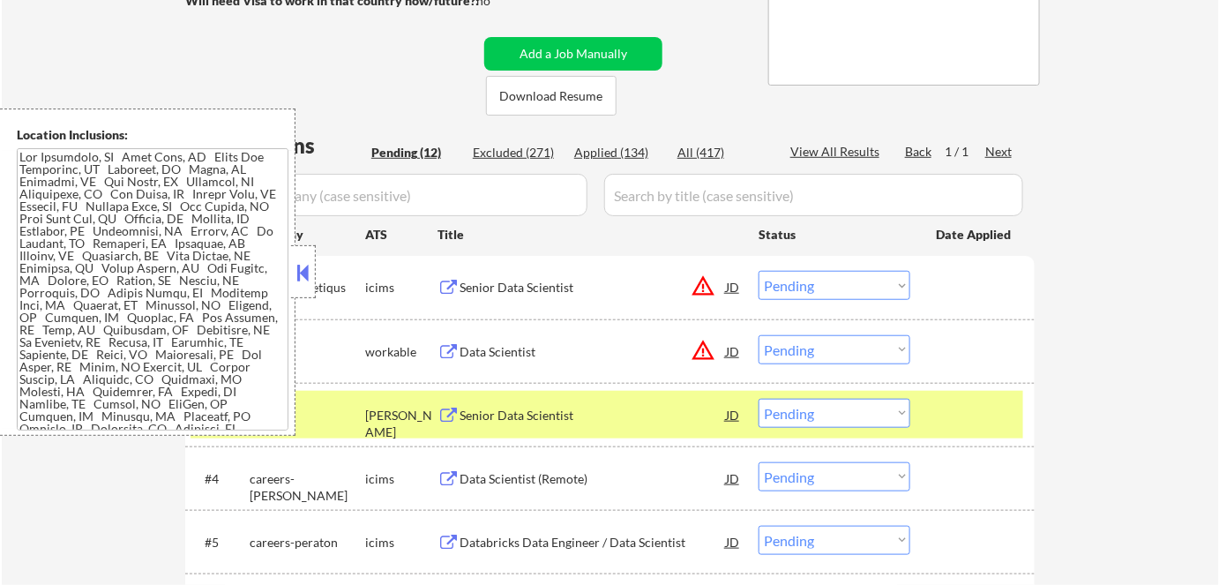
click at [304, 273] on button at bounding box center [303, 272] width 19 height 26
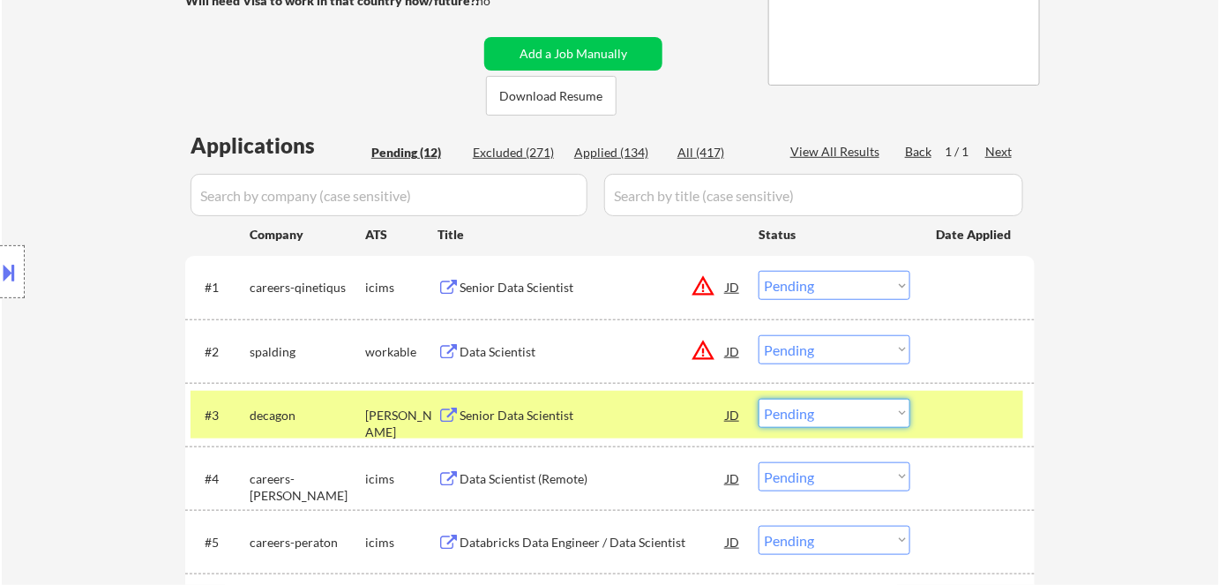
click at [860, 413] on select "Choose an option... Pending Applied Excluded (Questions) Excluded (Expired) Exc…" at bounding box center [835, 413] width 152 height 29
click at [759, 399] on select "Choose an option... Pending Applied Excluded (Questions) Excluded (Expired) Exc…" at bounding box center [835, 413] width 152 height 29
select select ""pending""
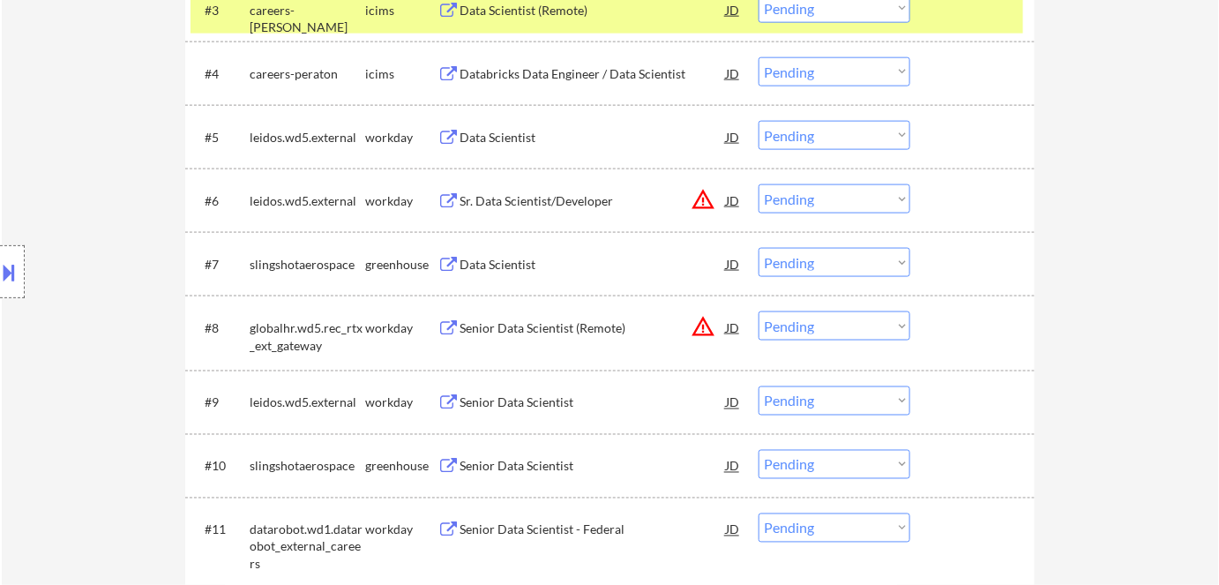
scroll to position [743, 0]
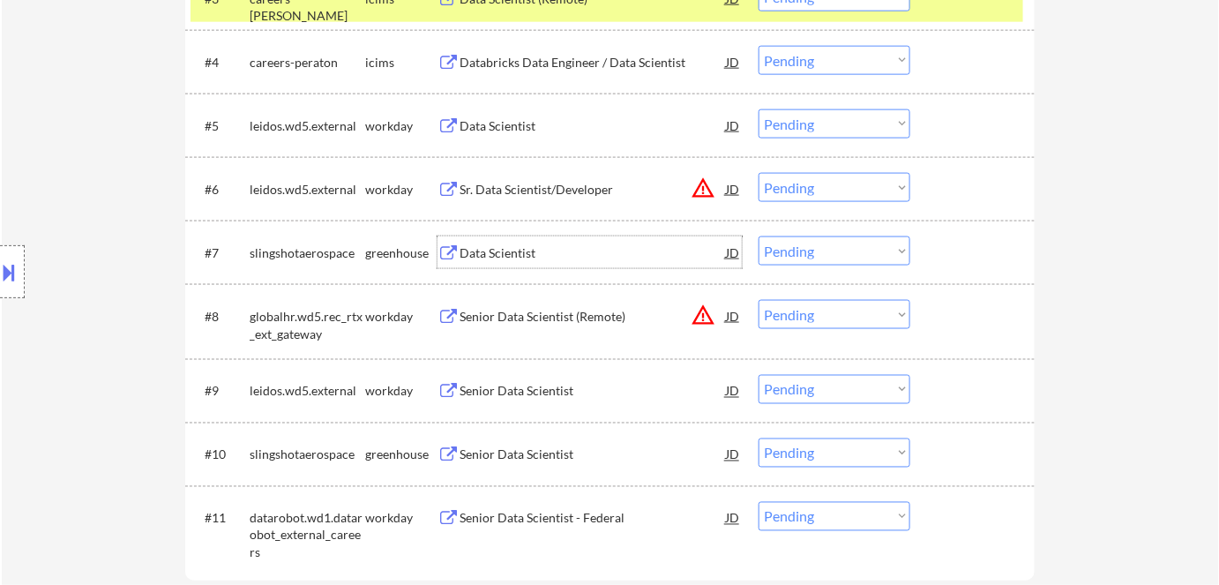
click at [512, 250] on div "Data Scientist" at bounding box center [593, 253] width 266 height 18
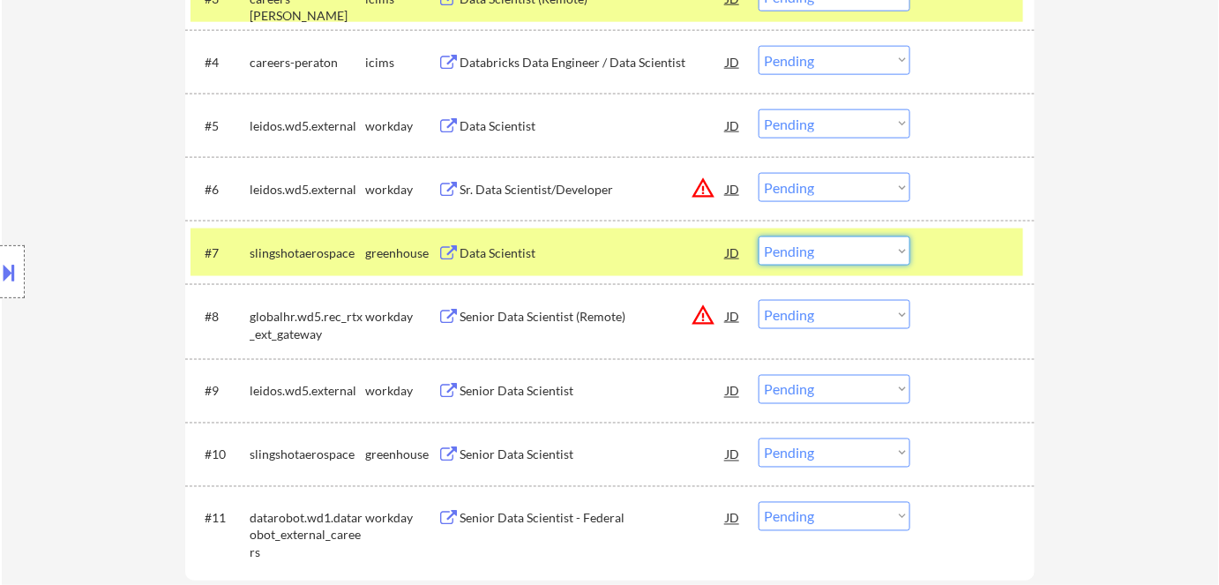
click at [865, 238] on select "Choose an option... Pending Applied Excluded (Questions) Excluded (Expired) Exc…" at bounding box center [835, 250] width 152 height 29
click at [759, 236] on select "Choose an option... Pending Applied Excluded (Questions) Excluded (Expired) Exc…" at bounding box center [835, 250] width 152 height 29
select select ""pending""
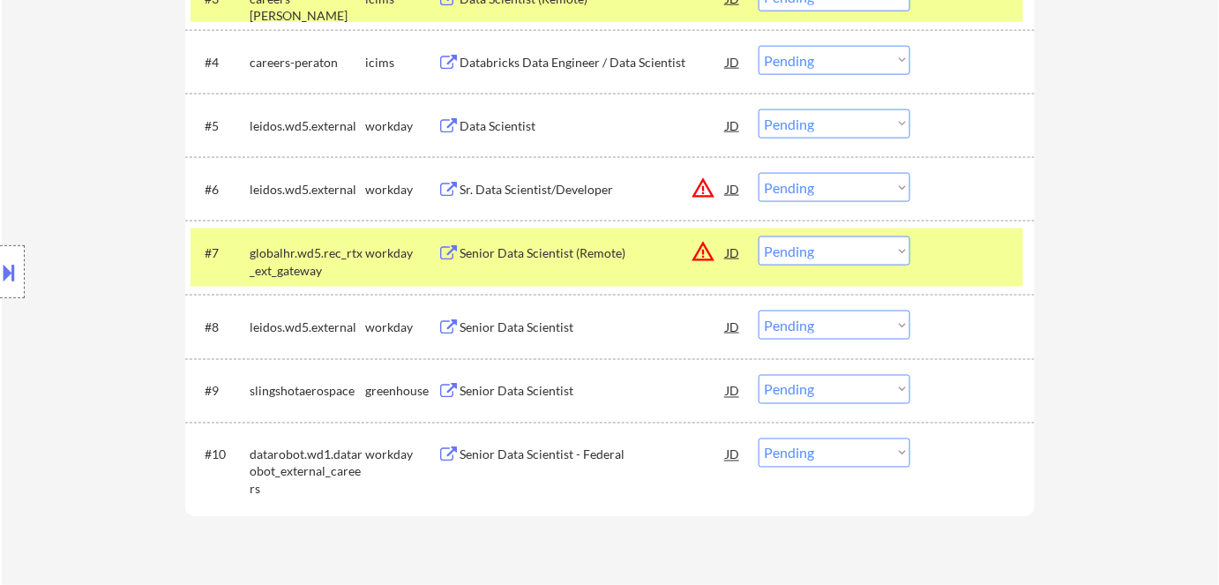
drag, startPoint x: 588, startPoint y: 279, endPoint x: 1133, endPoint y: 270, distance: 545.2
click at [356, 247] on div "globalhr.wd5.rec_rtx_ext_gateway" at bounding box center [308, 261] width 116 height 34
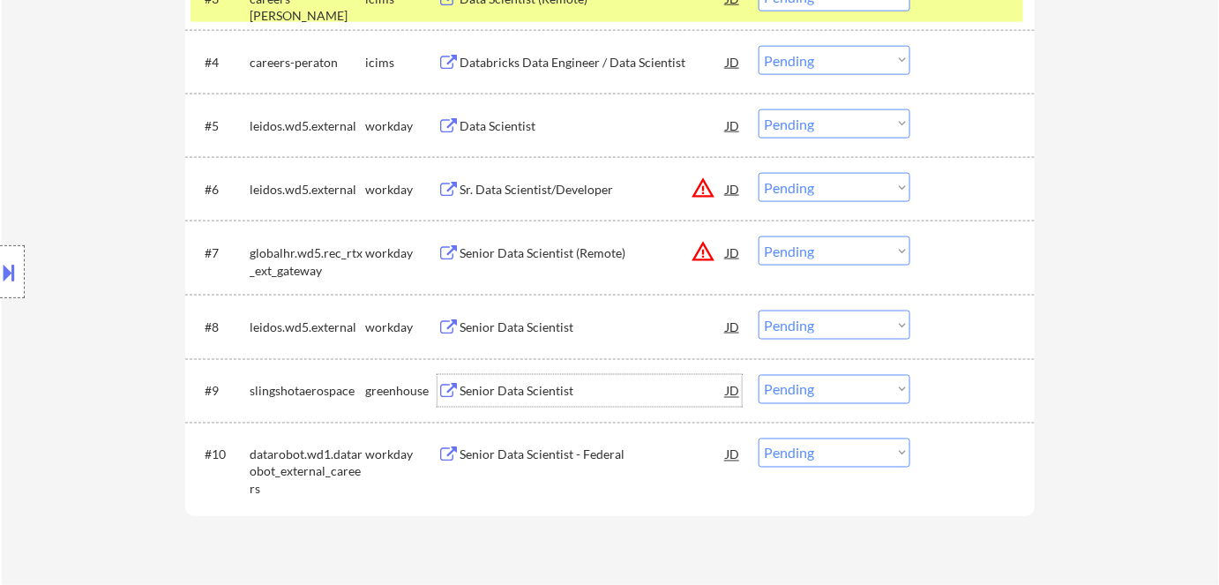
click at [541, 378] on div "Senior Data Scientist" at bounding box center [593, 391] width 266 height 32
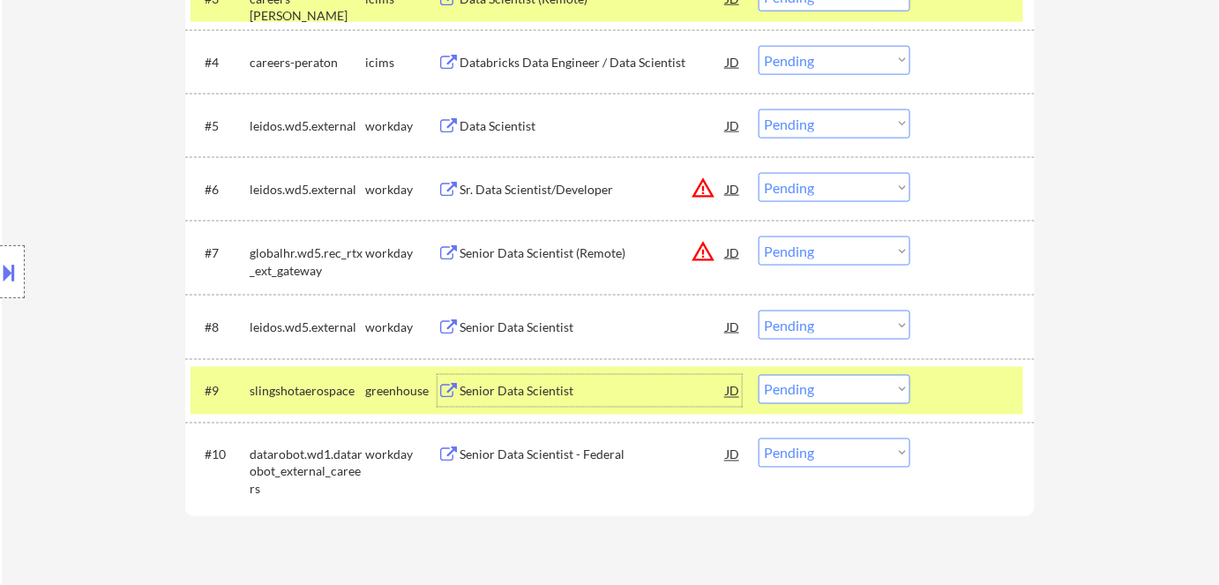
click at [672, 393] on div "Senior Data Scientist" at bounding box center [593, 392] width 266 height 18
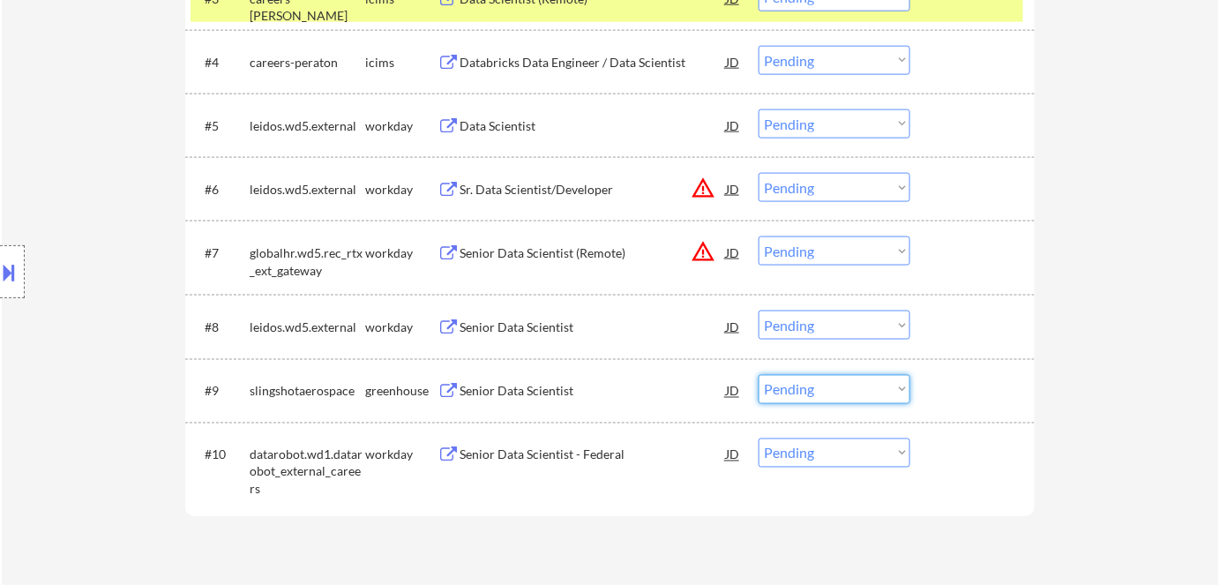
click at [869, 375] on select "Choose an option... Pending Applied Excluded (Questions) Excluded (Expired) Exc…" at bounding box center [835, 389] width 152 height 29
click at [759, 375] on select "Choose an option... Pending Applied Excluded (Questions) Excluded (Expired) Exc…" at bounding box center [835, 389] width 152 height 29
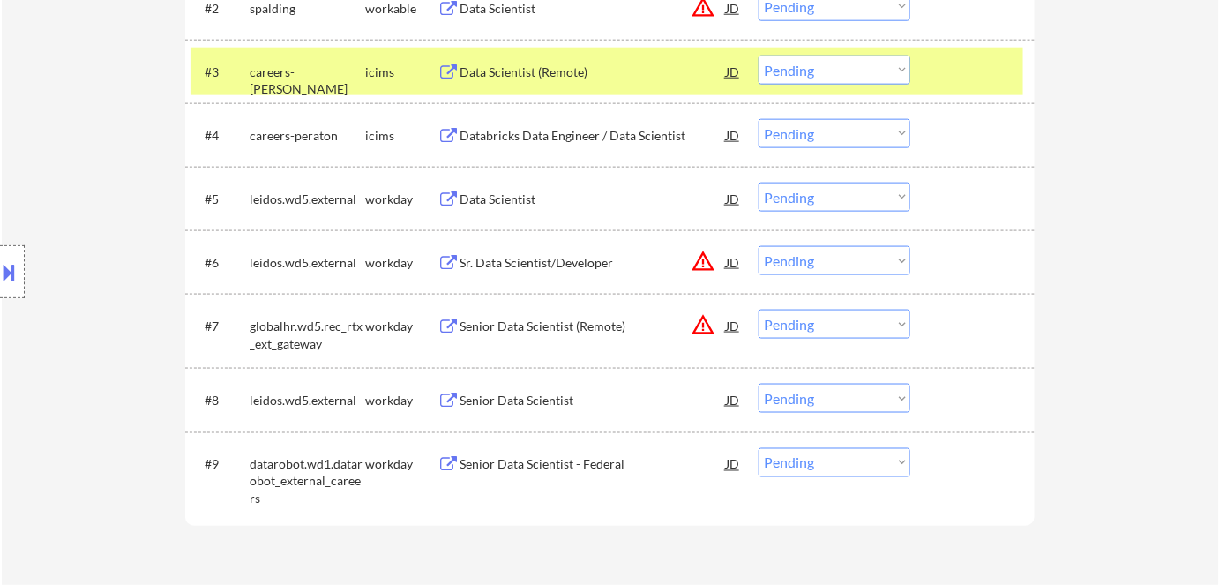
scroll to position [699, 0]
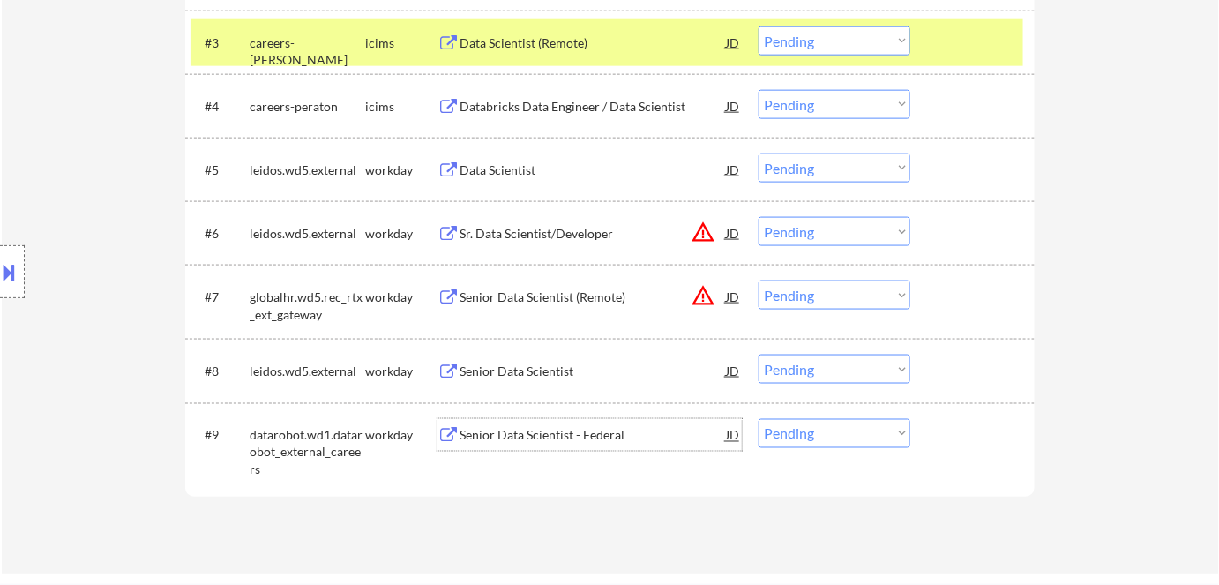
click at [531, 443] on div "Senior Data Scientist - Federal" at bounding box center [593, 436] width 266 height 18
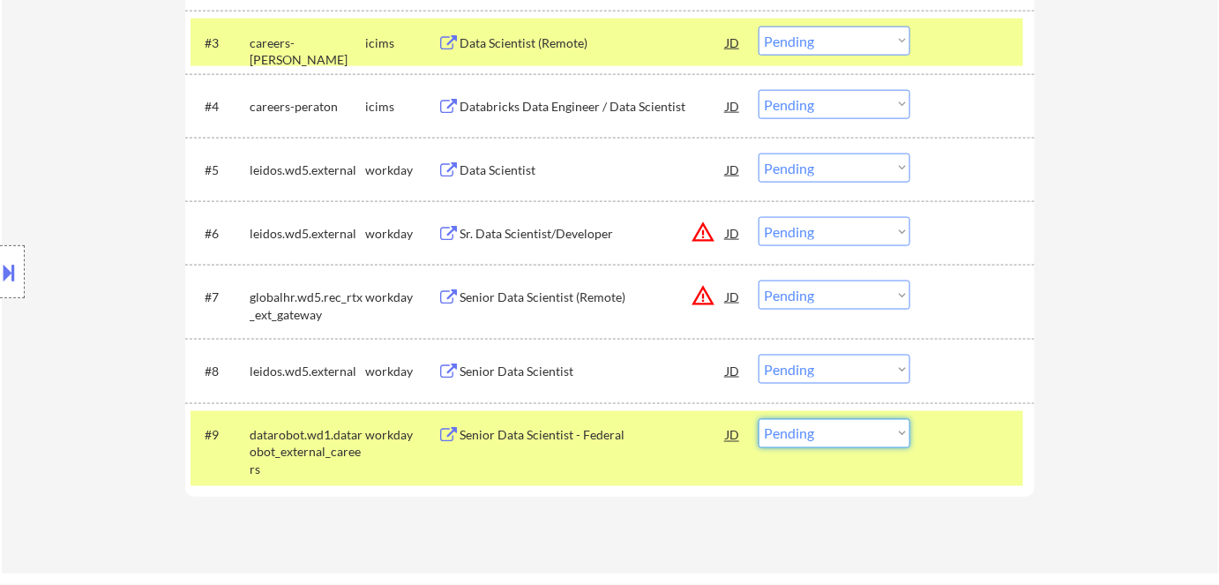
click at [844, 432] on select "Choose an option... Pending Applied Excluded (Questions) Excluded (Expired) Exc…" at bounding box center [835, 433] width 152 height 29
select select ""excluded__expired_""
click at [759, 419] on select "Choose an option... Pending Applied Excluded (Questions) Excluded (Expired) Exc…" at bounding box center [835, 433] width 152 height 29
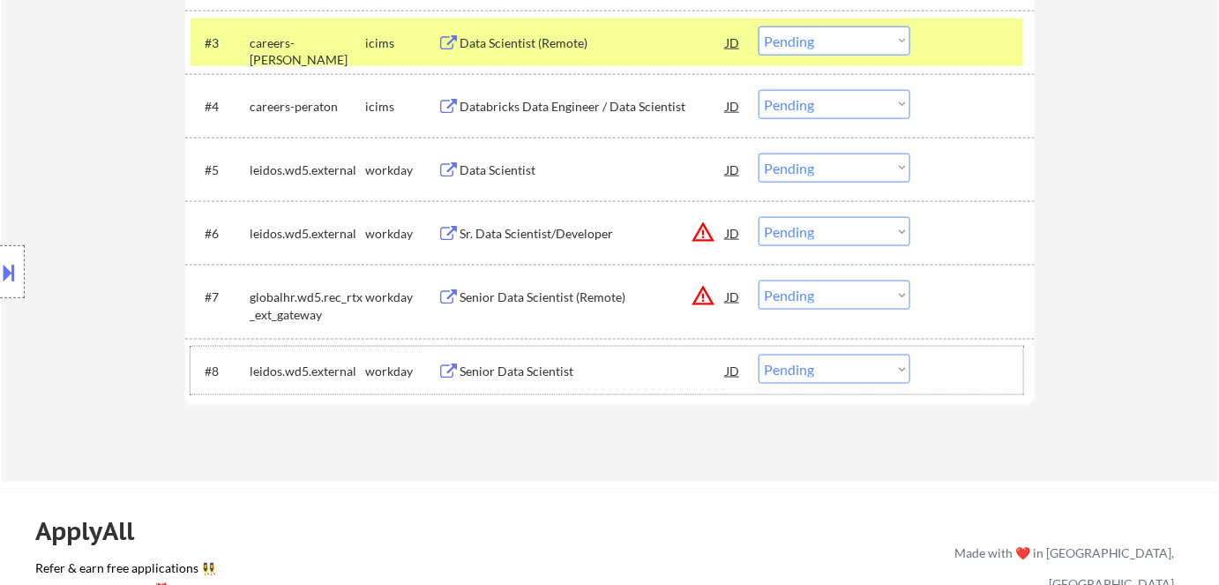
click at [536, 351] on div "#8 leidos.wd5.external workday Senior Data Scientist JD warning_amber Choose an…" at bounding box center [607, 371] width 833 height 48
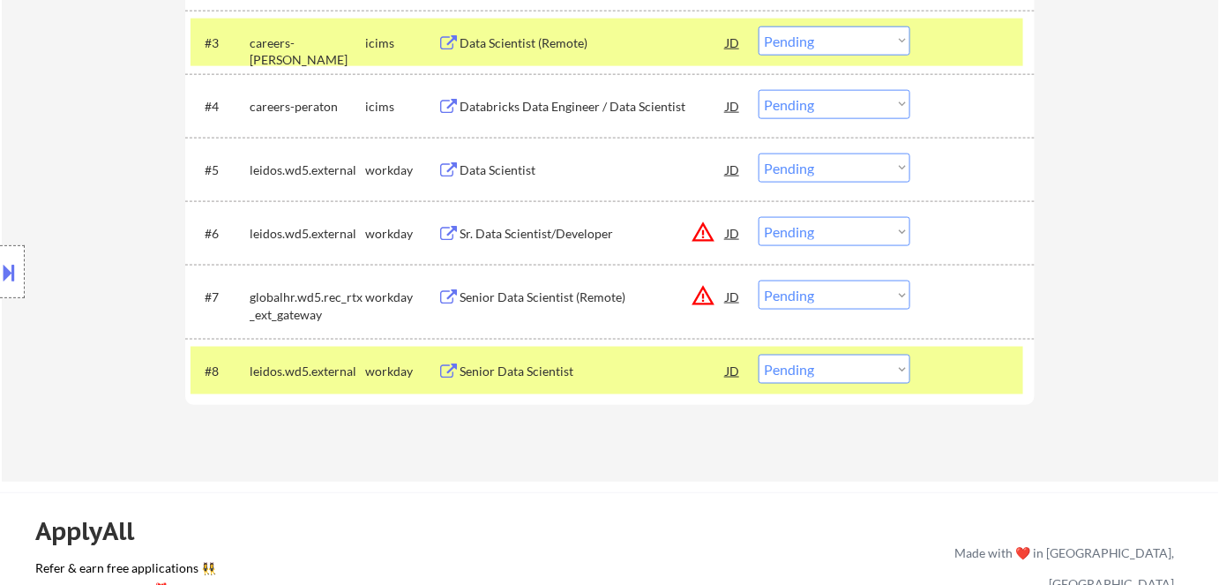
click at [536, 351] on div "#8 leidos.wd5.external workday Senior Data Scientist JD warning_amber Choose an…" at bounding box center [607, 371] width 833 height 48
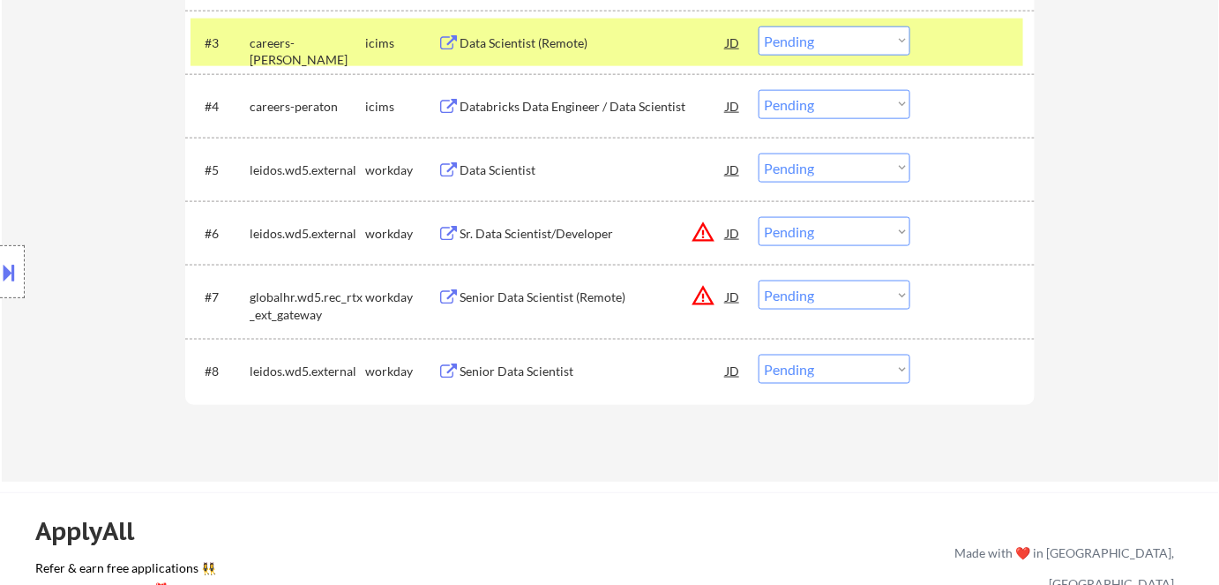
click at [563, 391] on div "#8 leidos.wd5.external workday Senior Data Scientist JD warning_amber Choose an…" at bounding box center [607, 371] width 833 height 48
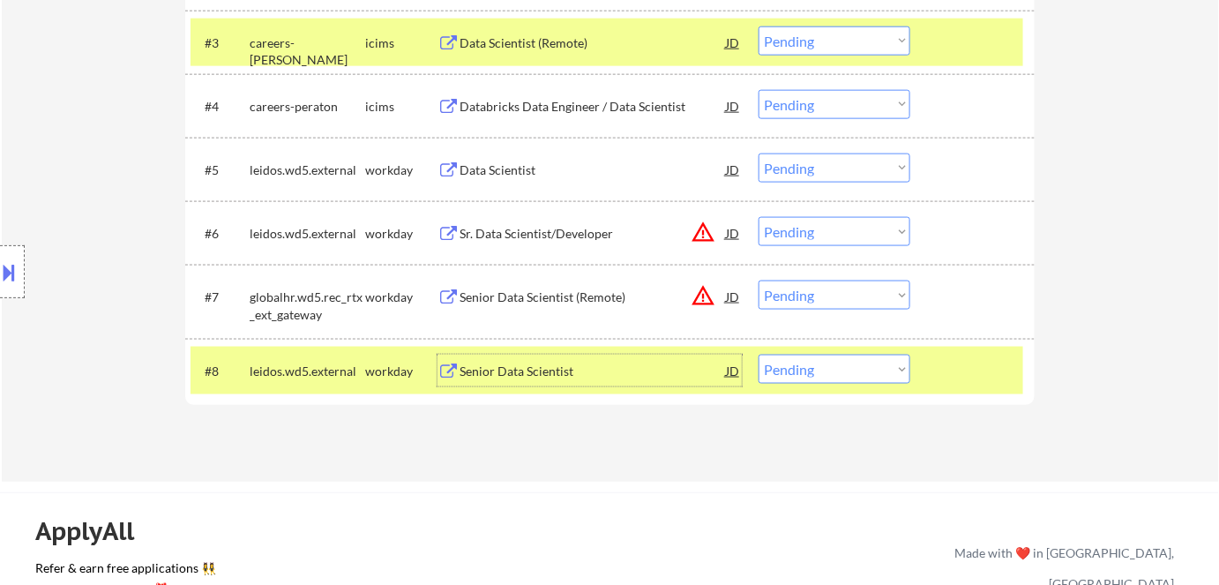
click at [543, 372] on div "Senior Data Scientist" at bounding box center [593, 372] width 266 height 18
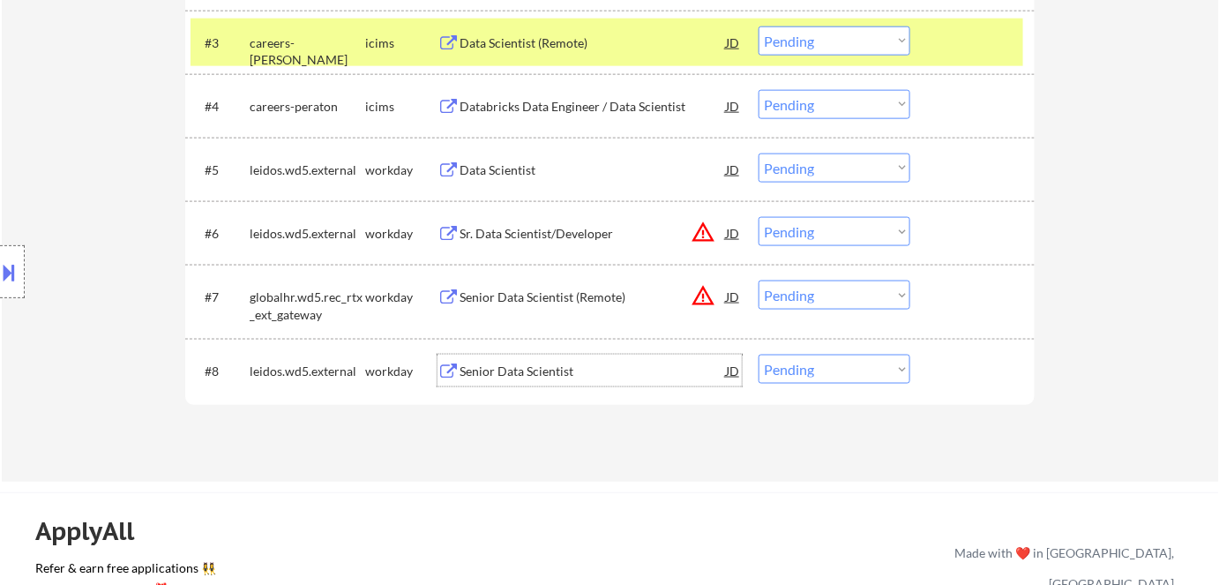
click at [801, 374] on select "Choose an option... Pending Applied Excluded (Questions) Excluded (Expired) Exc…" at bounding box center [835, 369] width 152 height 29
select select ""excluded__expired_""
click at [759, 355] on select "Choose an option... Pending Applied Excluded (Questions) Excluded (Expired) Exc…" at bounding box center [835, 369] width 152 height 29
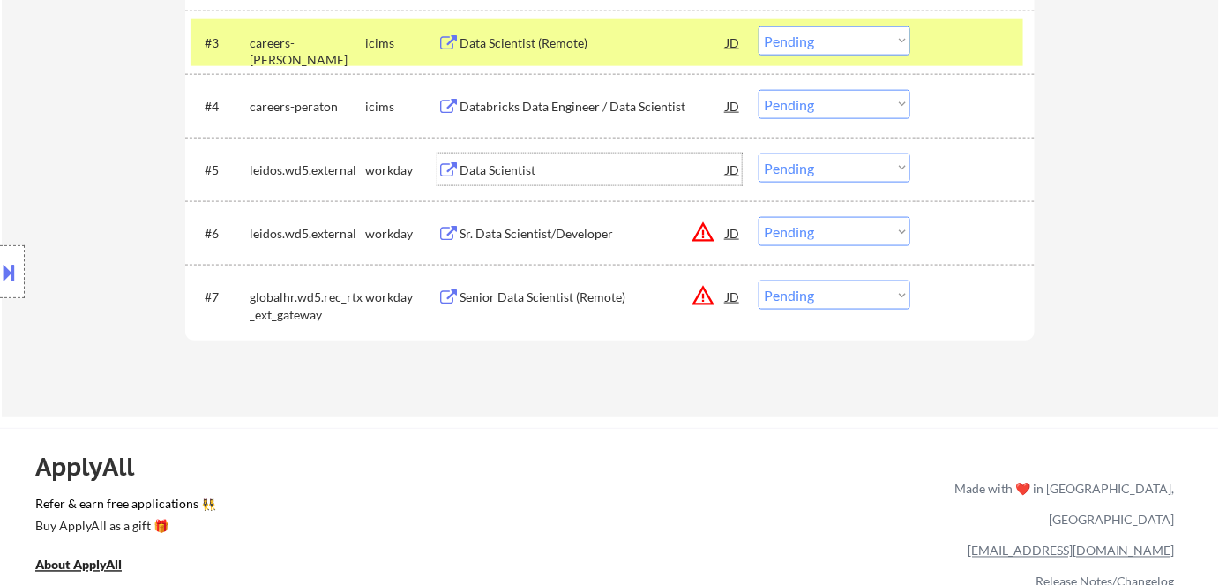
click at [514, 169] on div "Data Scientist" at bounding box center [593, 170] width 266 height 18
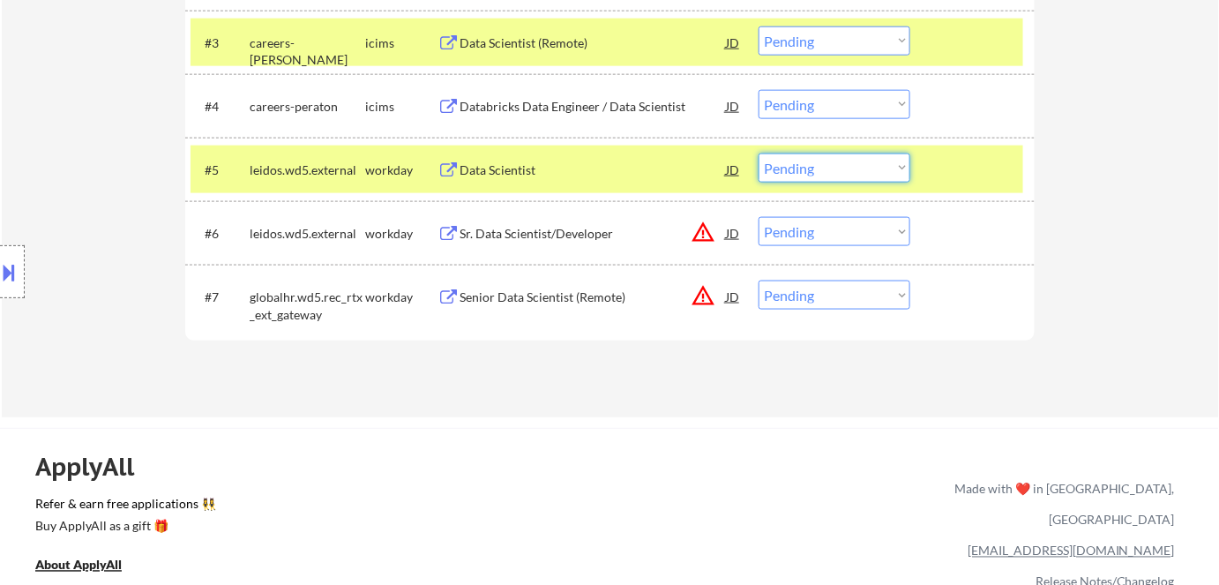
click at [806, 168] on select "Choose an option... Pending Applied Excluded (Questions) Excluded (Expired) Exc…" at bounding box center [835, 167] width 152 height 29
click at [858, 168] on select "Choose an option... Pending Applied Excluded (Questions) Excluded (Expired) Exc…" at bounding box center [835, 167] width 152 height 29
click at [759, 153] on select "Choose an option... Pending Applied Excluded (Questions) Excluded (Expired) Exc…" at bounding box center [835, 167] width 152 height 29
select select ""pending""
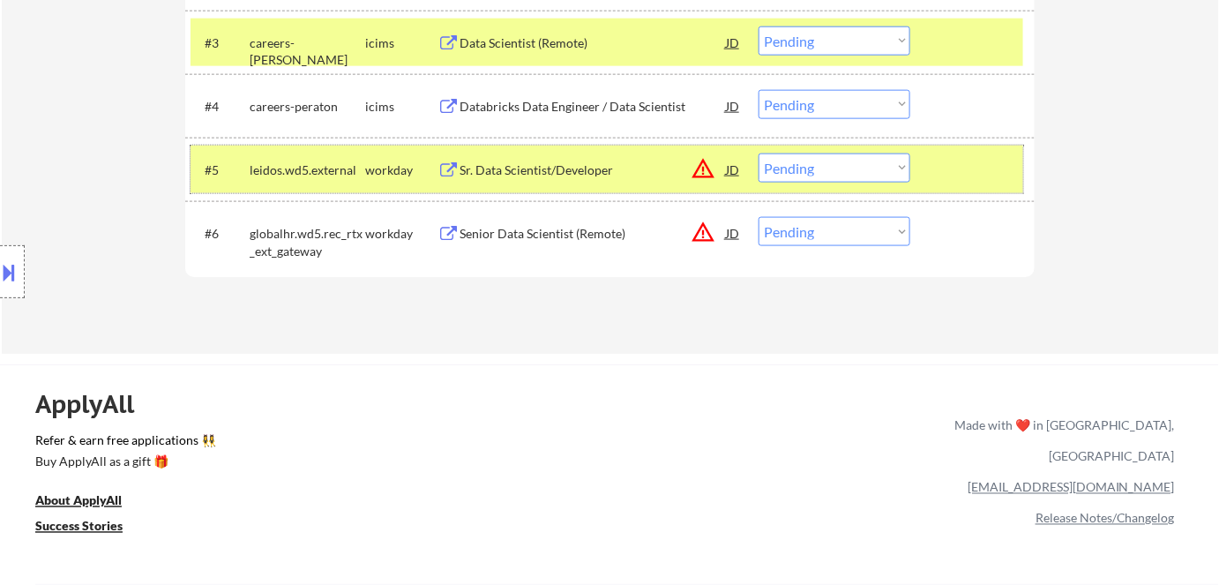
click at [389, 174] on div "workday" at bounding box center [401, 170] width 72 height 18
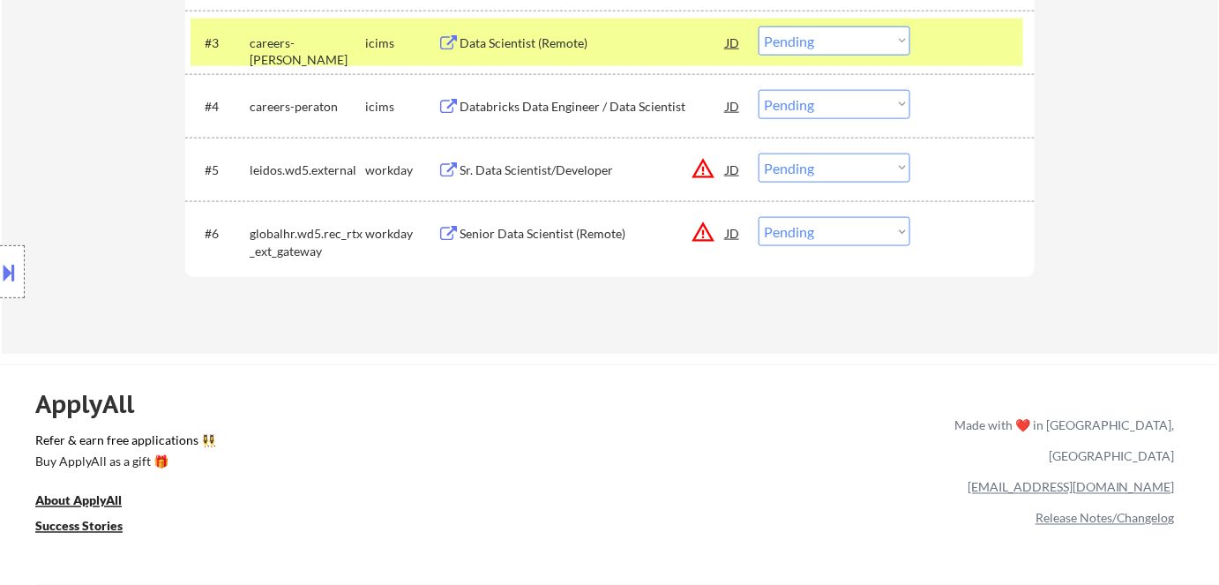
scroll to position [482, 0]
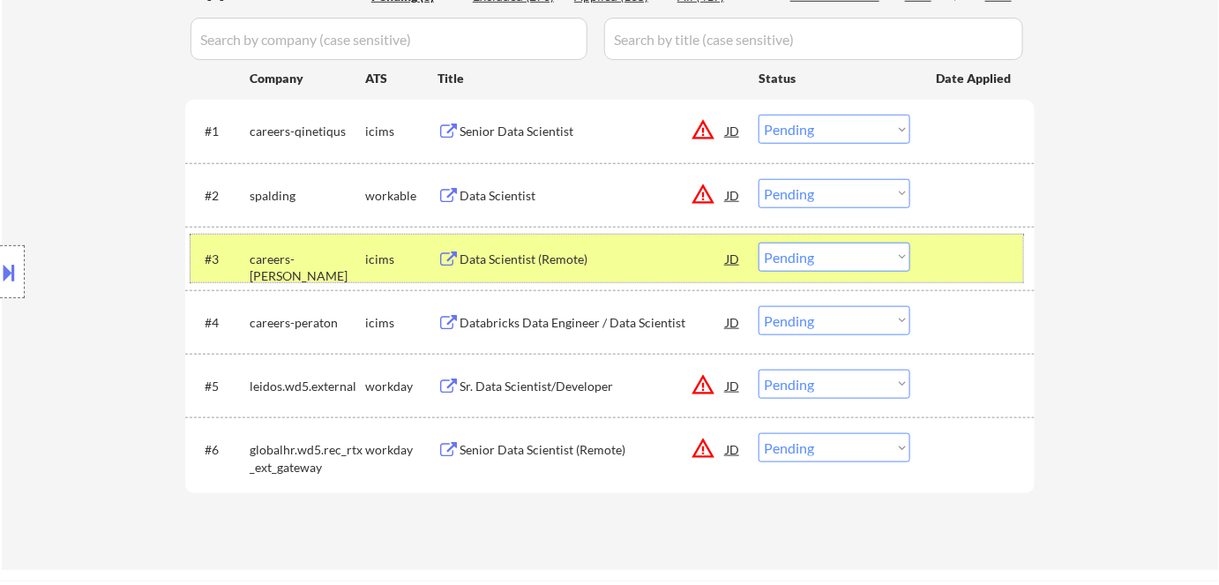
click at [390, 247] on div "icims" at bounding box center [401, 259] width 72 height 32
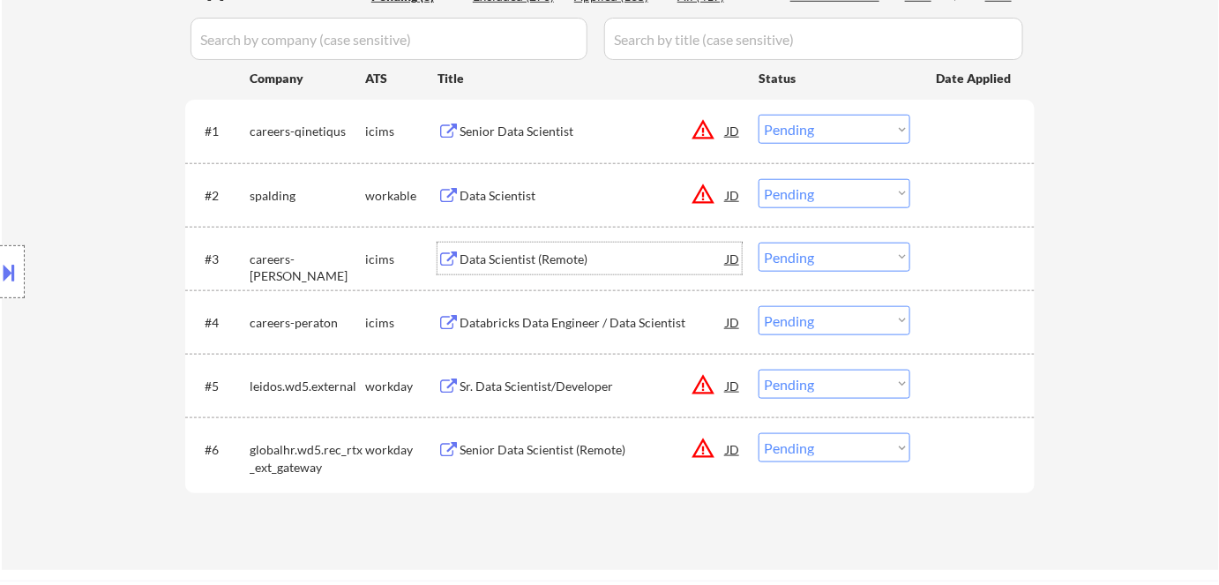
click at [569, 263] on div "Data Scientist (Remote)" at bounding box center [593, 259] width 266 height 18
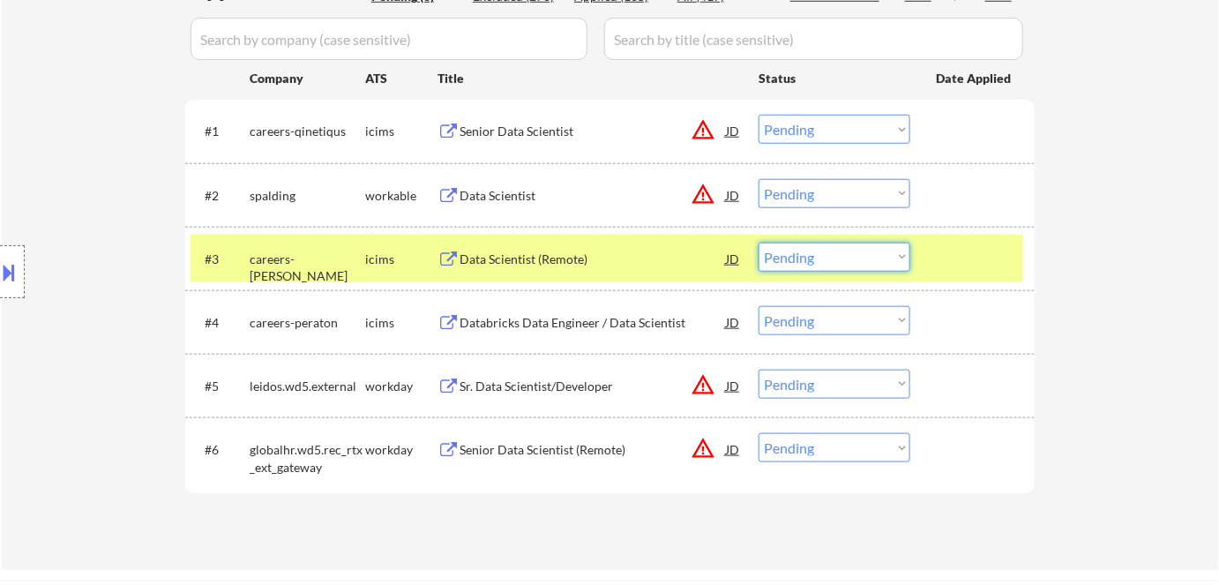
click at [864, 254] on select "Choose an option... Pending Applied Excluded (Questions) Excluded (Expired) Exc…" at bounding box center [835, 257] width 152 height 29
click at [759, 243] on select "Choose an option... Pending Applied Excluded (Questions) Excluded (Expired) Exc…" at bounding box center [835, 257] width 152 height 29
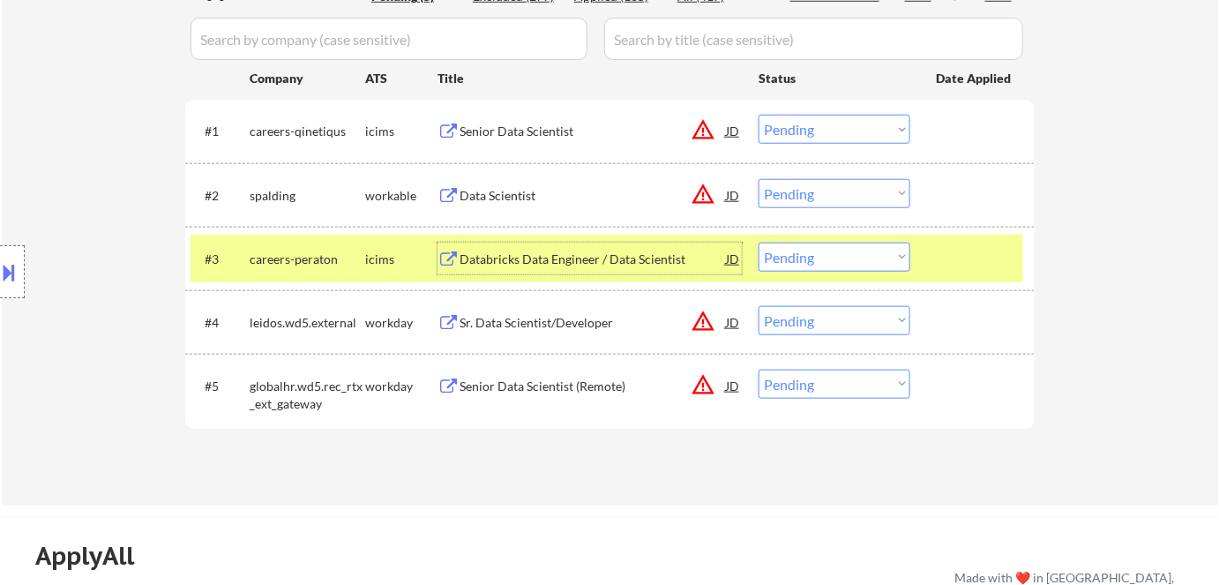
click at [583, 250] on div "Databricks Data Engineer / Data Scientist" at bounding box center [593, 259] width 266 height 18
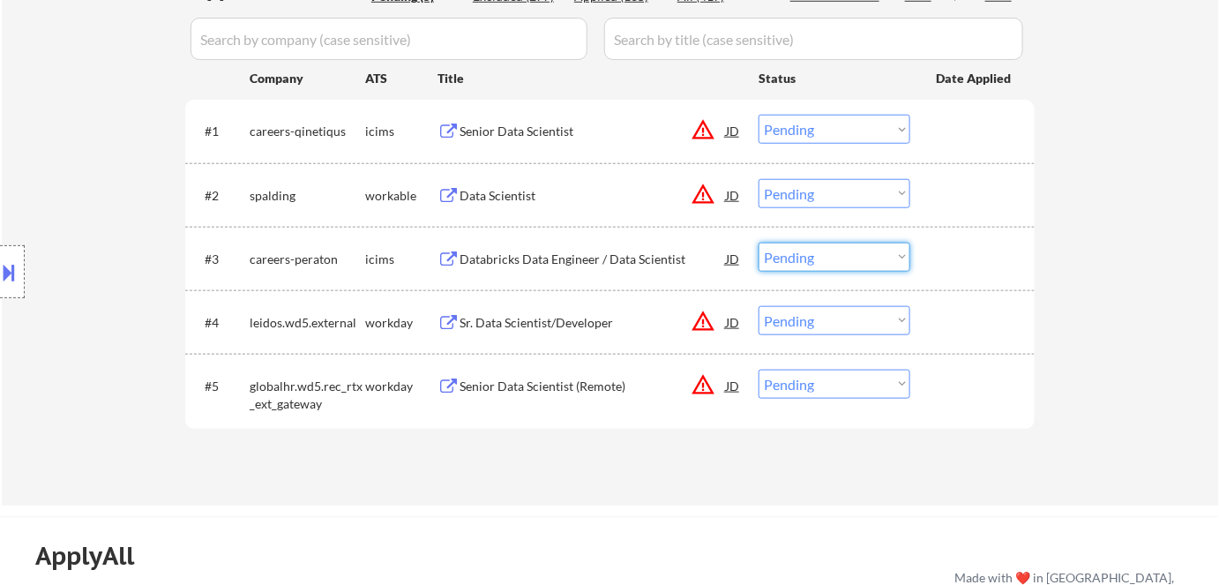
click at [819, 254] on select "Choose an option... Pending Applied Excluded (Questions) Excluded (Expired) Exc…" at bounding box center [835, 257] width 152 height 29
click at [759, 243] on select "Choose an option... Pending Applied Excluded (Questions) Excluded (Expired) Exc…" at bounding box center [835, 257] width 152 height 29
select select ""pending""
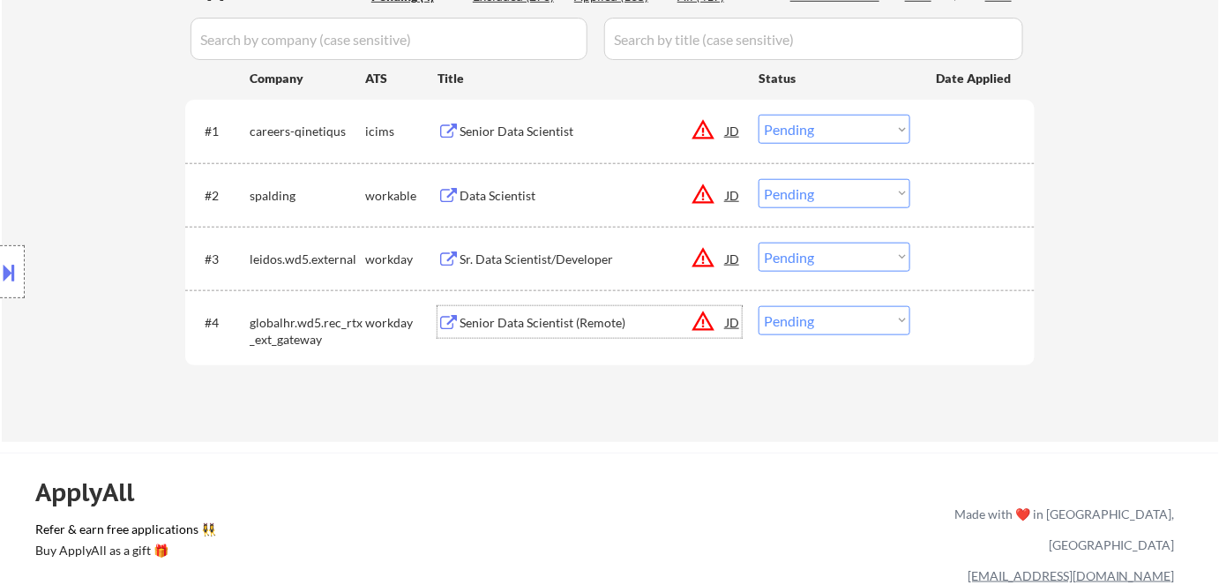
click at [508, 310] on div "Senior Data Scientist (Remote)" at bounding box center [593, 322] width 266 height 32
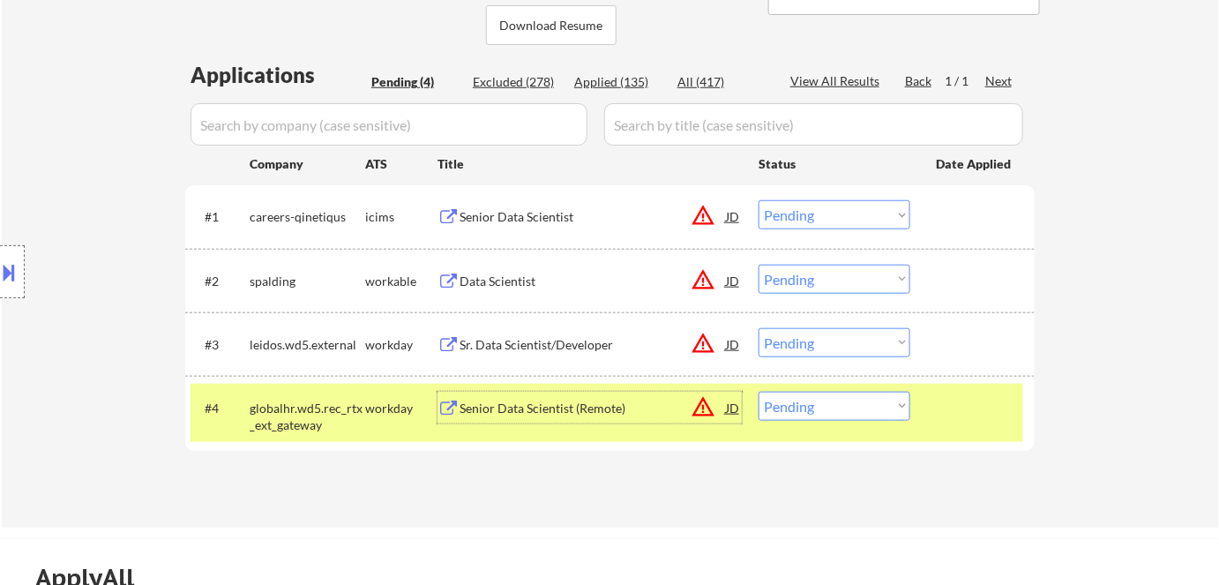
scroll to position [400, 0]
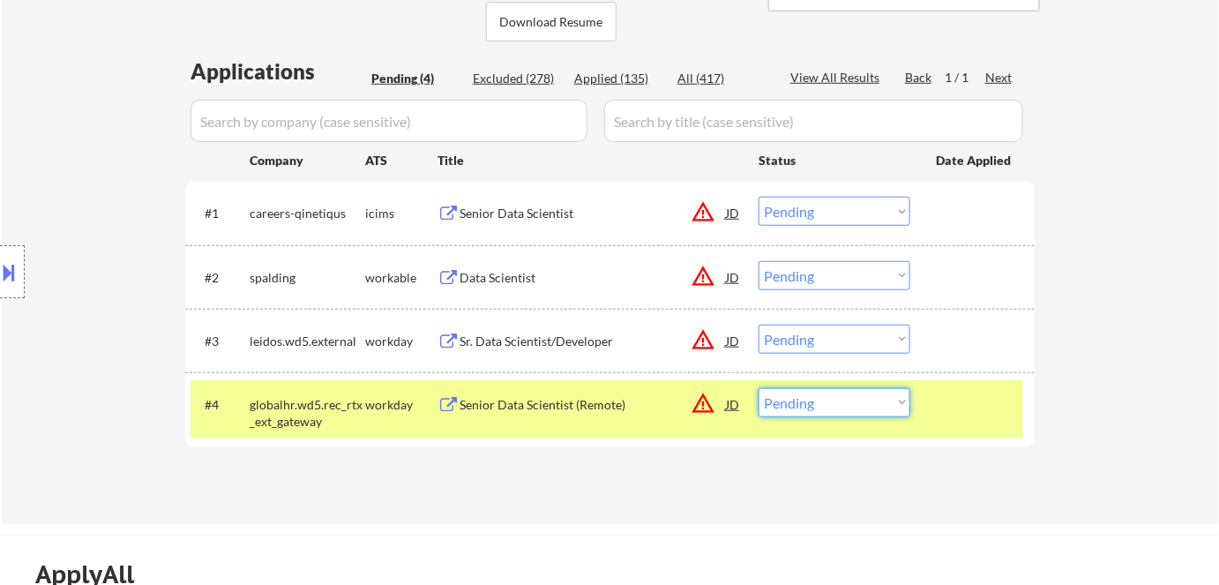
click at [804, 405] on select "Choose an option... Pending Applied Excluded (Questions) Excluded (Expired) Exc…" at bounding box center [835, 402] width 152 height 29
select select ""applied""
click at [759, 388] on select "Choose an option... Pending Applied Excluded (Questions) Excluded (Expired) Exc…" at bounding box center [835, 402] width 152 height 29
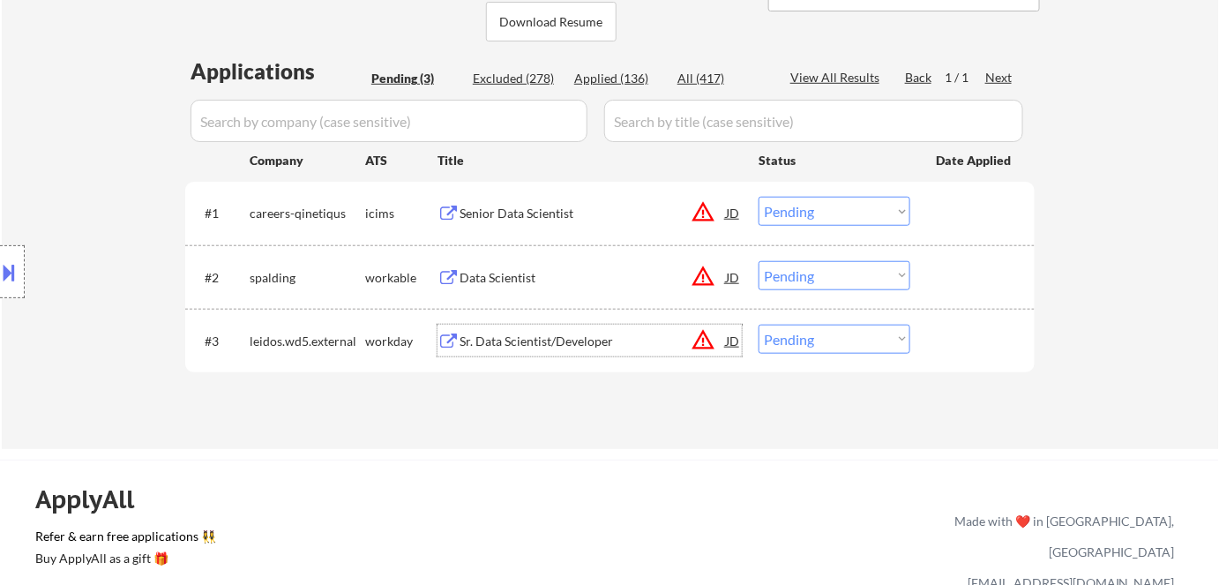
click at [561, 333] on div "Sr. Data Scientist/Developer" at bounding box center [593, 342] width 266 height 18
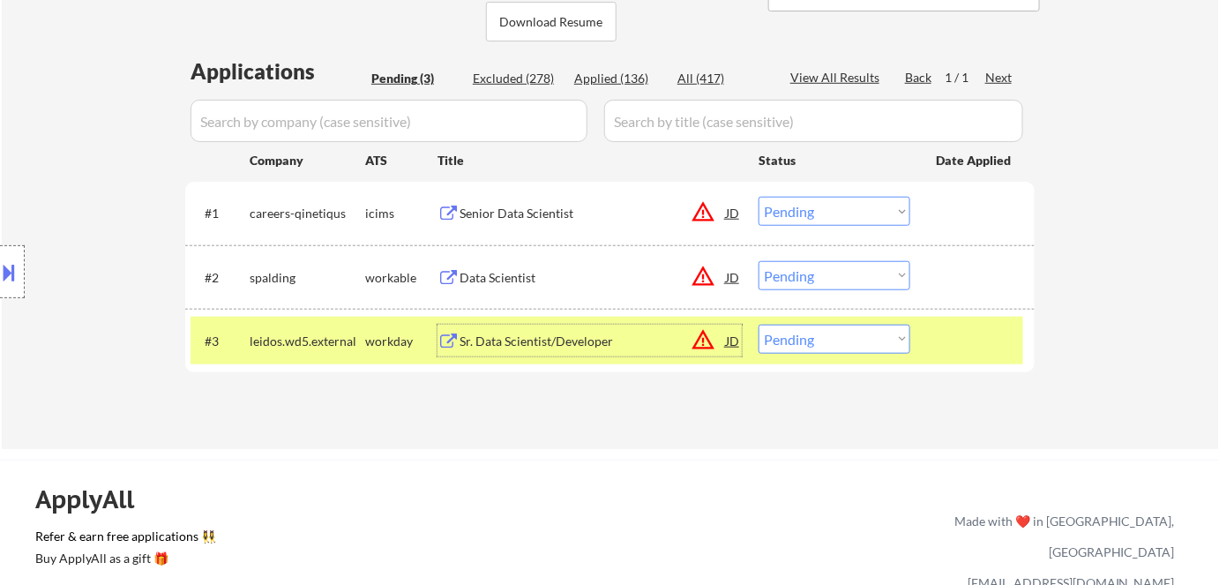
click at [835, 342] on select "Choose an option... Pending Applied Excluded (Questions) Excluded (Expired) Exc…" at bounding box center [835, 339] width 152 height 29
select select ""excluded__location_""
click at [759, 325] on select "Choose an option... Pending Applied Excluded (Questions) Excluded (Expired) Exc…" at bounding box center [835, 339] width 152 height 29
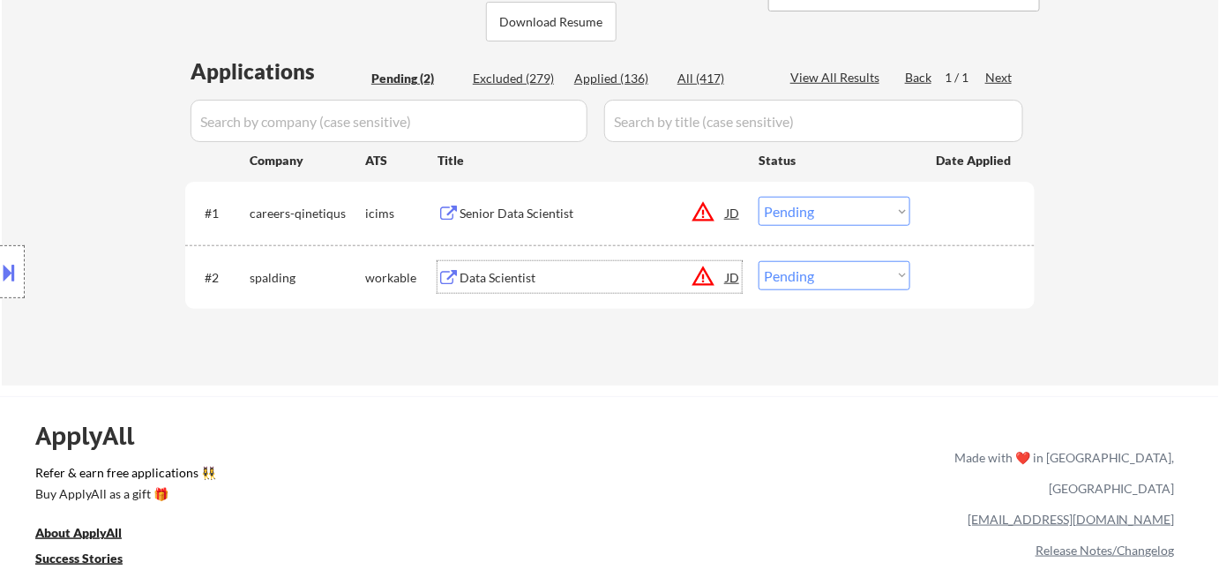
click at [473, 271] on div "Data Scientist" at bounding box center [593, 278] width 266 height 18
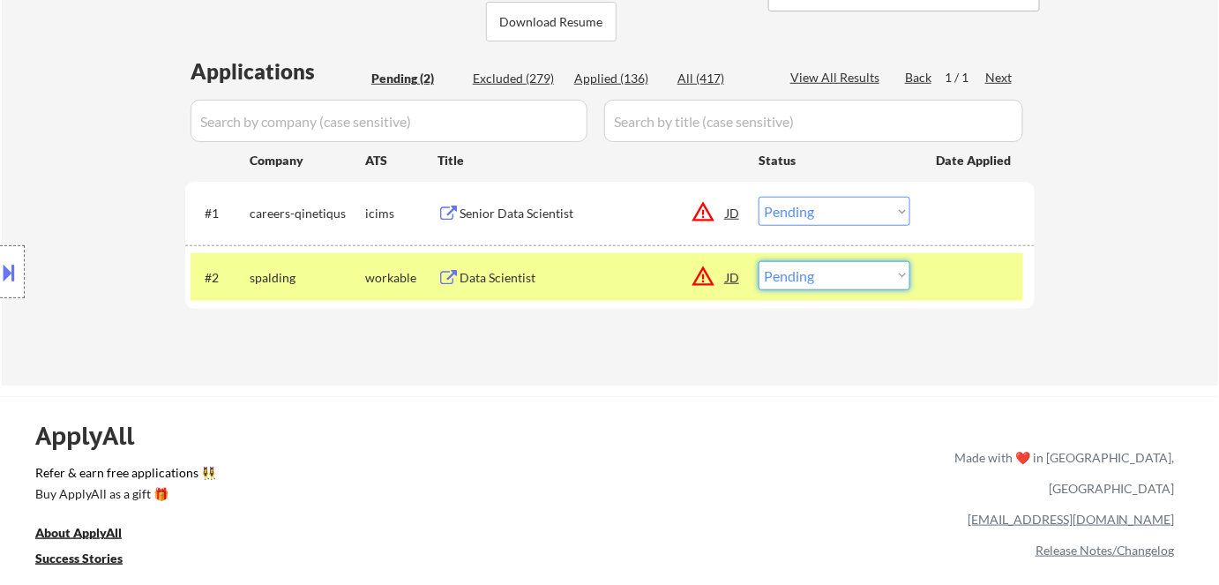
click at [783, 278] on select "Choose an option... Pending Applied Excluded (Questions) Excluded (Expired) Exc…" at bounding box center [835, 275] width 152 height 29
select select ""excluded__bad_match_""
click at [759, 261] on select "Choose an option... Pending Applied Excluded (Questions) Excluded (Expired) Exc…" at bounding box center [835, 275] width 152 height 29
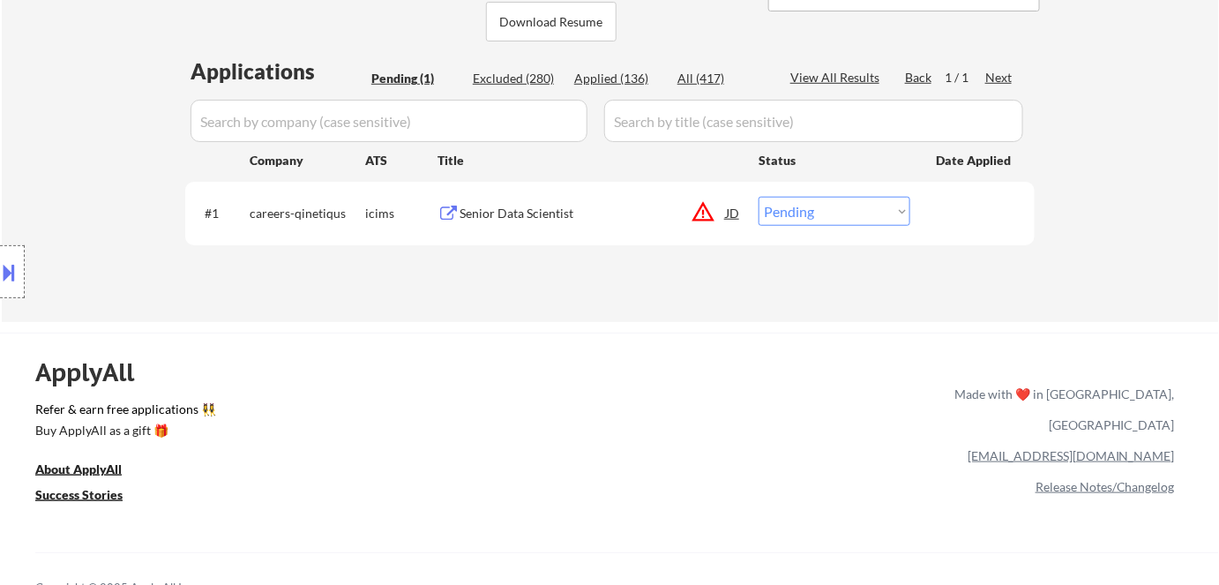
click at [514, 210] on div "Senior Data Scientist" at bounding box center [593, 214] width 266 height 18
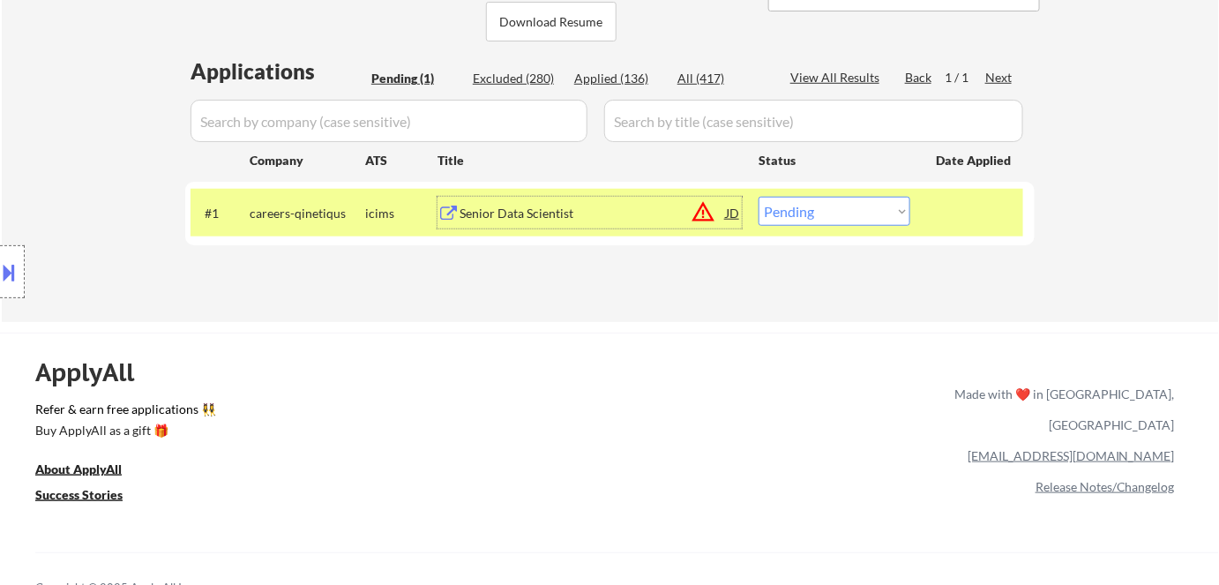
click at [525, 203] on div "Senior Data Scientist" at bounding box center [593, 213] width 266 height 32
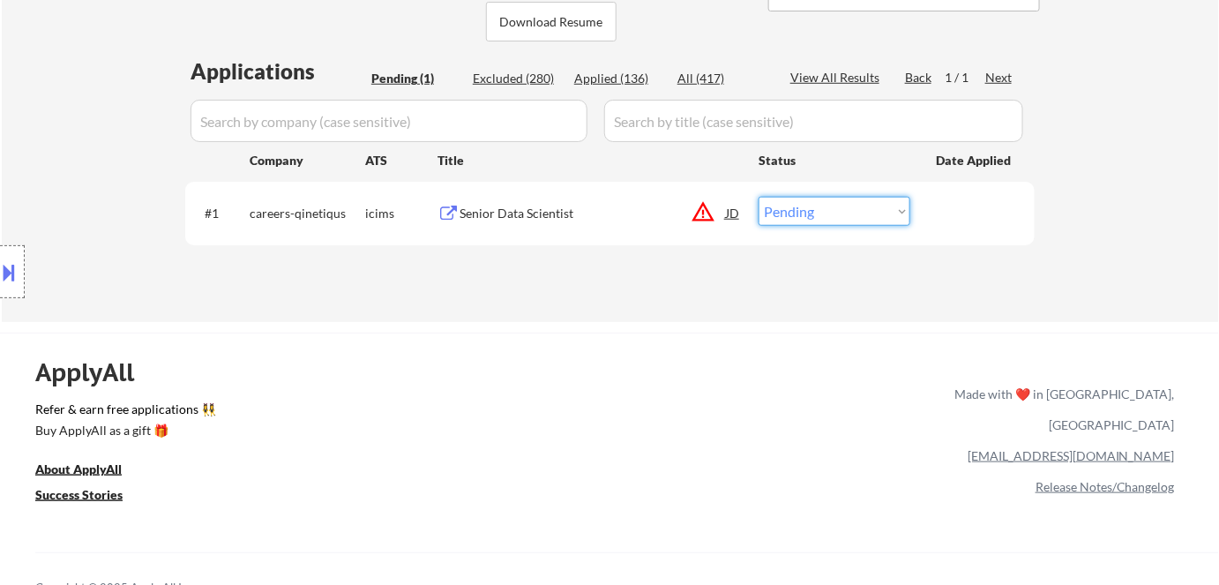
click at [789, 209] on select "Choose an option... Pending Applied Excluded (Questions) Excluded (Expired) Exc…" at bounding box center [835, 211] width 152 height 29
select select ""excluded__bad_match_""
click at [759, 197] on select "Choose an option... Pending Applied Excluded (Questions) Excluded (Expired) Exc…" at bounding box center [835, 211] width 152 height 29
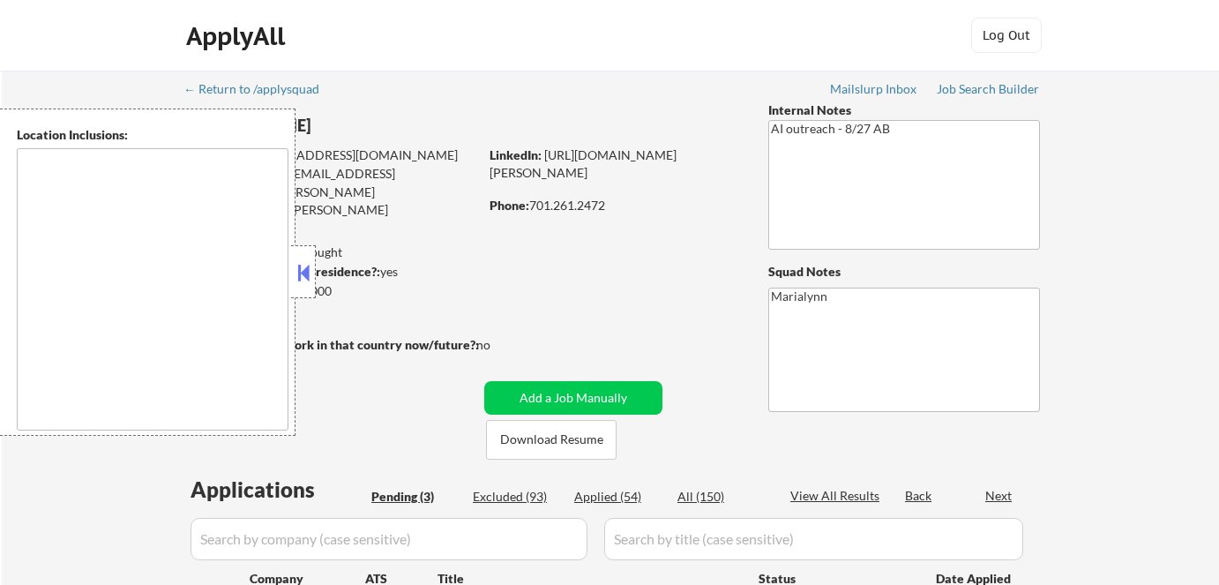
select select ""pending""
type textarea "Fargo, ND Moorhead, MN West Fargo, ND Dilworth, MN Horace, ND Harwood, ND Reile…"
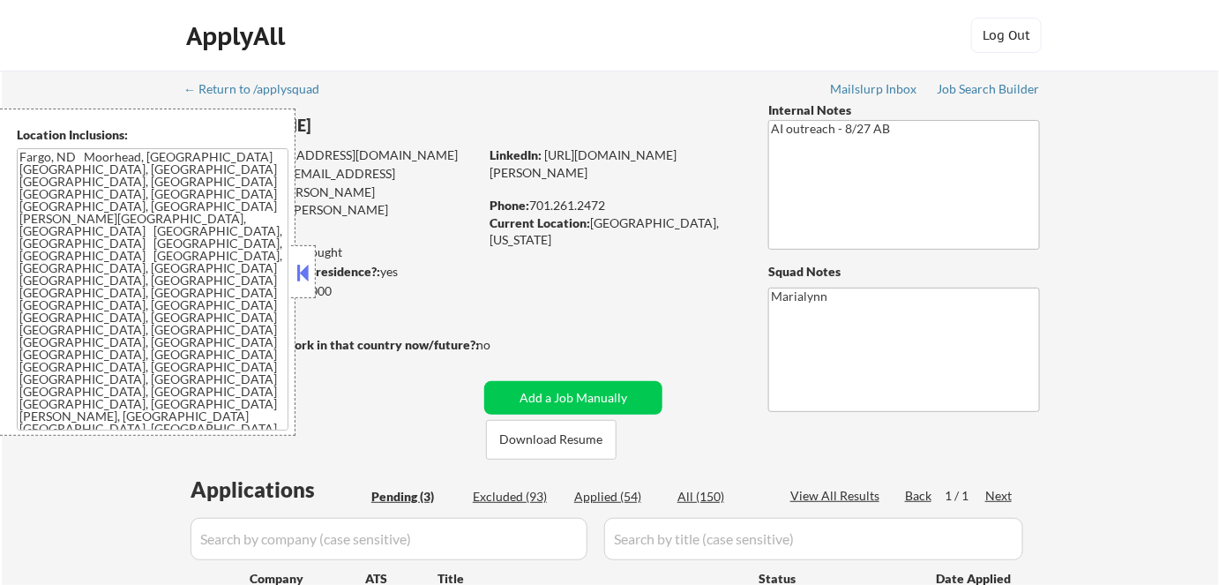
click at [301, 273] on button at bounding box center [303, 272] width 19 height 26
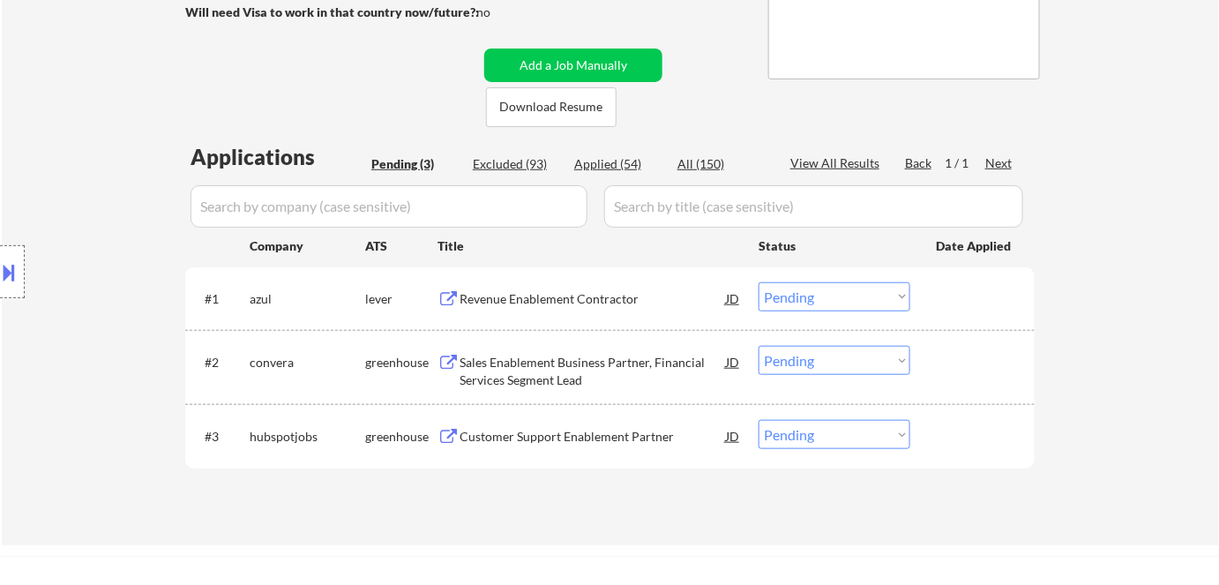
scroll to position [335, 0]
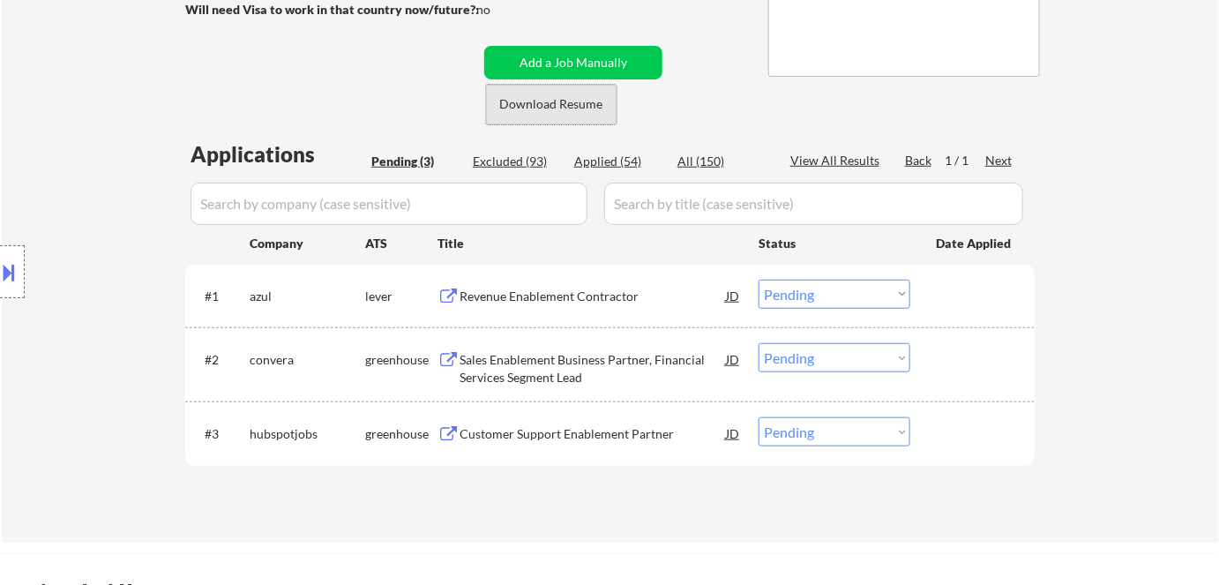
click at [542, 93] on button "Download Resume" at bounding box center [551, 105] width 131 height 40
click at [470, 288] on div "Revenue Enablement Contractor" at bounding box center [593, 297] width 266 height 18
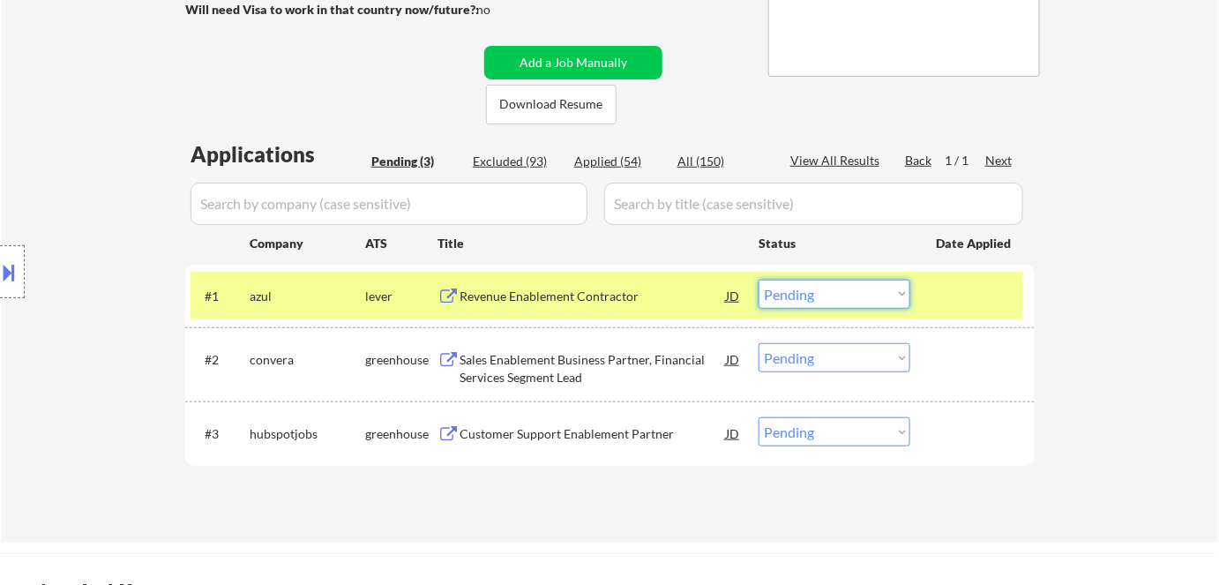
click at [841, 296] on select "Choose an option... Pending Applied Excluded (Questions) Excluded (Expired) Exc…" at bounding box center [835, 294] width 152 height 29
click at [759, 280] on select "Choose an option... Pending Applied Excluded (Questions) Excluded (Expired) Exc…" at bounding box center [835, 294] width 152 height 29
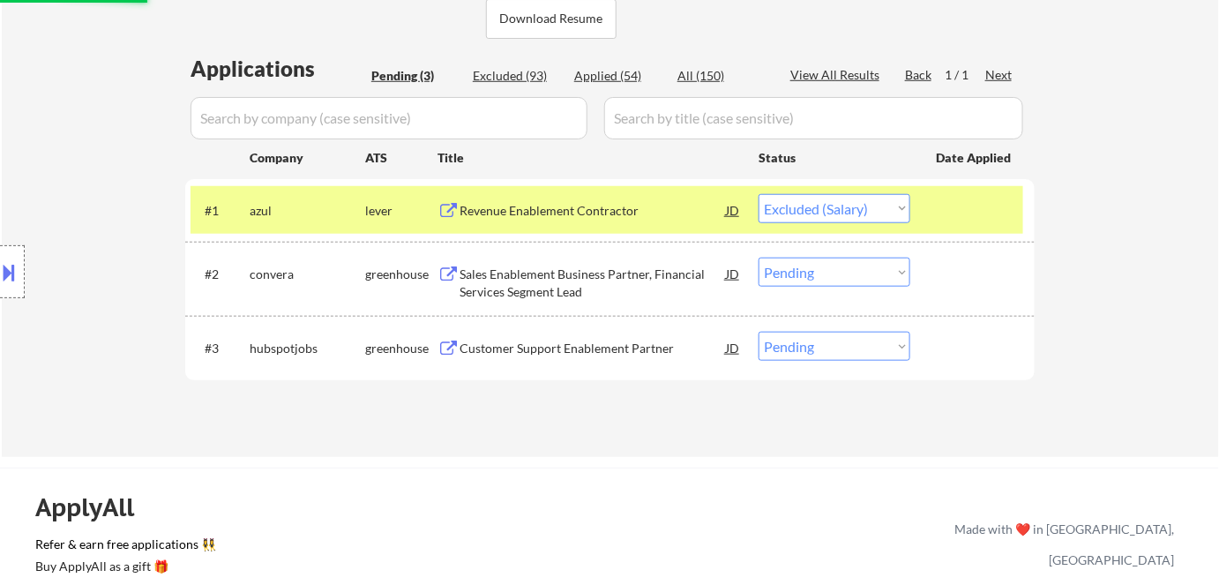
scroll to position [454, 0]
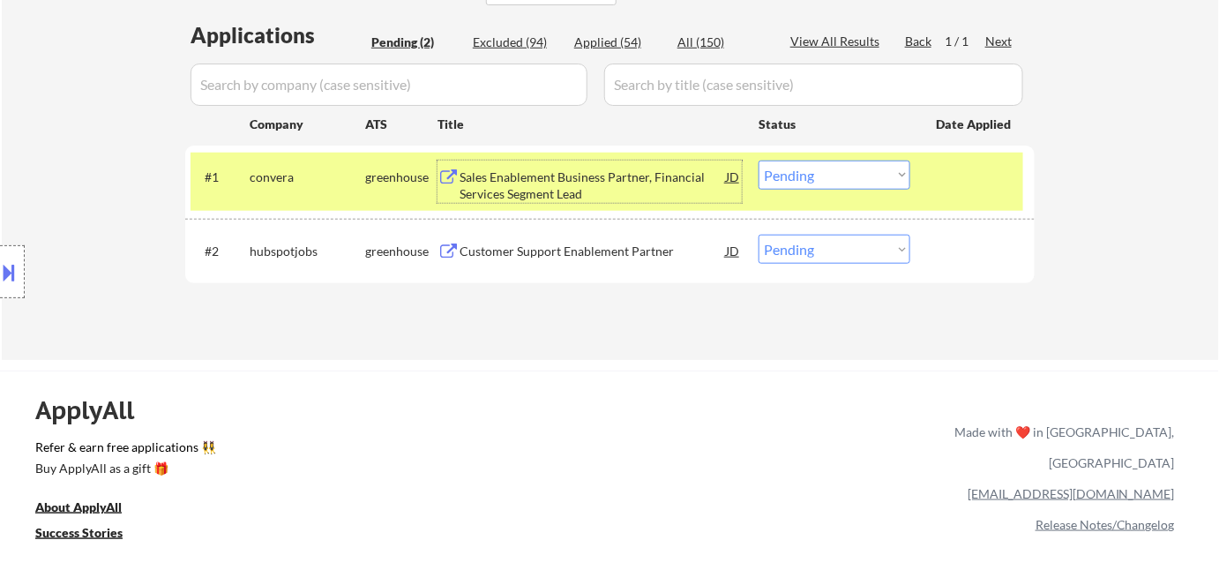
click at [482, 172] on div "Sales Enablement Business Partner, Financial Services Segment Lead" at bounding box center [593, 185] width 266 height 34
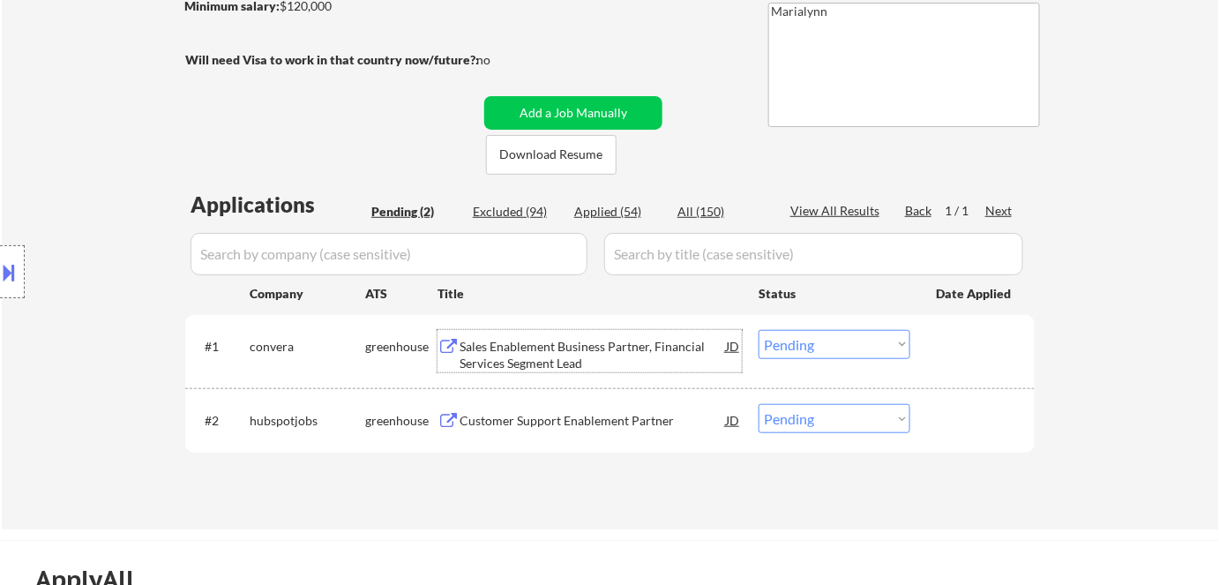
scroll to position [290, 0]
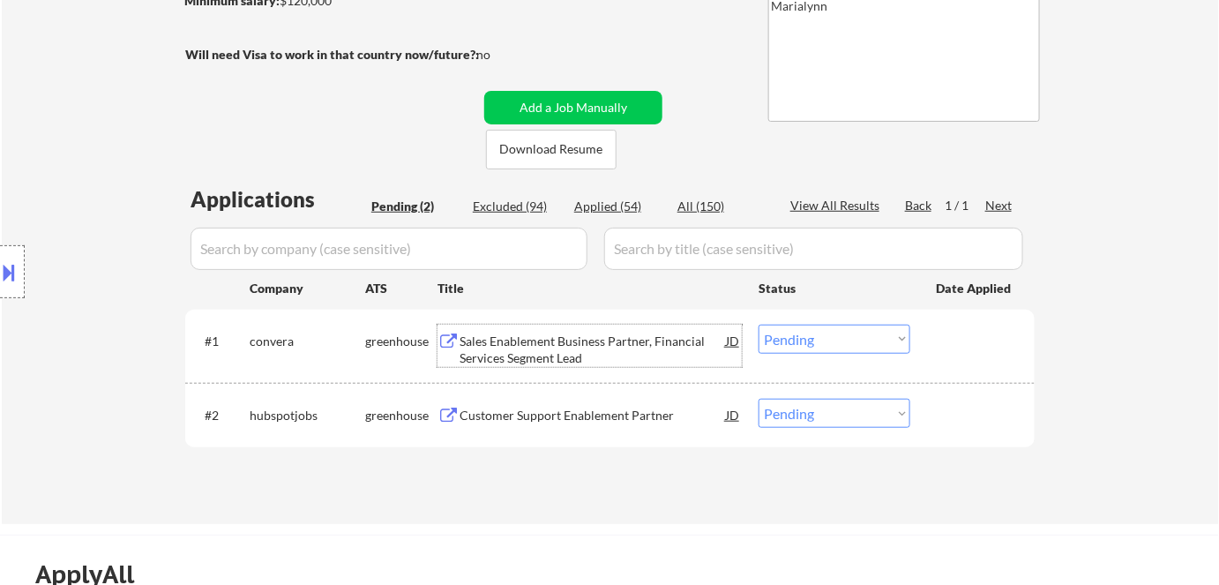
click at [837, 336] on select "Choose an option... Pending Applied Excluded (Questions) Excluded (Expired) Exc…" at bounding box center [835, 339] width 152 height 29
click at [759, 325] on select "Choose an option... Pending Applied Excluded (Questions) Excluded (Expired) Exc…" at bounding box center [835, 339] width 152 height 29
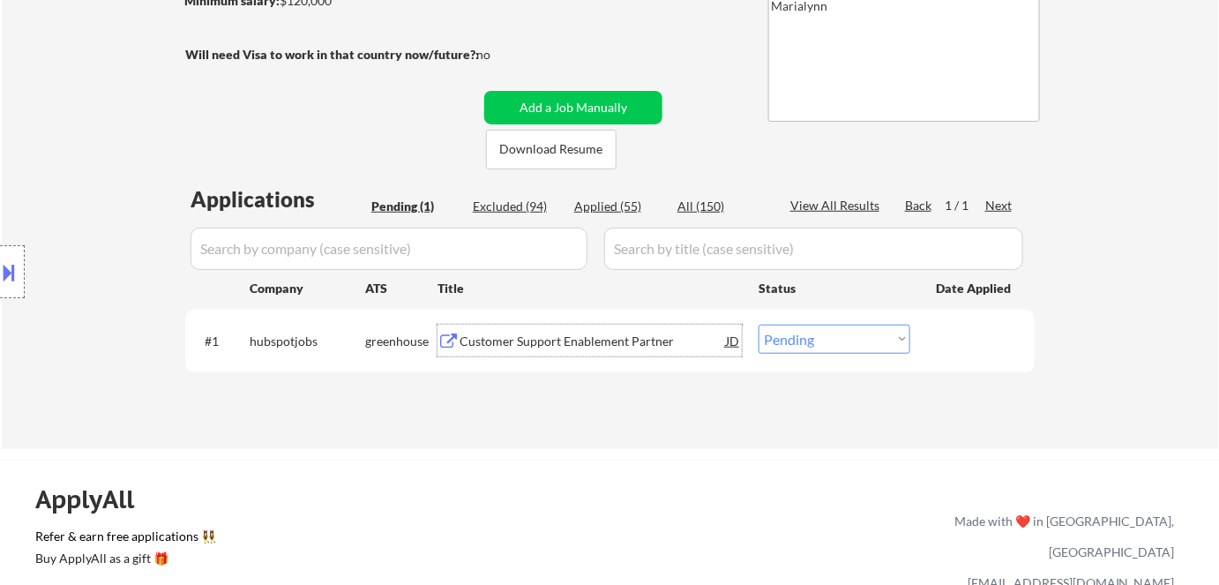
click at [527, 339] on div "Customer Support Enablement Partner" at bounding box center [593, 342] width 266 height 18
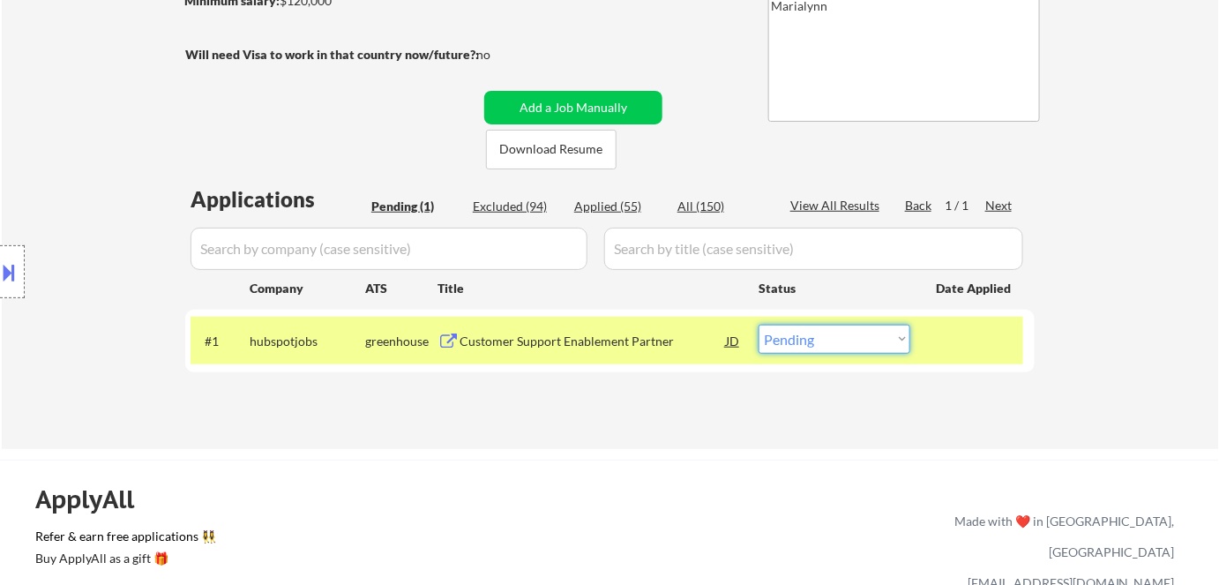
click at [821, 346] on select "Choose an option... Pending Applied Excluded (Questions) Excluded (Expired) Exc…" at bounding box center [835, 339] width 152 height 29
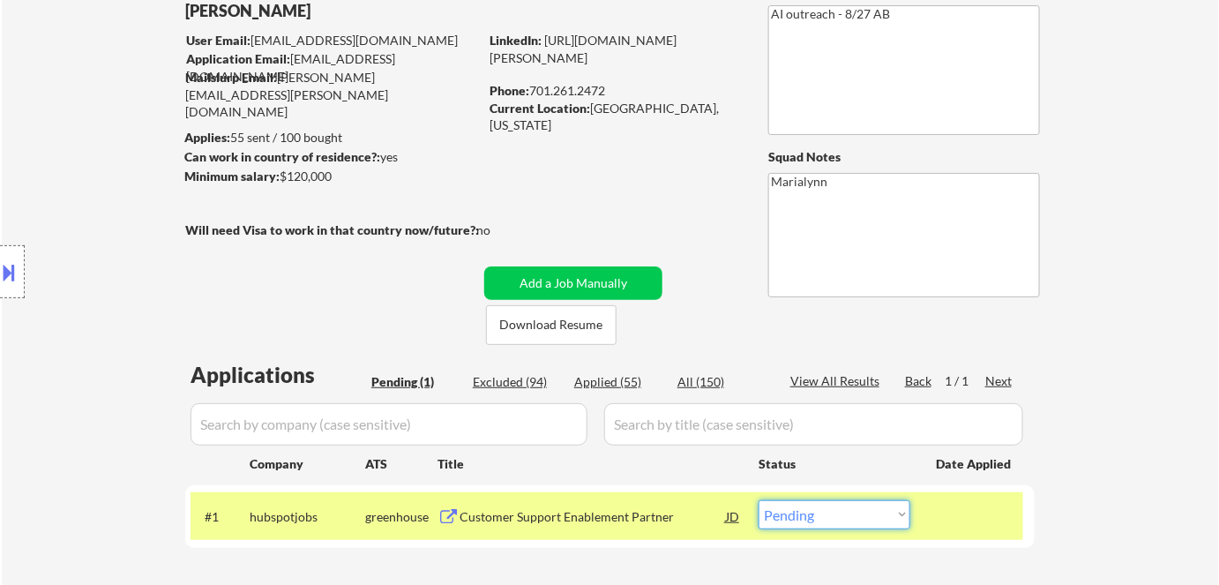
scroll to position [108, 0]
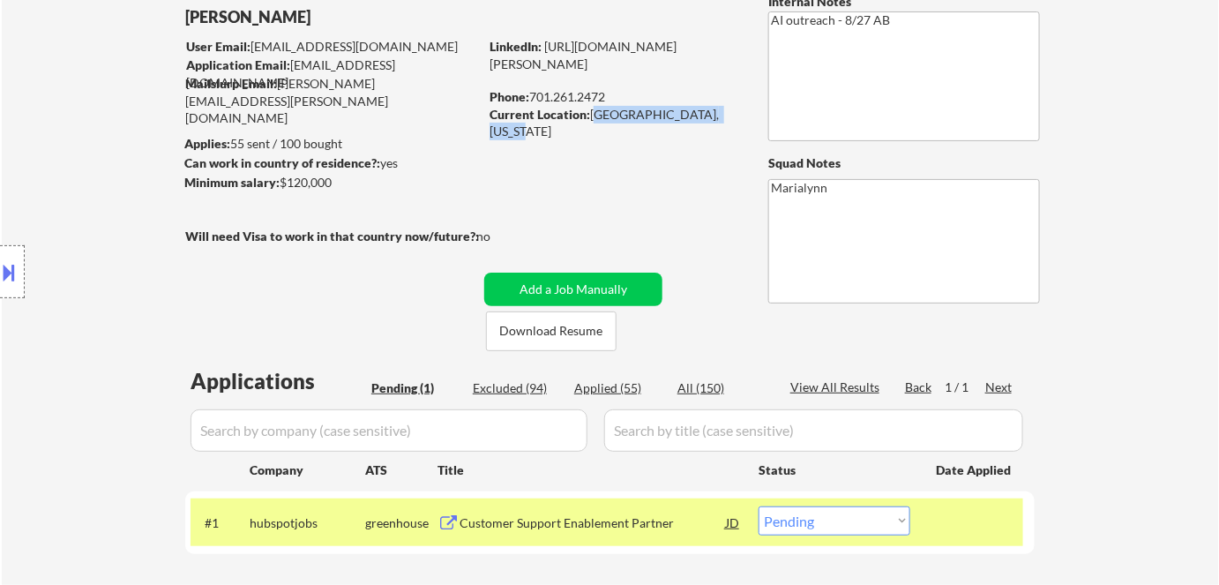
drag, startPoint x: 593, startPoint y: 106, endPoint x: 735, endPoint y: 111, distance: 142.1
click at [735, 111] on div "Current Location: West Fargo, North Dakota" at bounding box center [615, 123] width 250 height 34
copy div "West Fargo, North Dakota"
click at [834, 523] on select "Choose an option... Pending Applied Excluded (Questions) Excluded (Expired) Exc…" at bounding box center [835, 520] width 152 height 29
select select ""applied""
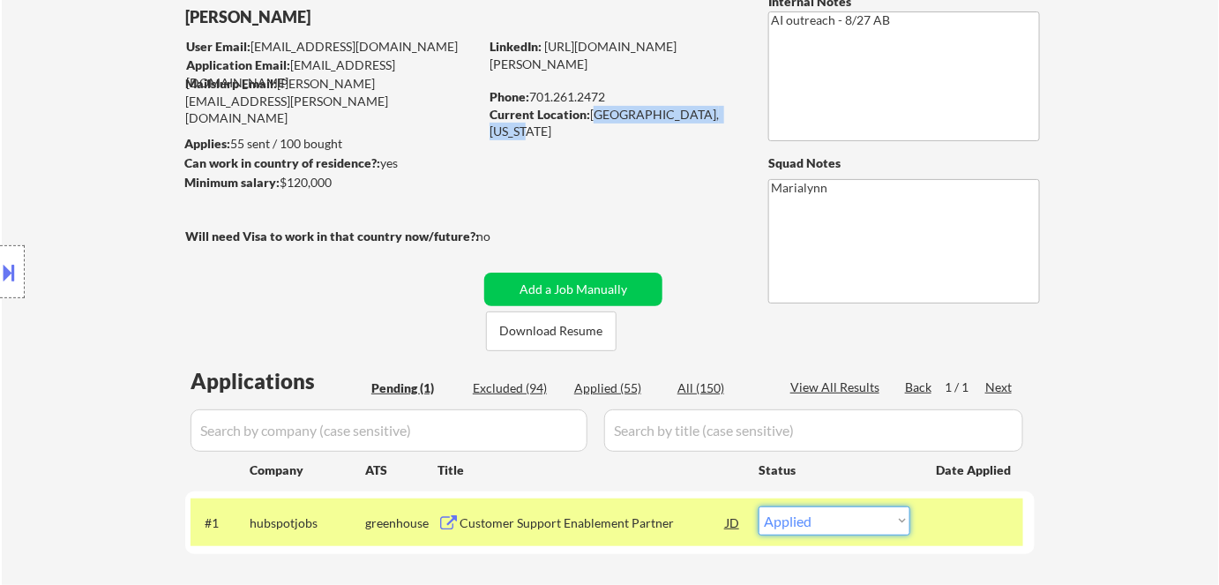
click at [759, 506] on select "Choose an option... Pending Applied Excluded (Questions) Excluded (Expired) Exc…" at bounding box center [835, 520] width 152 height 29
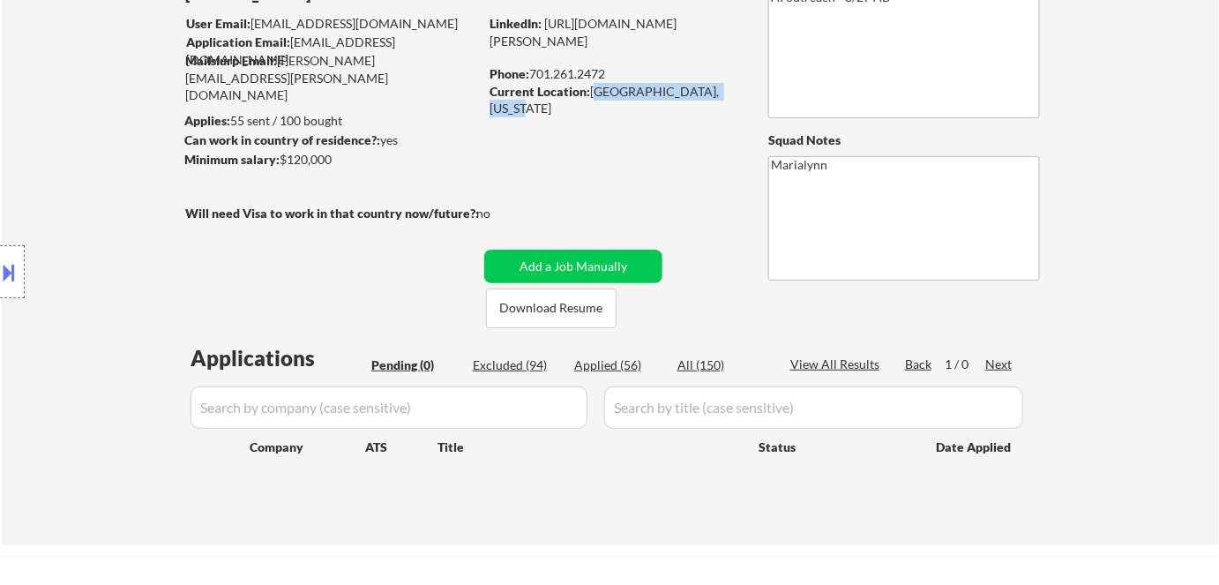
scroll to position [125, 0]
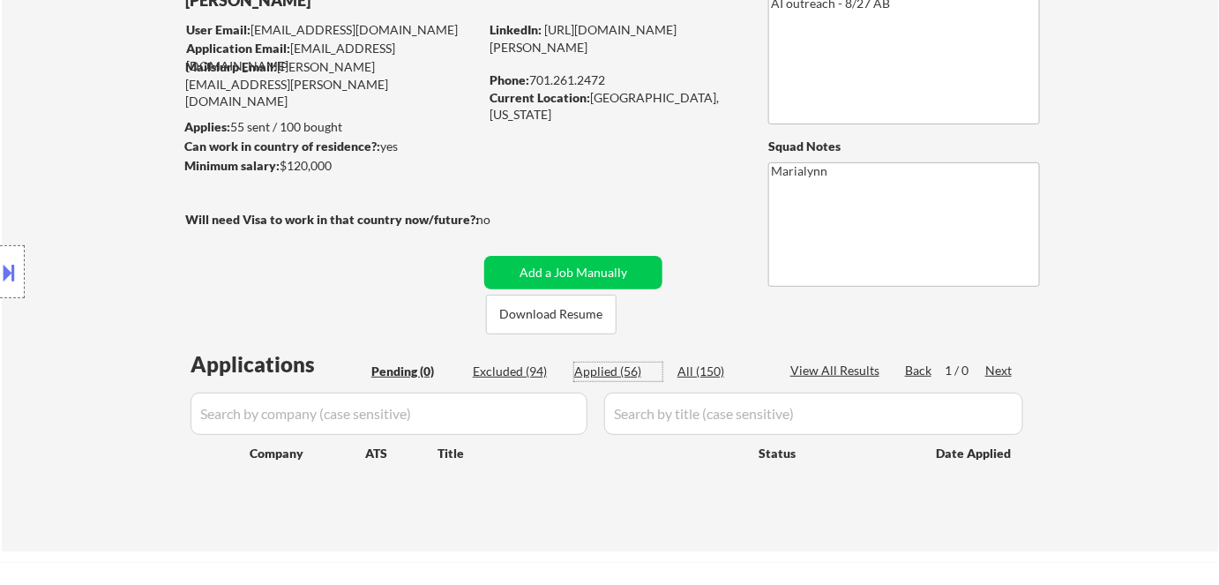
click at [604, 368] on div "Applied (56)" at bounding box center [618, 372] width 88 height 18
select select ""applied""
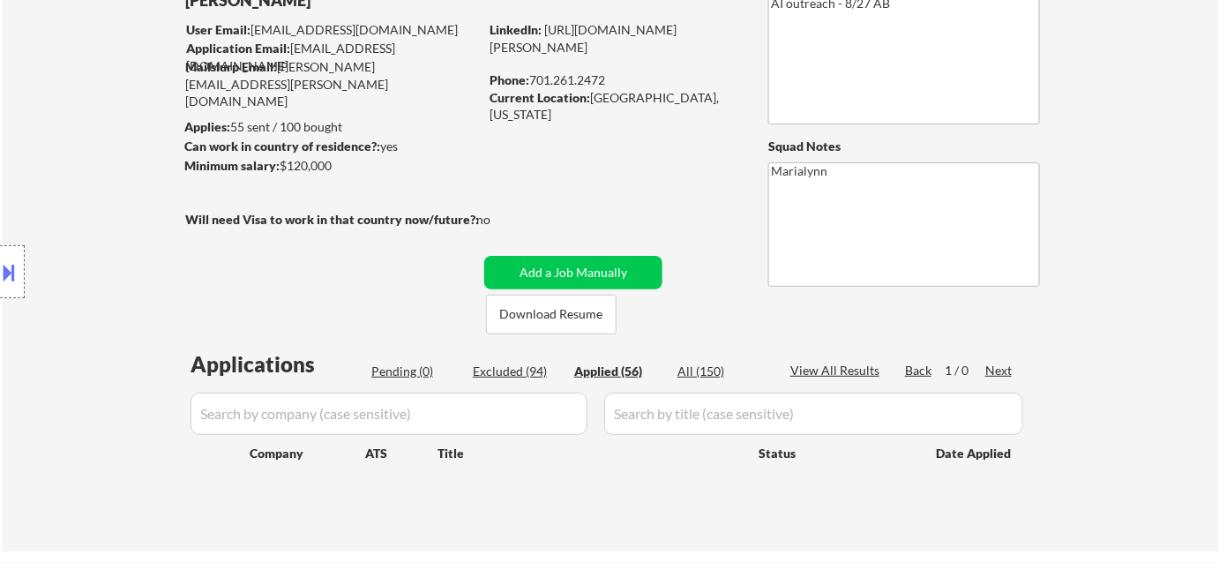
select select ""applied""
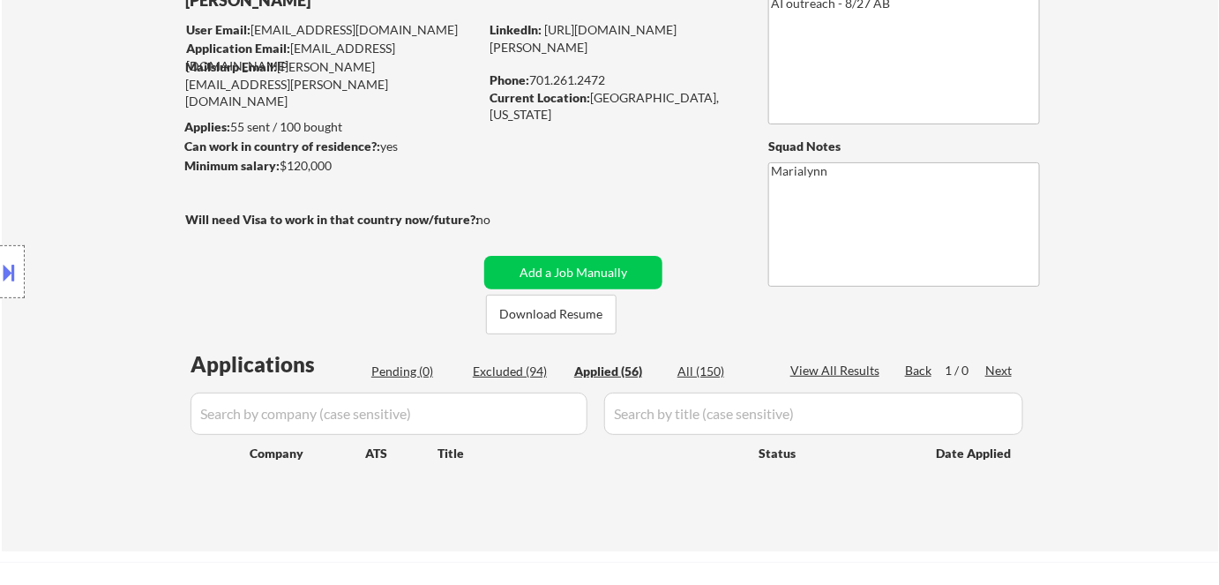
select select ""applied""
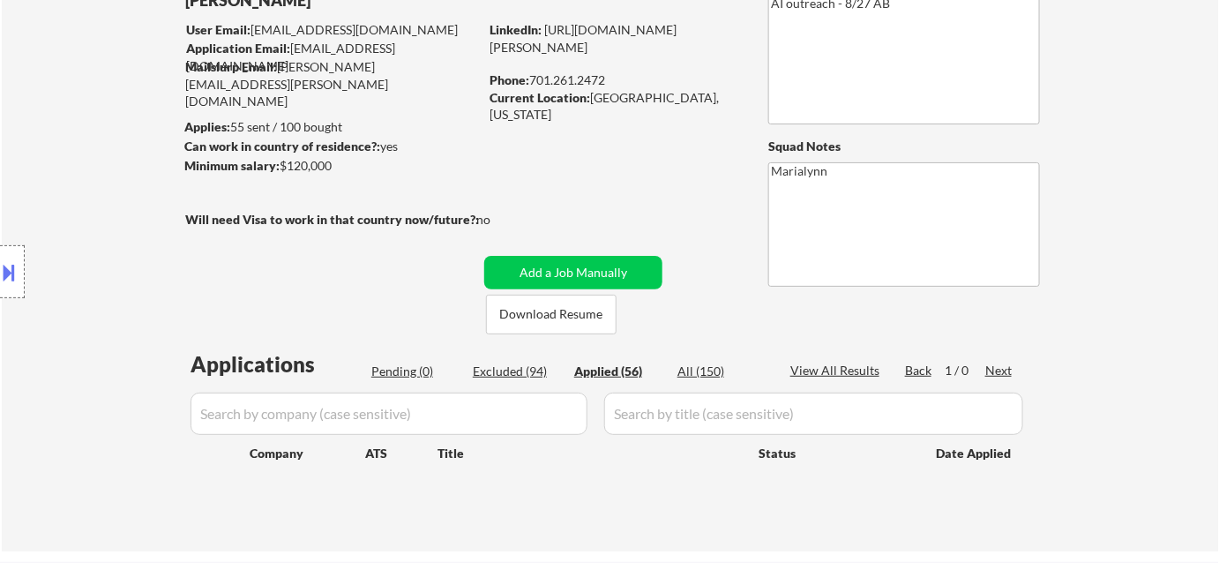
select select ""applied""
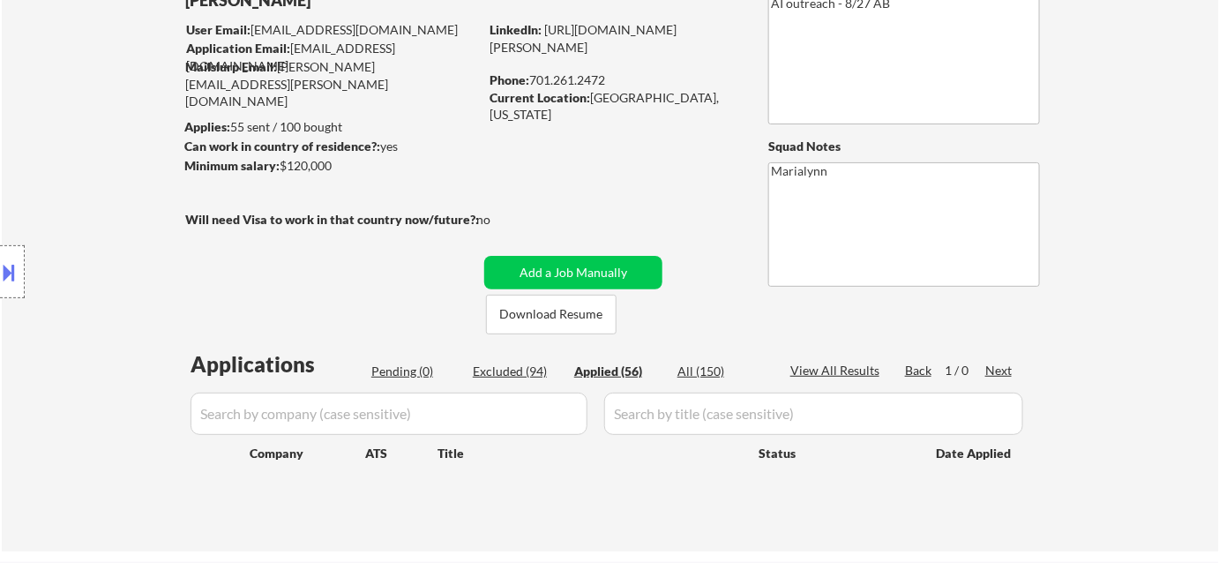
select select ""applied""
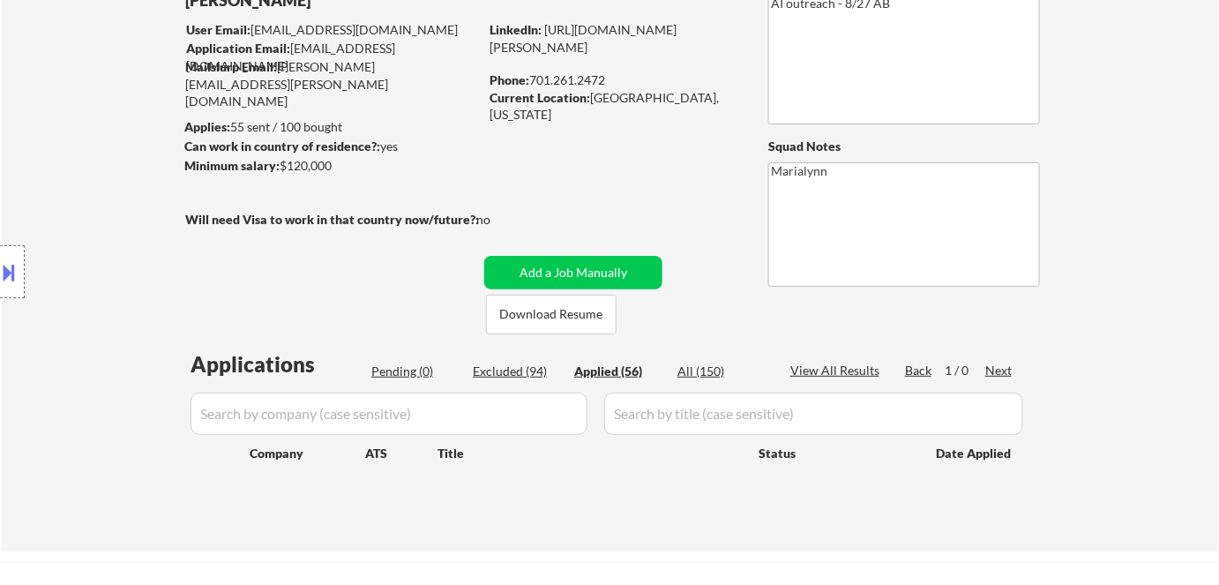
select select ""applied""
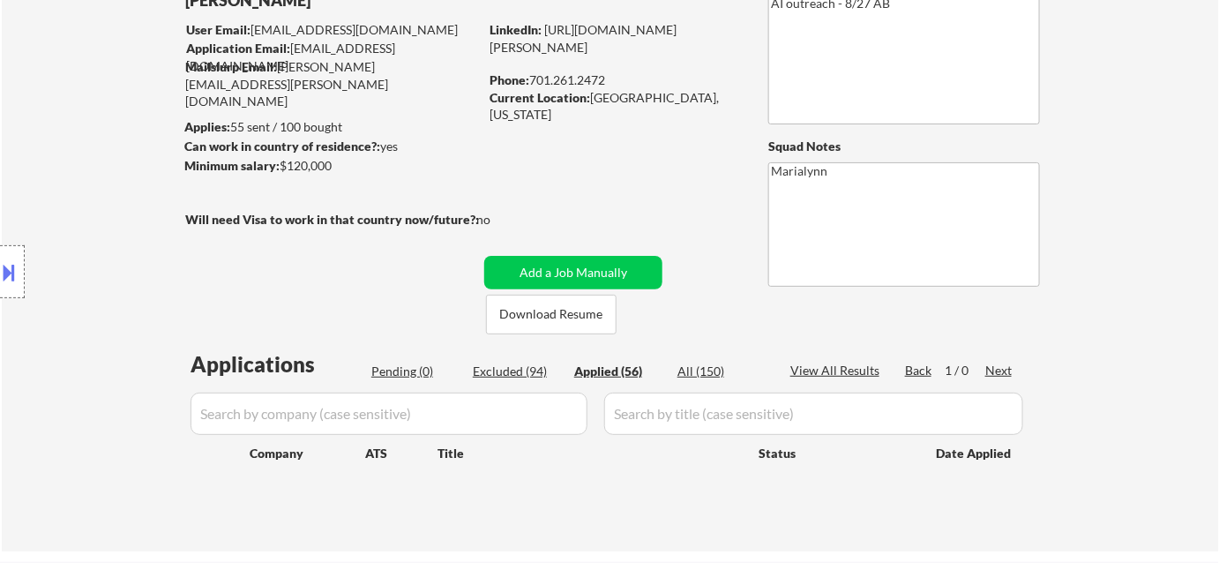
select select ""applied""
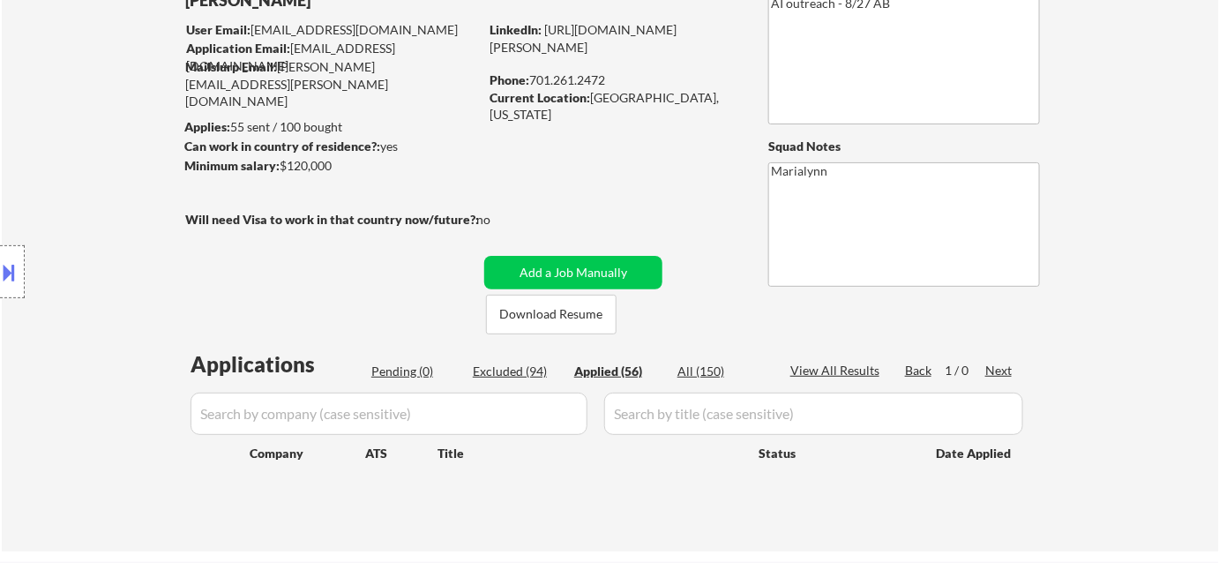
select select ""applied""
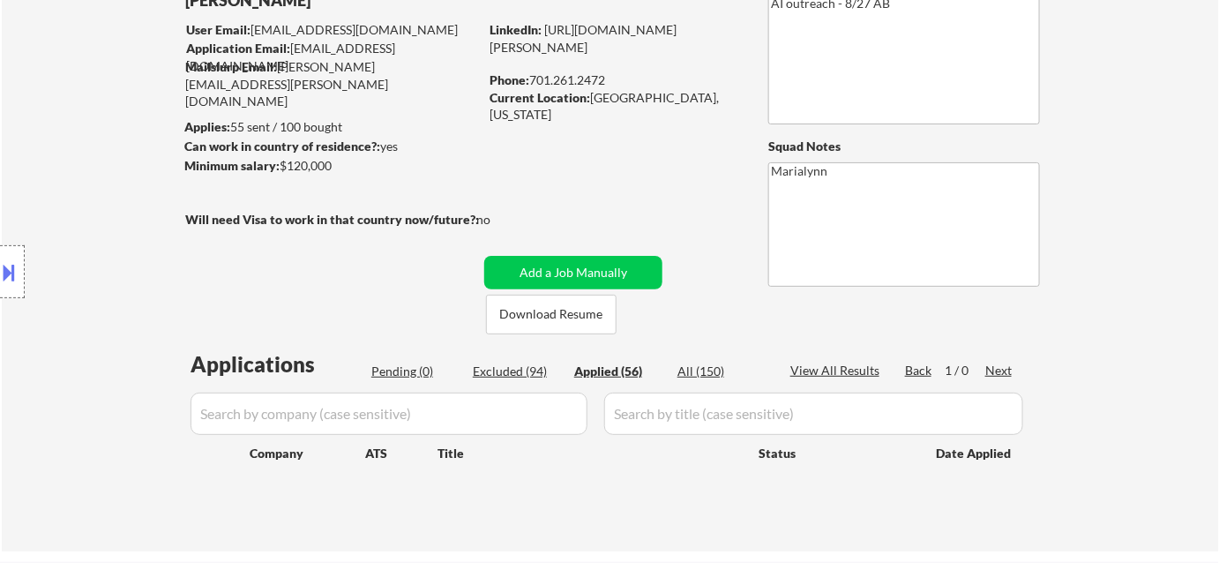
select select ""applied""
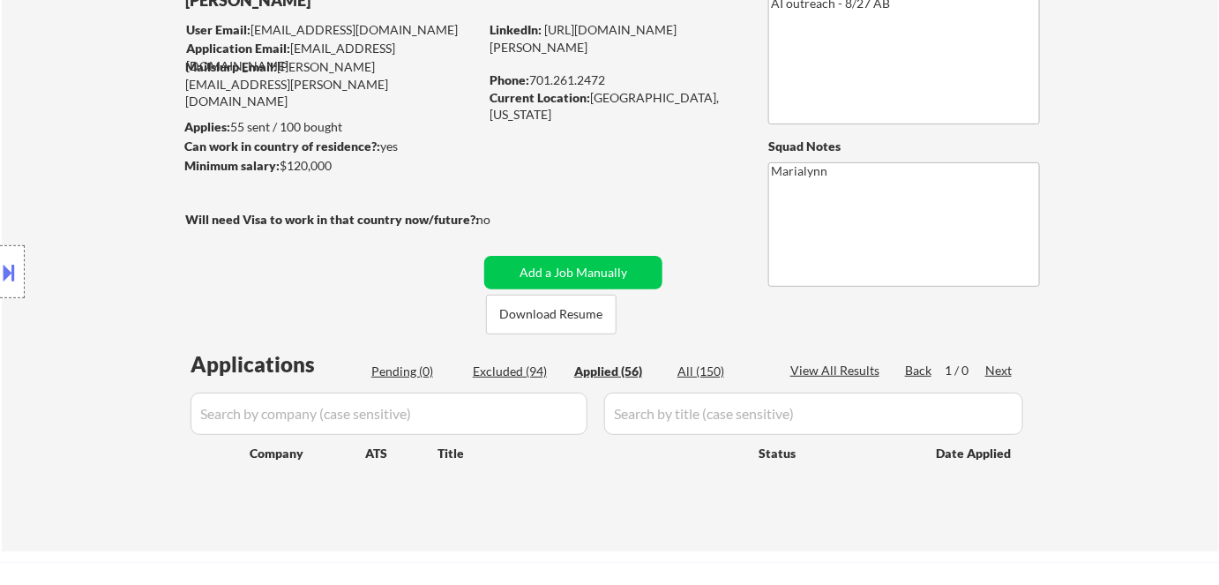
select select ""applied""
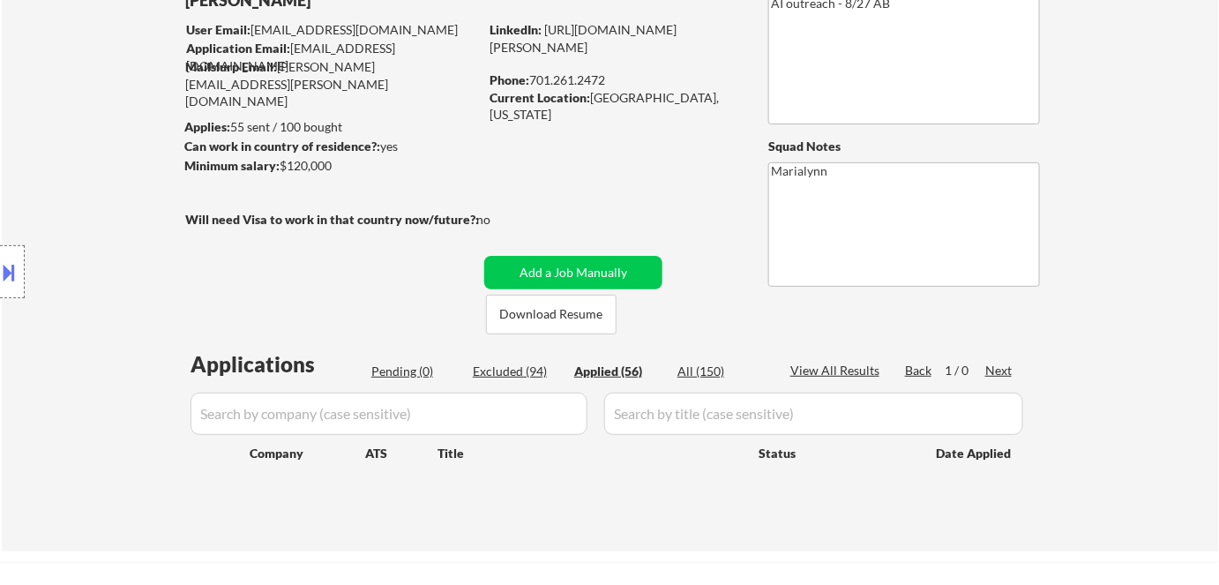
select select ""applied""
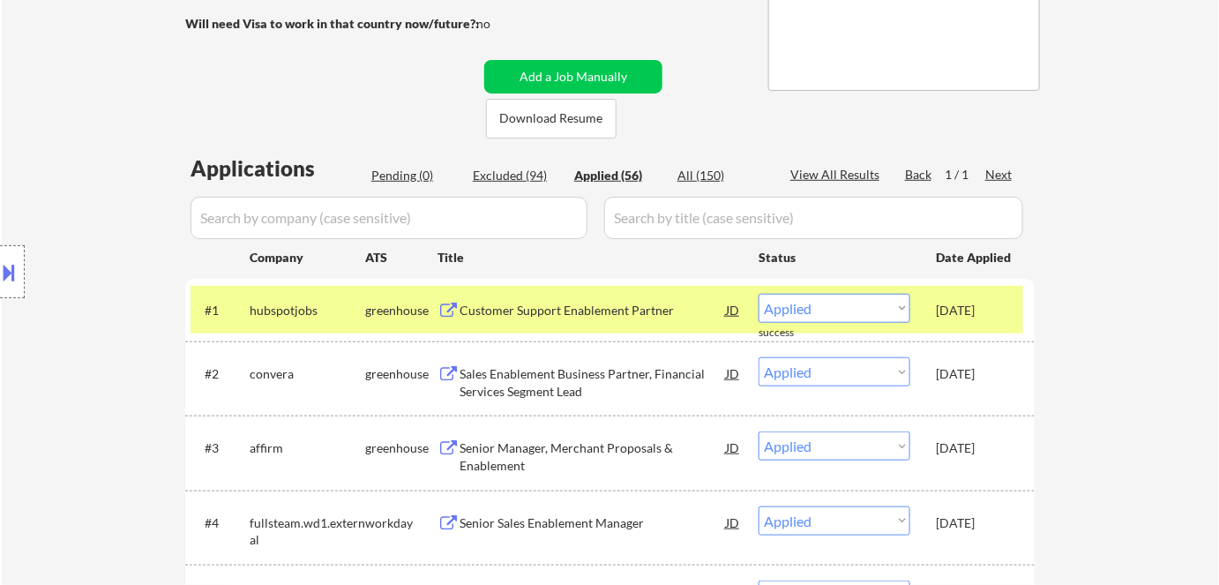
scroll to position [331, 0]
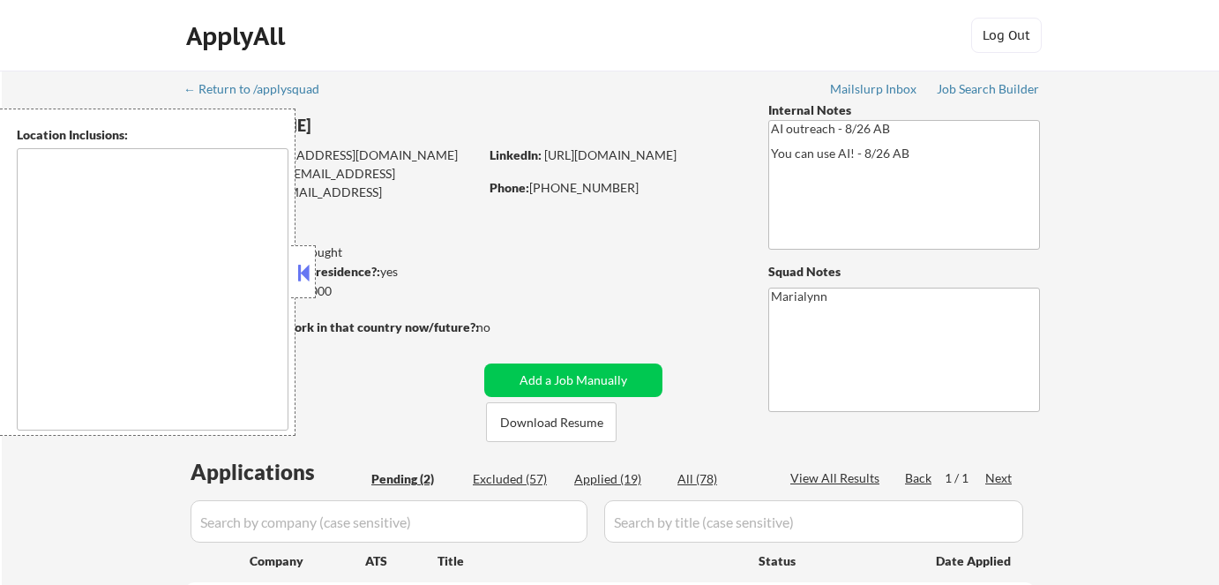
select select ""pending""
click at [303, 271] on button at bounding box center [303, 272] width 19 height 26
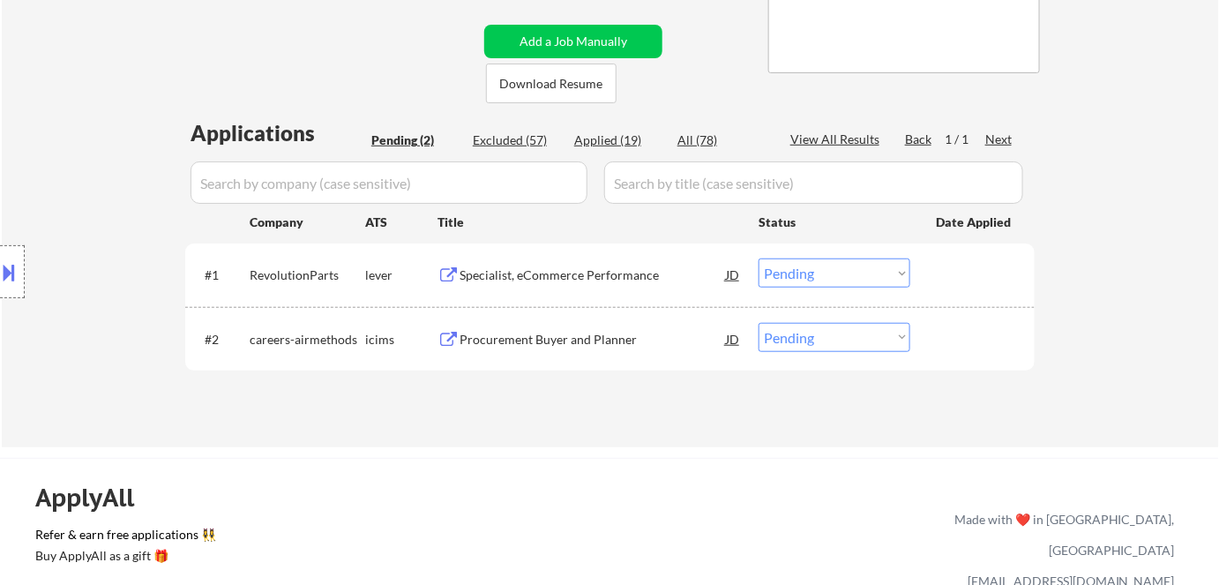
scroll to position [340, 0]
click at [534, 268] on div "Specialist, eCommerce Performance" at bounding box center [593, 274] width 266 height 18
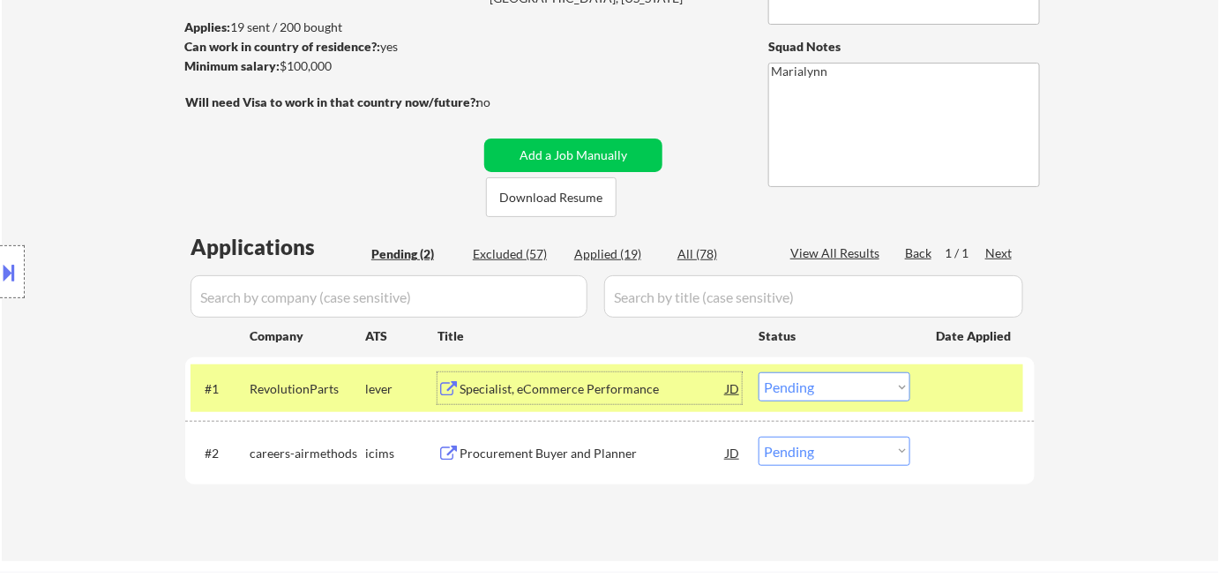
scroll to position [224, 0]
click at [789, 393] on select "Choose an option... Pending Applied Excluded (Questions) Excluded (Expired) Exc…" at bounding box center [835, 387] width 152 height 29
click at [759, 373] on select "Choose an option... Pending Applied Excluded (Questions) Excluded (Expired) Exc…" at bounding box center [835, 387] width 152 height 29
click at [493, 458] on div "Procurement Buyer and Planner" at bounding box center [593, 454] width 266 height 18
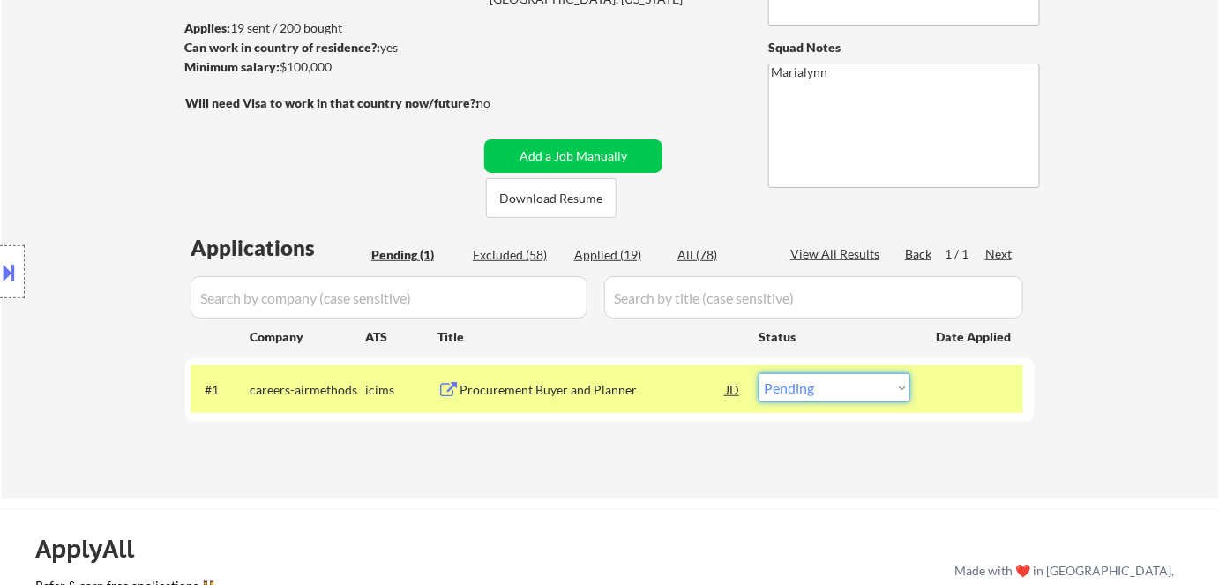
click at [844, 394] on select "Choose an option... Pending Applied Excluded (Questions) Excluded (Expired) Exc…" at bounding box center [835, 387] width 152 height 29
select select ""excluded__bad_match_""
click at [759, 373] on select "Choose an option... Pending Applied Excluded (Questions) Excluded (Expired) Exc…" at bounding box center [835, 387] width 152 height 29
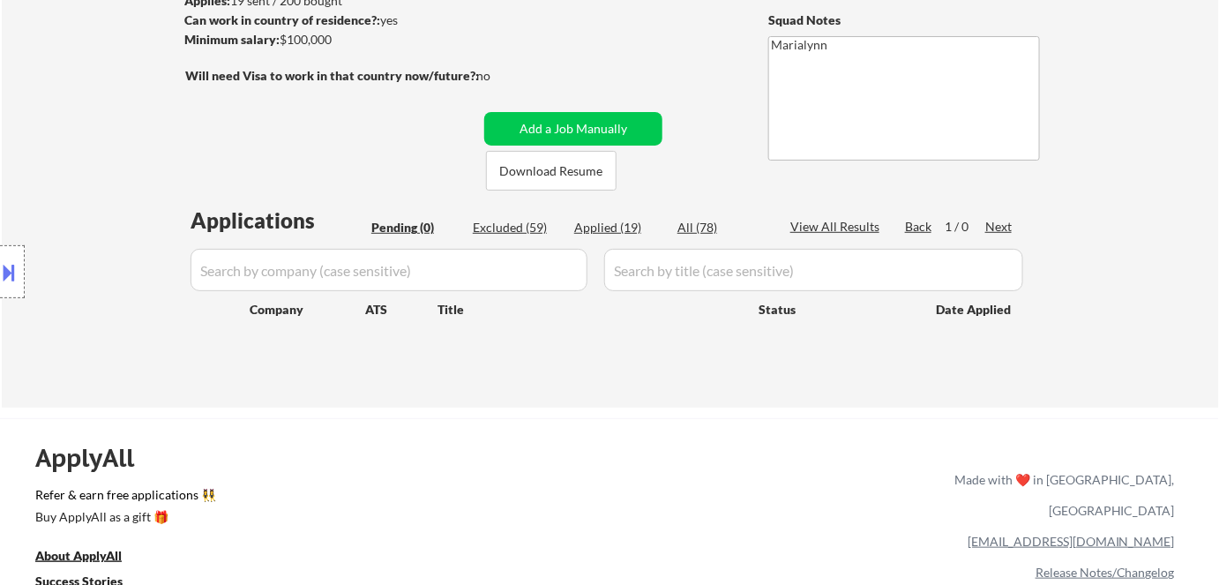
scroll to position [263, 0]
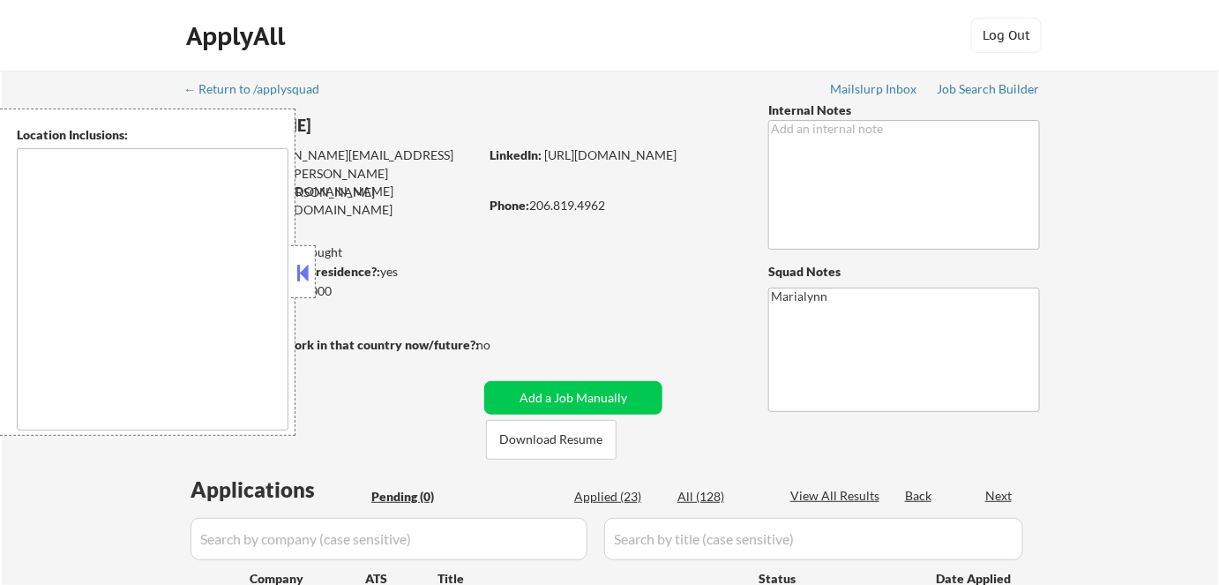
type textarea "[GEOGRAPHIC_DATA], [GEOGRAPHIC_DATA] [GEOGRAPHIC_DATA], [GEOGRAPHIC_DATA] [GEOG…"
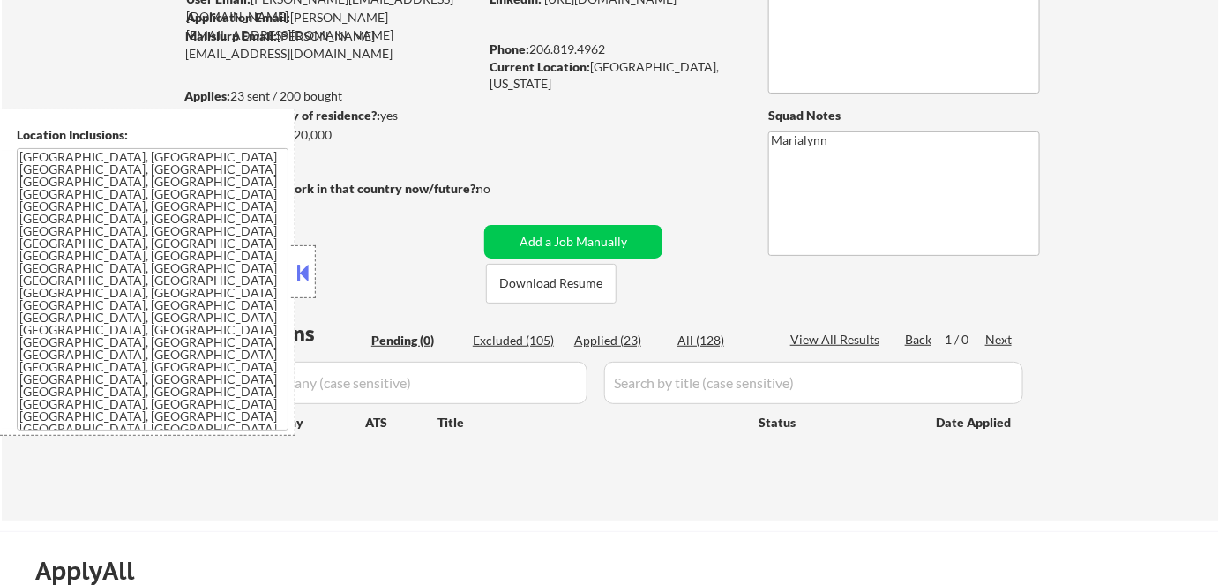
scroll to position [157, 0]
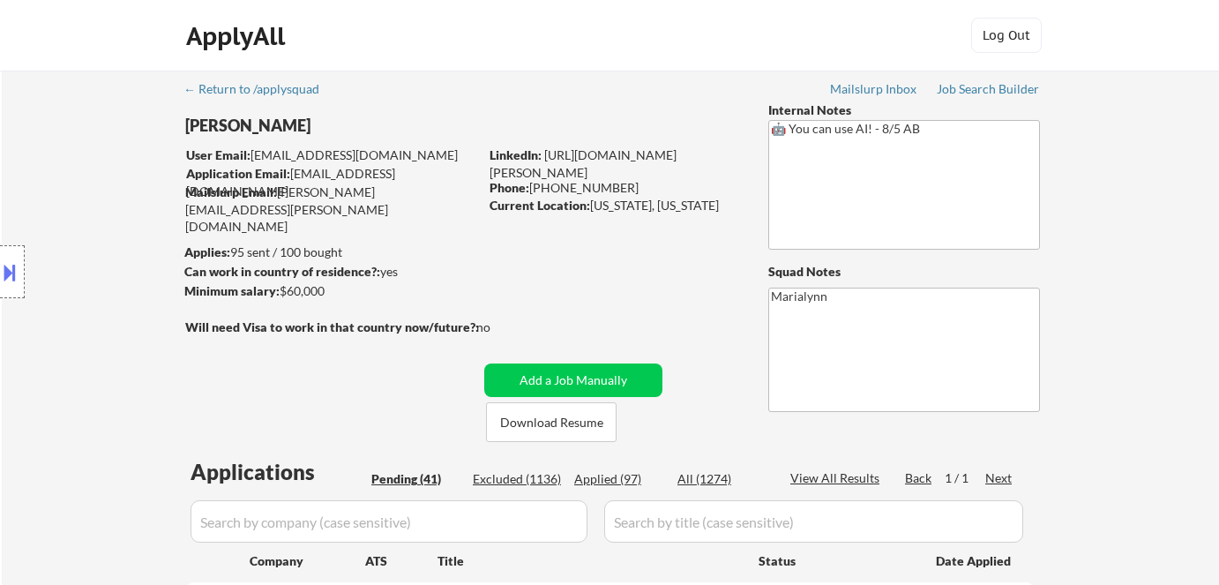
select select ""pending""
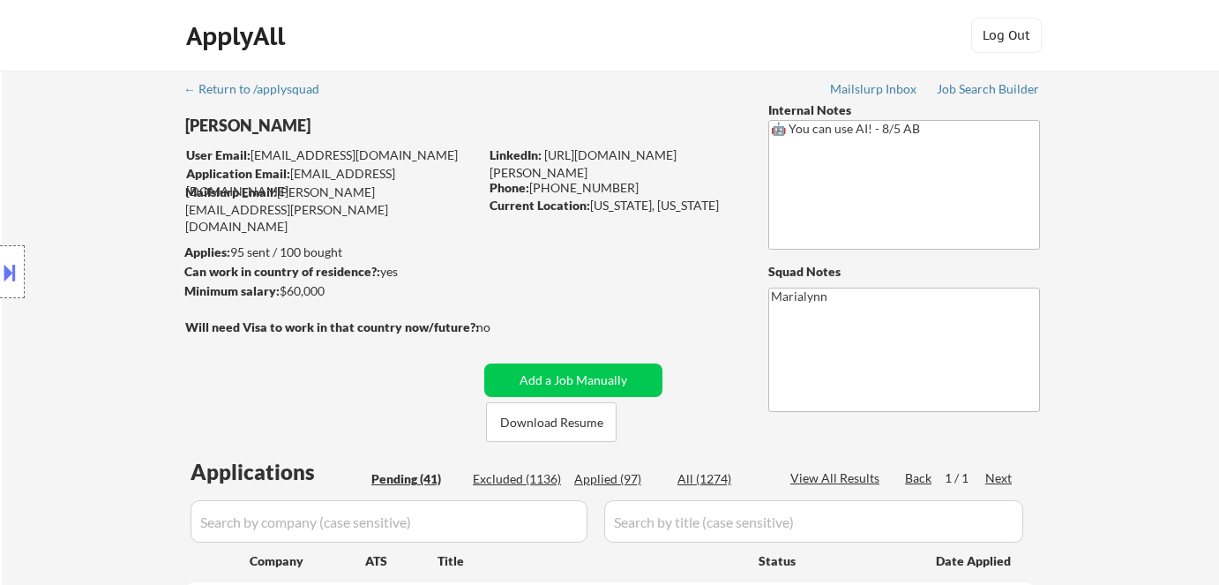
select select ""pending""
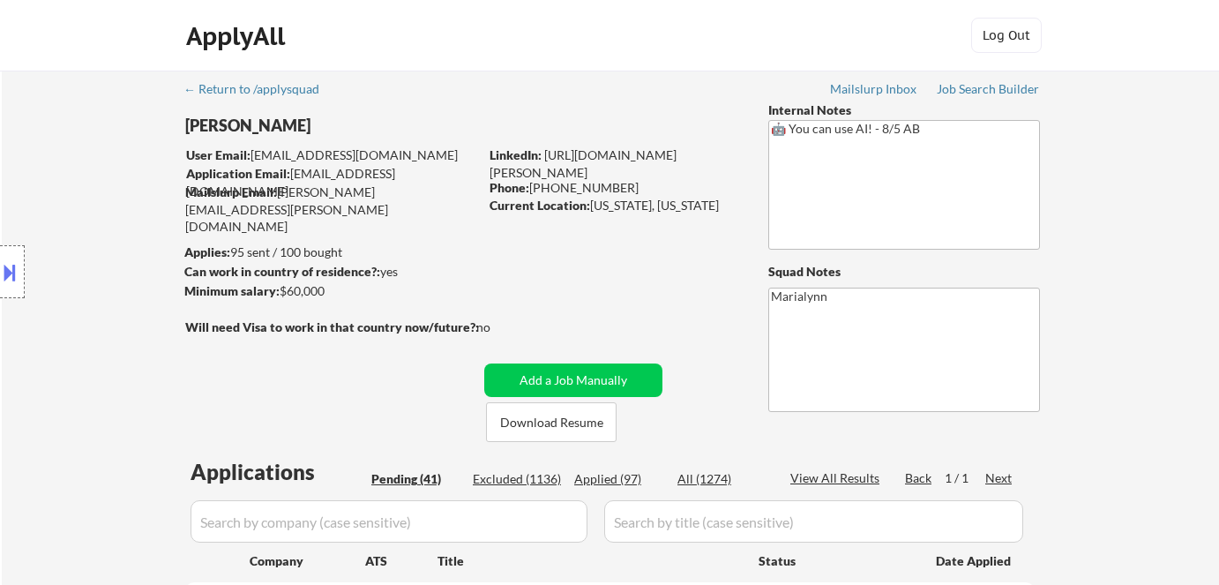
select select ""pending""
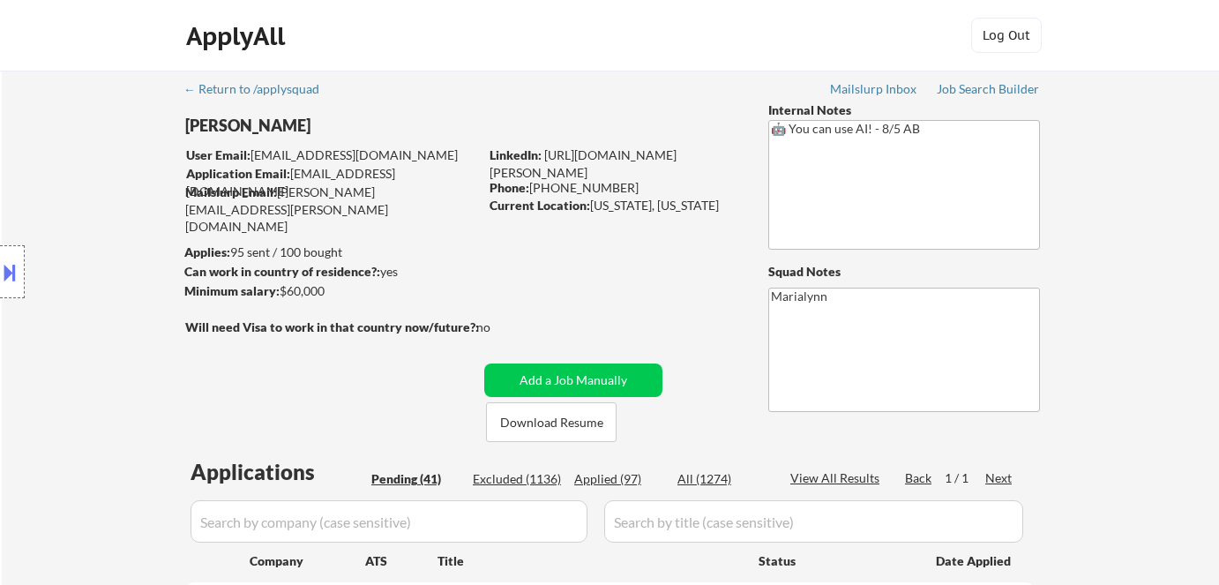
select select ""pending""
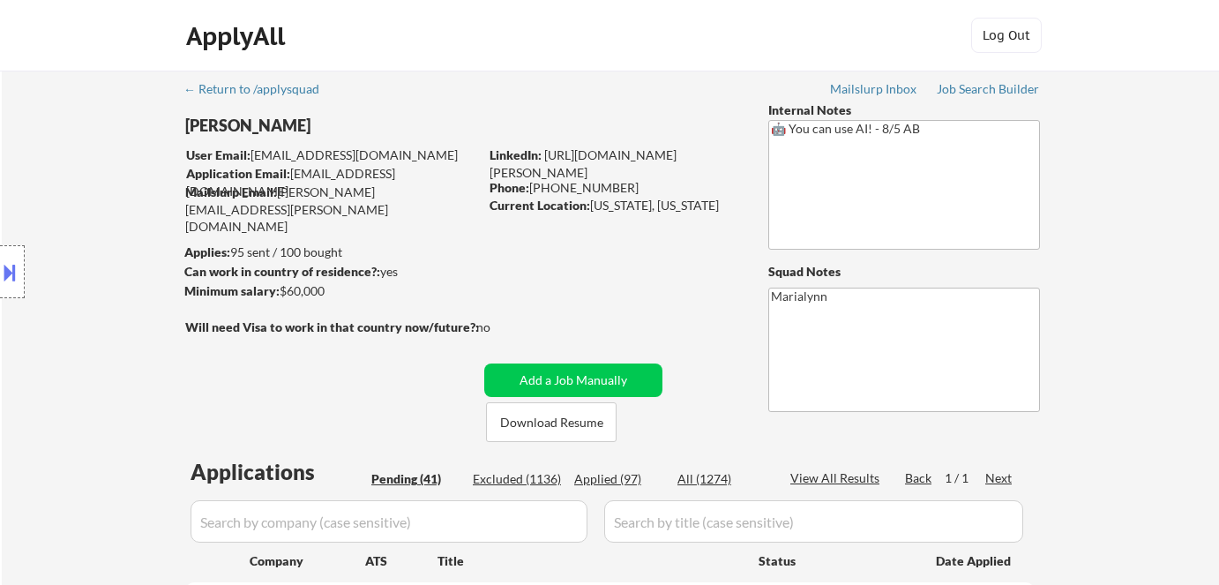
select select ""pending""
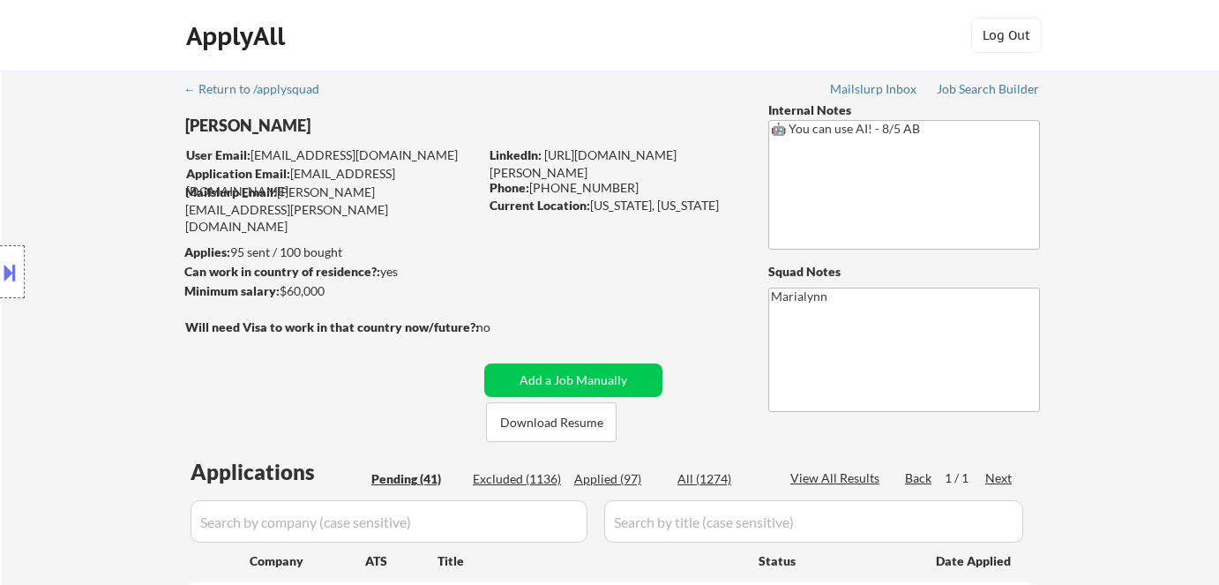
select select ""pending""
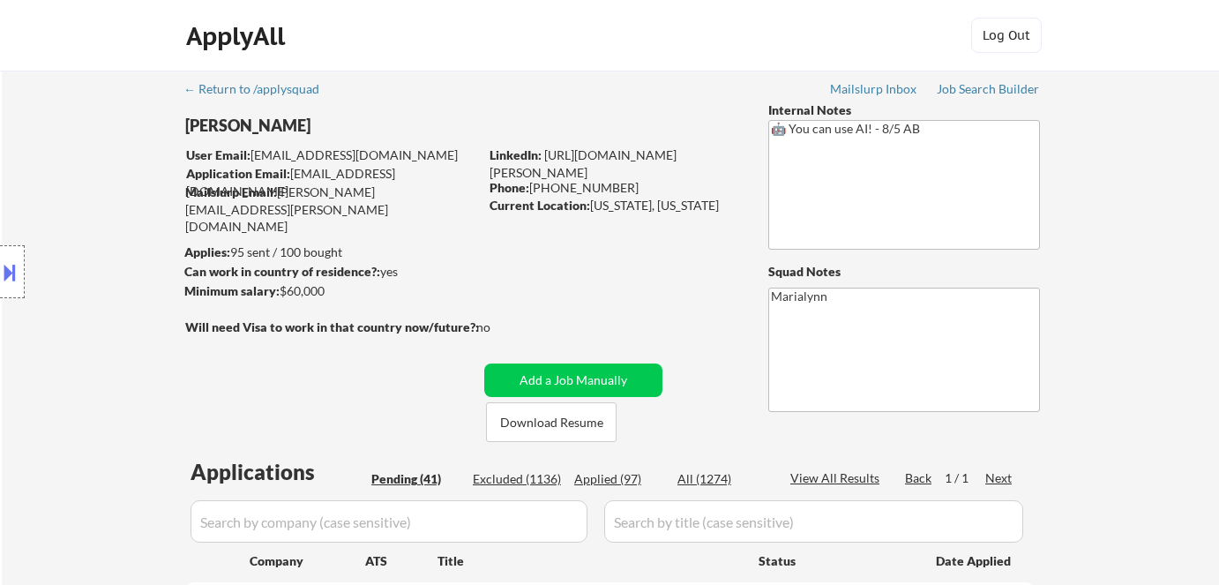
select select ""pending""
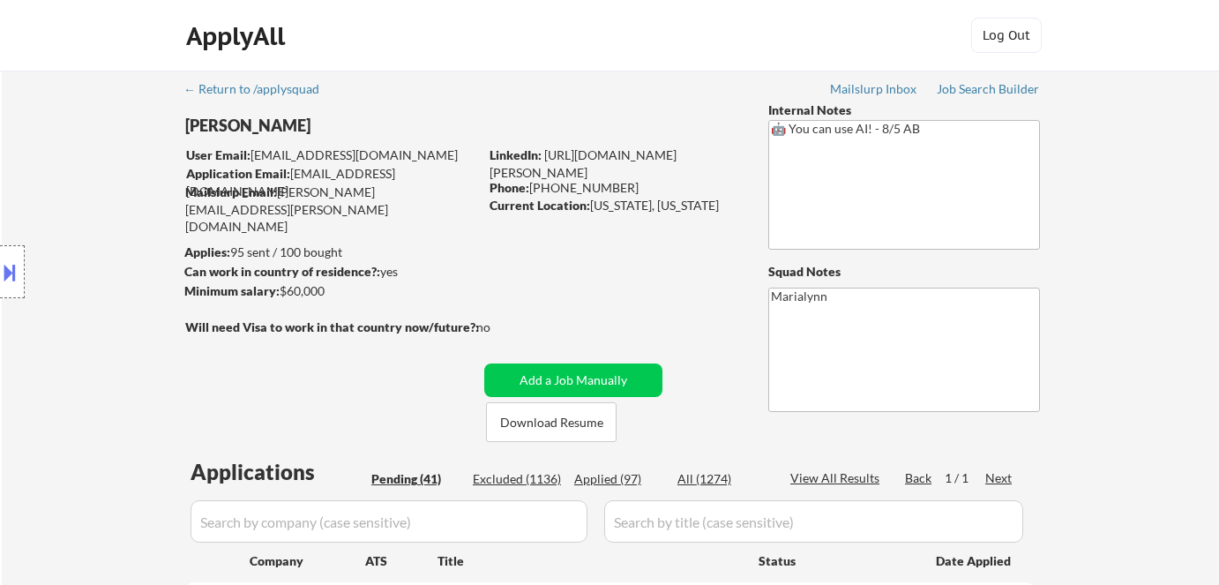
select select ""pending""
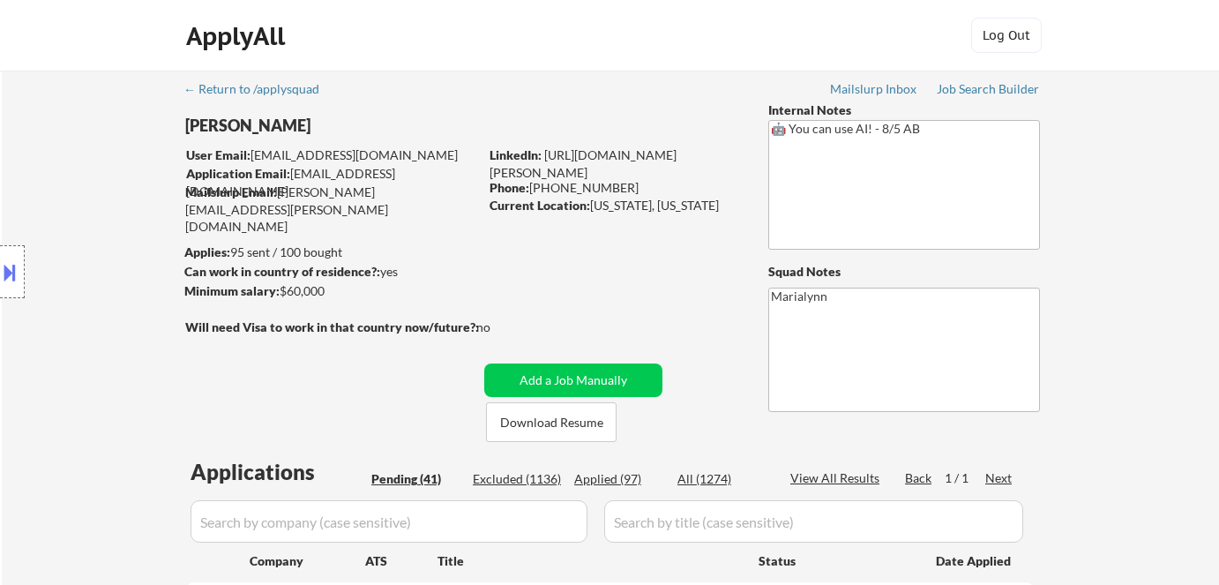
select select ""pending""
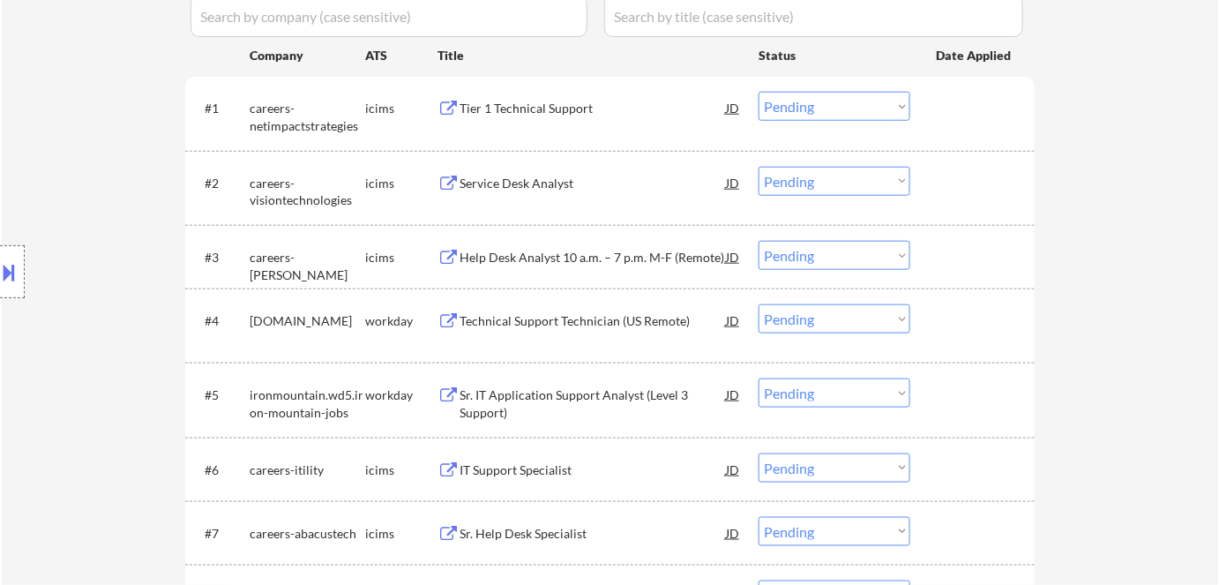
scroll to position [521, 0]
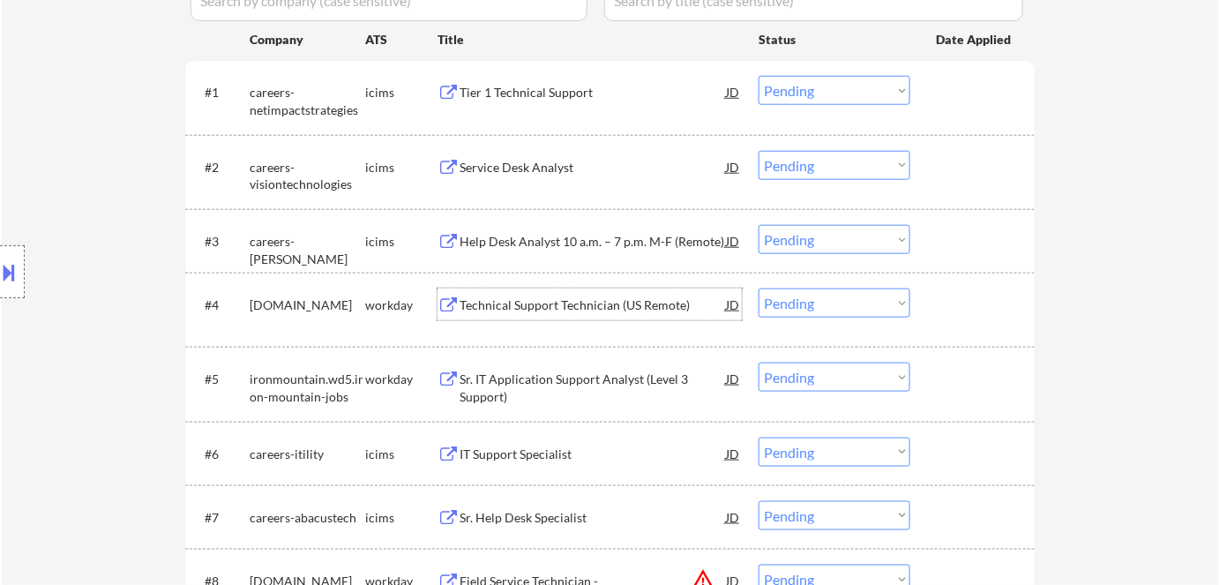
click at [492, 300] on div "Technical Support Technician (US Remote)" at bounding box center [593, 305] width 266 height 18
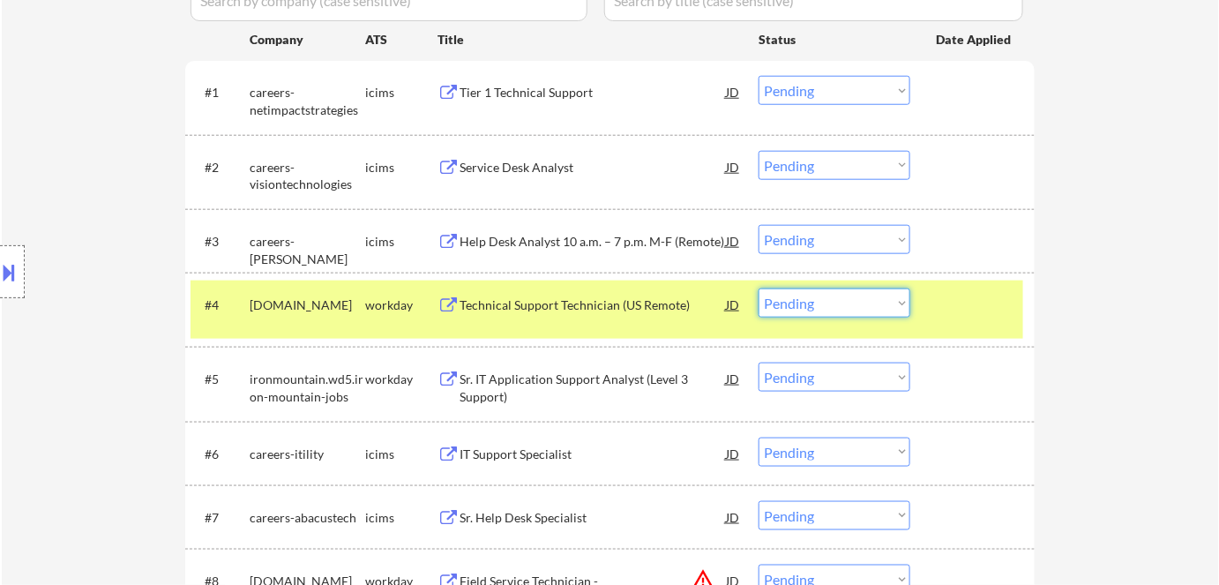
click at [771, 303] on select "Choose an option... Pending Applied Excluded (Questions) Excluded (Expired) Exc…" at bounding box center [835, 302] width 152 height 29
click at [759, 288] on select "Choose an option... Pending Applied Excluded (Questions) Excluded (Expired) Exc…" at bounding box center [835, 302] width 152 height 29
select select ""pending""
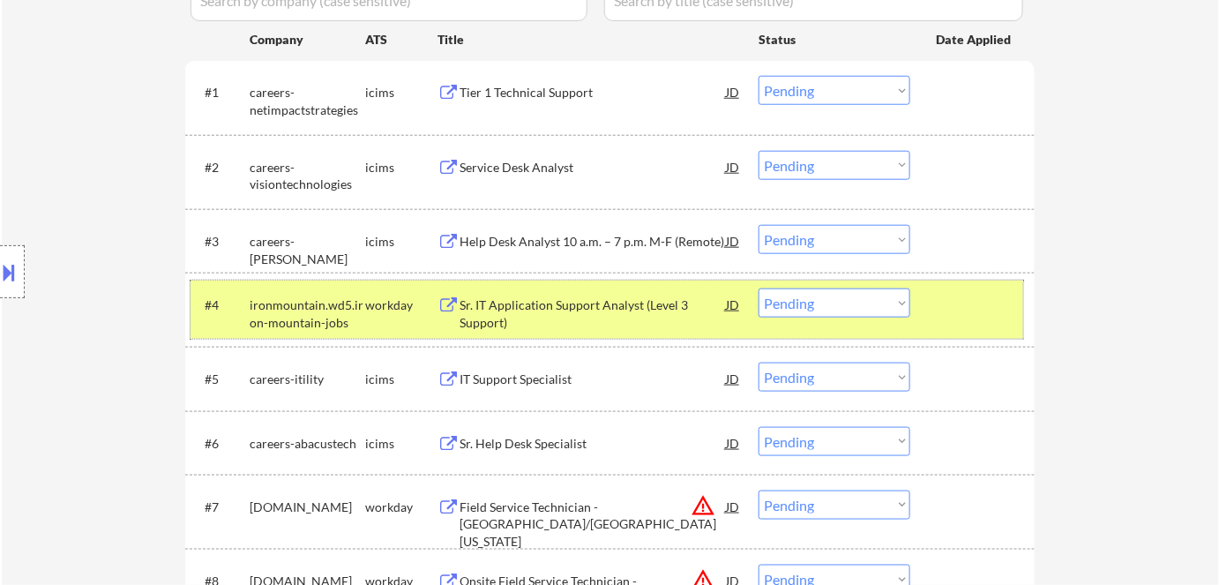
click at [367, 317] on div "workday" at bounding box center [401, 304] width 72 height 32
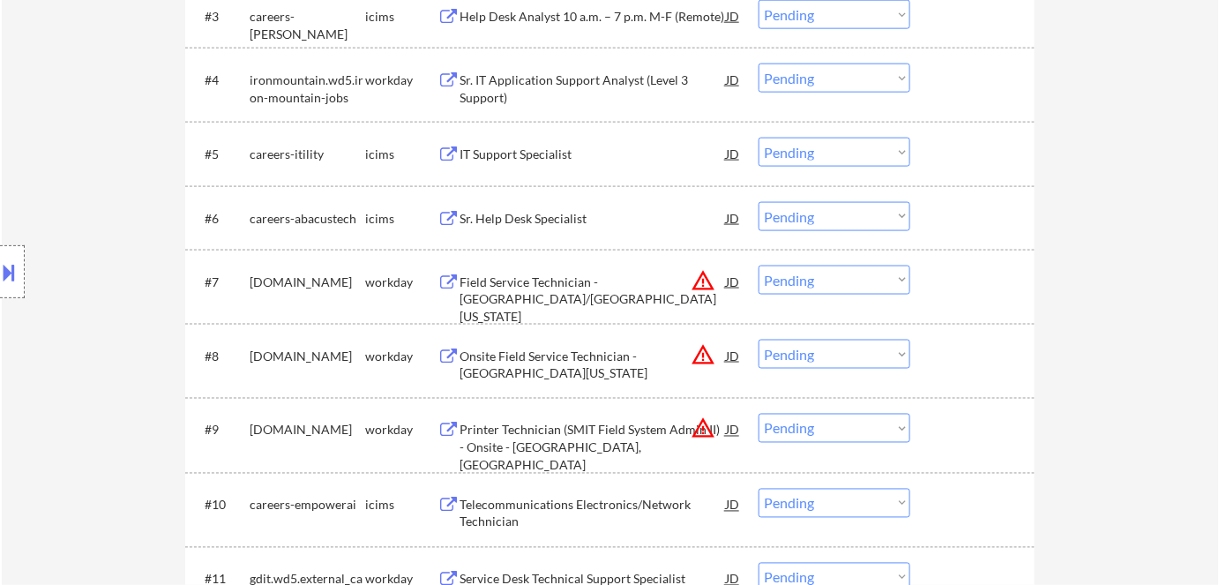
scroll to position [750, 0]
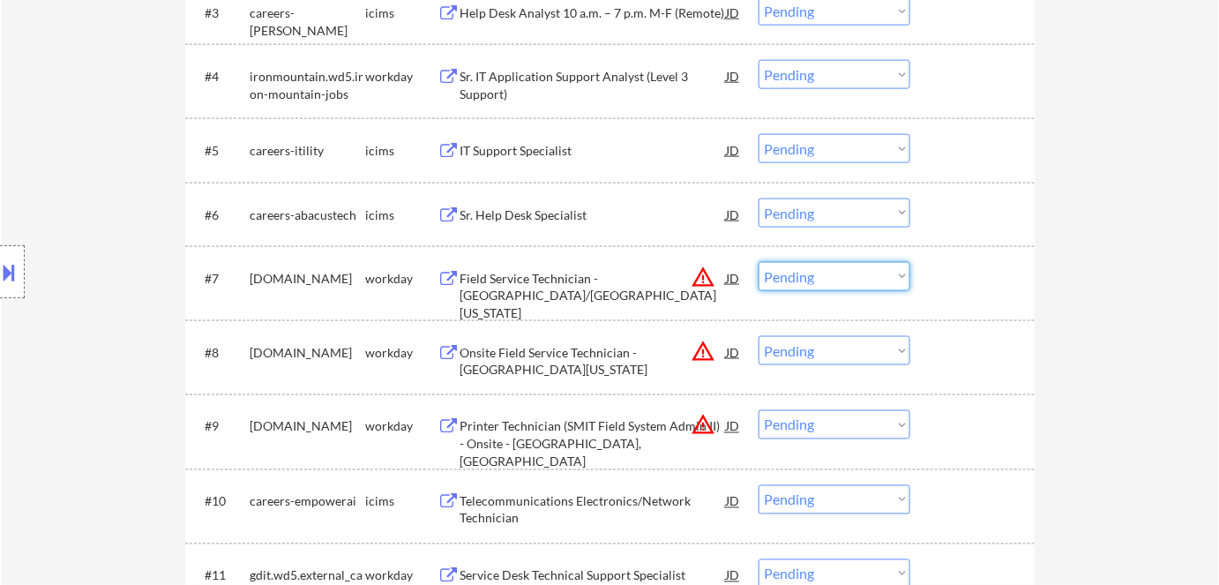
click at [797, 268] on select "Choose an option... Pending Applied Excluded (Questions) Excluded (Expired) Exc…" at bounding box center [835, 276] width 152 height 29
click at [759, 262] on select "Choose an option... Pending Applied Excluded (Questions) Excluded (Expired) Exc…" at bounding box center [835, 276] width 152 height 29
select select ""pending""
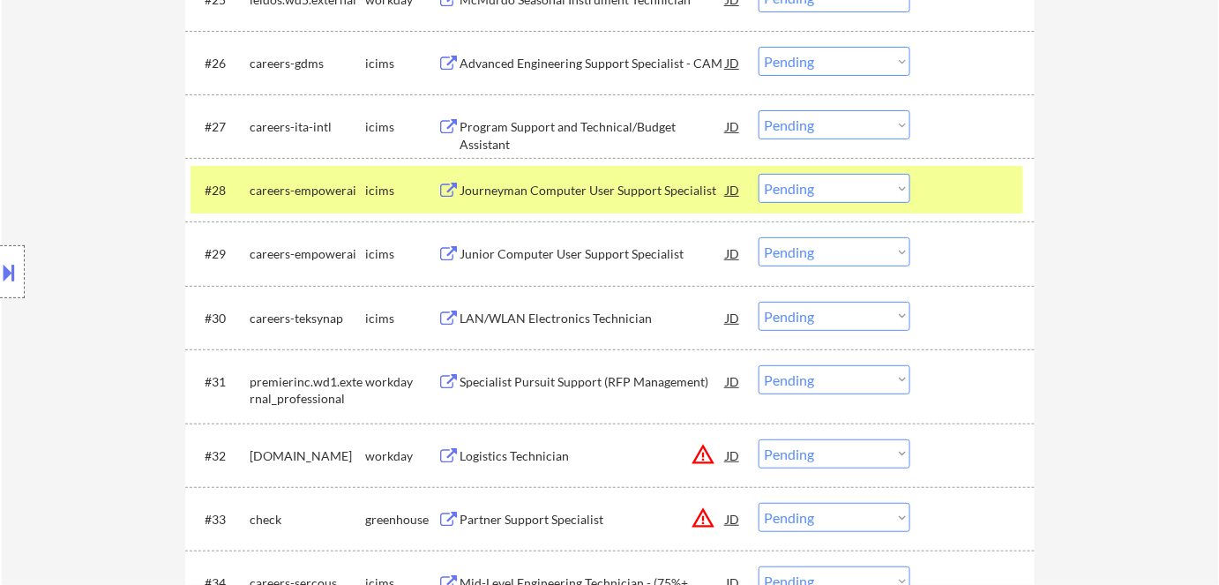
scroll to position [2314, 0]
click at [645, 207] on div "#28 careers-empowerai icims Journeyman Computer User Support Specialist JD warn…" at bounding box center [607, 191] width 833 height 48
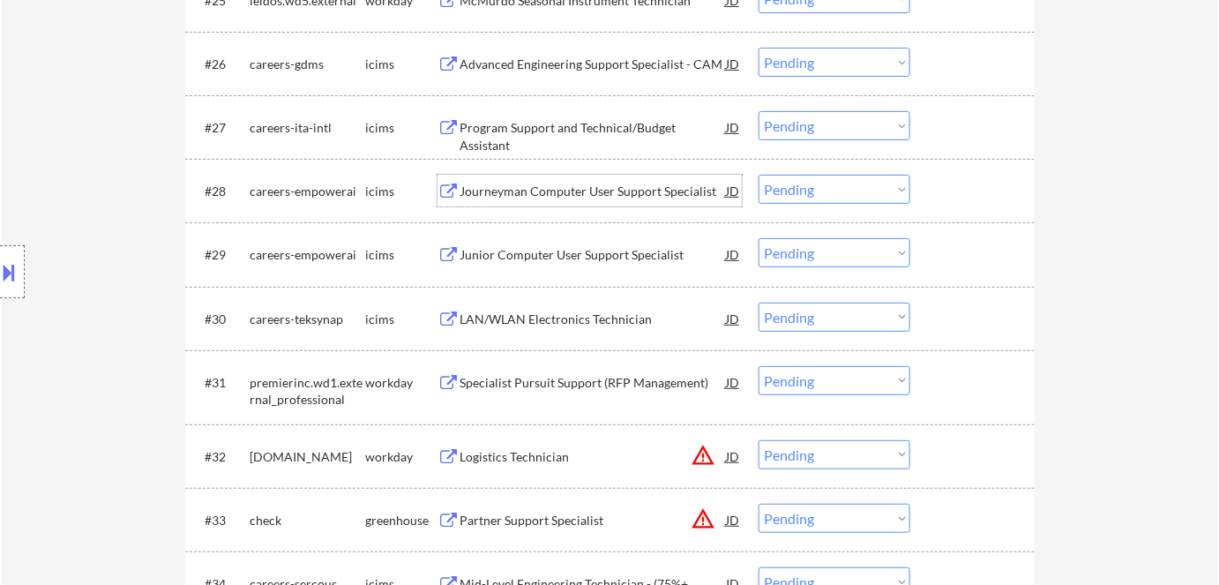
click at [645, 198] on div "Journeyman Computer User Support Specialist" at bounding box center [593, 192] width 266 height 18
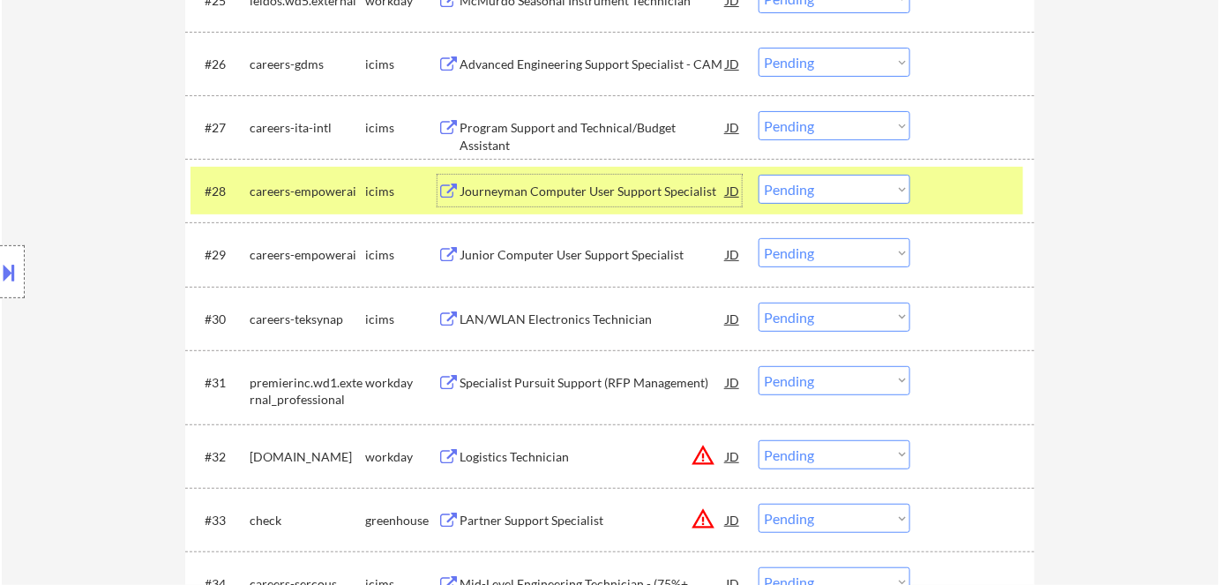
click at [811, 186] on select "Choose an option... Pending Applied Excluded (Questions) Excluded (Expired) Exc…" at bounding box center [835, 189] width 152 height 29
click at [759, 175] on select "Choose an option... Pending Applied Excluded (Questions) Excluded (Expired) Exc…" at bounding box center [835, 189] width 152 height 29
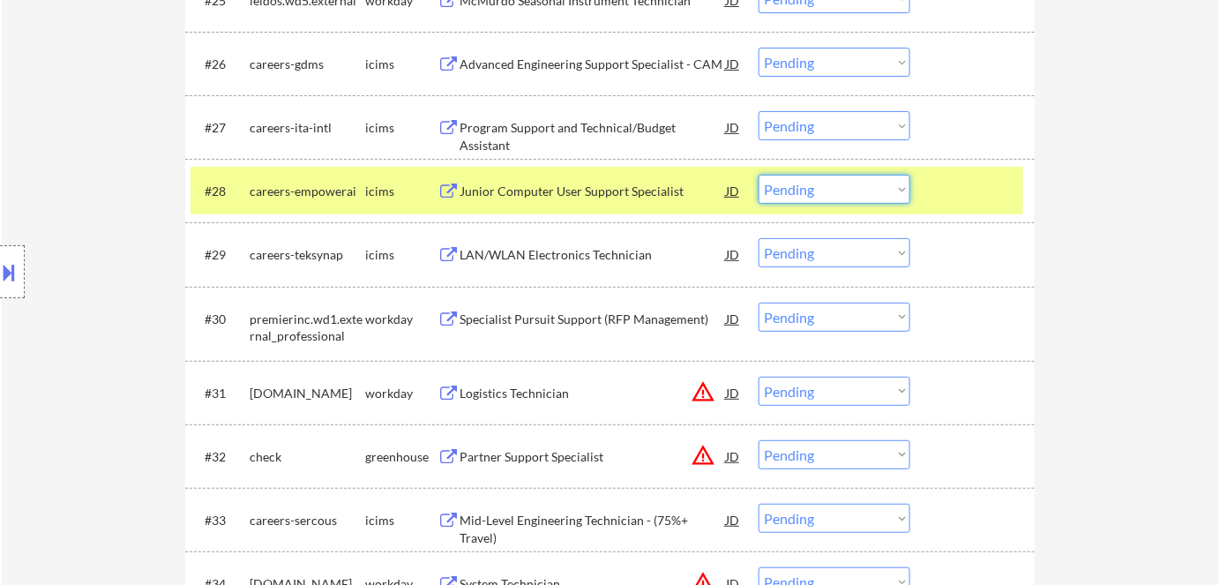
click at [847, 188] on select "Choose an option... Pending Applied Excluded (Questions) Excluded (Expired) Exc…" at bounding box center [835, 189] width 152 height 29
click at [759, 175] on select "Choose an option... Pending Applied Excluded (Questions) Excluded (Expired) Exc…" at bounding box center [835, 189] width 152 height 29
select select ""pending""
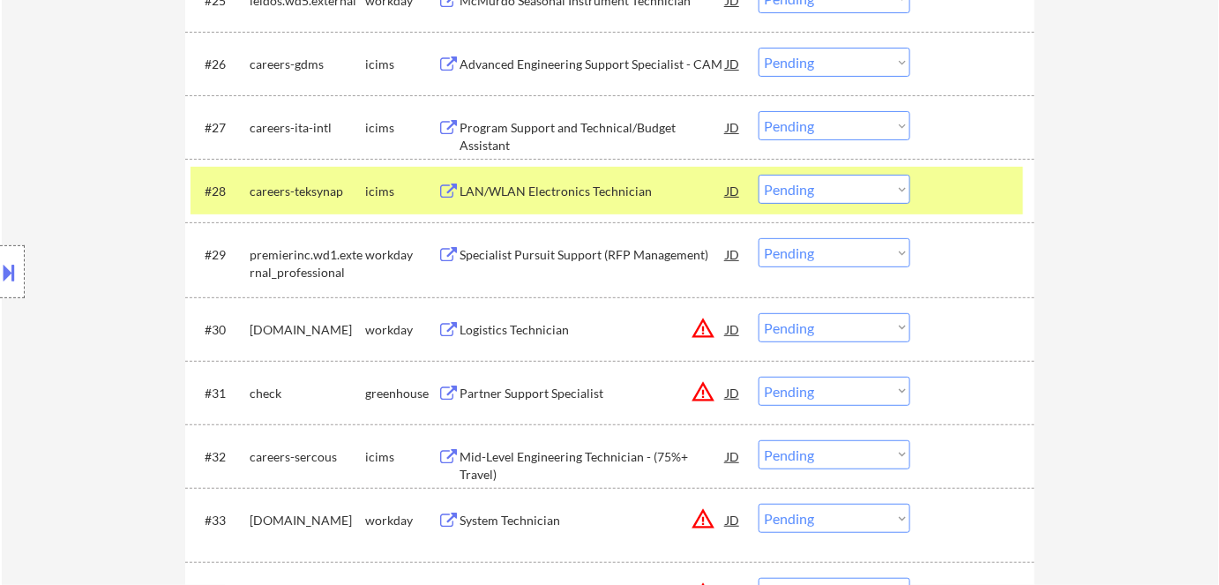
click at [674, 270] on div "#29 premierinc.wd1.external_professional workday Specialist Pursuit Support (RF…" at bounding box center [607, 259] width 833 height 58
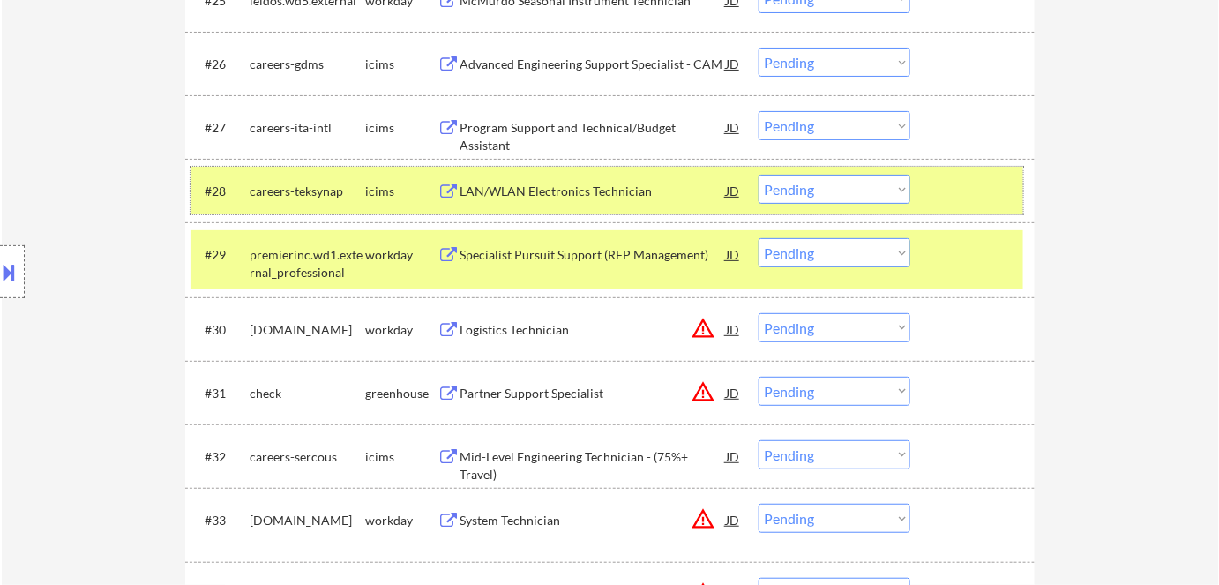
click at [400, 185] on div "icims" at bounding box center [401, 192] width 72 height 18
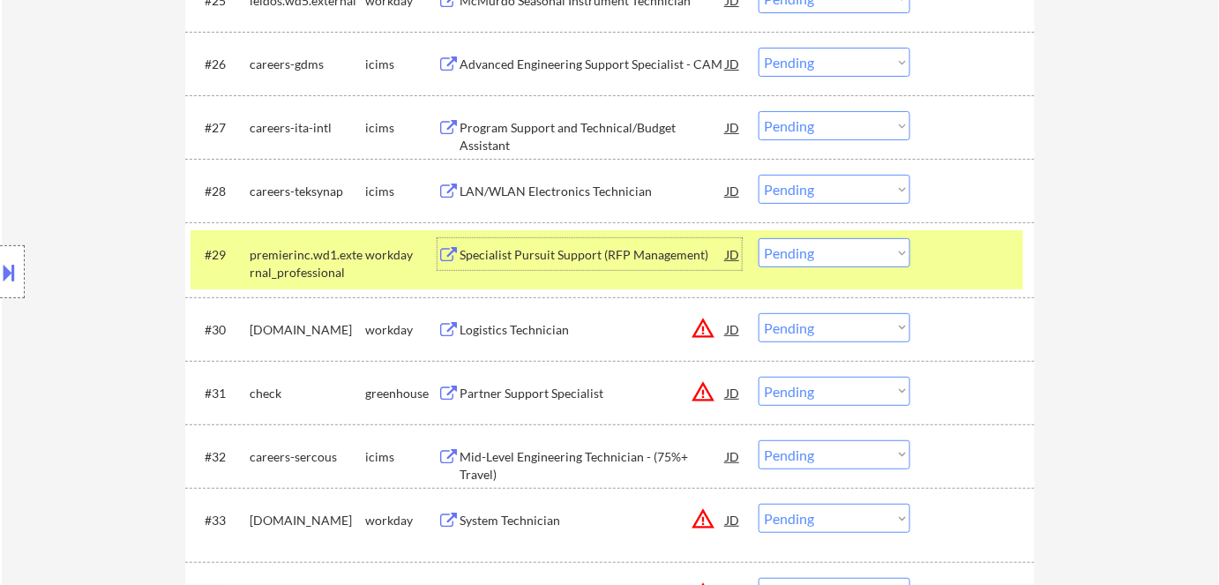
click at [604, 238] on div "Specialist Pursuit Support (RFP Management)" at bounding box center [593, 254] width 266 height 32
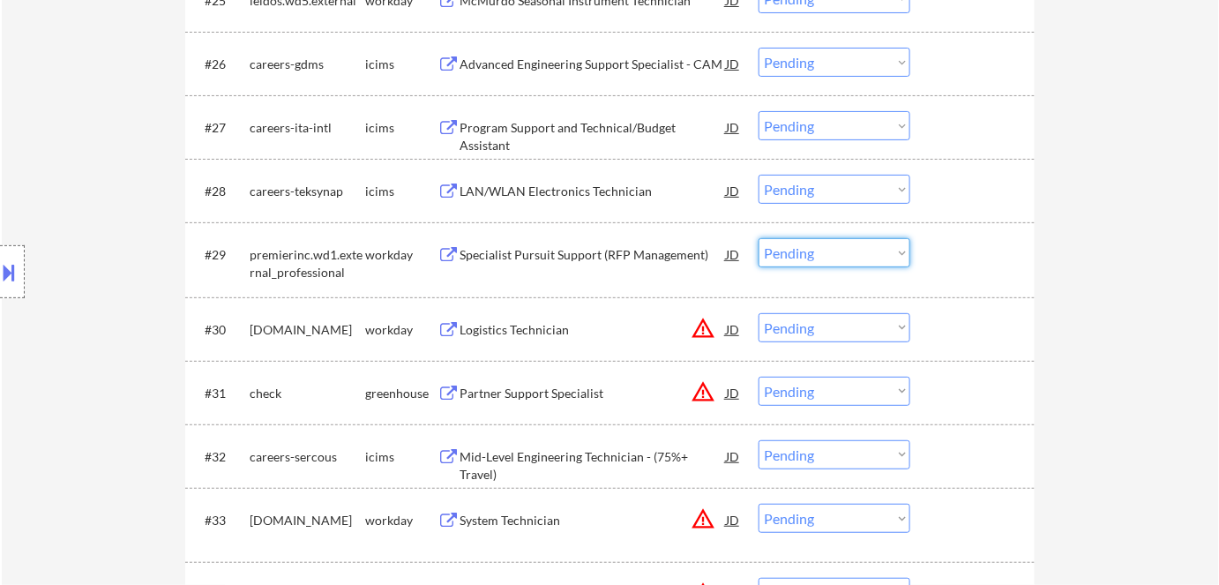
click at [783, 243] on select "Choose an option... Pending Applied Excluded (Questions) Excluded (Expired) Exc…" at bounding box center [835, 252] width 152 height 29
click at [759, 238] on select "Choose an option... Pending Applied Excluded (Questions) Excluded (Expired) Exc…" at bounding box center [835, 252] width 152 height 29
select select ""pending""
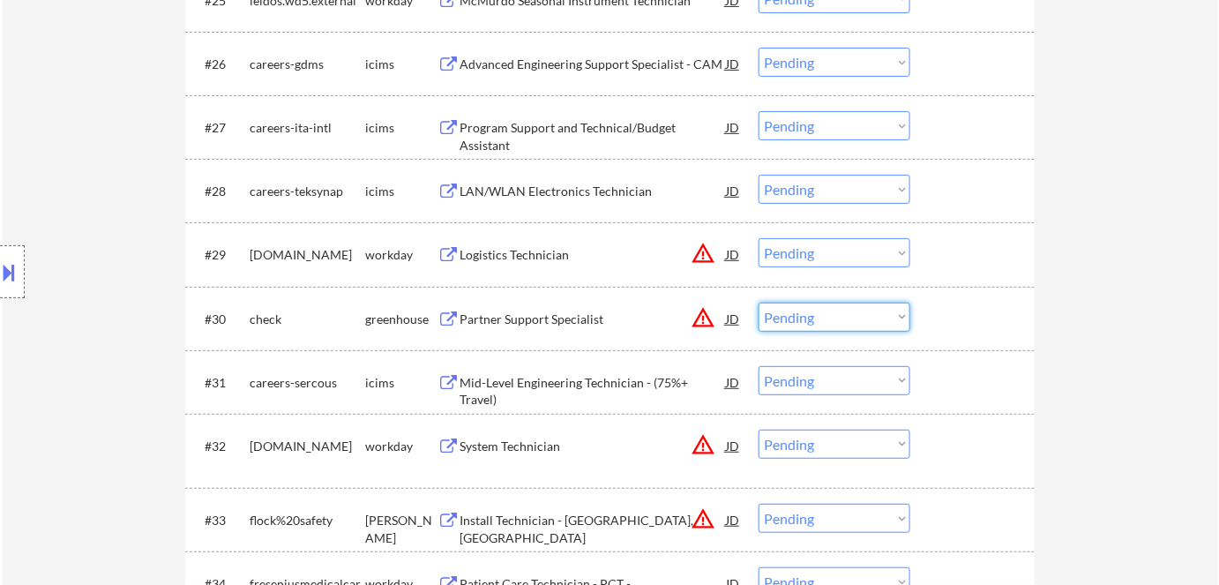
click at [796, 317] on select "Choose an option... Pending Applied Excluded (Questions) Excluded (Expired) Exc…" at bounding box center [835, 317] width 152 height 29
click at [759, 303] on select "Choose an option... Pending Applied Excluded (Questions) Excluded (Expired) Exc…" at bounding box center [835, 317] width 152 height 29
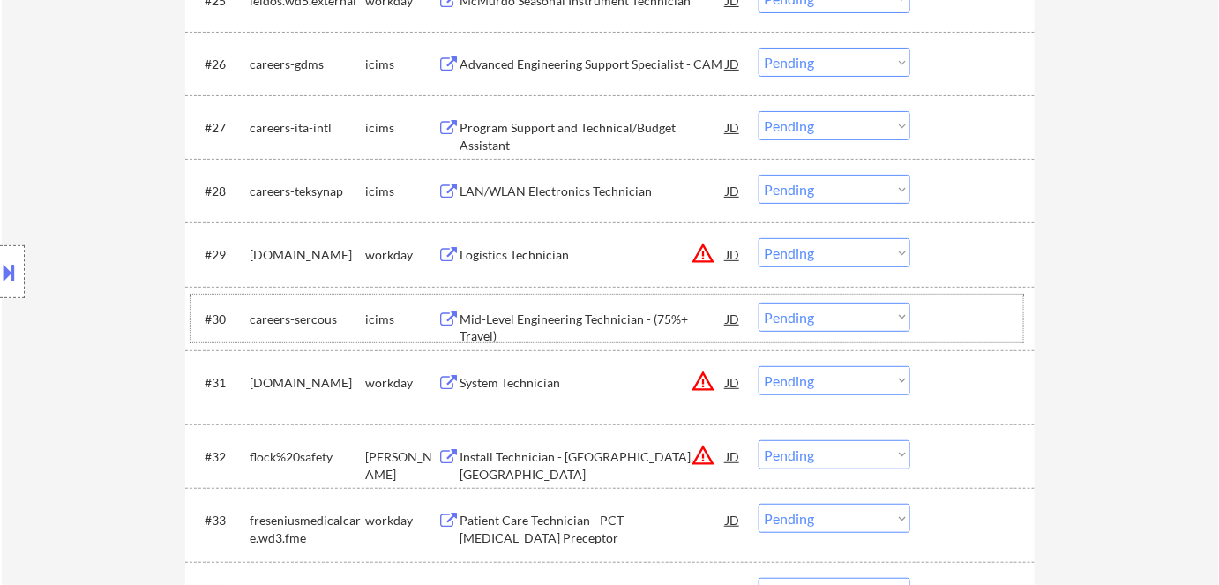
click at [629, 300] on div "#30 careers-sercous icims Mid-Level Engineering Technician - (75%+ Travel) JD w…" at bounding box center [607, 319] width 833 height 48
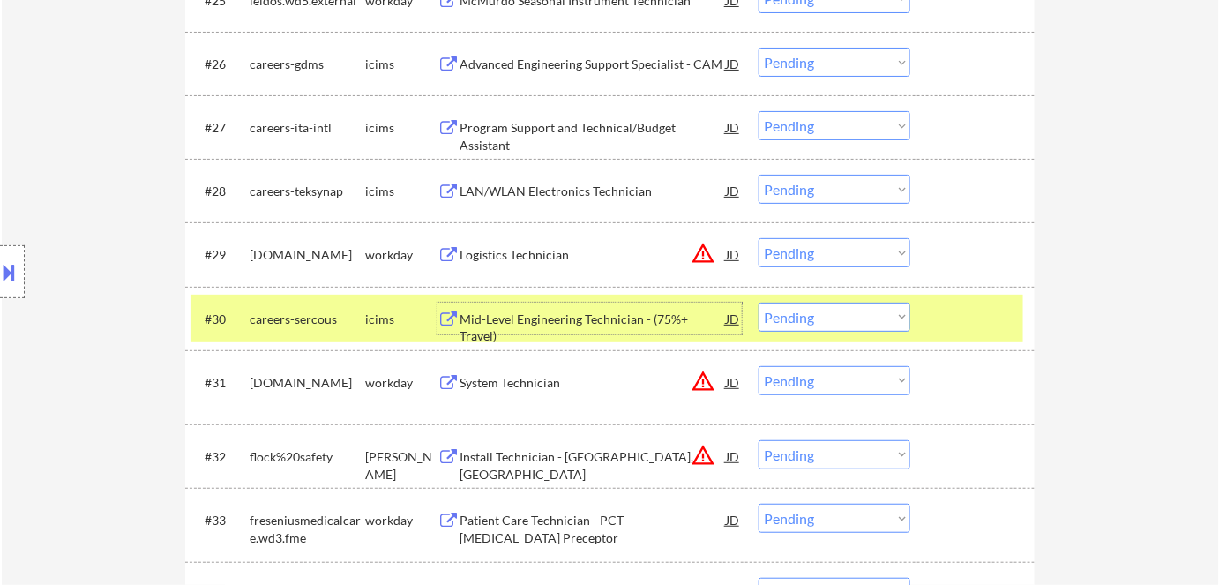
click at [627, 316] on div "Mid-Level Engineering Technician - (75%+ Travel)" at bounding box center [593, 327] width 266 height 34
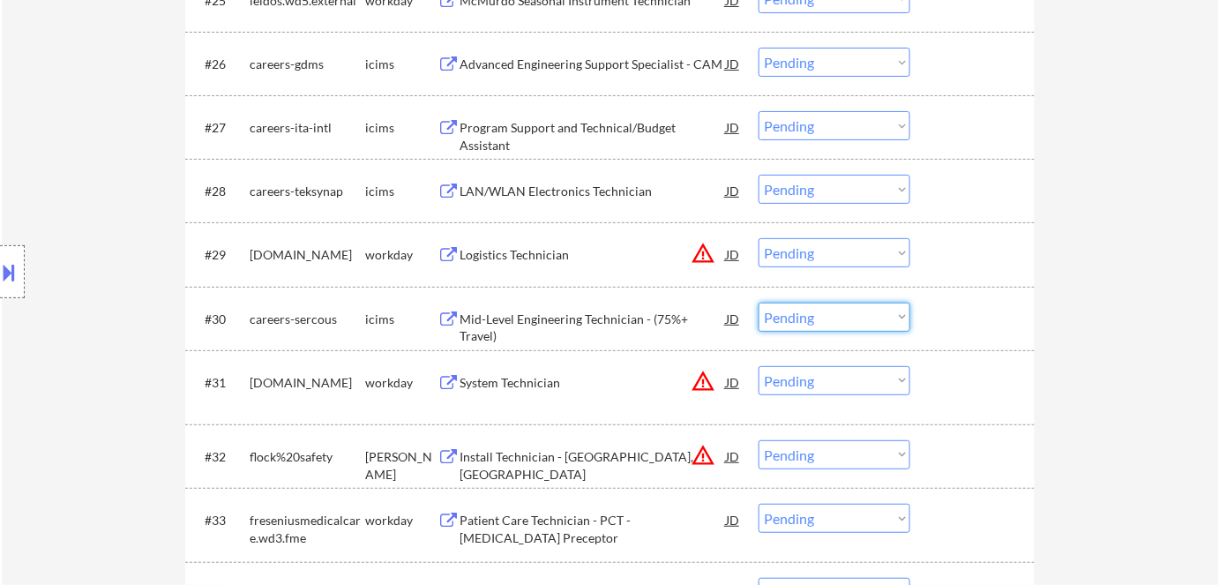
click at [851, 314] on select "Choose an option... Pending Applied Excluded (Questions) Excluded (Expired) Exc…" at bounding box center [835, 317] width 152 height 29
click at [759, 303] on select "Choose an option... Pending Applied Excluded (Questions) Excluded (Expired) Exc…" at bounding box center [835, 317] width 152 height 29
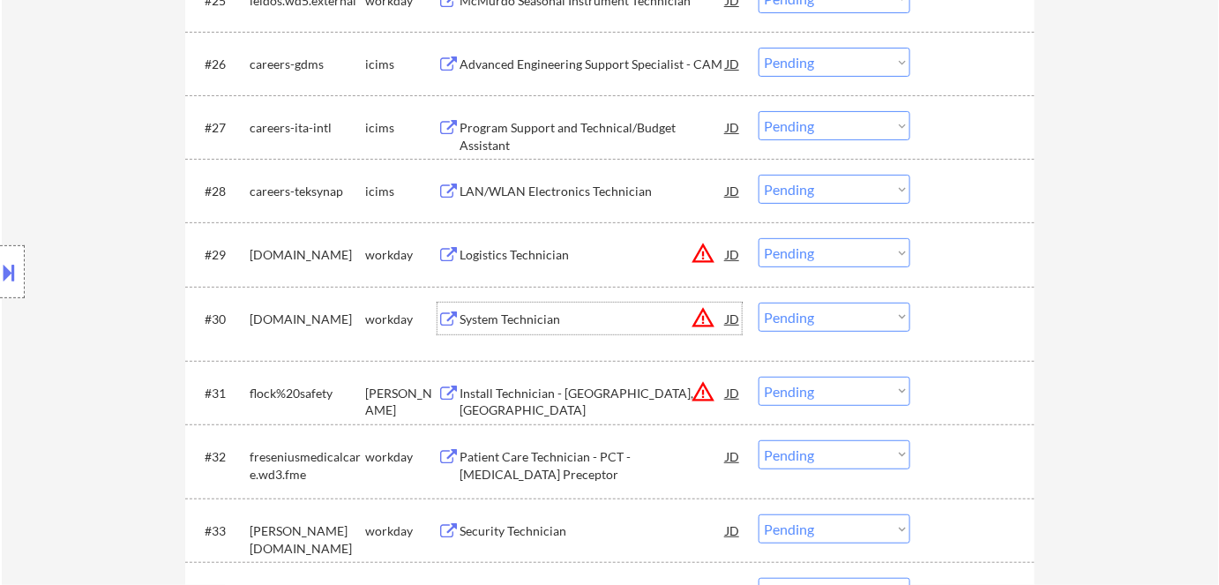
click at [535, 315] on div "System Technician" at bounding box center [593, 319] width 266 height 18
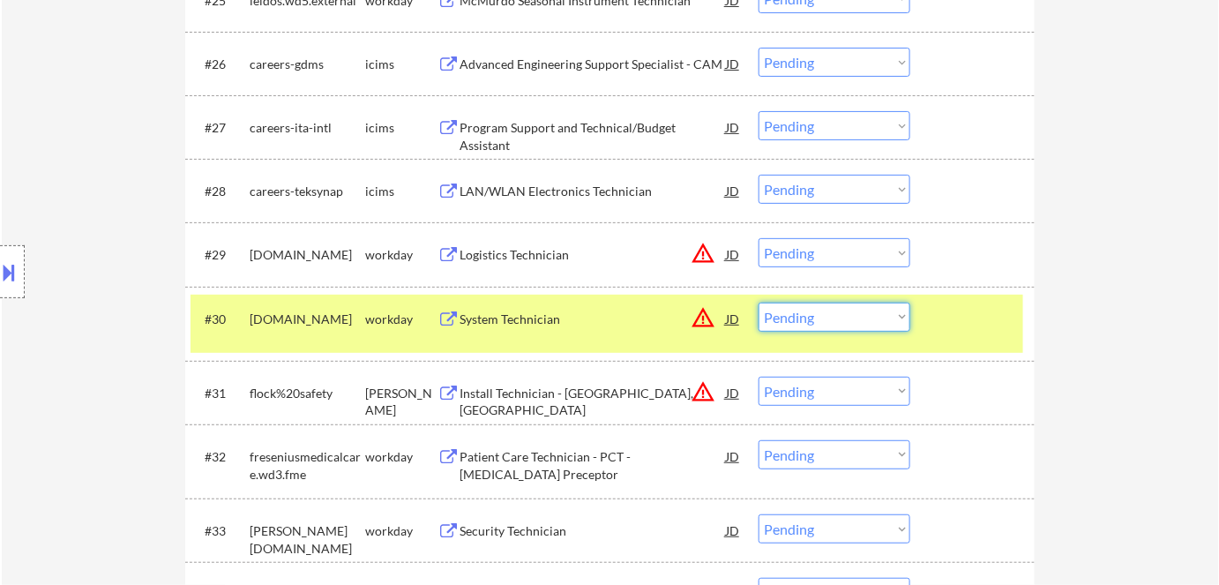
click at [824, 316] on select "Choose an option... Pending Applied Excluded (Questions) Excluded (Expired) Exc…" at bounding box center [835, 317] width 152 height 29
click at [759, 303] on select "Choose an option... Pending Applied Excluded (Questions) Excluded (Expired) Exc…" at bounding box center [835, 317] width 152 height 29
select select ""pending""
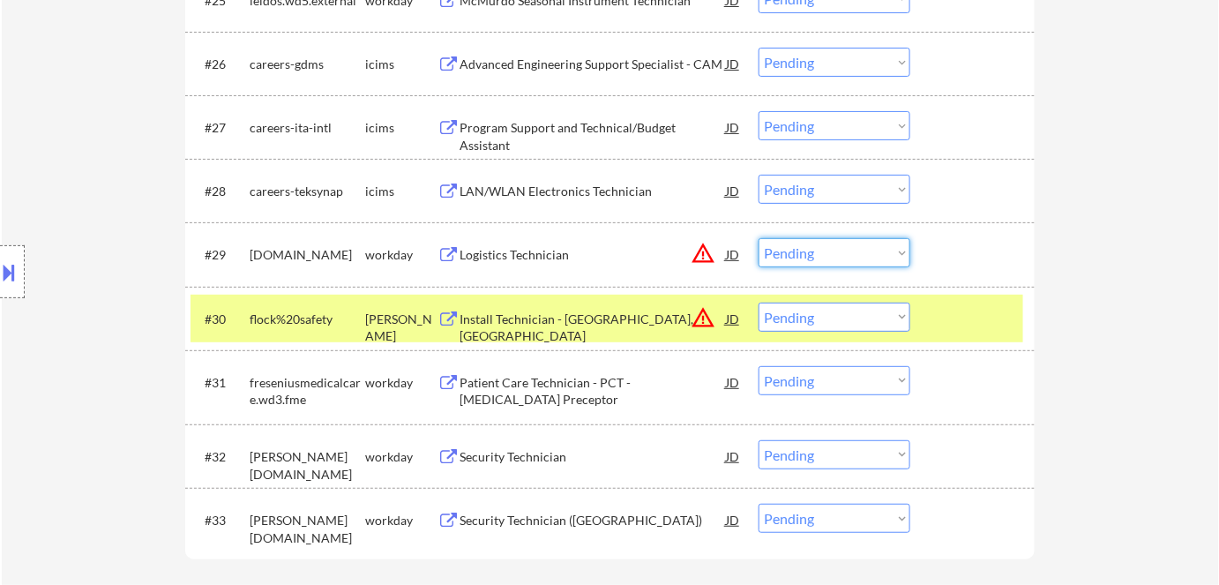
click at [853, 256] on select "Choose an option... Pending Applied Excluded (Questions) Excluded (Expired) Exc…" at bounding box center [835, 252] width 152 height 29
click at [759, 238] on select "Choose an option... Pending Applied Excluded (Questions) Excluded (Expired) Exc…" at bounding box center [835, 252] width 152 height 29
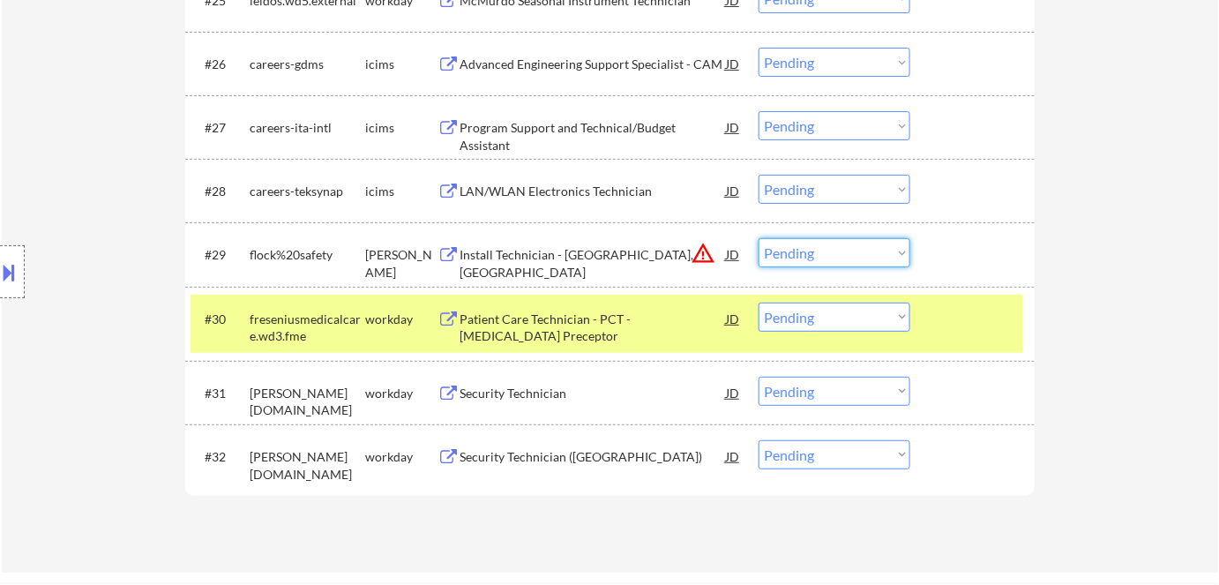
click at [848, 253] on select "Choose an option... Pending Applied Excluded (Questions) Excluded (Expired) Exc…" at bounding box center [835, 252] width 152 height 29
click at [759, 238] on select "Choose an option... Pending Applied Excluded (Questions) Excluded (Expired) Exc…" at bounding box center [835, 252] width 152 height 29
click at [851, 303] on select "Choose an option... Pending Applied Excluded (Questions) Excluded (Expired) Exc…" at bounding box center [835, 317] width 152 height 29
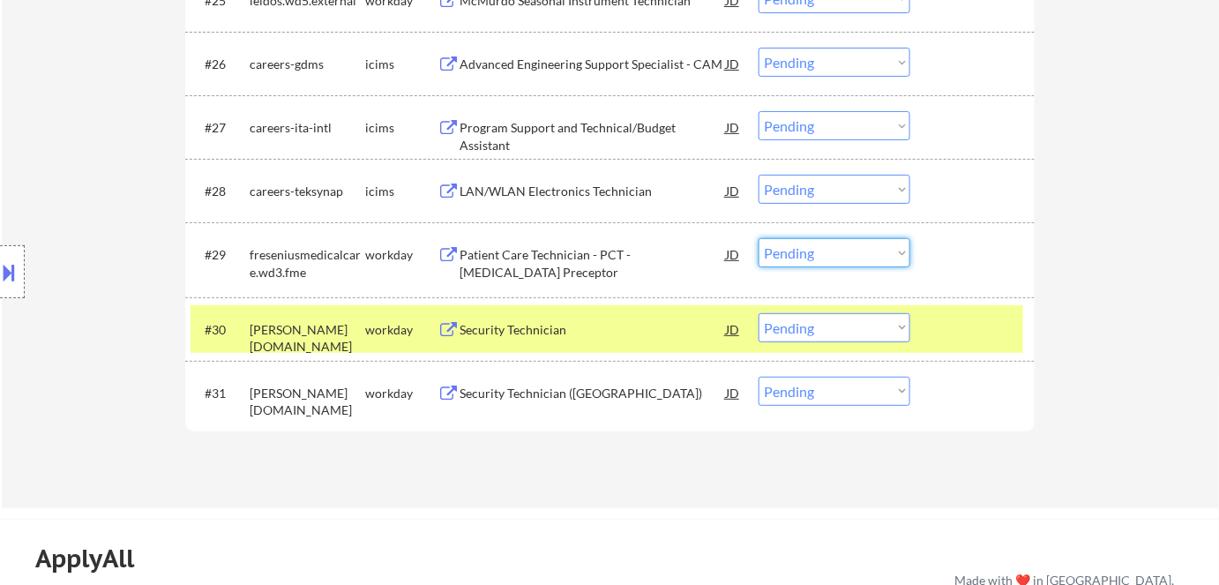
click at [806, 252] on select "Choose an option... Pending Applied Excluded (Questions) Excluded (Expired) Exc…" at bounding box center [835, 252] width 152 height 29
click at [759, 238] on select "Choose an option... Pending Applied Excluded (Questions) Excluded (Expired) Exc…" at bounding box center [835, 252] width 152 height 29
select select ""pending""
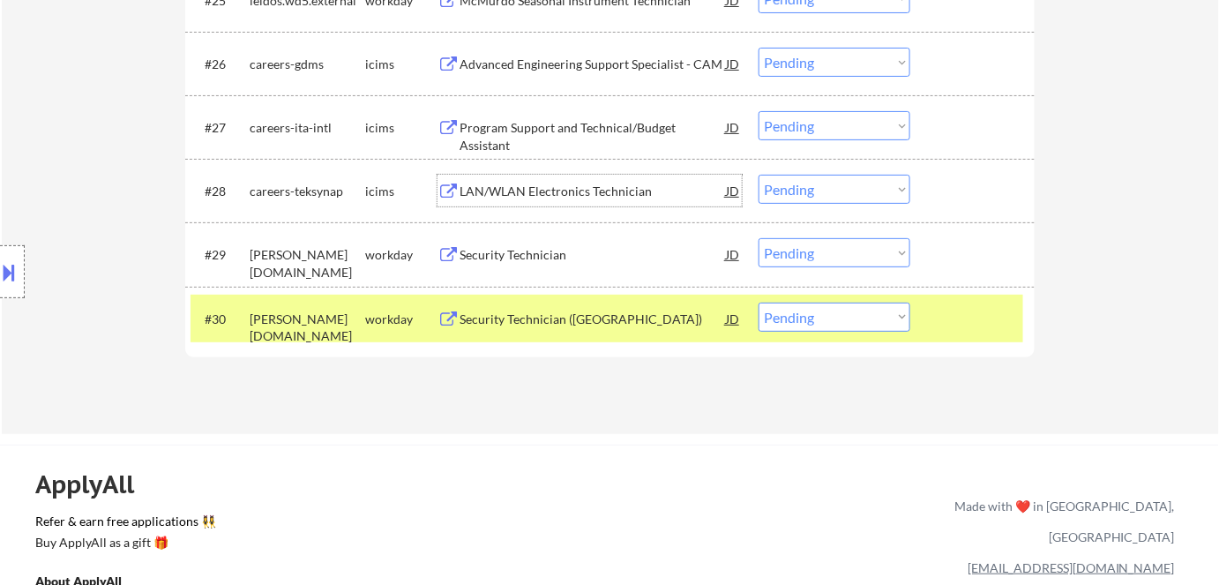
click at [595, 195] on div "LAN/WLAN Electronics Technician" at bounding box center [593, 192] width 266 height 18
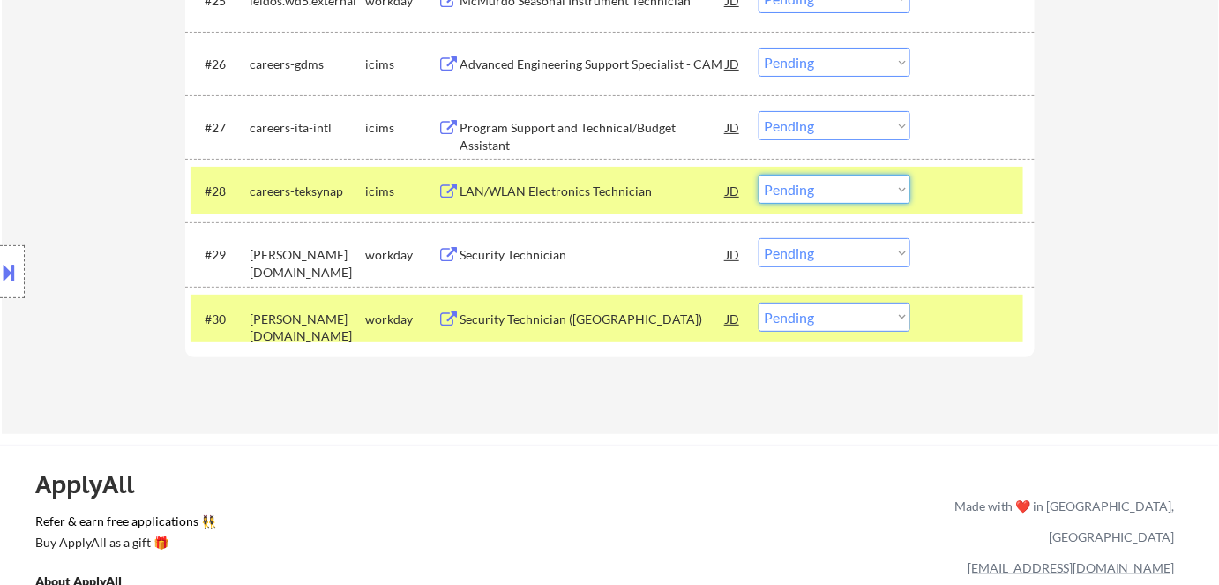
drag, startPoint x: 841, startPoint y: 182, endPoint x: 868, endPoint y: 331, distance: 151.6
click at [759, 175] on select "Choose an option... Pending Applied Excluded (Questions) Excluded (Expired) Exc…" at bounding box center [835, 189] width 152 height 29
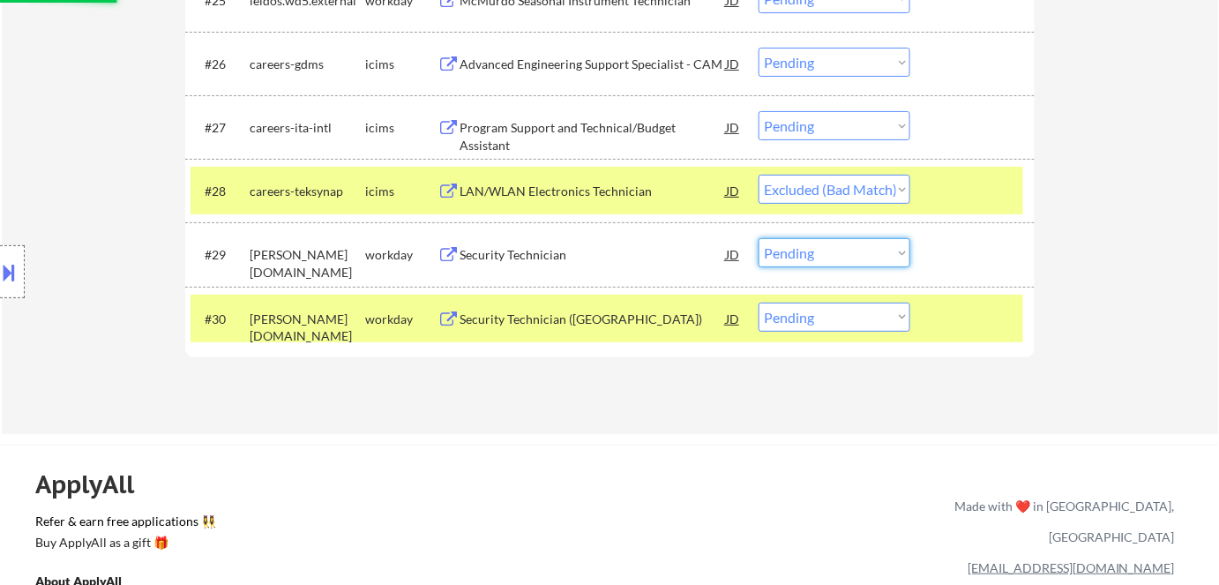
click at [804, 250] on select "Choose an option... Pending Applied Excluded (Questions) Excluded (Expired) Exc…" at bounding box center [835, 252] width 152 height 29
select select ""pending""
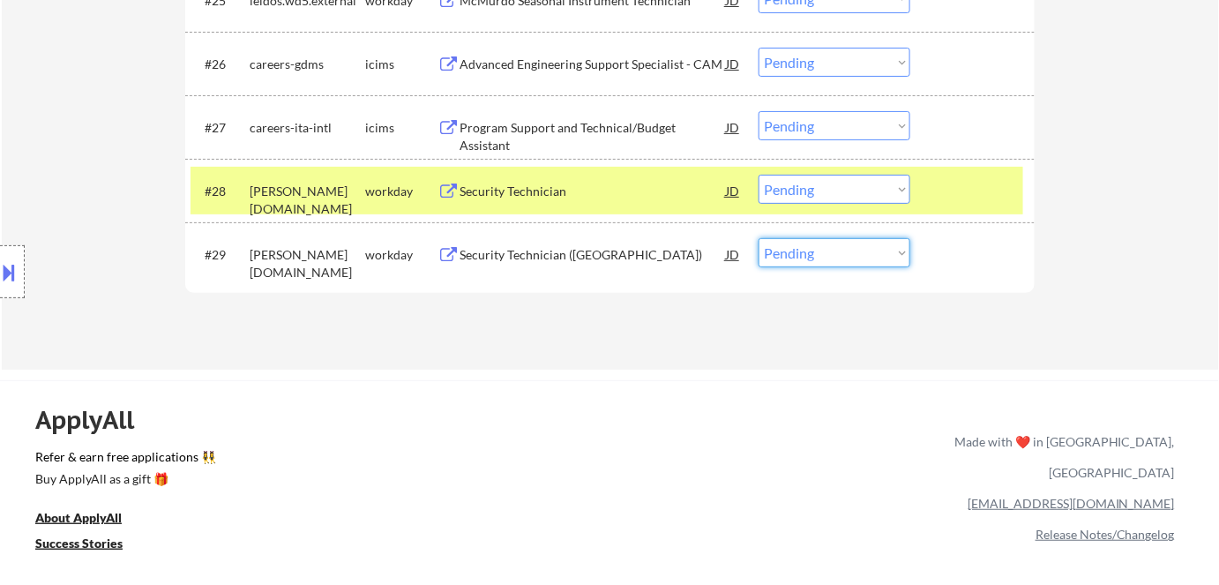
select select ""excluded__bad_match_""
click at [759, 238] on select "Choose an option... Pending Applied Excluded (Questions) Excluded (Expired) Exc…" at bounding box center [835, 252] width 152 height 29
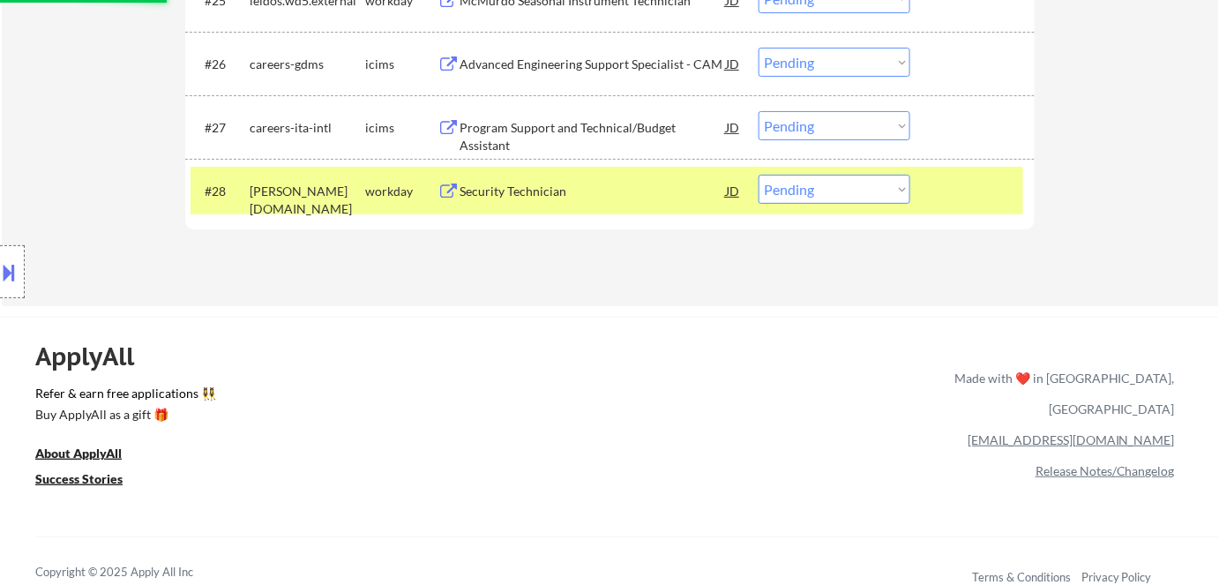
click at [662, 159] on div "#28 parsons.wd5.search workday Security Technician JD warning_amber Choose an o…" at bounding box center [609, 191] width 849 height 64
click at [662, 202] on div "Security Technician" at bounding box center [593, 191] width 266 height 32
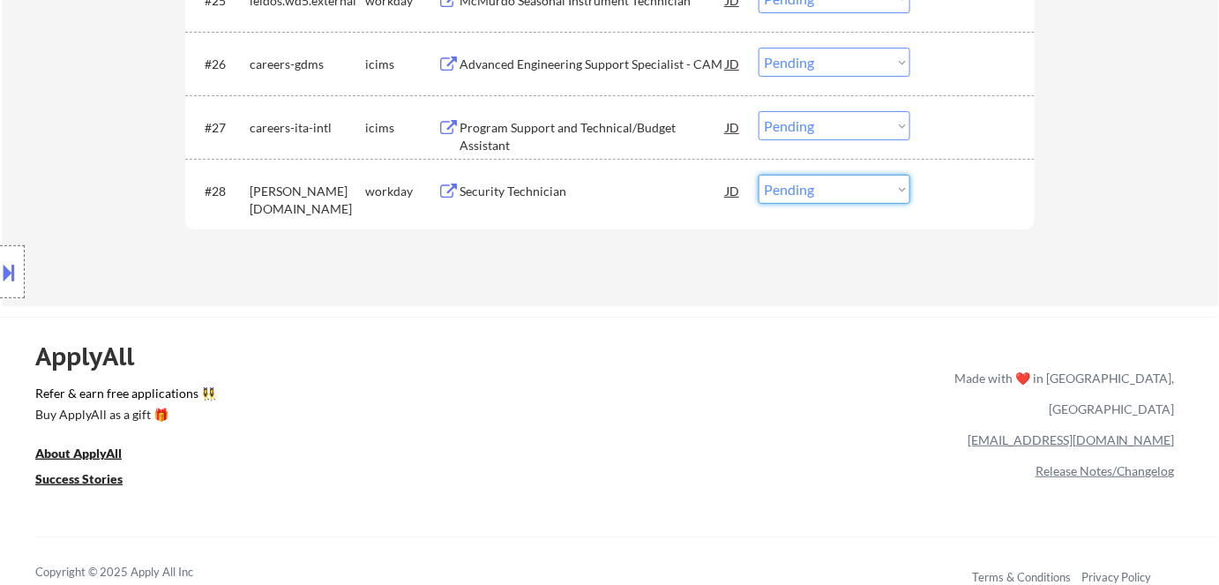
click at [846, 177] on select "Choose an option... Pending Applied Excluded (Questions) Excluded (Expired) Exc…" at bounding box center [835, 189] width 152 height 29
select select ""excluded__expired_""
click at [759, 175] on select "Choose an option... Pending Applied Excluded (Questions) Excluded (Expired) Exc…" at bounding box center [835, 189] width 152 height 29
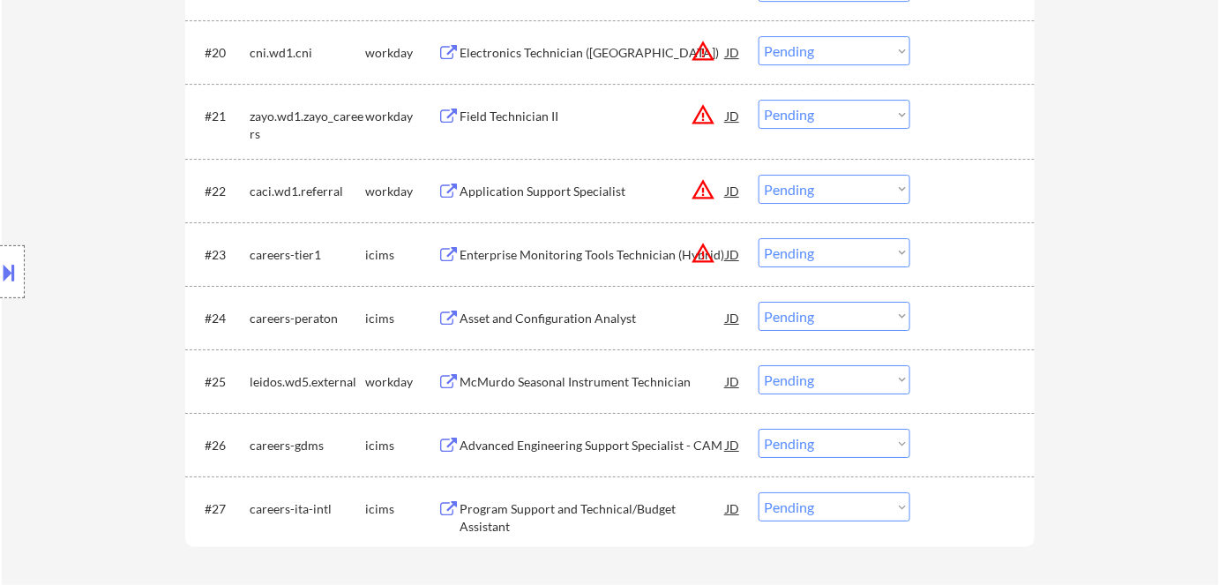
scroll to position [1920, 0]
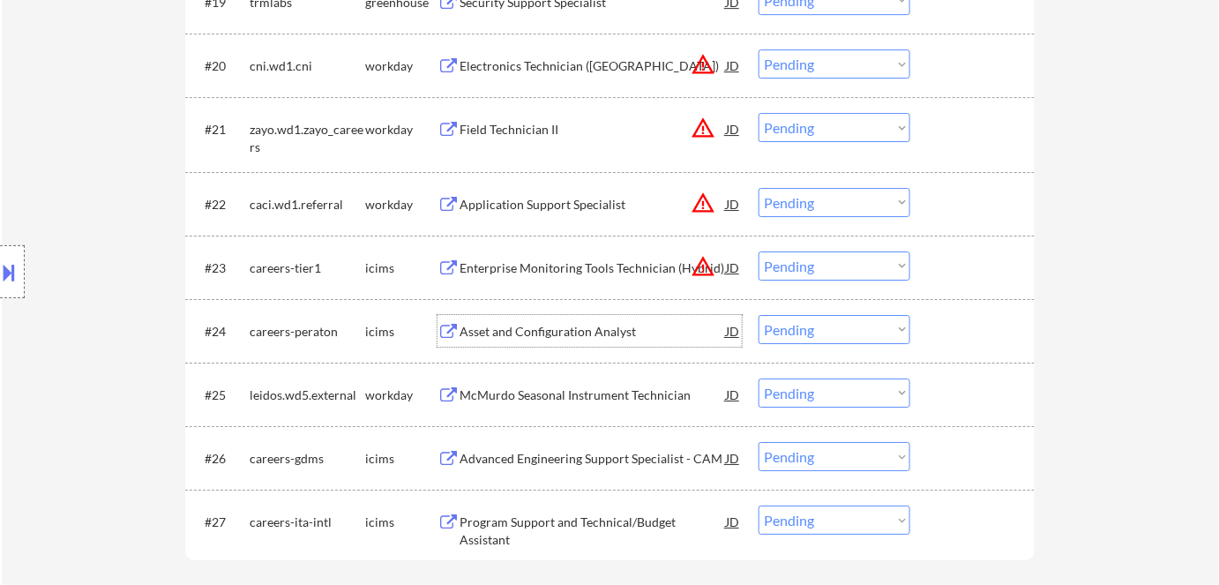
click at [585, 332] on div "Asset and Configuration Analyst" at bounding box center [593, 332] width 266 height 18
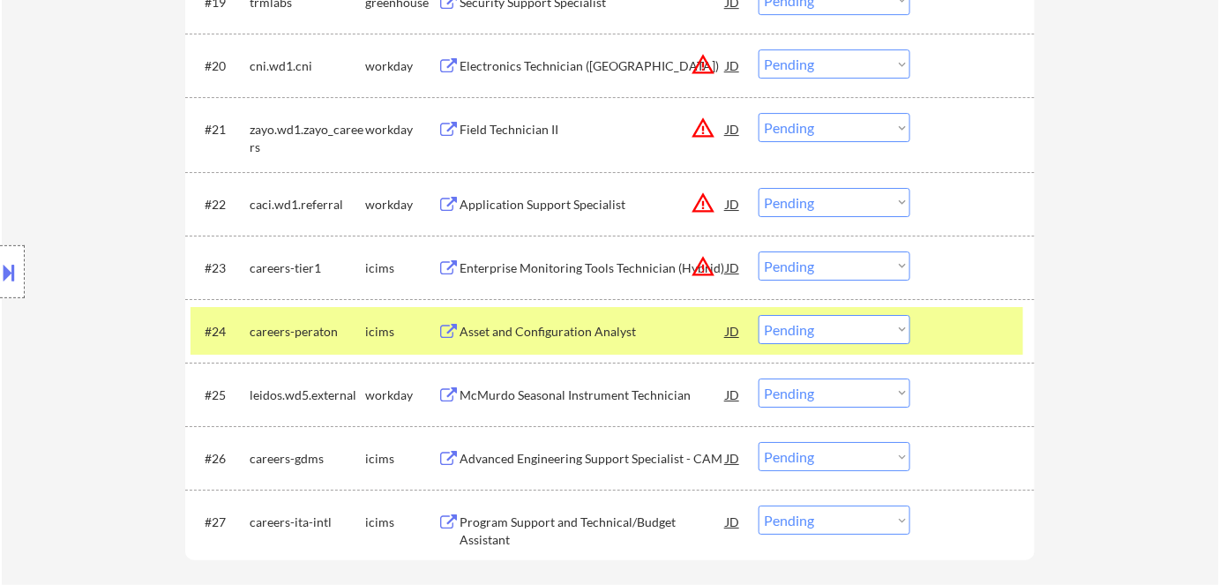
select select ""pending""
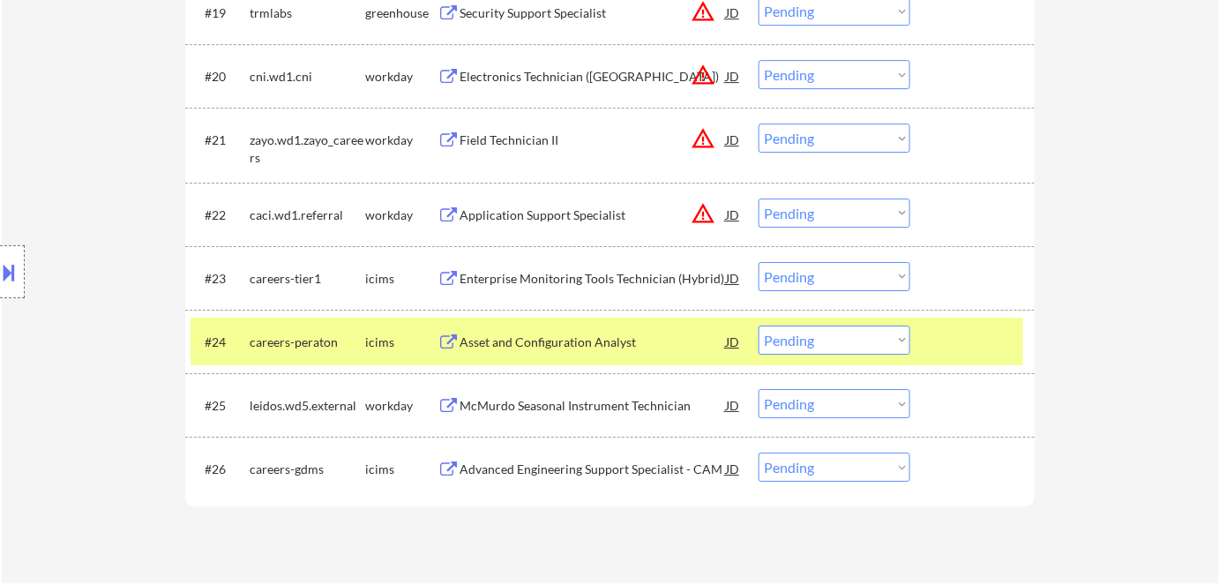
select select ""pending""
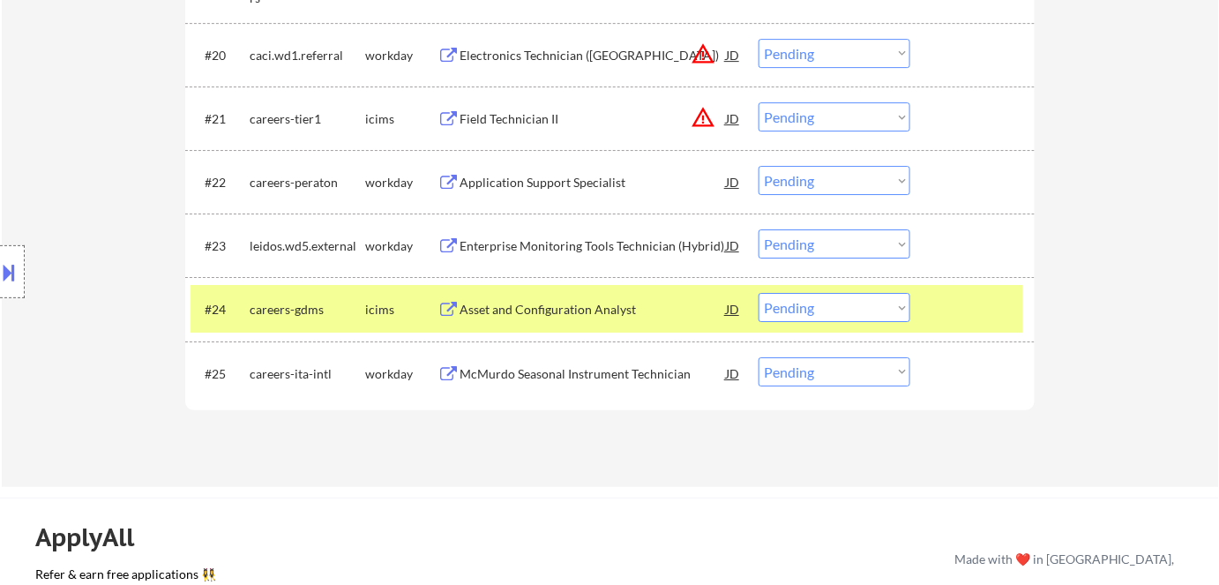
select select ""pending""
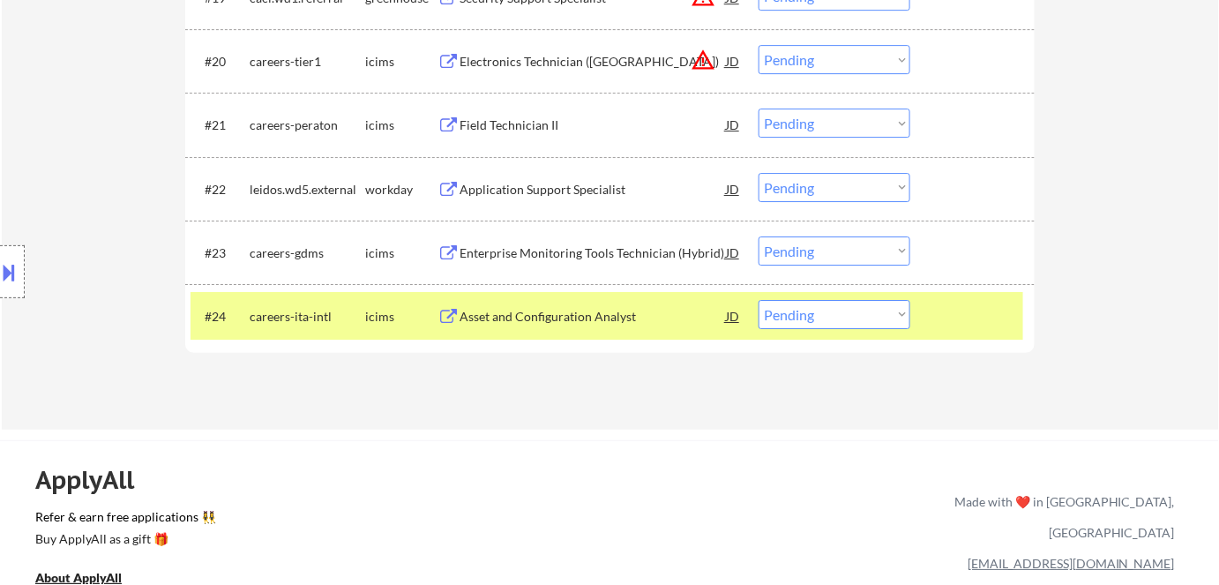
select select ""pending""
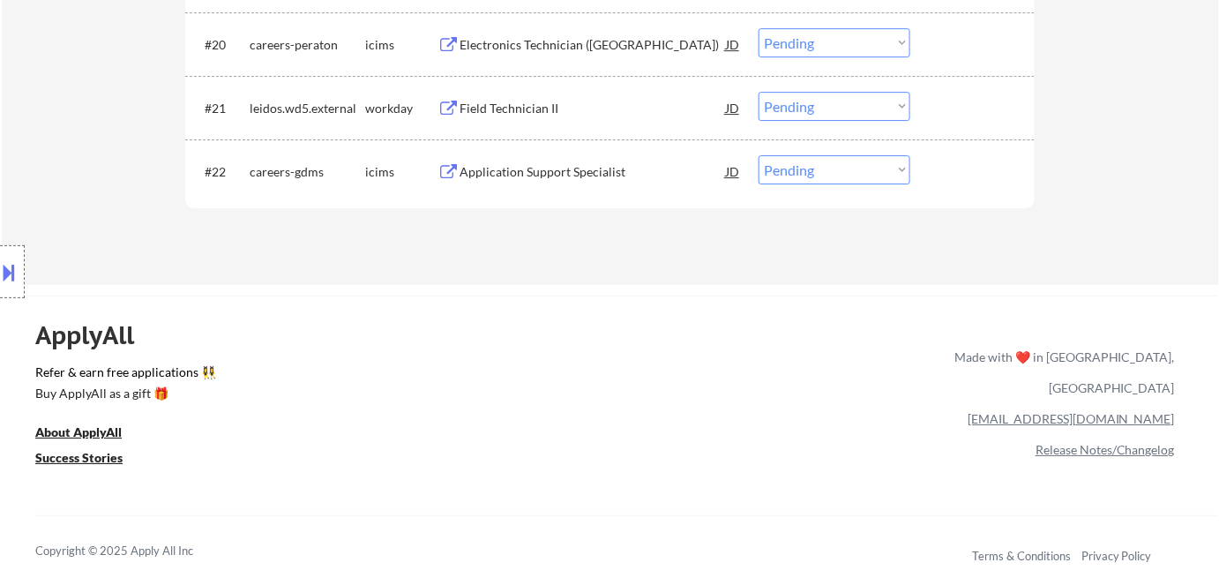
select select ""pending""
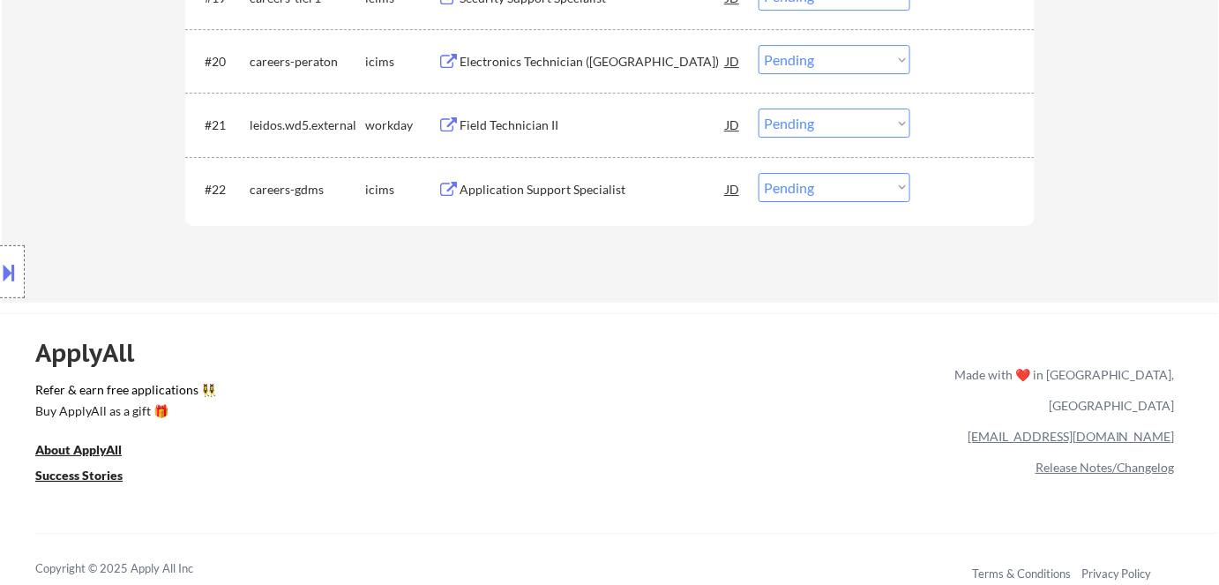
select select ""pending""
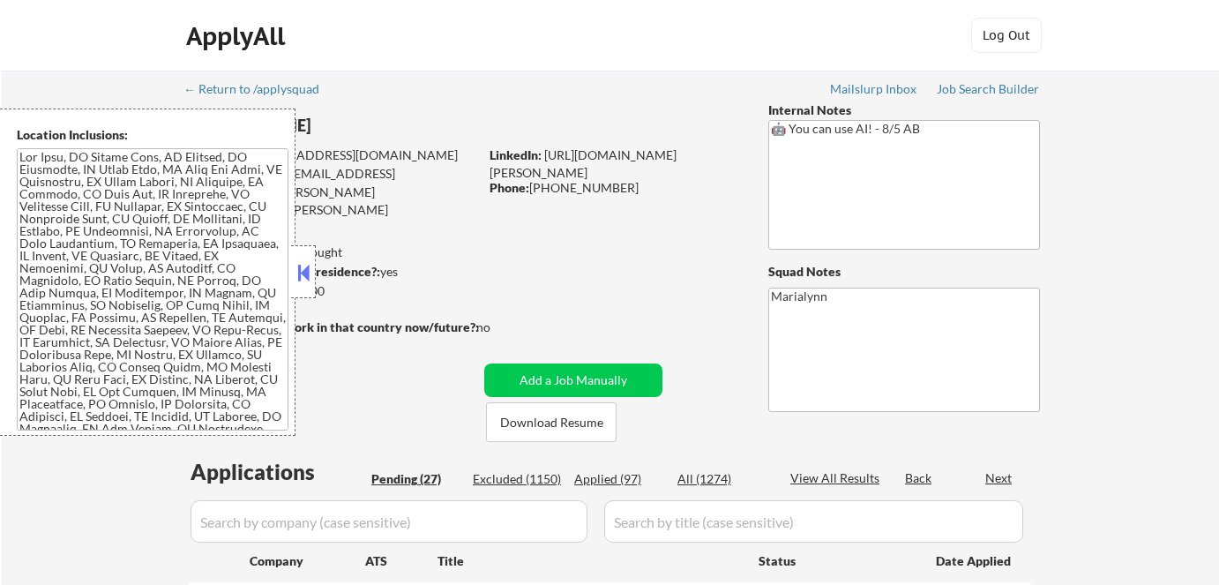
select select ""pending""
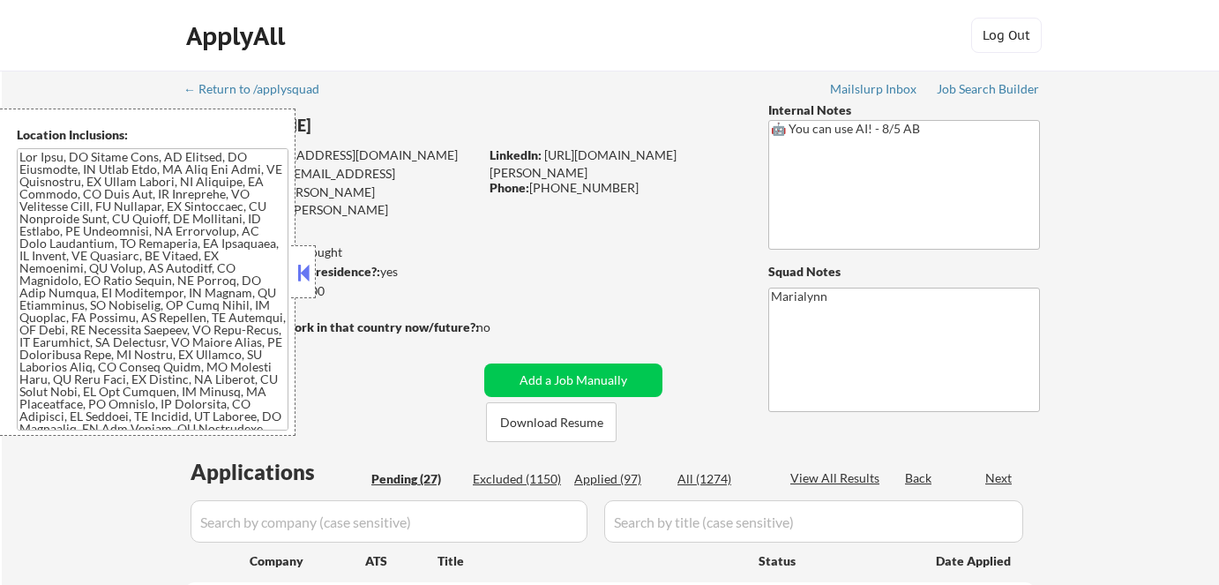
select select ""pending""
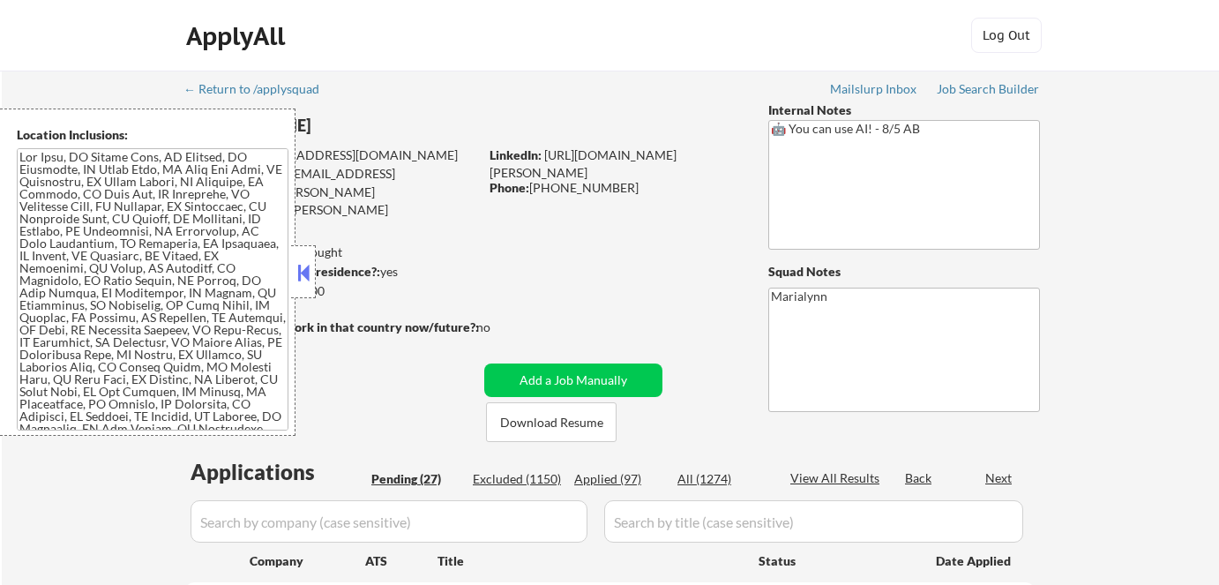
select select ""pending""
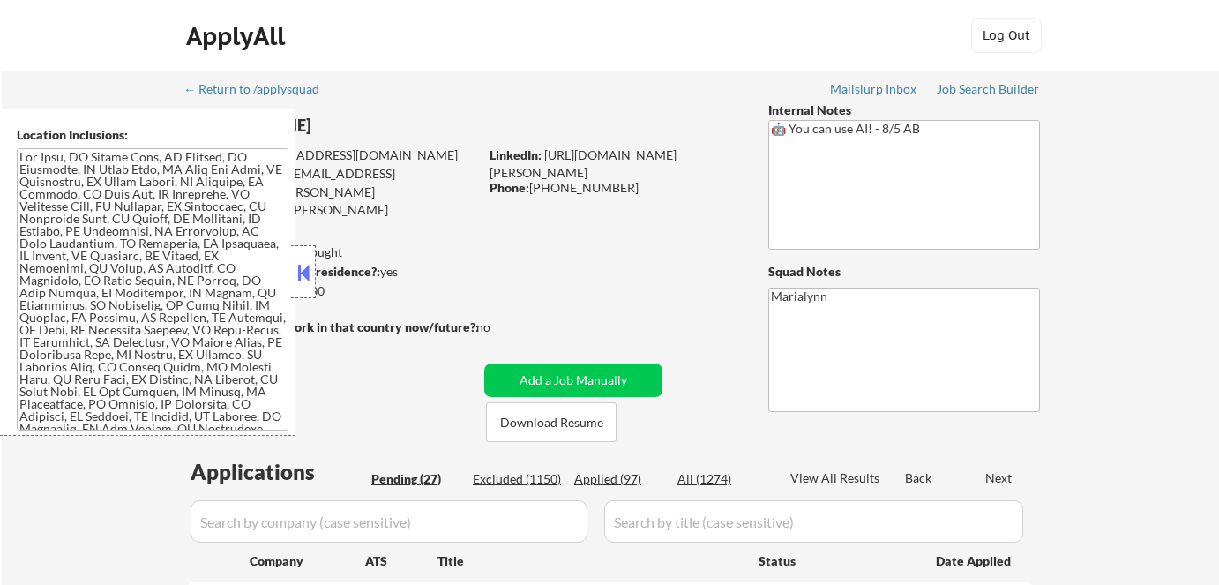
select select ""pending""
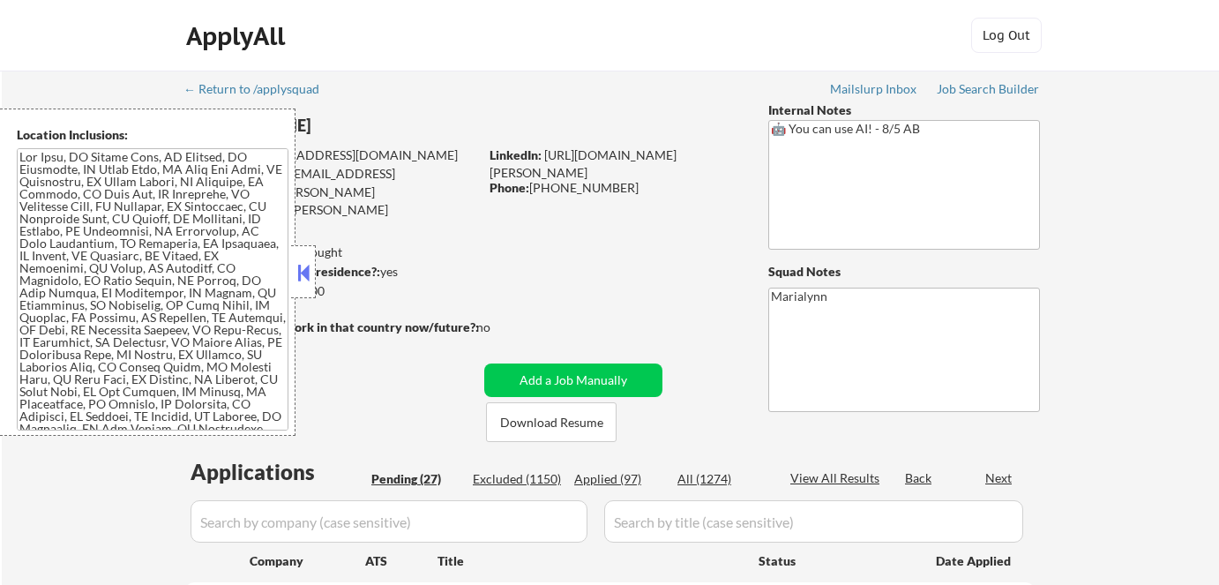
select select ""pending""
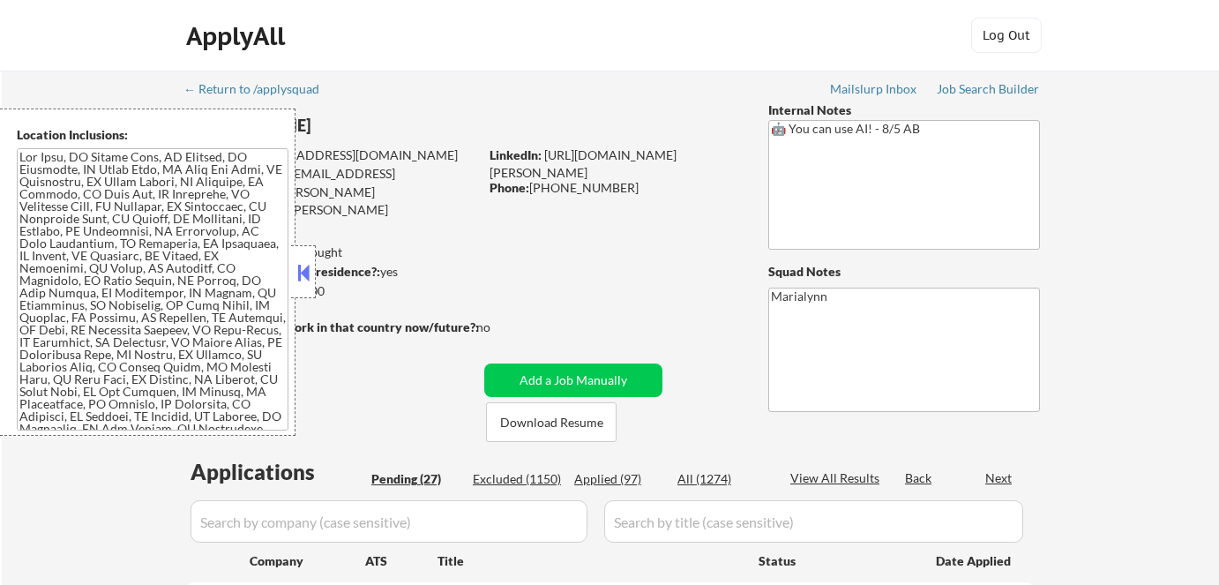
select select ""pending""
click at [301, 275] on button at bounding box center [303, 272] width 19 height 26
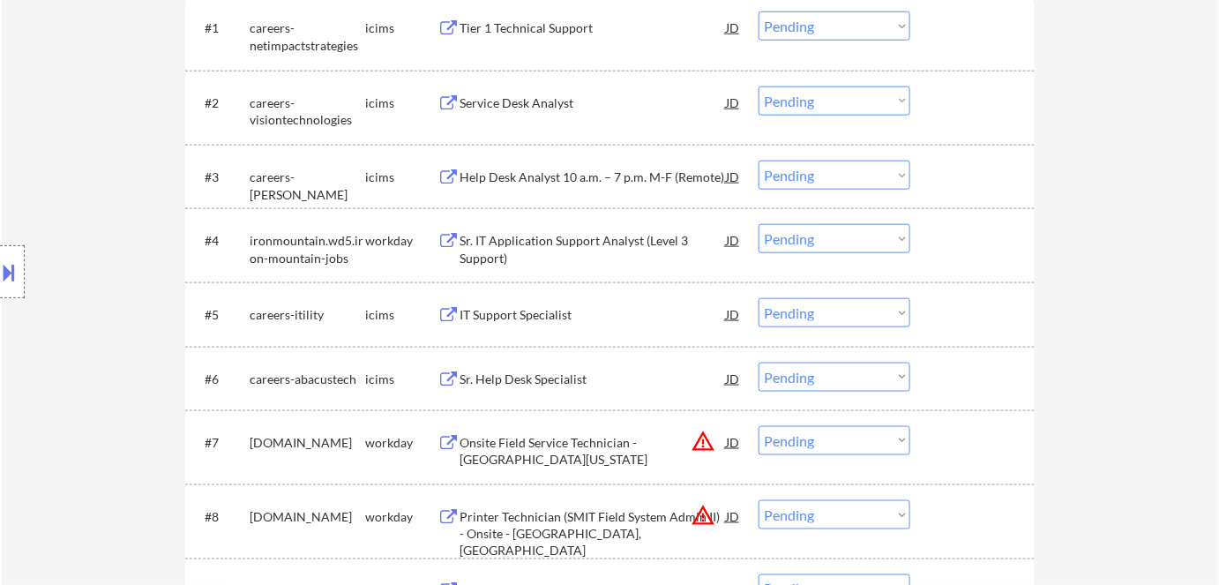
scroll to position [475, 0]
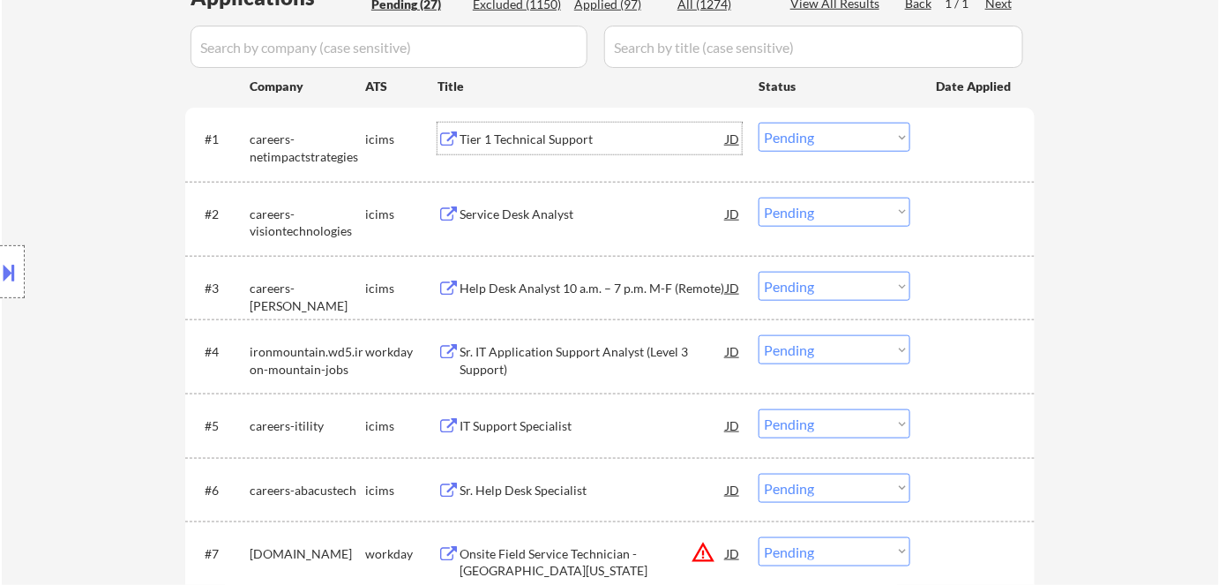
click at [520, 140] on div "Tier 1 Technical Support" at bounding box center [593, 140] width 266 height 18
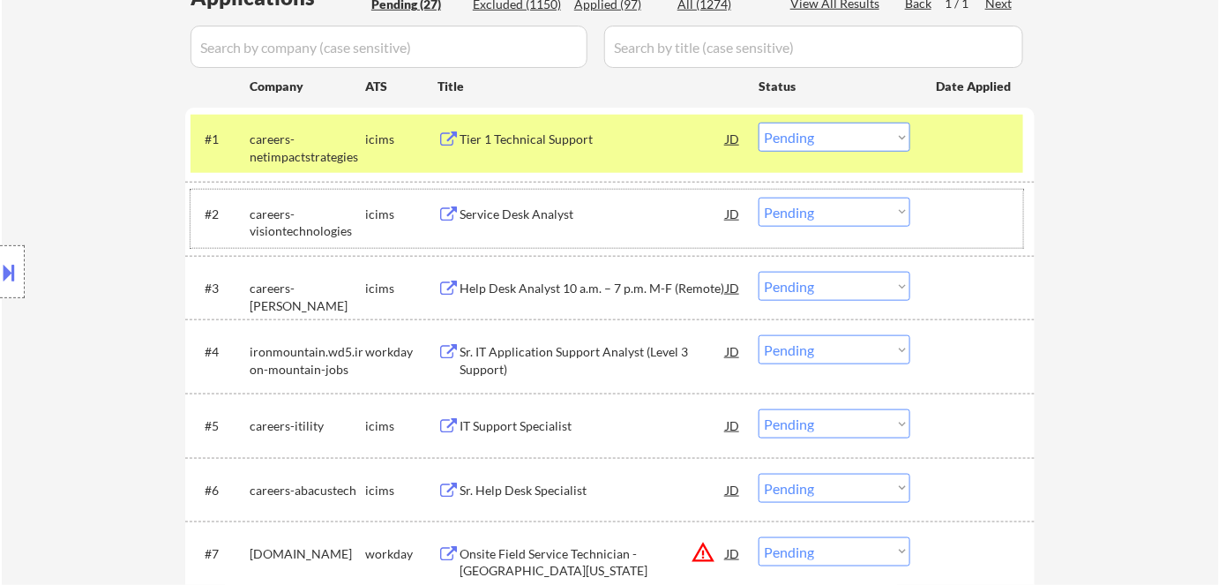
click at [557, 193] on div "#2 careers-visiontechnologies icims Service Desk Analyst JD Choose an option...…" at bounding box center [607, 219] width 833 height 58
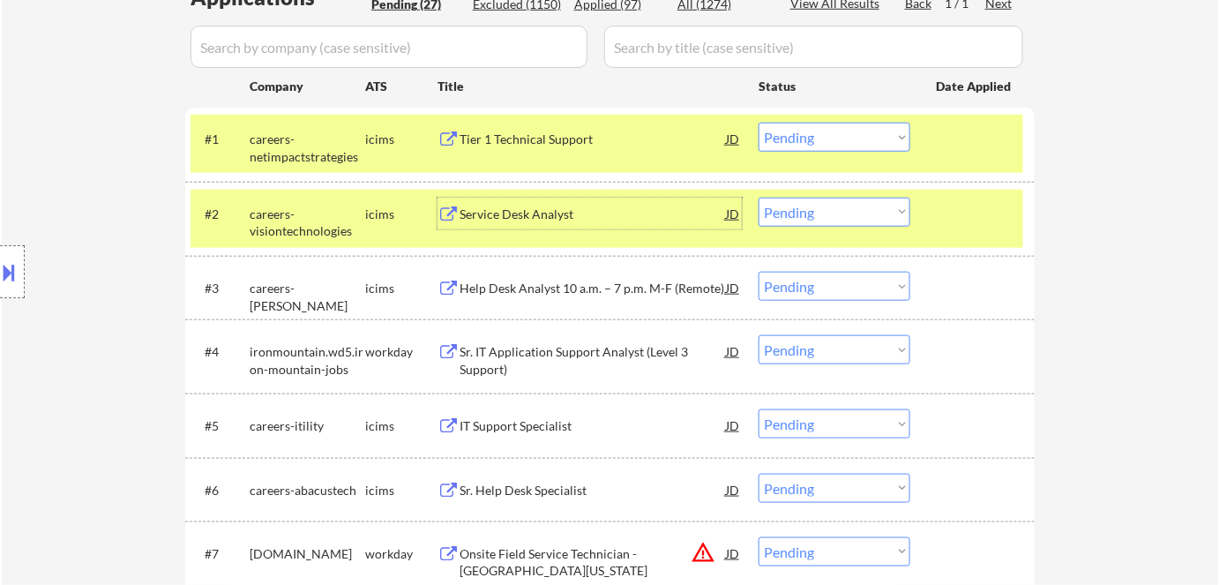
click at [543, 213] on div "Service Desk Analyst" at bounding box center [593, 215] width 266 height 18
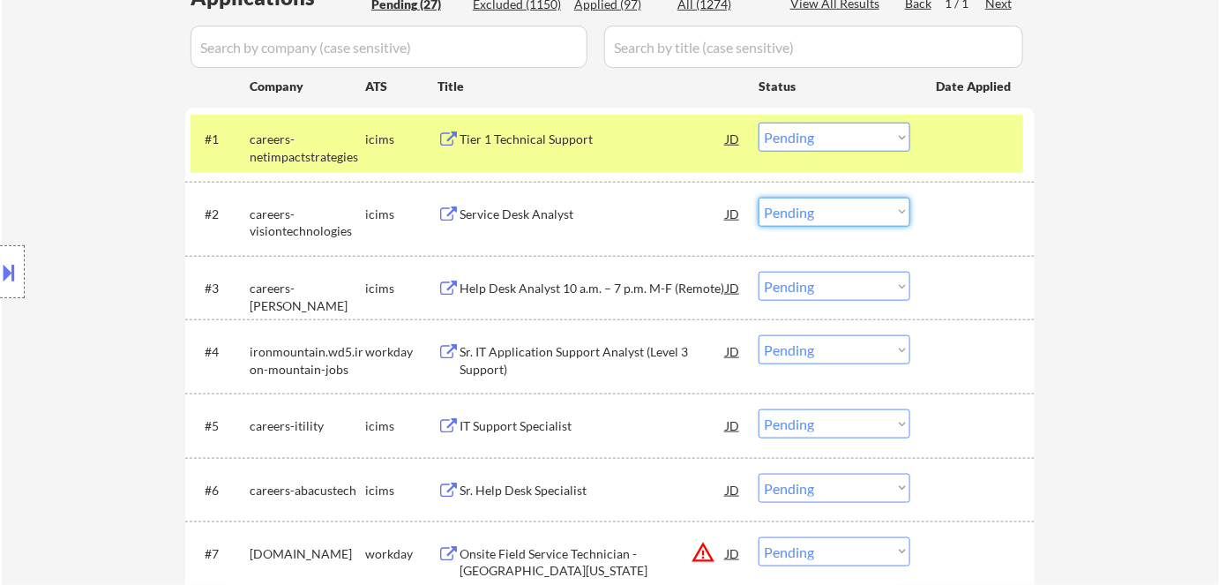
click at [797, 220] on select "Choose an option... Pending Applied Excluded (Questions) Excluded (Expired) Exc…" at bounding box center [835, 212] width 152 height 29
click at [759, 198] on select "Choose an option... Pending Applied Excluded (Questions) Excluded (Expired) Exc…" at bounding box center [835, 212] width 152 height 29
select select ""pending""
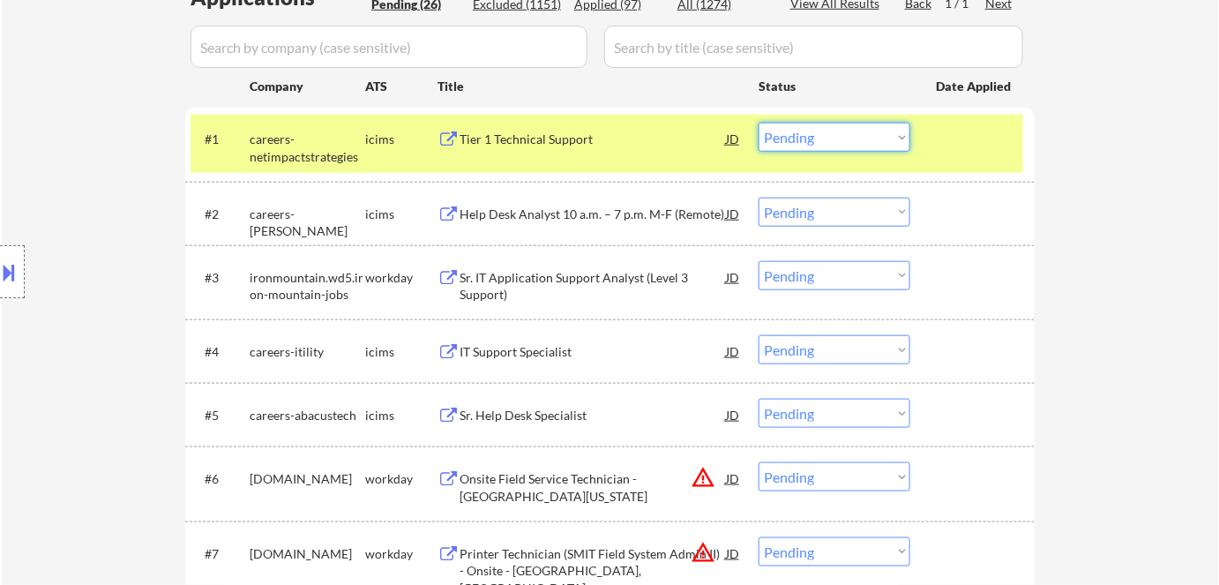
click at [801, 138] on select "Choose an option... Pending Applied Excluded (Questions) Excluded (Expired) Exc…" at bounding box center [835, 137] width 152 height 29
click at [759, 123] on select "Choose an option... Pending Applied Excluded (Questions) Excluded (Expired) Exc…" at bounding box center [835, 137] width 152 height 29
select select ""pending""
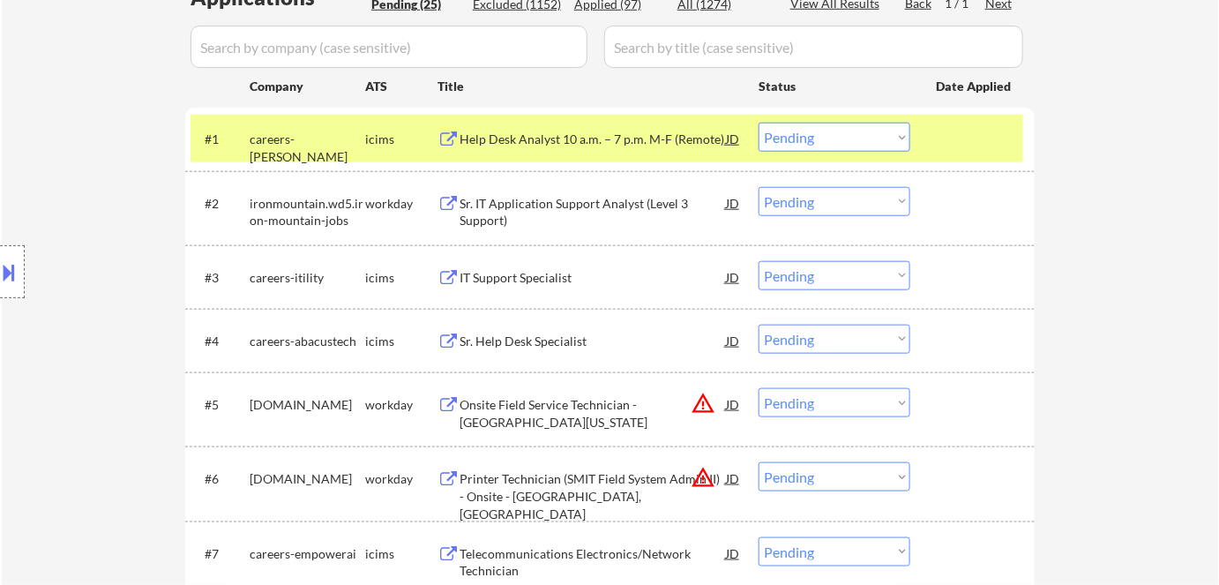
click at [562, 138] on div "Help Desk Analyst 10 a.m. – 7 p.m. M-F (Remote)" at bounding box center [593, 140] width 266 height 18
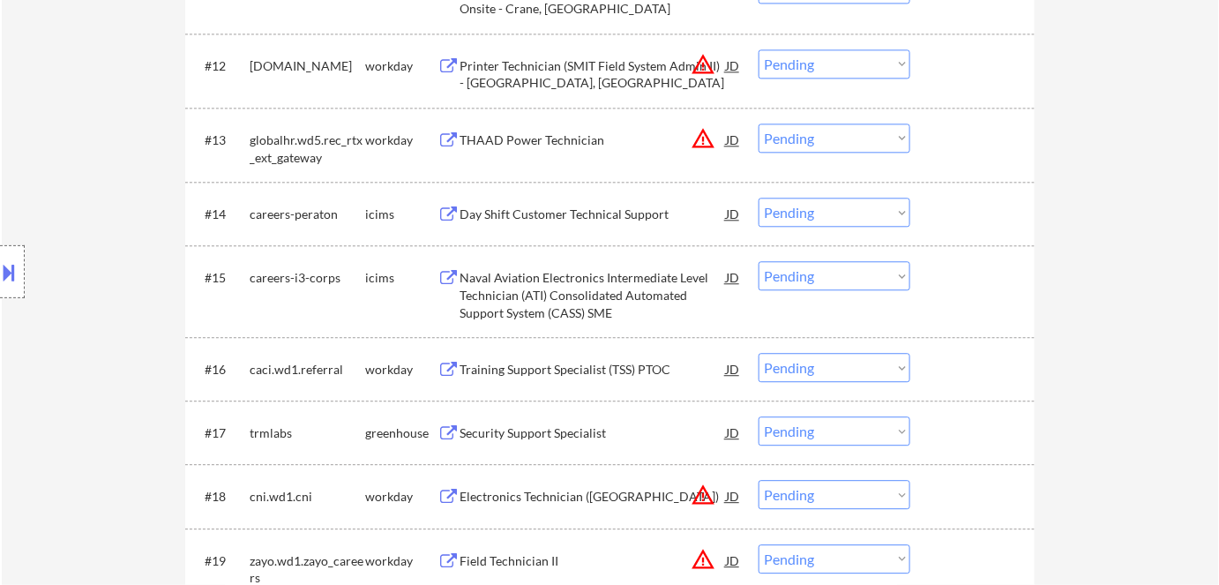
scroll to position [1343, 0]
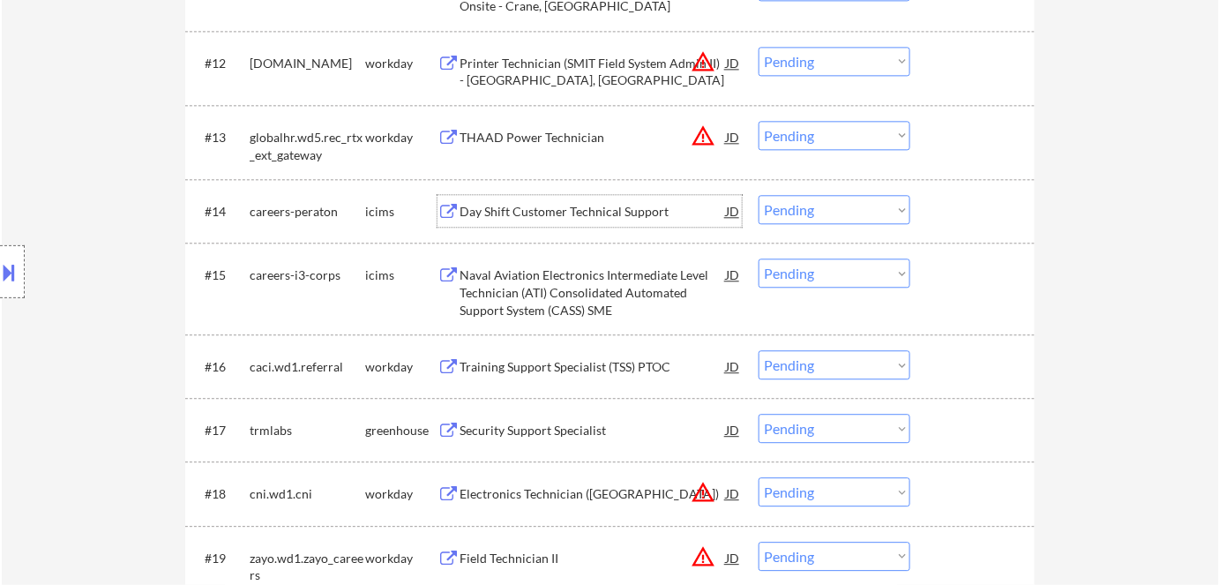
click at [481, 221] on div "Day Shift Customer Technical Support" at bounding box center [593, 211] width 266 height 32
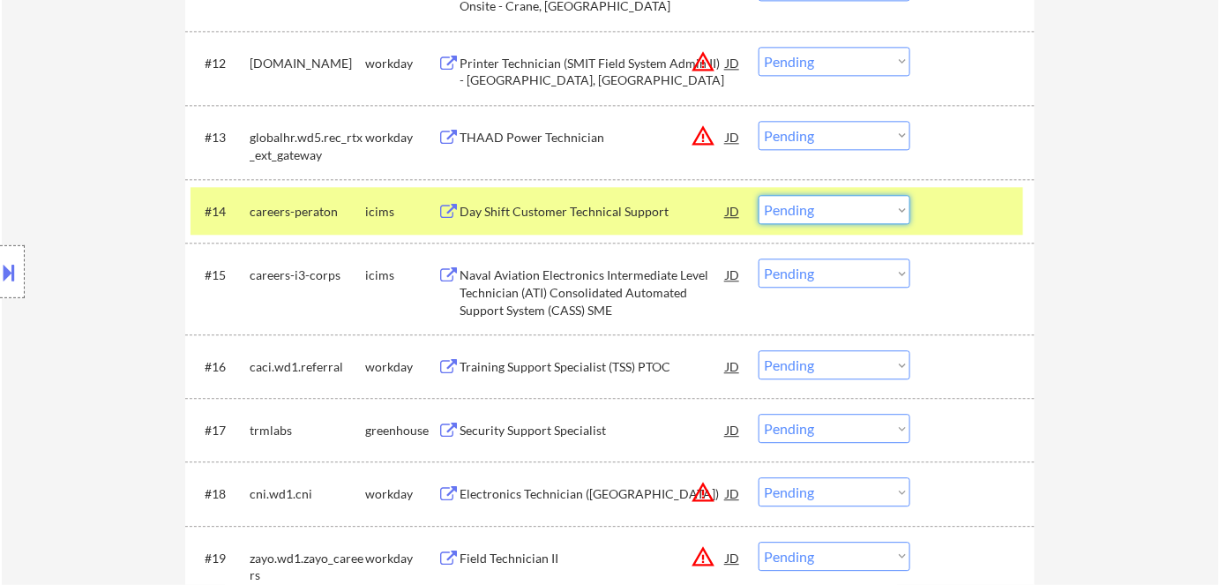
click at [877, 217] on select "Choose an option... Pending Applied Excluded (Questions) Excluded (Expired) Exc…" at bounding box center [835, 209] width 152 height 29
click at [759, 195] on select "Choose an option... Pending Applied Excluded (Questions) Excluded (Expired) Exc…" at bounding box center [835, 209] width 152 height 29
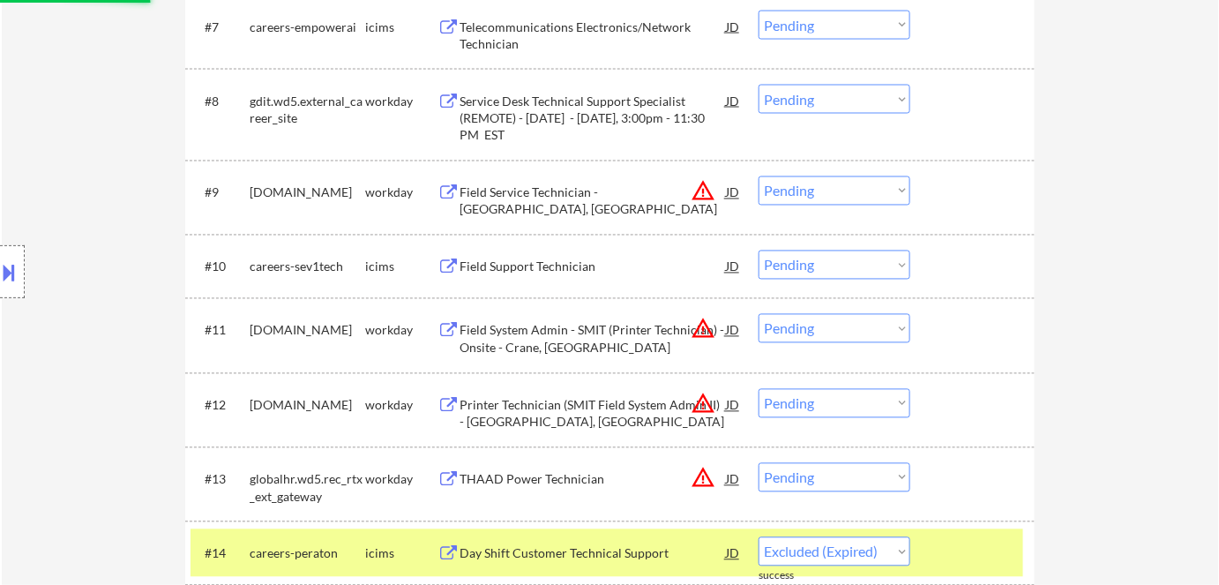
scroll to position [961, 0]
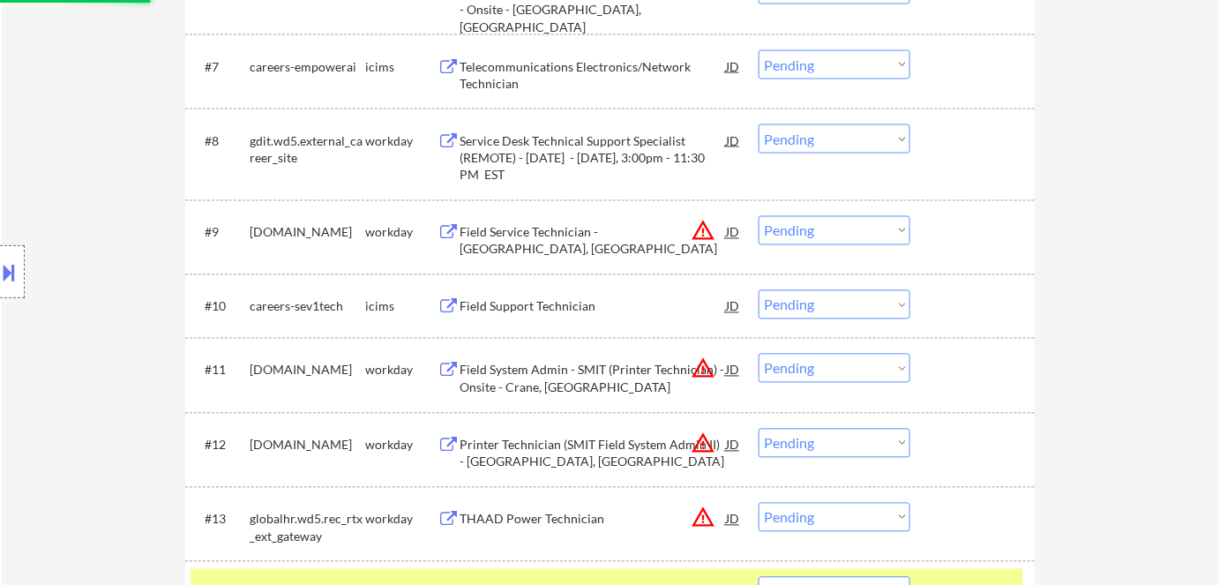
select select ""pending""
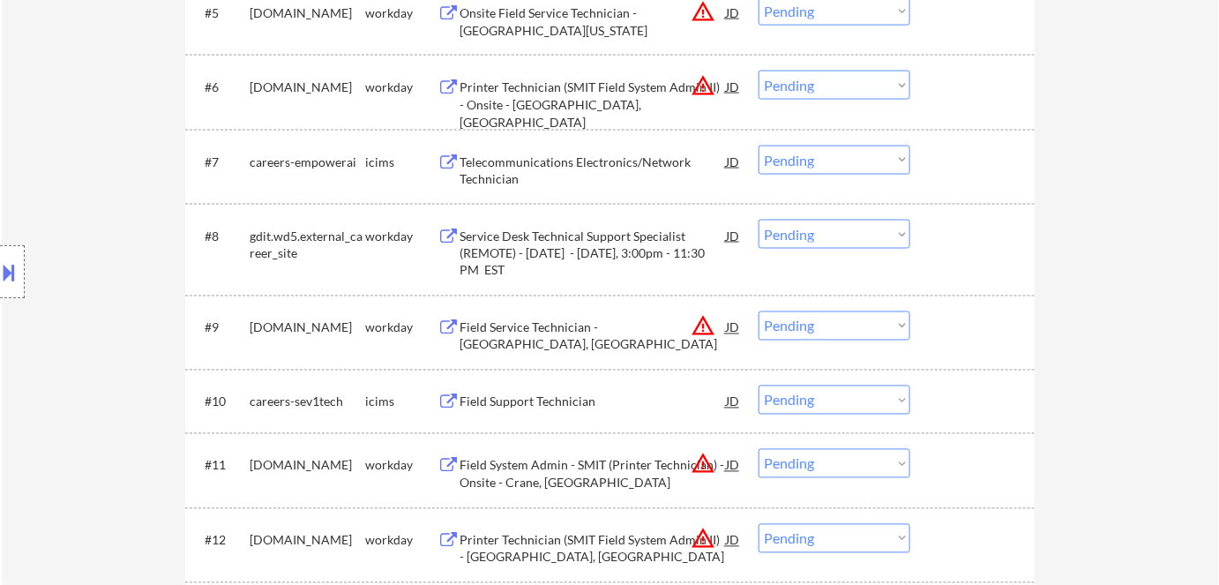
scroll to position [868, 0]
click at [584, 399] on div "Field Support Technician" at bounding box center [593, 401] width 266 height 18
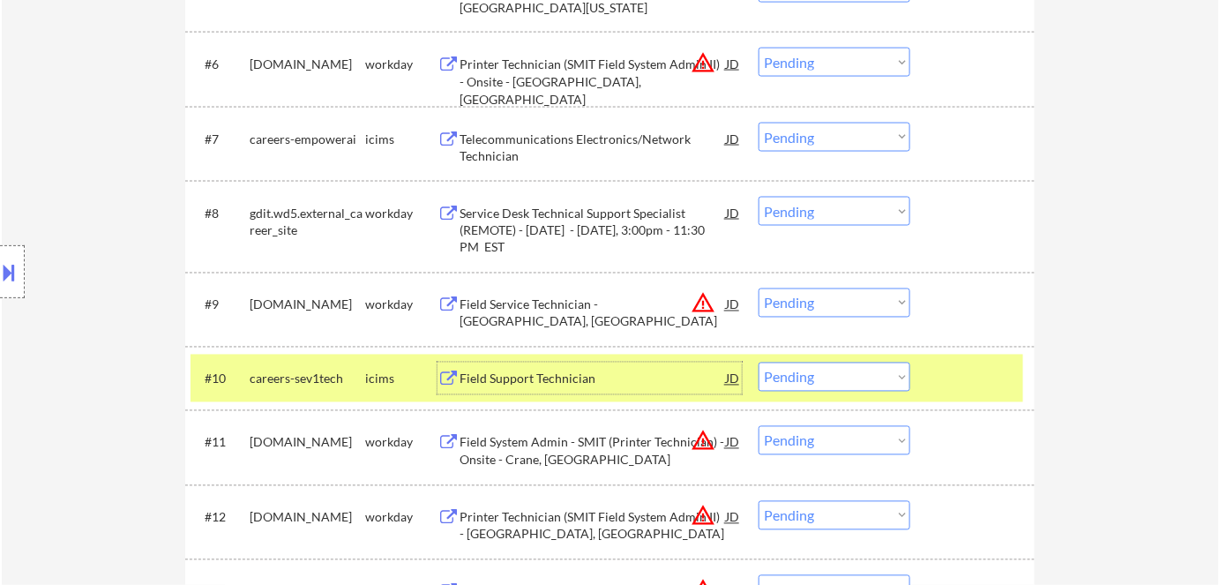
scroll to position [922, 0]
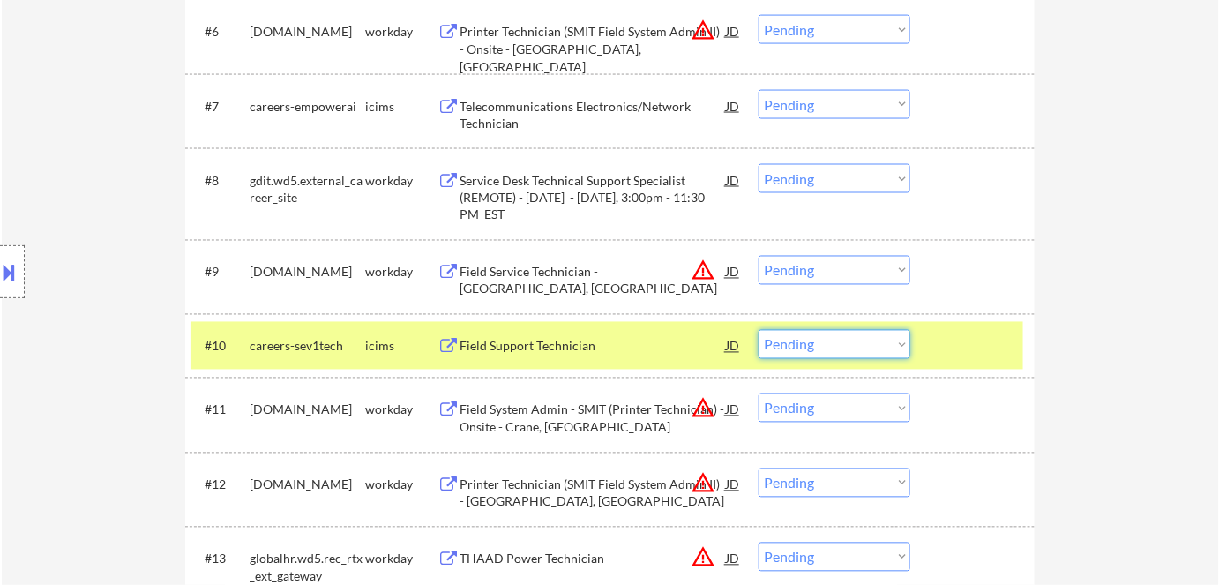
click at [795, 341] on select "Choose an option... Pending Applied Excluded (Questions) Excluded (Expired) Exc…" at bounding box center [835, 344] width 152 height 29
click at [759, 330] on select "Choose an option... Pending Applied Excluded (Questions) Excluded (Expired) Exc…" at bounding box center [835, 344] width 152 height 29
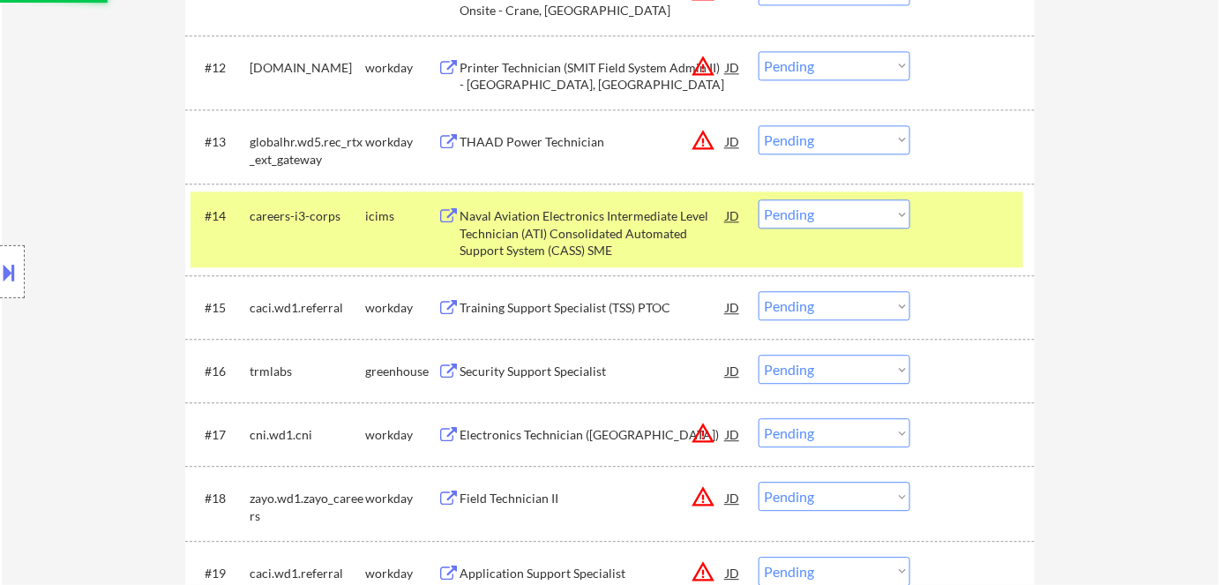
select select ""pending""
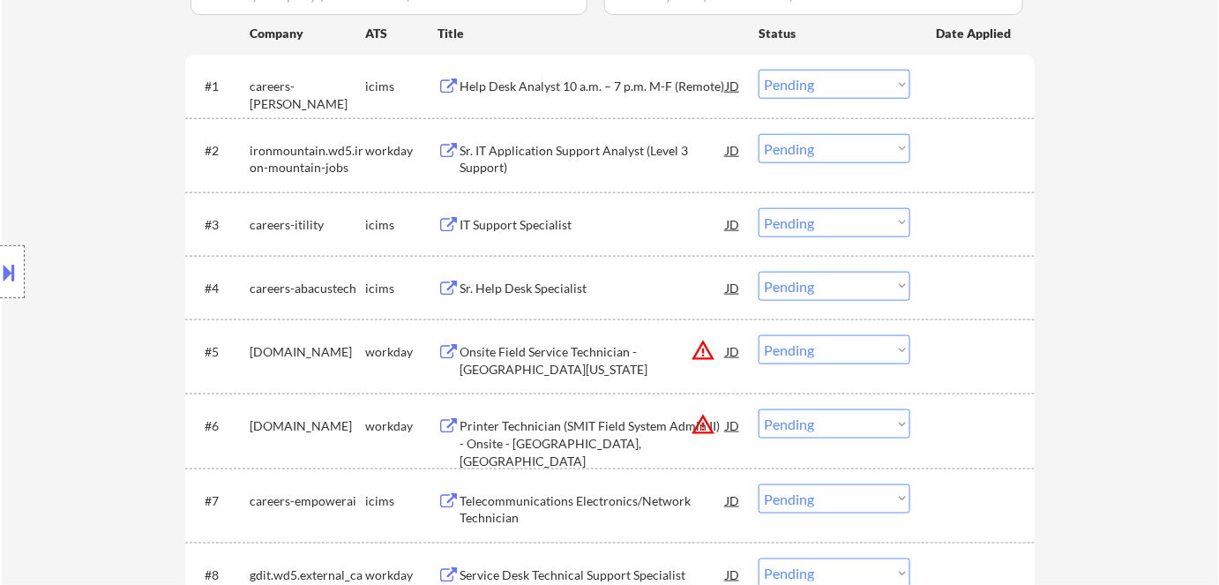
scroll to position [531, 0]
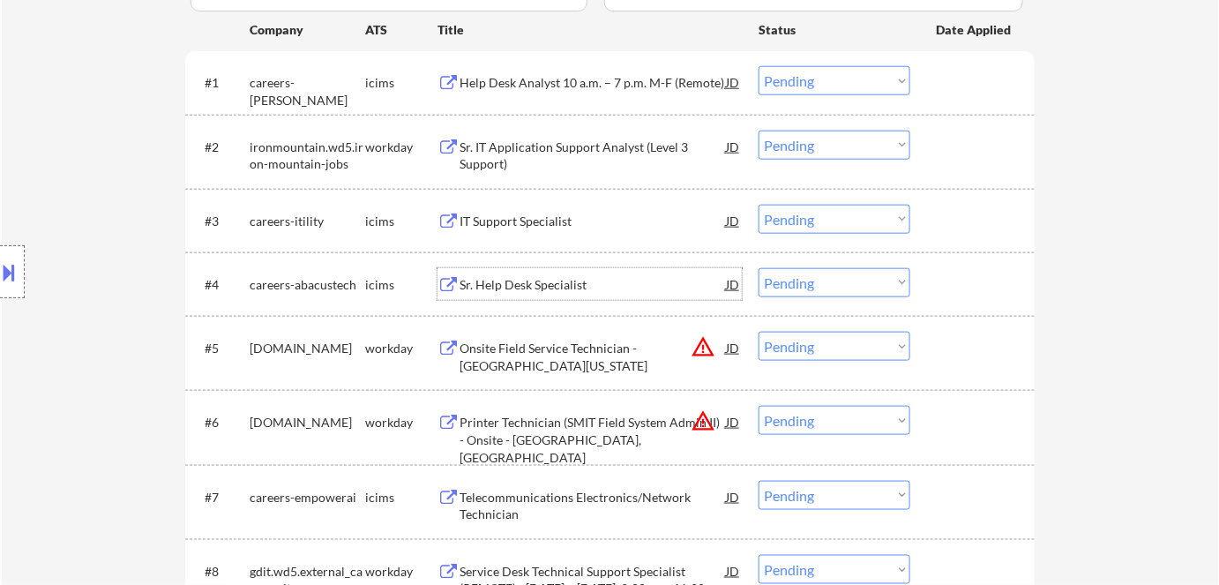
click at [507, 284] on div "Sr. Help Desk Specialist" at bounding box center [593, 285] width 266 height 18
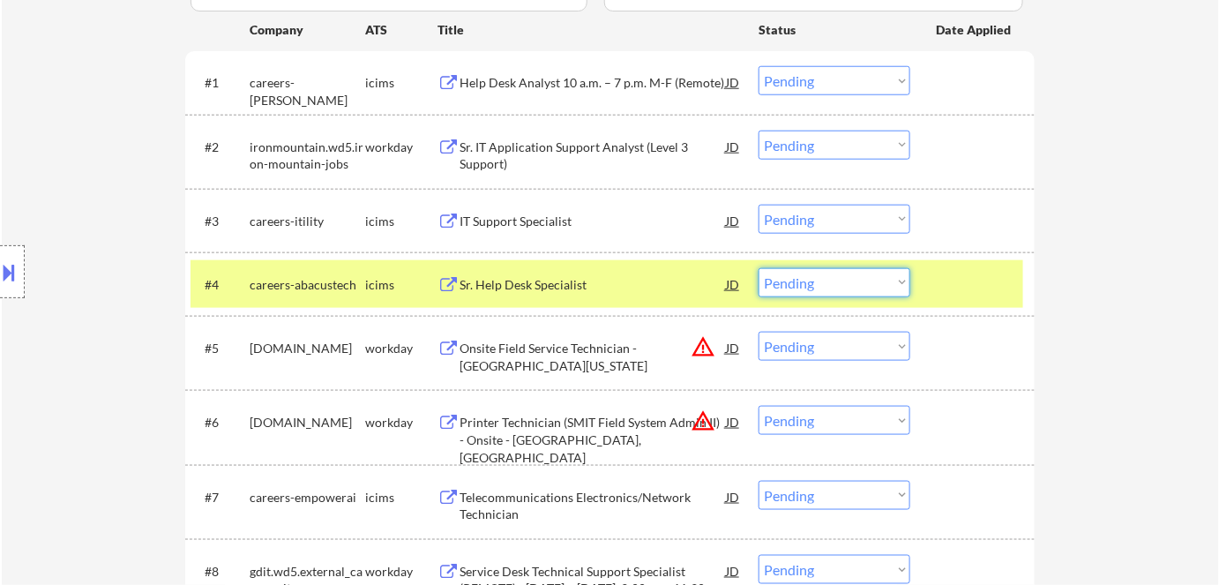
click at [804, 280] on select "Choose an option... Pending Applied Excluded (Questions) Excluded (Expired) Exc…" at bounding box center [835, 282] width 152 height 29
click at [759, 268] on select "Choose an option... Pending Applied Excluded (Questions) Excluded (Expired) Exc…" at bounding box center [835, 282] width 152 height 29
select select ""pending""
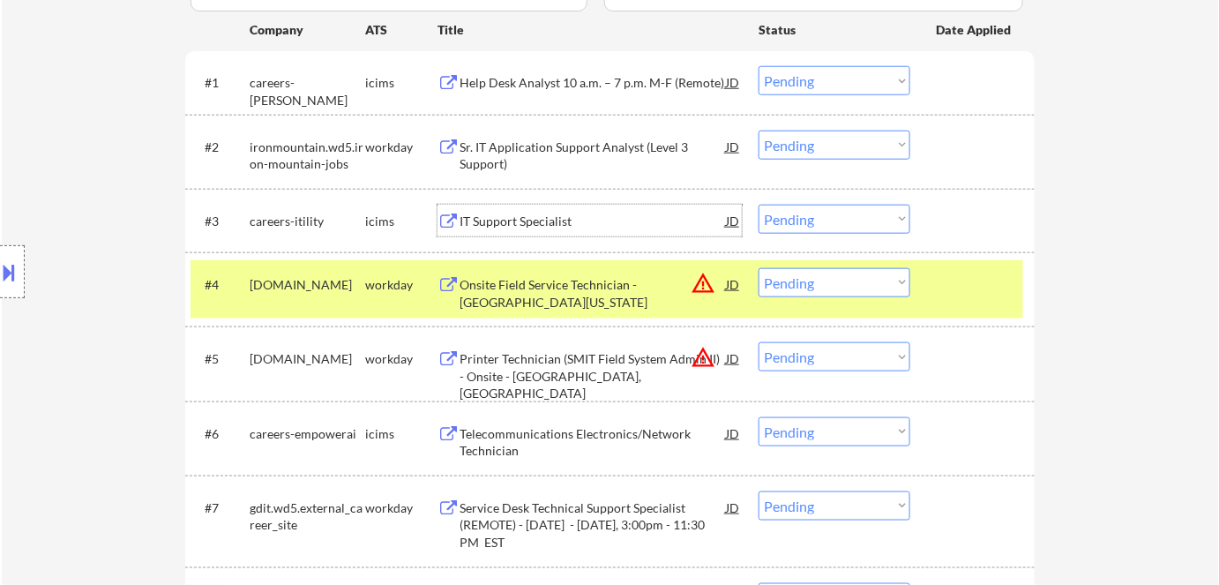
click at [510, 227] on div "IT Support Specialist" at bounding box center [593, 222] width 266 height 18
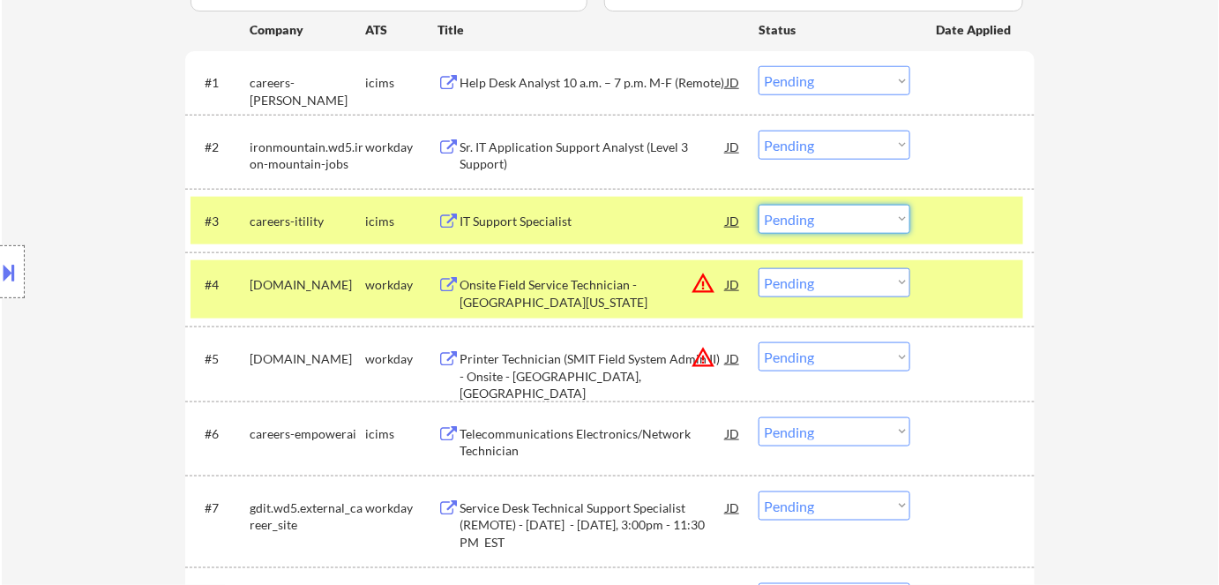
click at [835, 225] on select "Choose an option... Pending Applied Excluded (Questions) Excluded (Expired) Exc…" at bounding box center [835, 219] width 152 height 29
click at [759, 205] on select "Choose an option... Pending Applied Excluded (Questions) Excluded (Expired) Exc…" at bounding box center [835, 219] width 152 height 29
select select ""pending""
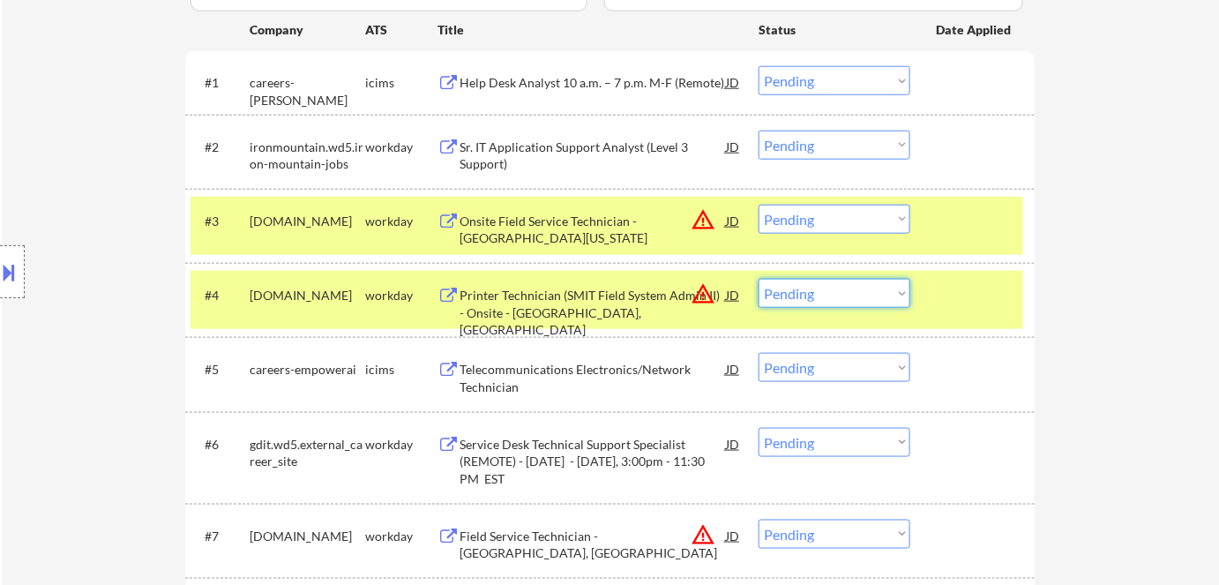
click at [852, 293] on select "Choose an option... Pending Applied Excluded (Questions) Excluded (Expired) Exc…" at bounding box center [835, 293] width 152 height 29
click at [759, 279] on select "Choose an option... Pending Applied Excluded (Questions) Excluded (Expired) Exc…" at bounding box center [835, 293] width 152 height 29
click at [817, 215] on select "Choose an option... Pending Applied Excluded (Questions) Excluded (Expired) Exc…" at bounding box center [835, 219] width 152 height 29
select select ""pending""
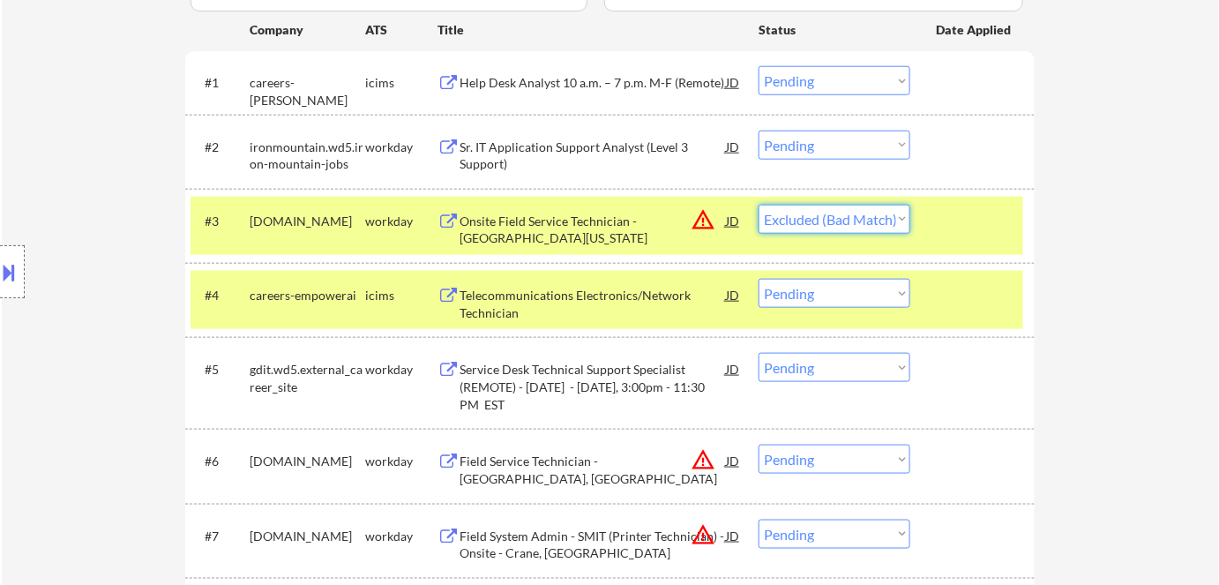
click at [759, 205] on select "Choose an option... Pending Applied Excluded (Questions) Excluded (Expired) Exc…" at bounding box center [835, 219] width 152 height 29
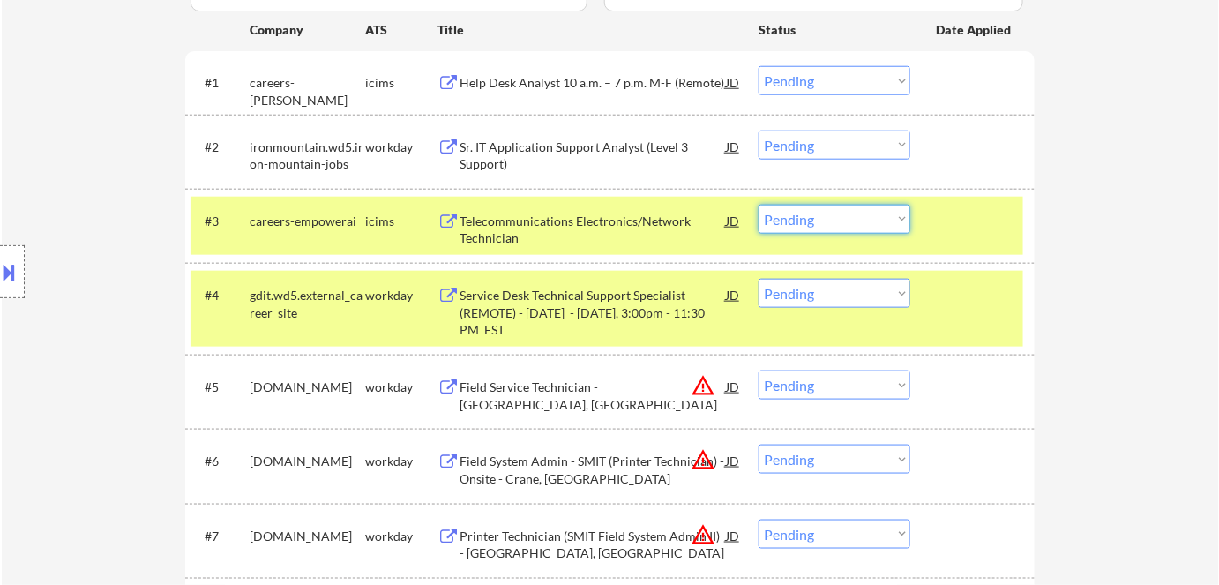
click at [877, 231] on select "Choose an option... Pending Applied Excluded (Questions) Excluded (Expired) Exc…" at bounding box center [835, 219] width 152 height 29
click at [759, 205] on select "Choose an option... Pending Applied Excluded (Questions) Excluded (Expired) Exc…" at bounding box center [835, 219] width 152 height 29
select select ""pending""
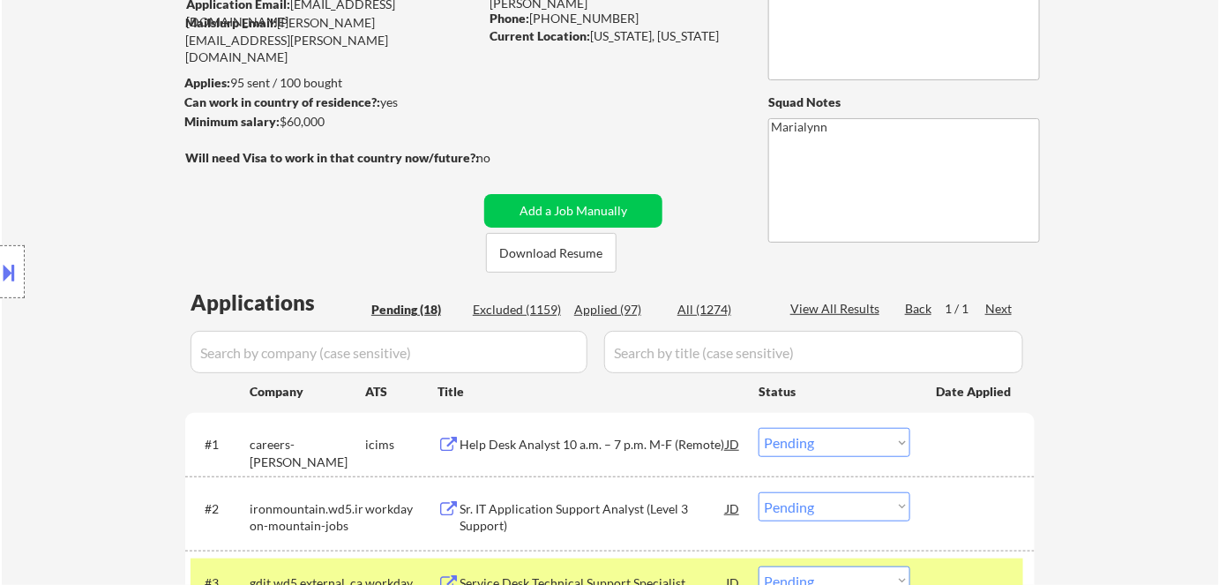
scroll to position [169, 0]
